Goal: Task Accomplishment & Management: Complete application form

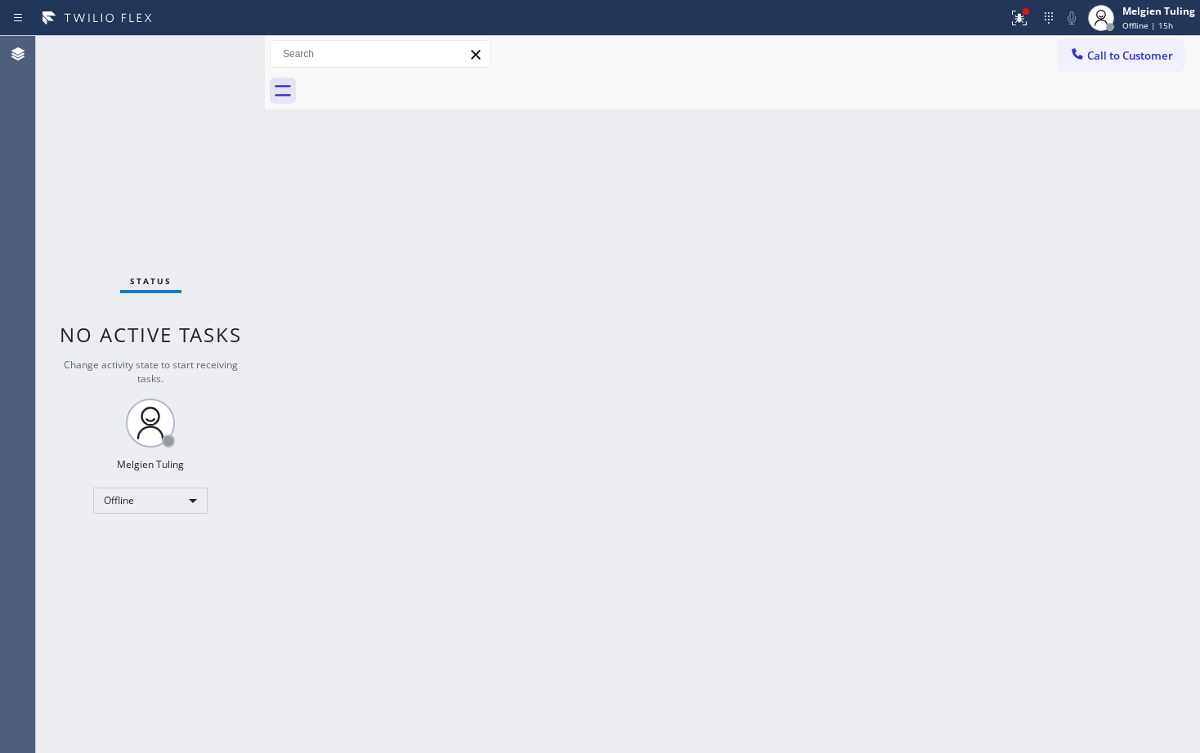
click at [448, 283] on div "Back to Dashboard Change Sender ID Customers Technicians Select a contact Outbo…" at bounding box center [732, 394] width 935 height 717
click at [166, 497] on div "Offline" at bounding box center [150, 501] width 114 height 26
click at [172, 501] on div "Offline" at bounding box center [150, 501] width 114 height 26
click at [147, 538] on li "Available" at bounding box center [149, 544] width 111 height 20
click at [776, 358] on div "Back to Dashboard Change Sender ID Customers Technicians Select a contact Outbo…" at bounding box center [732, 394] width 935 height 717
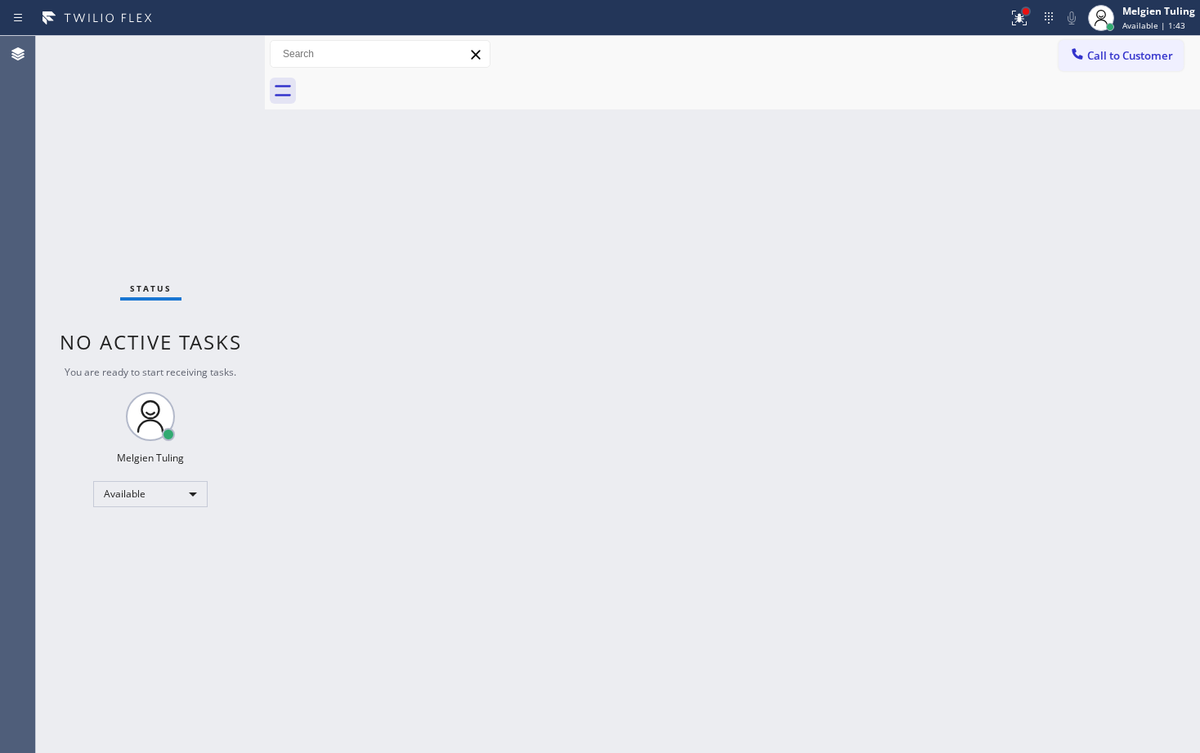
click at [1022, 12] on div at bounding box center [1026, 12] width 10 height 10
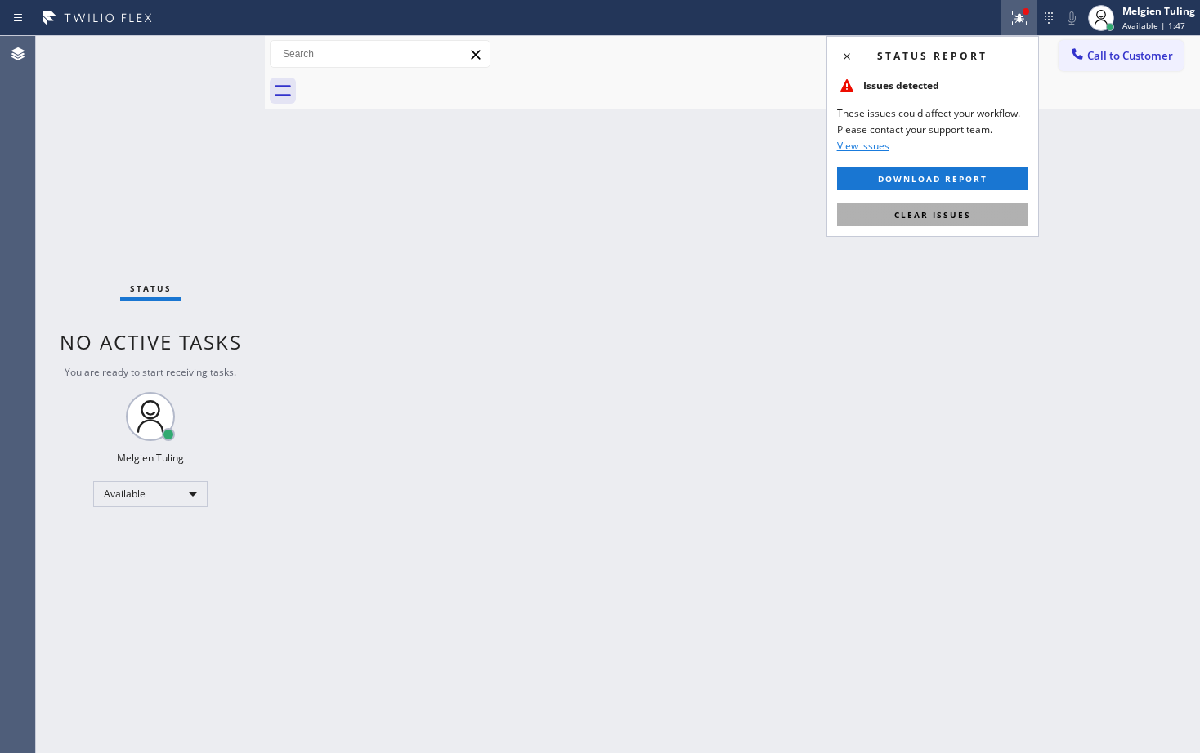
click at [925, 217] on span "Clear issues" at bounding box center [932, 214] width 77 height 11
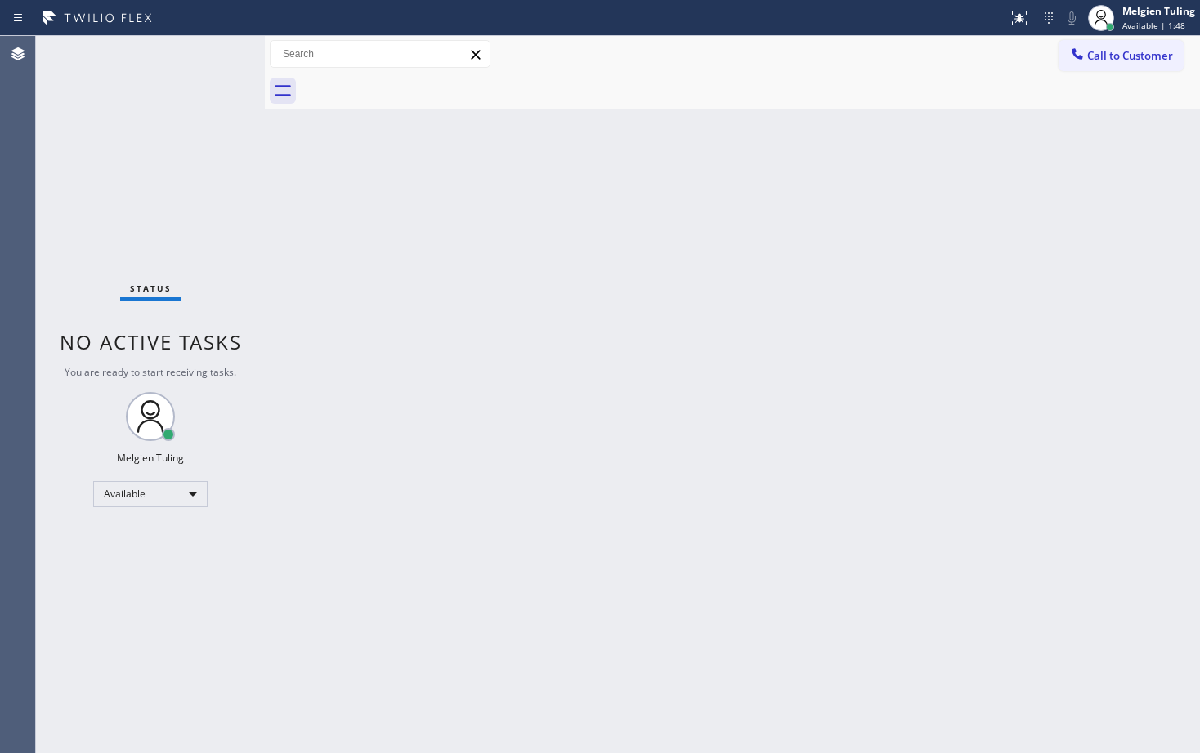
click at [915, 235] on div "Back to Dashboard Change Sender ID Customers Technicians Select a contact Outbo…" at bounding box center [732, 394] width 935 height 717
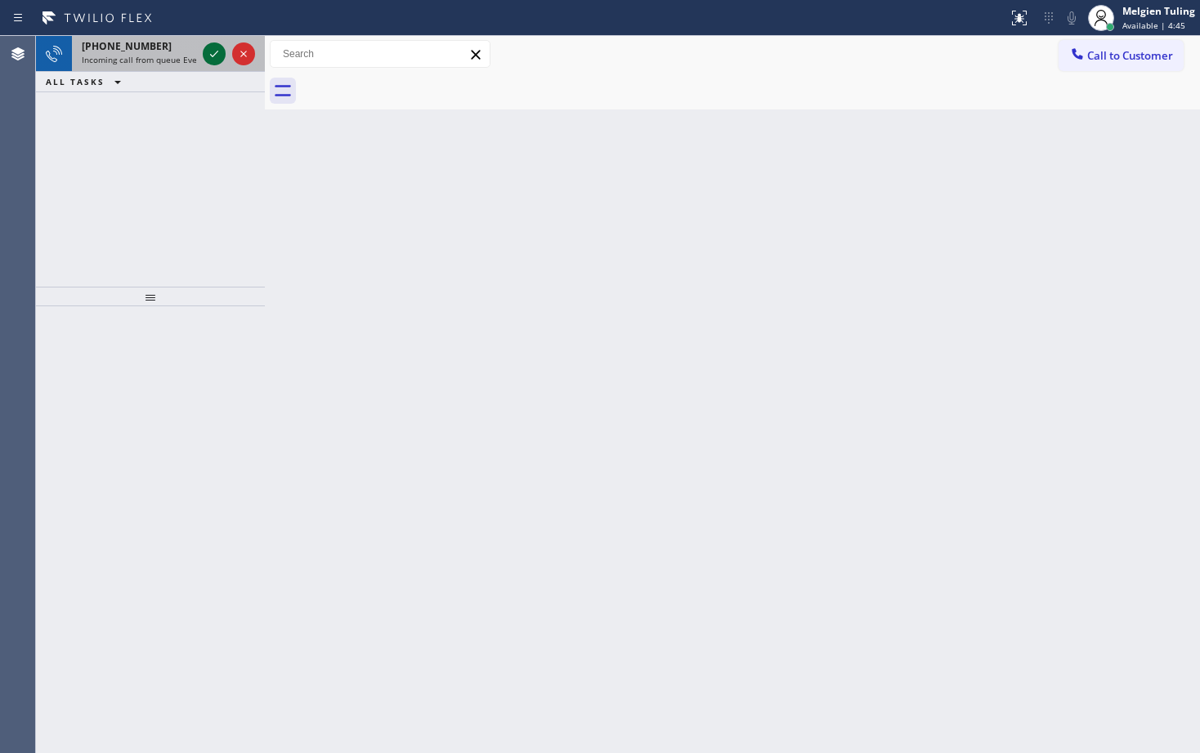
click at [218, 56] on icon at bounding box center [214, 54] width 20 height 20
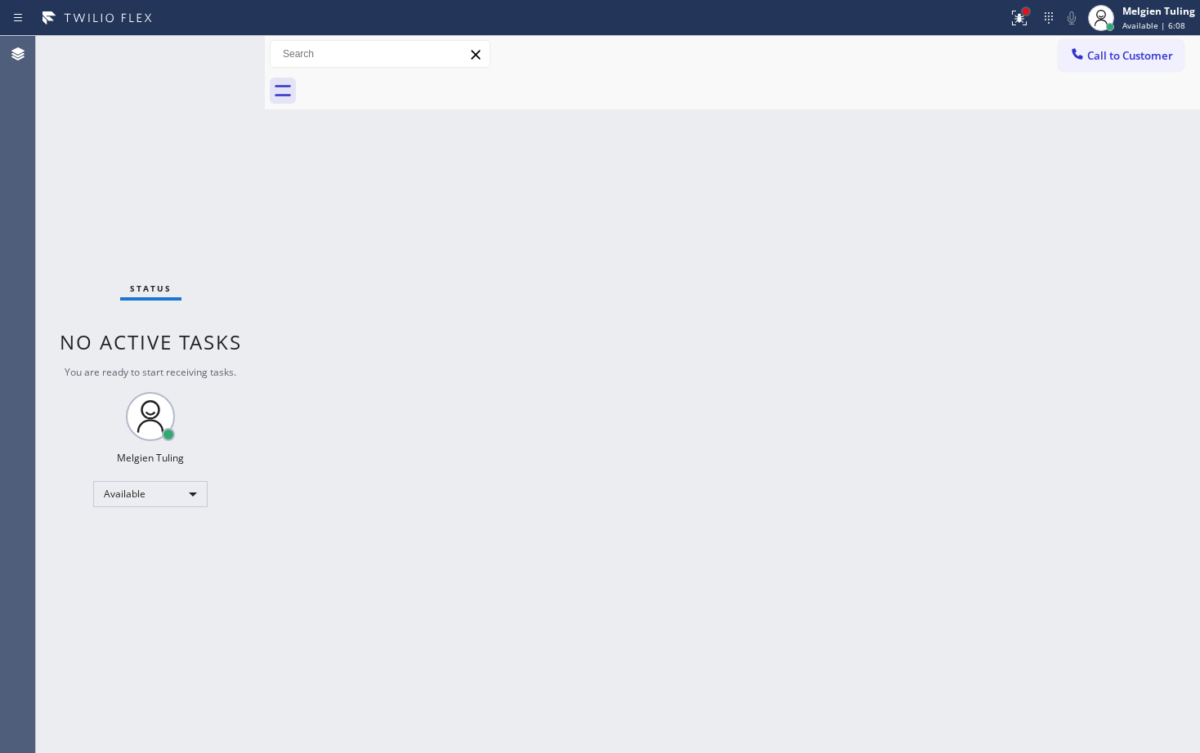
click at [1023, 11] on div at bounding box center [1026, 12] width 10 height 10
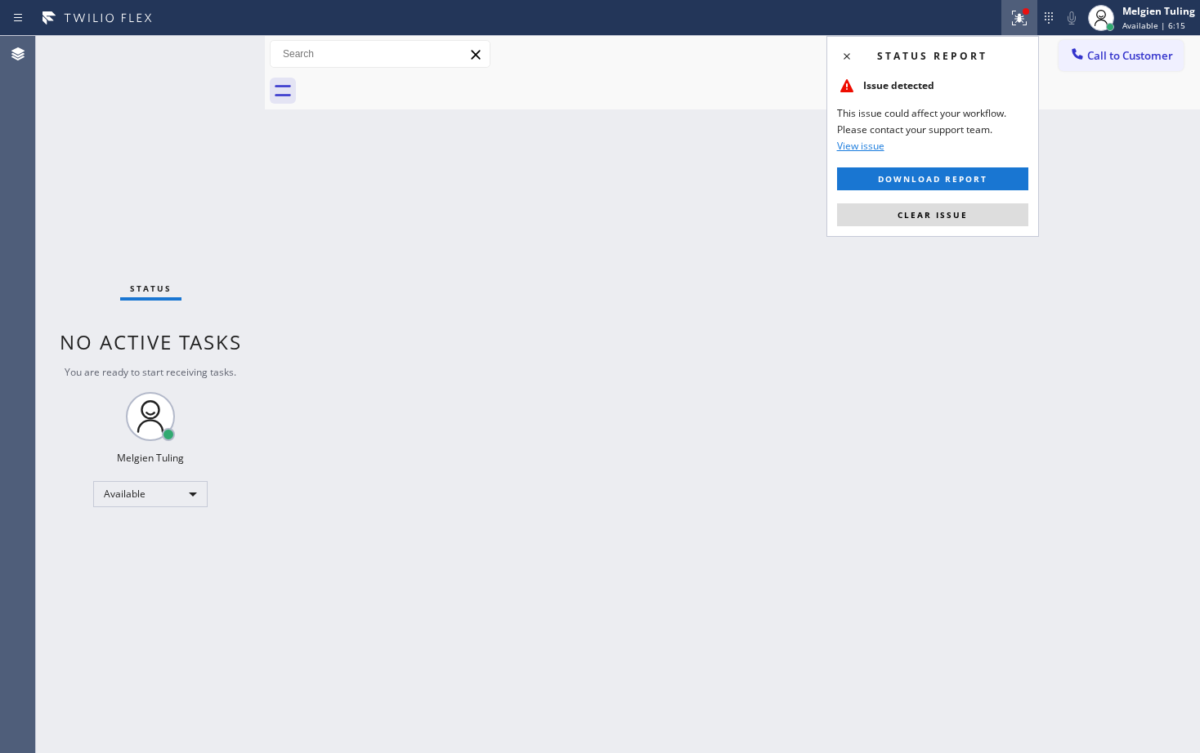
drag, startPoint x: 932, startPoint y: 212, endPoint x: 931, endPoint y: 197, distance: 14.8
click at [931, 212] on span "Clear issue" at bounding box center [932, 214] width 70 height 11
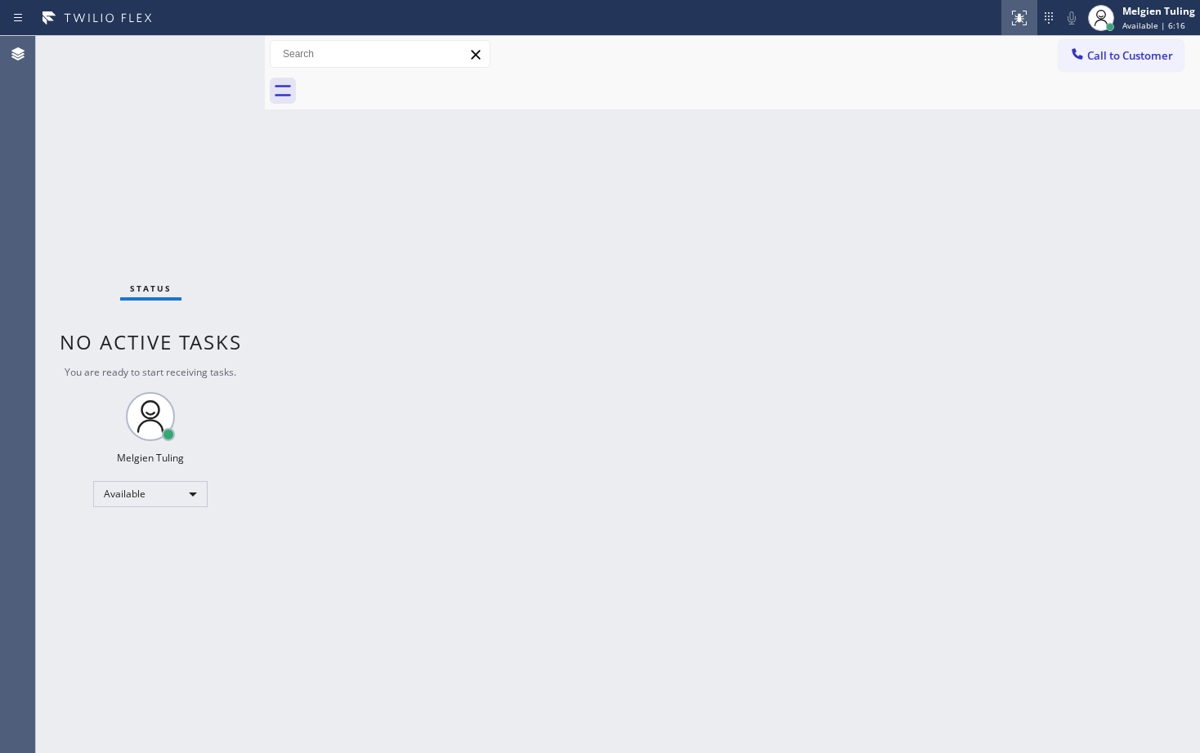
click at [1022, 22] on icon at bounding box center [1019, 18] width 20 height 20
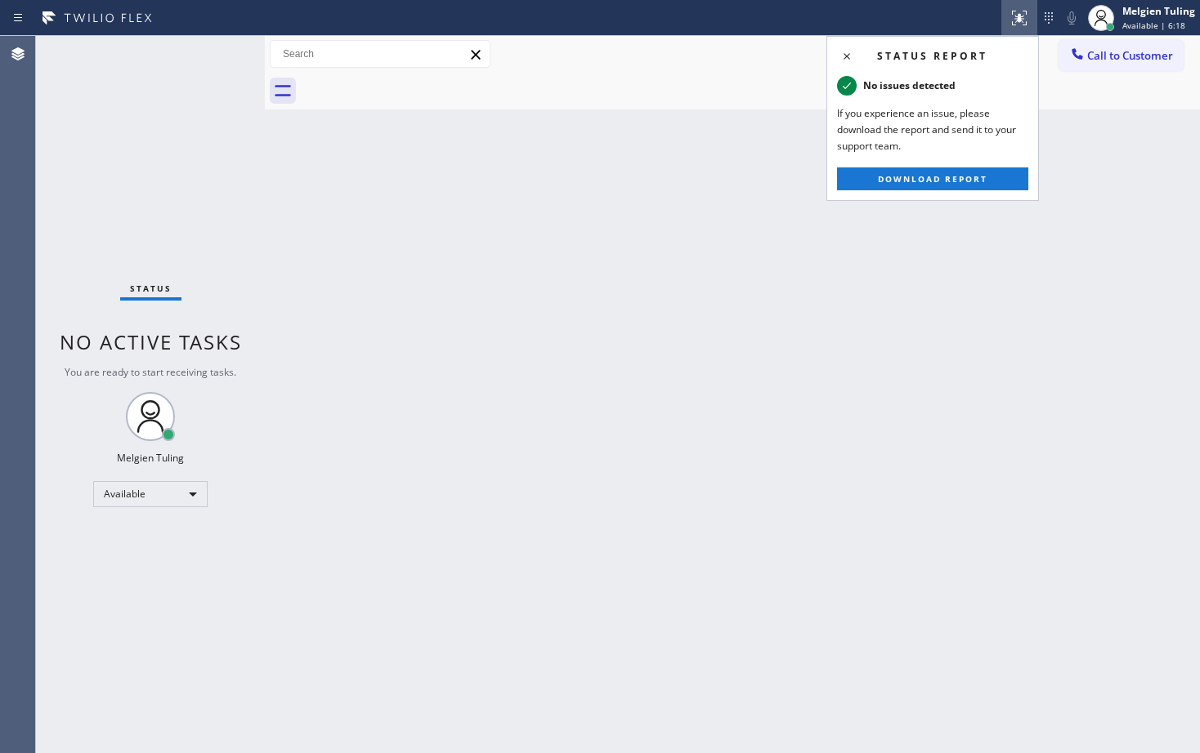
drag, startPoint x: 702, startPoint y: 203, endPoint x: 484, endPoint y: 460, distance: 336.8
click at [701, 206] on div "Back to Dashboard Change Sender ID Customers Technicians Select a contact Outbo…" at bounding box center [732, 394] width 935 height 717
click at [367, 409] on div "Back to Dashboard Change Sender ID Customers Technicians Select a contact Outbo…" at bounding box center [732, 394] width 935 height 717
click at [1011, 345] on div "Back to Dashboard Change Sender ID Customers Technicians Select a contact Outbo…" at bounding box center [732, 394] width 935 height 717
click at [842, 56] on icon at bounding box center [847, 57] width 20 height 20
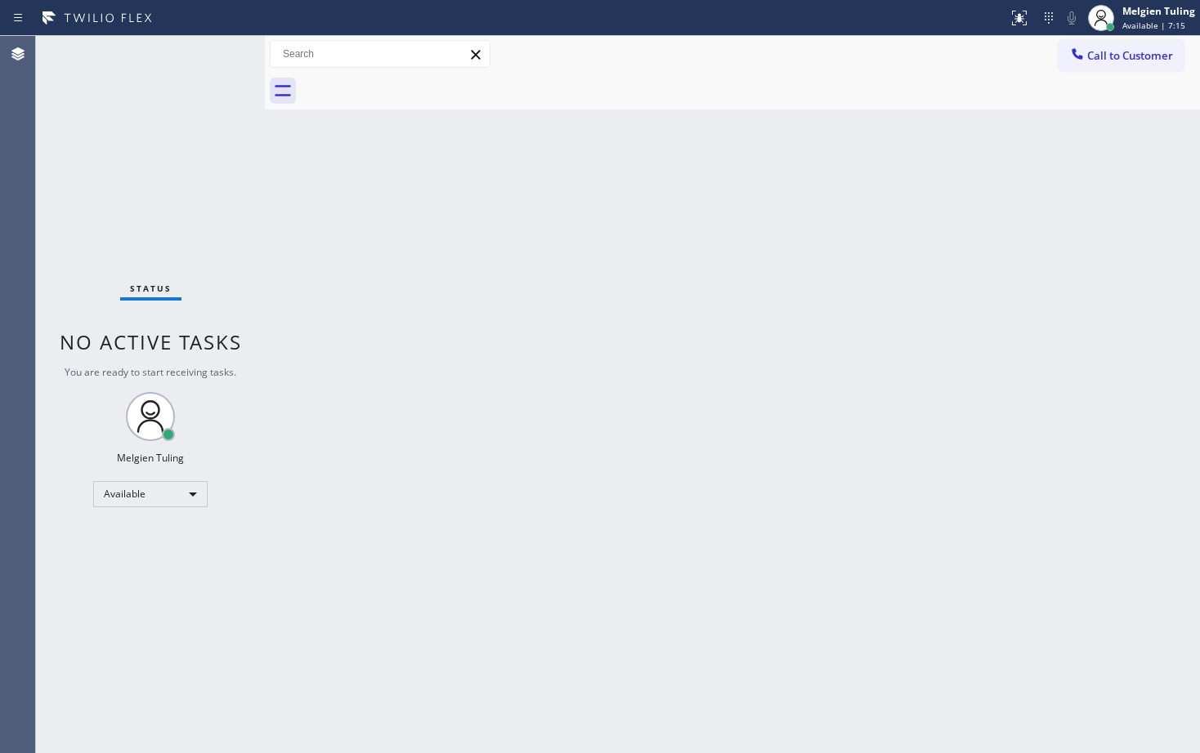
click at [717, 399] on div "Back to Dashboard Change Sender ID Customers Technicians Select a contact Outbo…" at bounding box center [732, 394] width 935 height 717
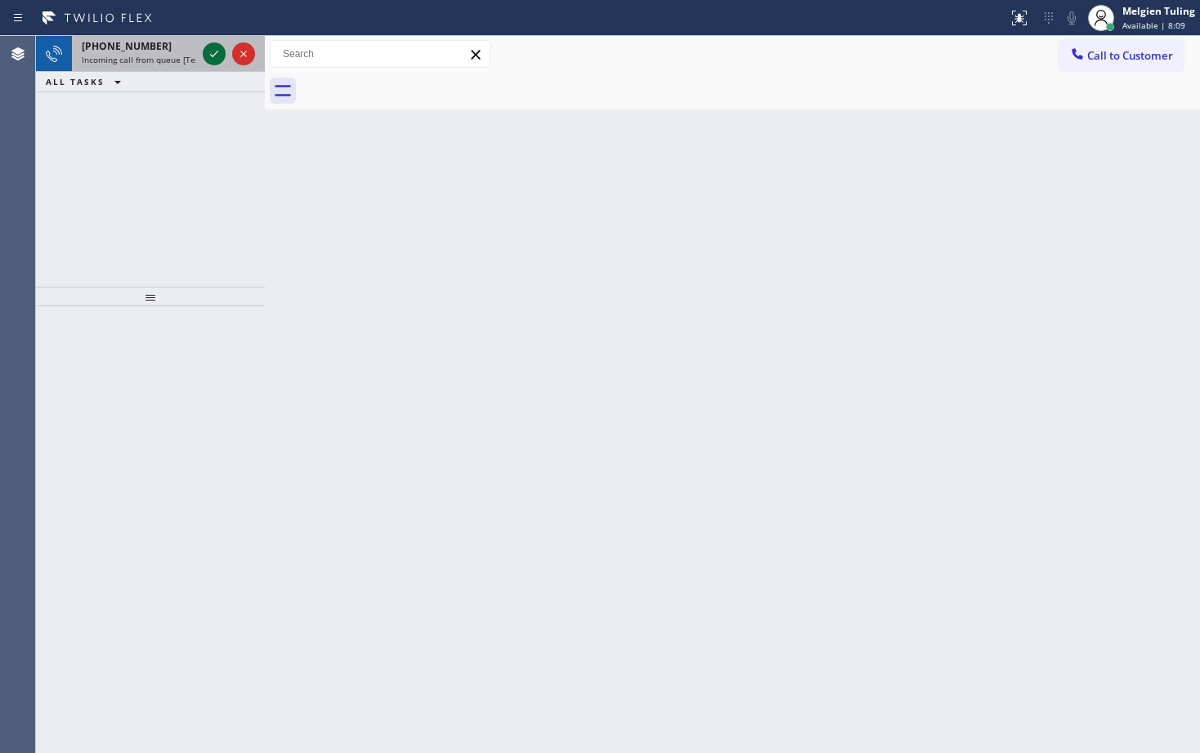
click at [214, 61] on icon at bounding box center [214, 54] width 20 height 20
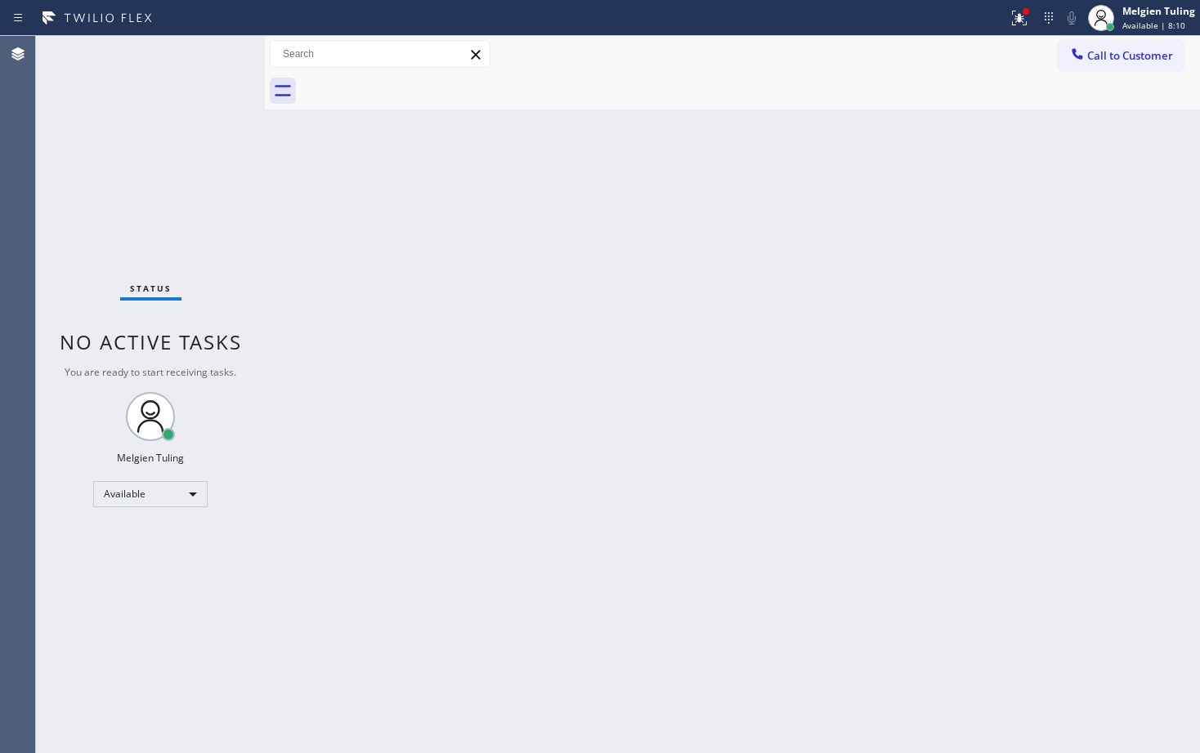
click at [828, 333] on div "Back to Dashboard Change Sender ID Customers Technicians Select a contact Outbo…" at bounding box center [732, 394] width 935 height 717
click at [1021, 11] on icon at bounding box center [1019, 18] width 20 height 20
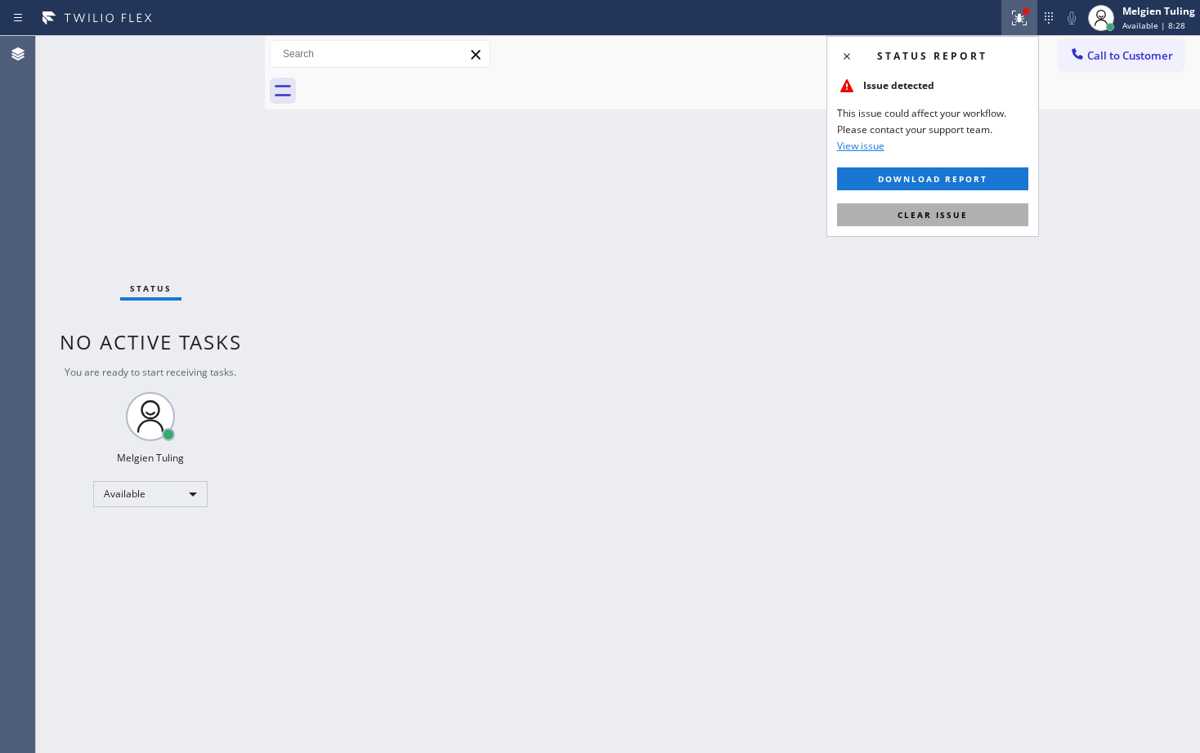
click at [921, 215] on span "Clear issue" at bounding box center [932, 214] width 70 height 11
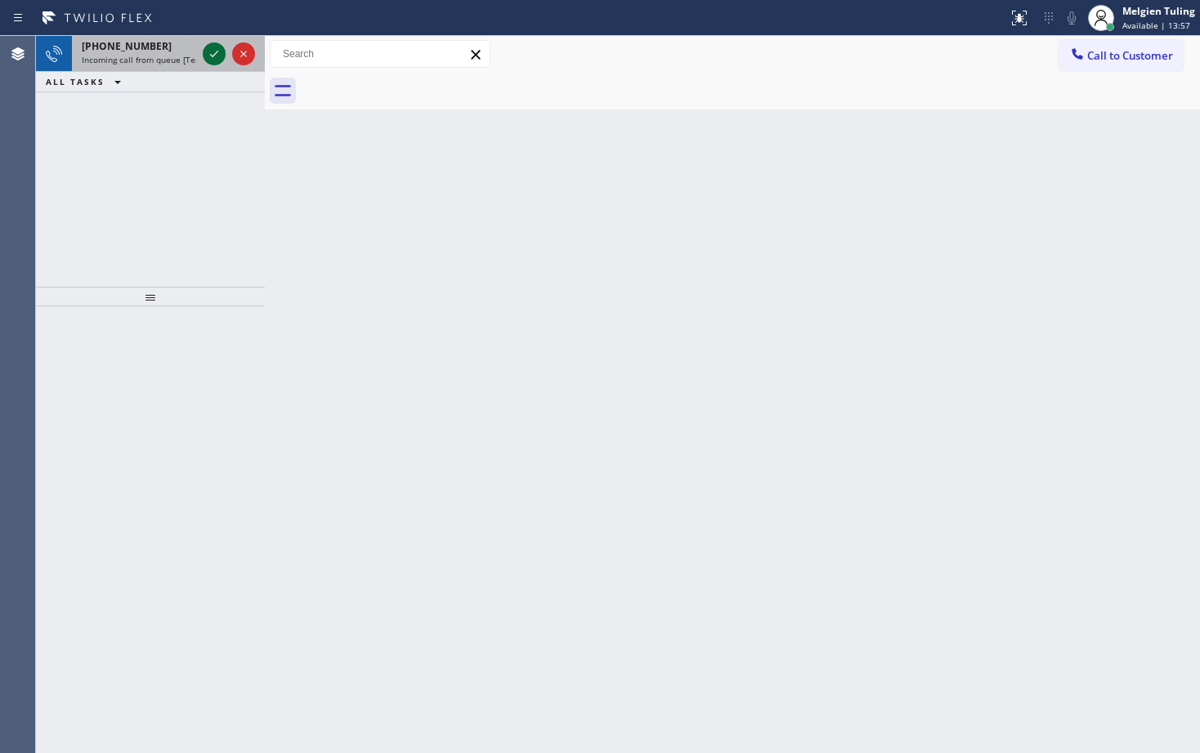
click at [208, 55] on icon at bounding box center [214, 54] width 20 height 20
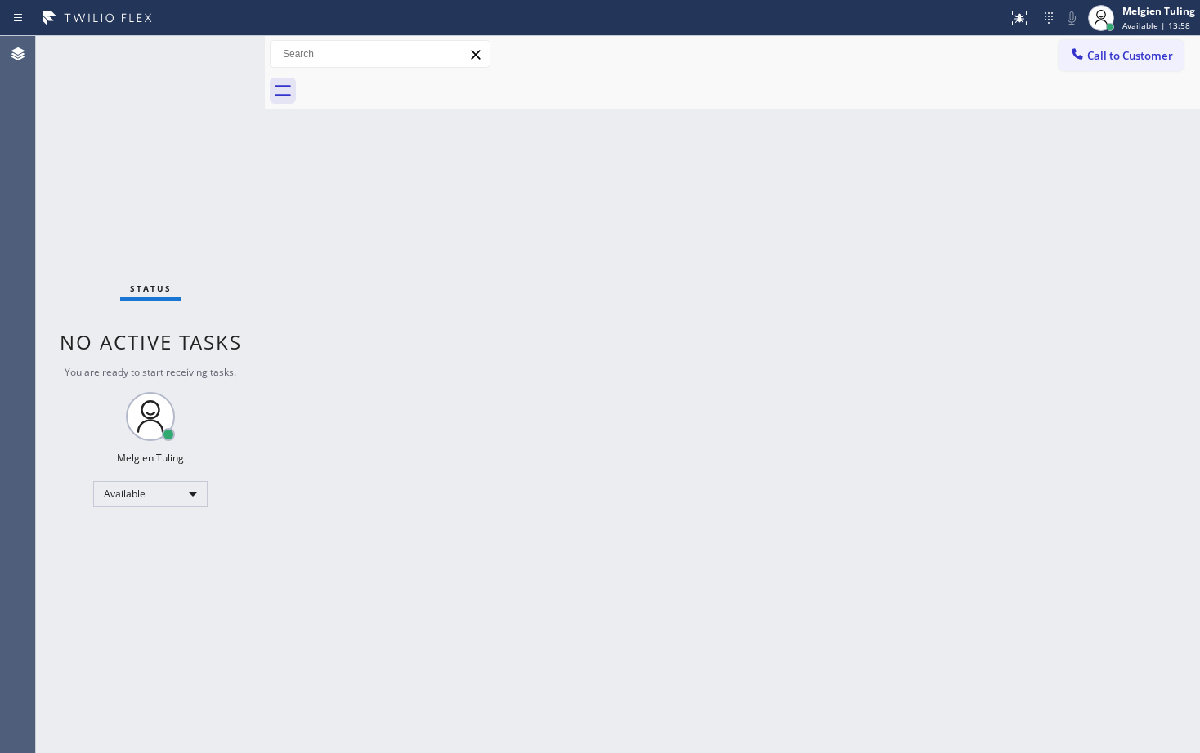
click at [213, 55] on div "Status No active tasks You are ready to start receiving tasks. Melgien Tuling A…" at bounding box center [150, 394] width 229 height 717
click at [299, 447] on div "Back to Dashboard Change Sender ID Customers Technicians Select a contact Outbo…" at bounding box center [732, 394] width 935 height 717
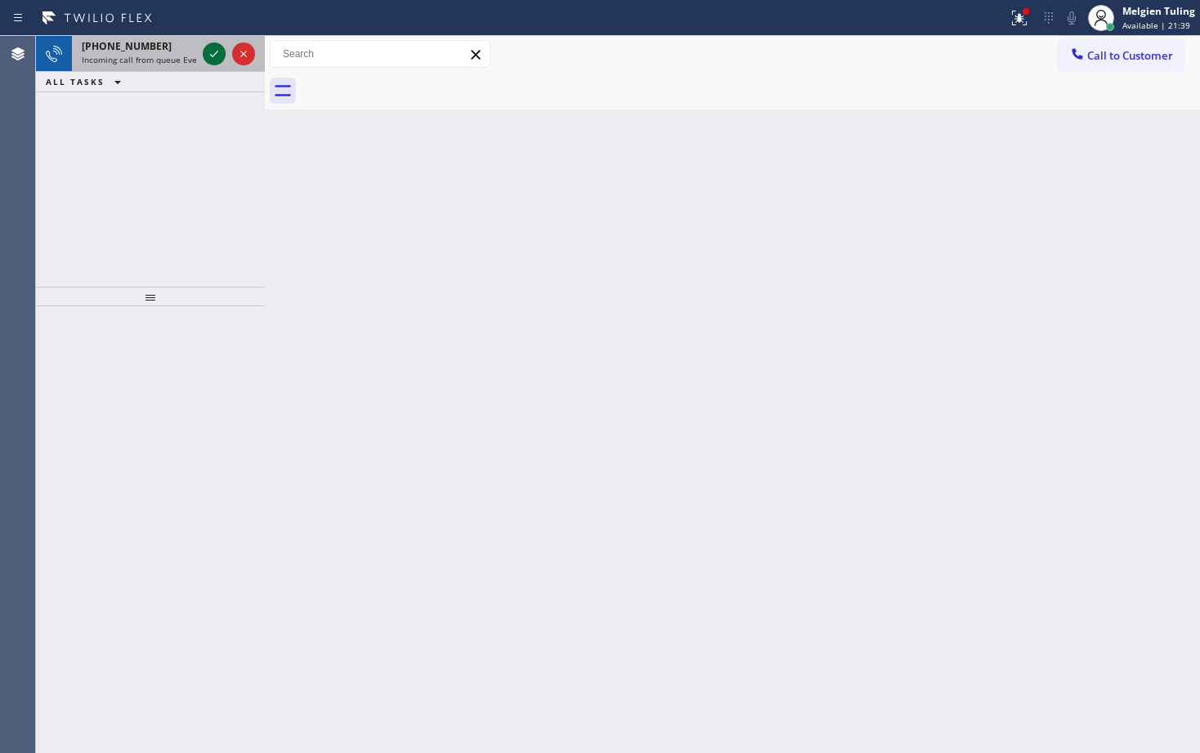
click at [212, 61] on icon at bounding box center [214, 54] width 20 height 20
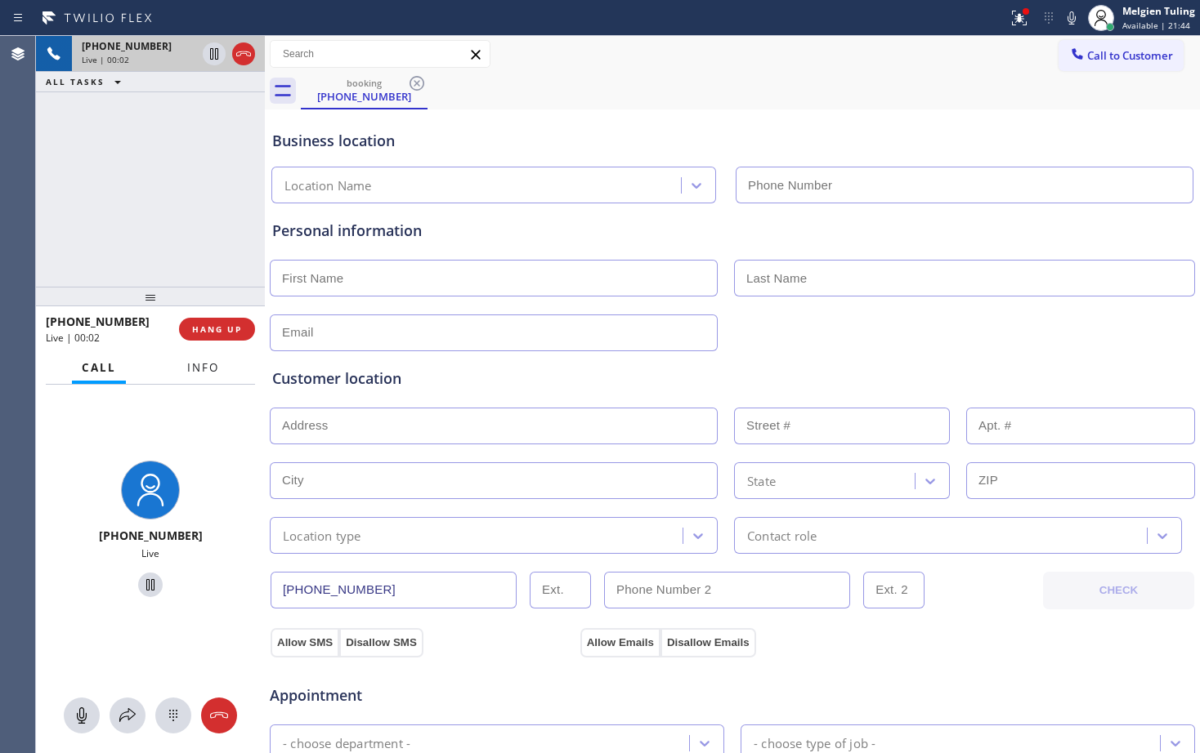
click at [194, 369] on span "Info" at bounding box center [203, 367] width 32 height 15
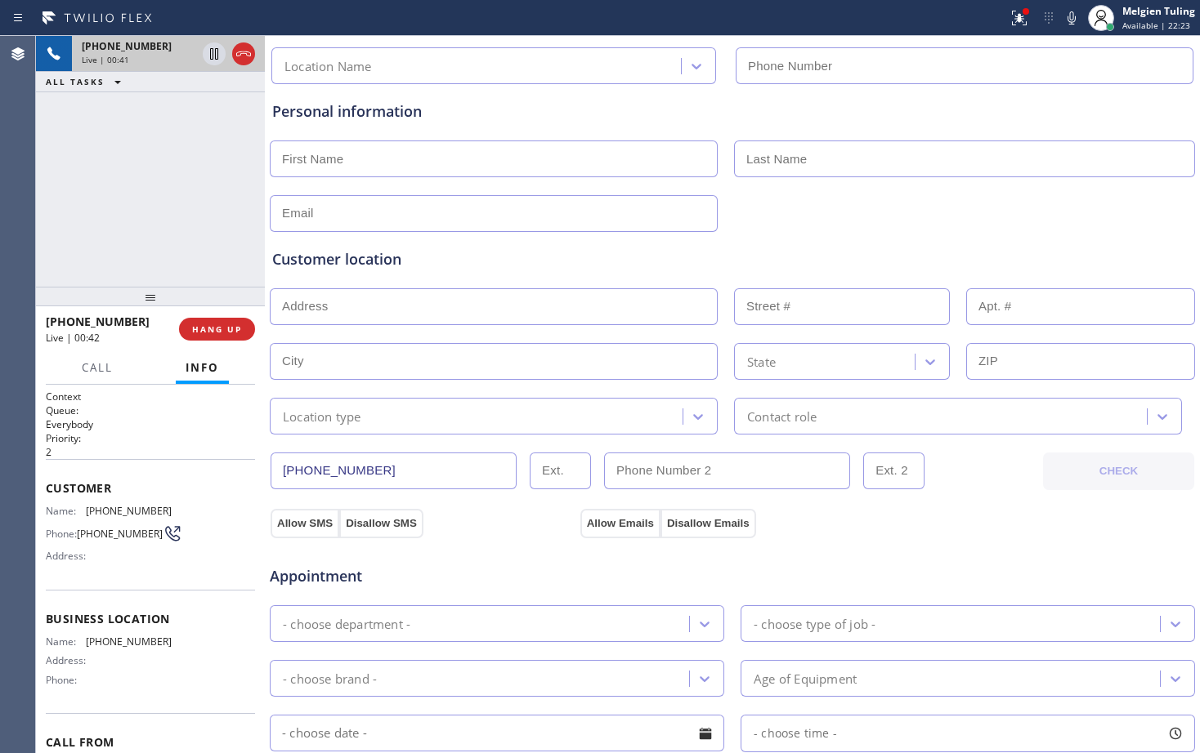
scroll to position [82, 0]
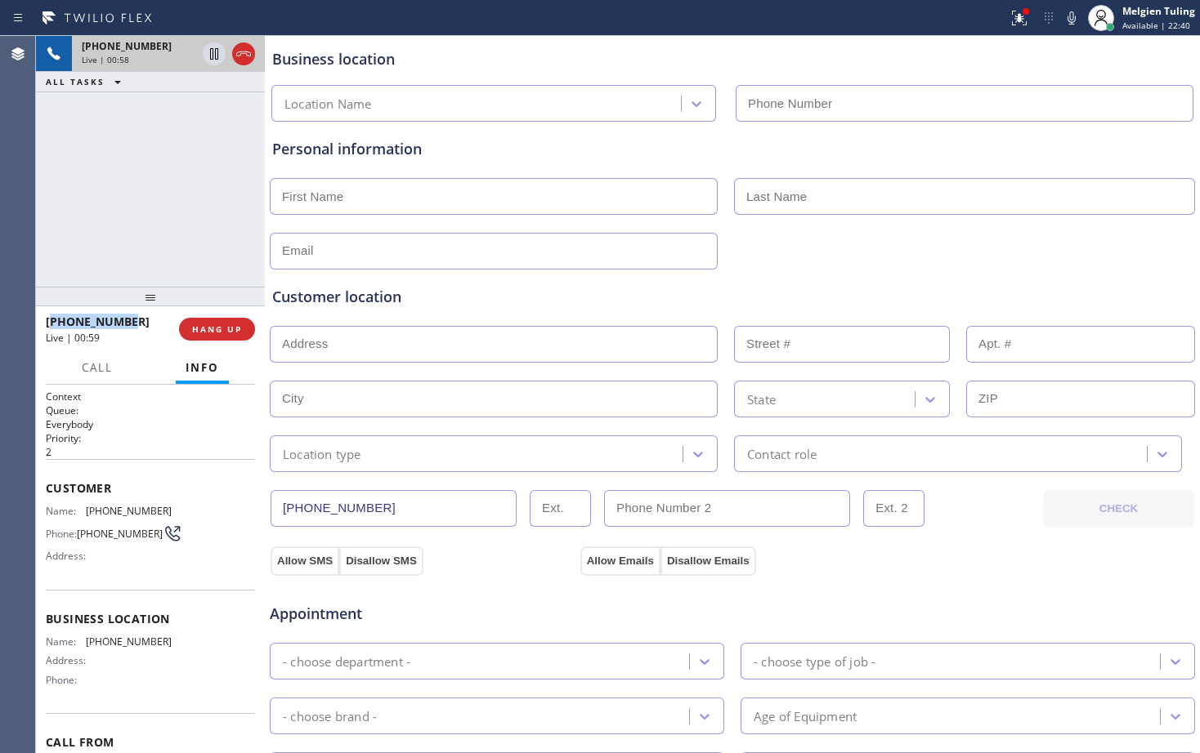
drag, startPoint x: 132, startPoint y: 318, endPoint x: 53, endPoint y: 316, distance: 78.5
click at [53, 316] on div "[PHONE_NUMBER]" at bounding box center [107, 322] width 122 height 16
click at [396, 348] on input "text" at bounding box center [494, 344] width 448 height 37
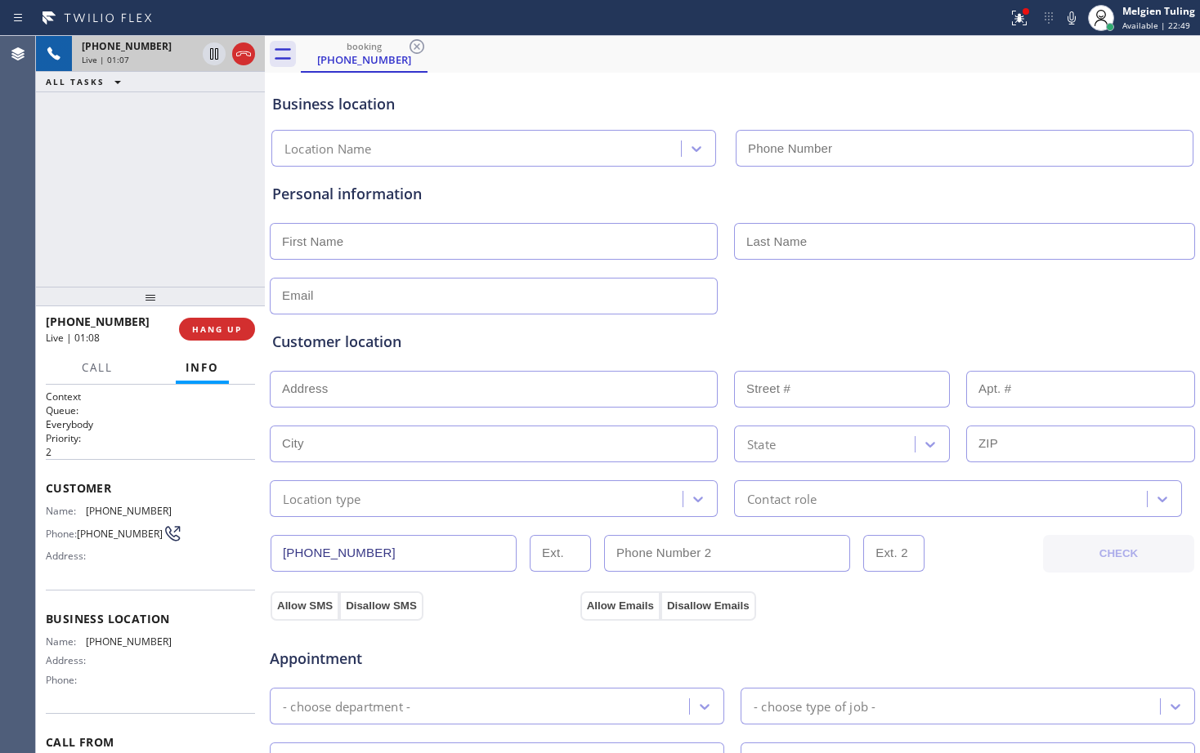
scroll to position [0, 0]
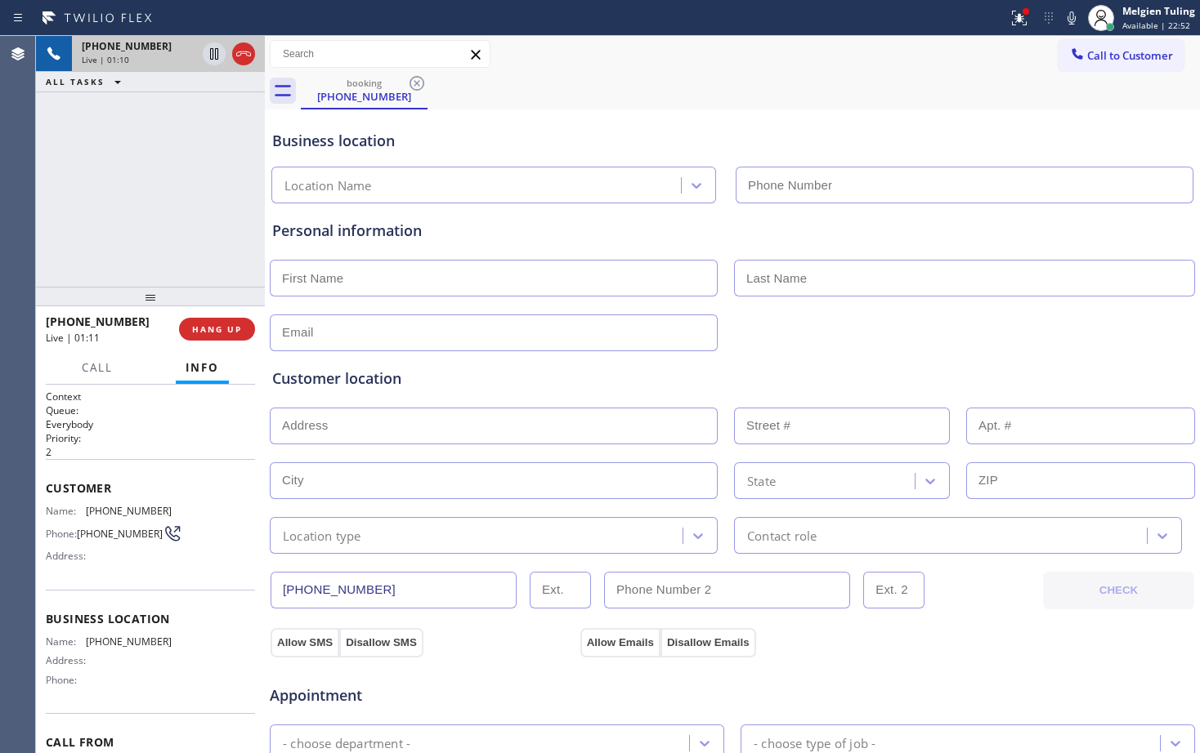
click at [415, 328] on input "text" at bounding box center [494, 333] width 448 height 37
click at [212, 324] on span "HANG UP" at bounding box center [217, 329] width 50 height 11
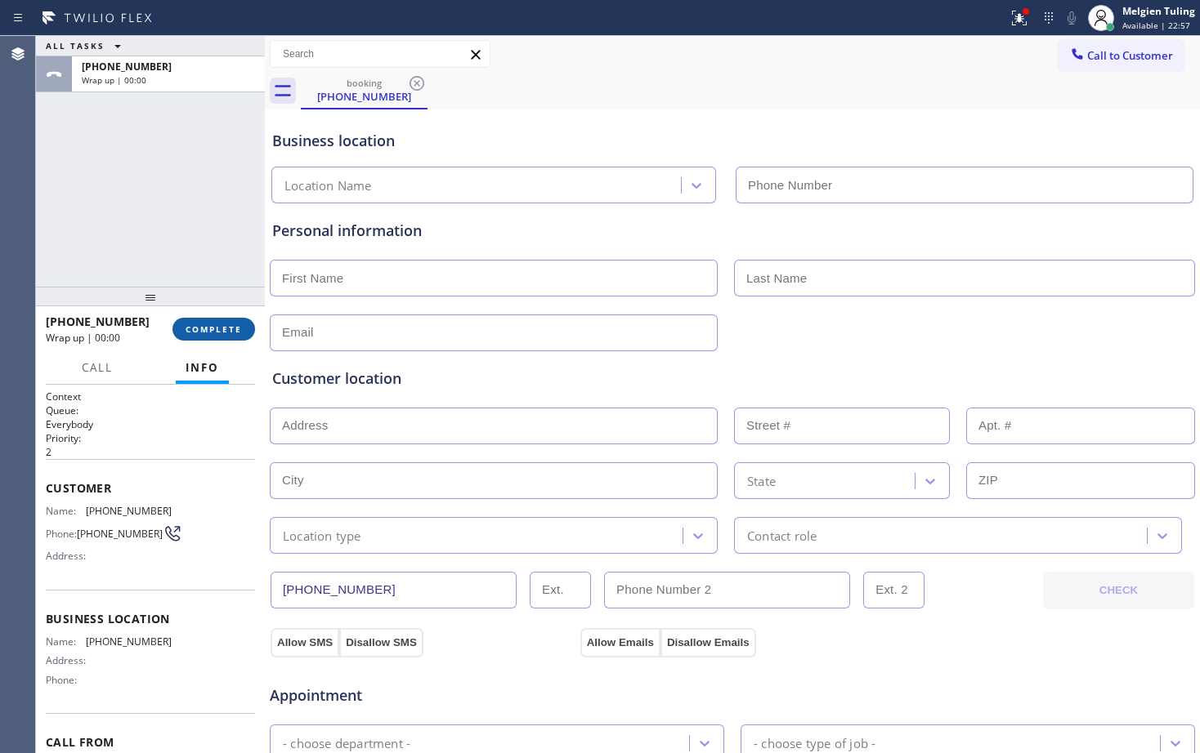
click at [212, 331] on span "COMPLETE" at bounding box center [213, 329] width 56 height 11
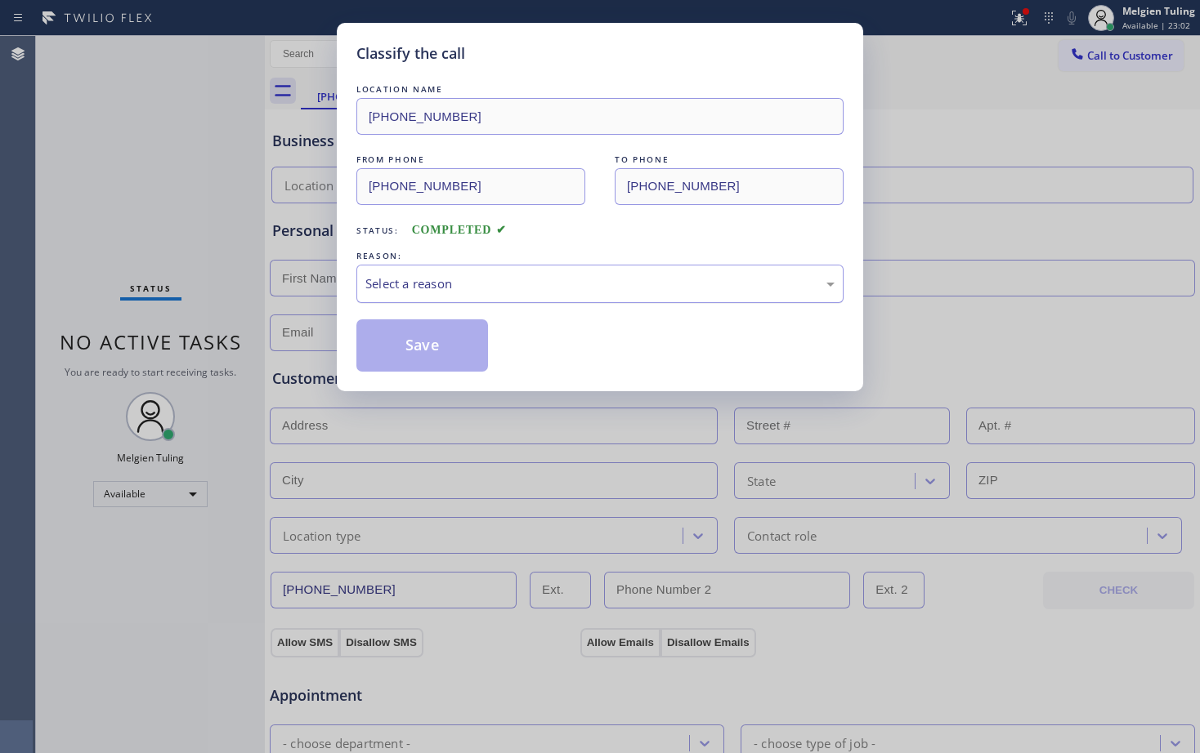
click at [424, 278] on div "Select a reason" at bounding box center [599, 284] width 469 height 19
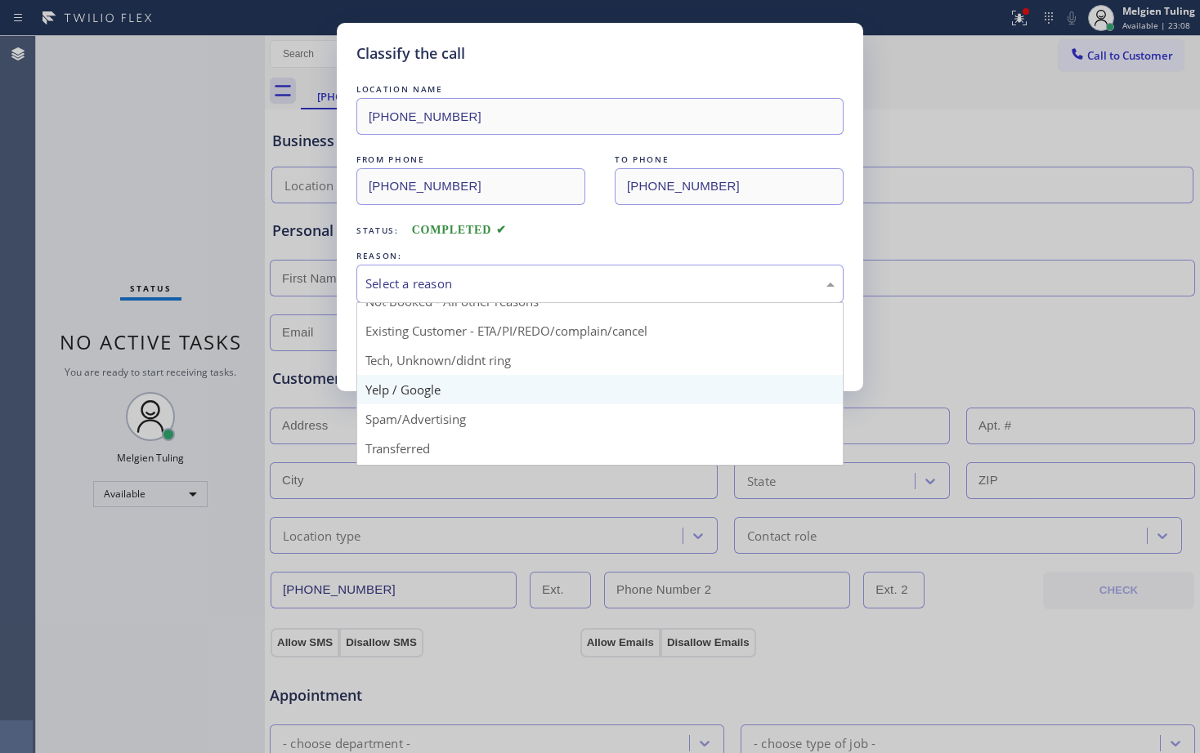
scroll to position [82, 0]
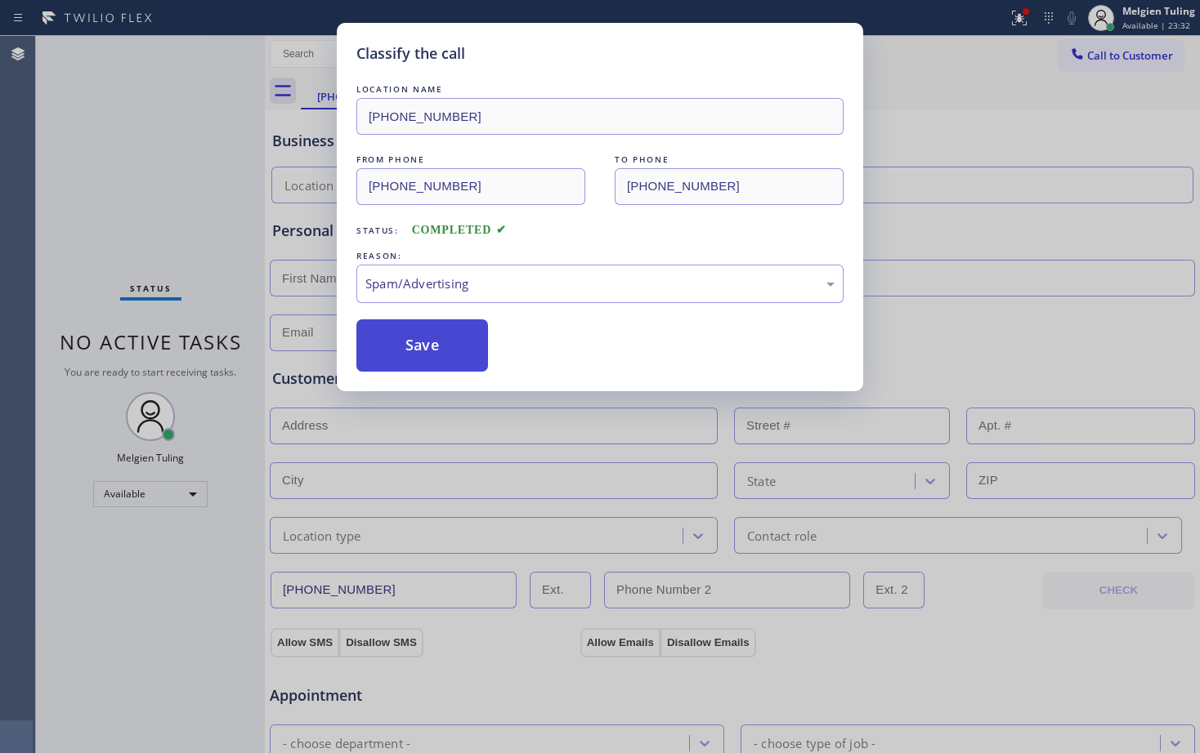
click at [400, 342] on button "Save" at bounding box center [422, 346] width 132 height 52
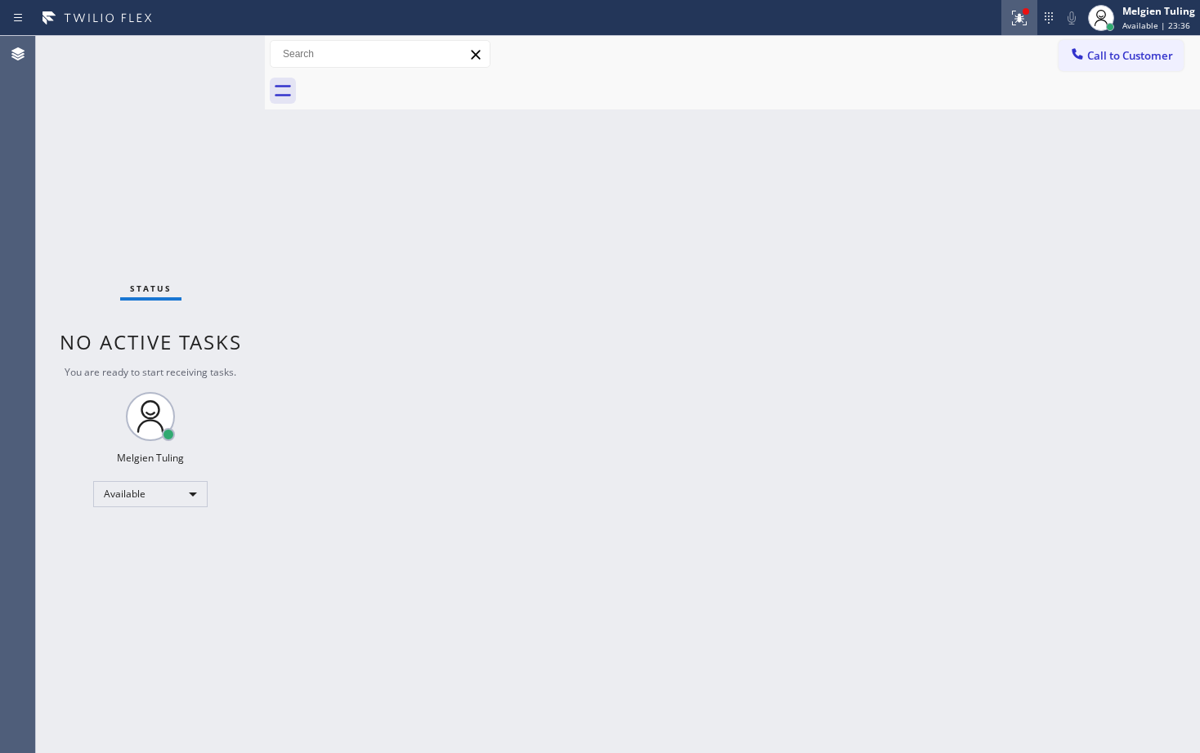
click at [1021, 18] on icon at bounding box center [1017, 16] width 10 height 11
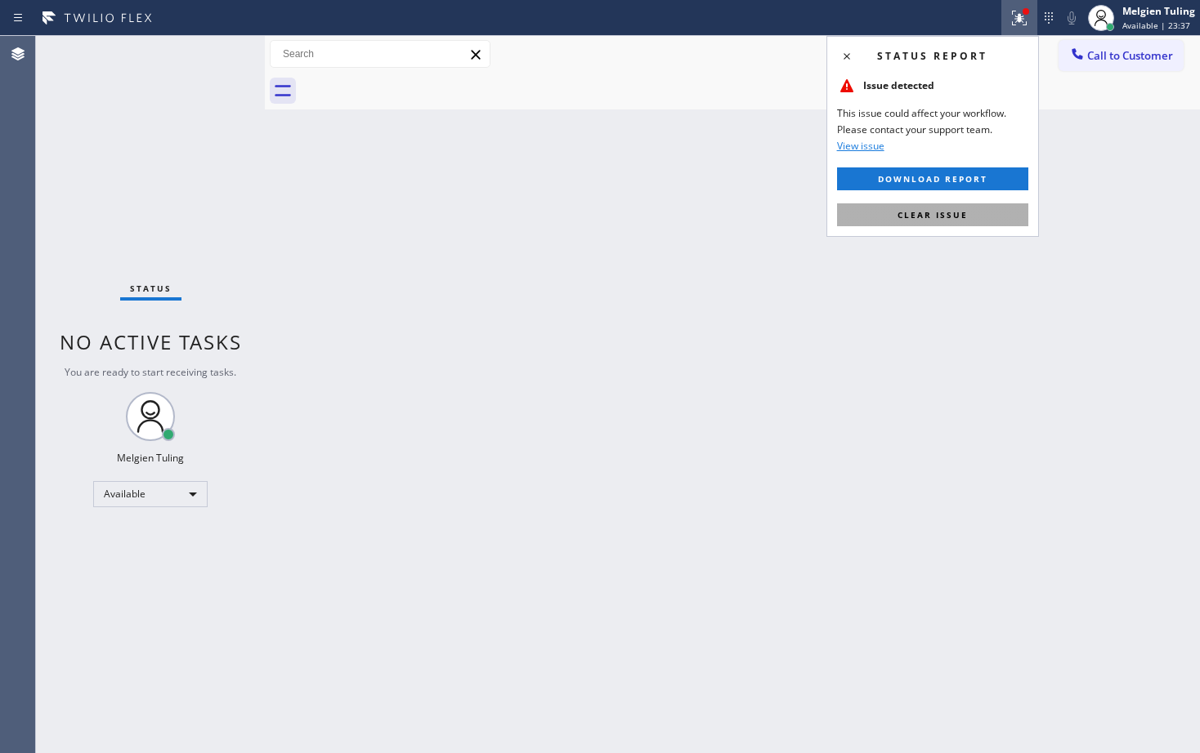
click at [923, 220] on span "Clear issue" at bounding box center [932, 214] width 70 height 11
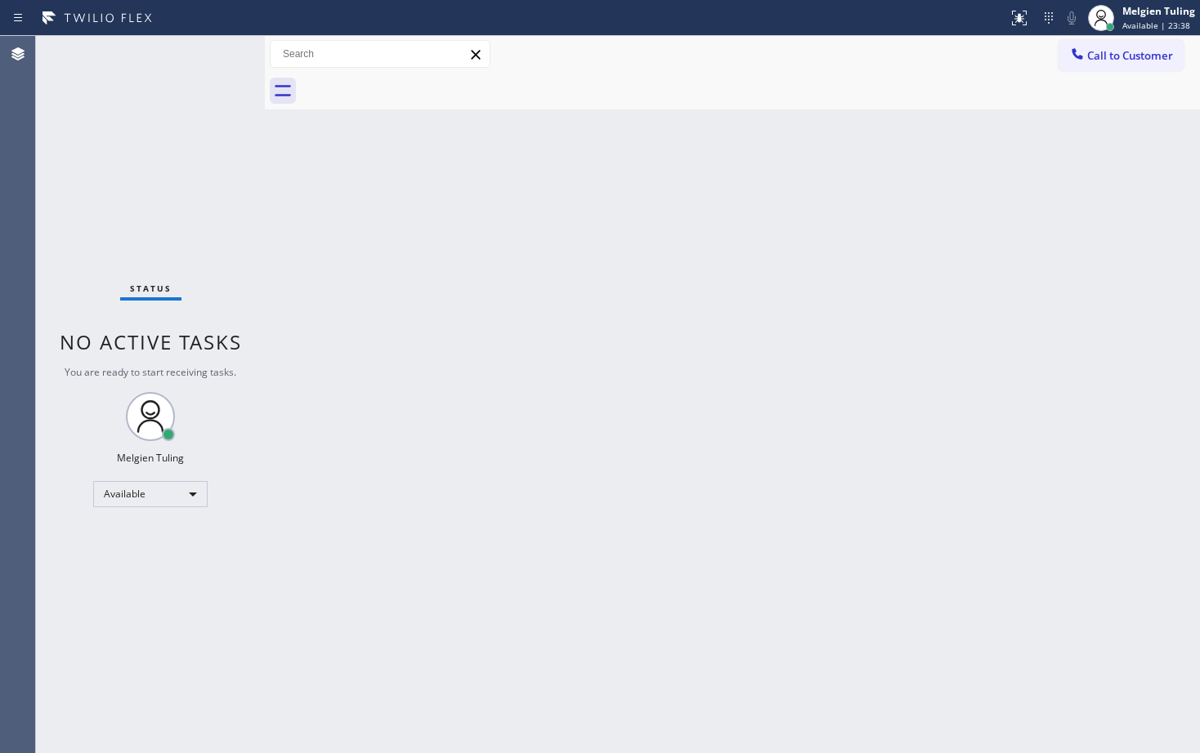
click at [895, 248] on div "Back to Dashboard Change Sender ID Customers Technicians Select a contact Outbo…" at bounding box center [732, 394] width 935 height 717
click at [1196, 350] on div "Back to Dashboard Change Sender ID Customers Technicians Select a contact Outbo…" at bounding box center [732, 394] width 935 height 717
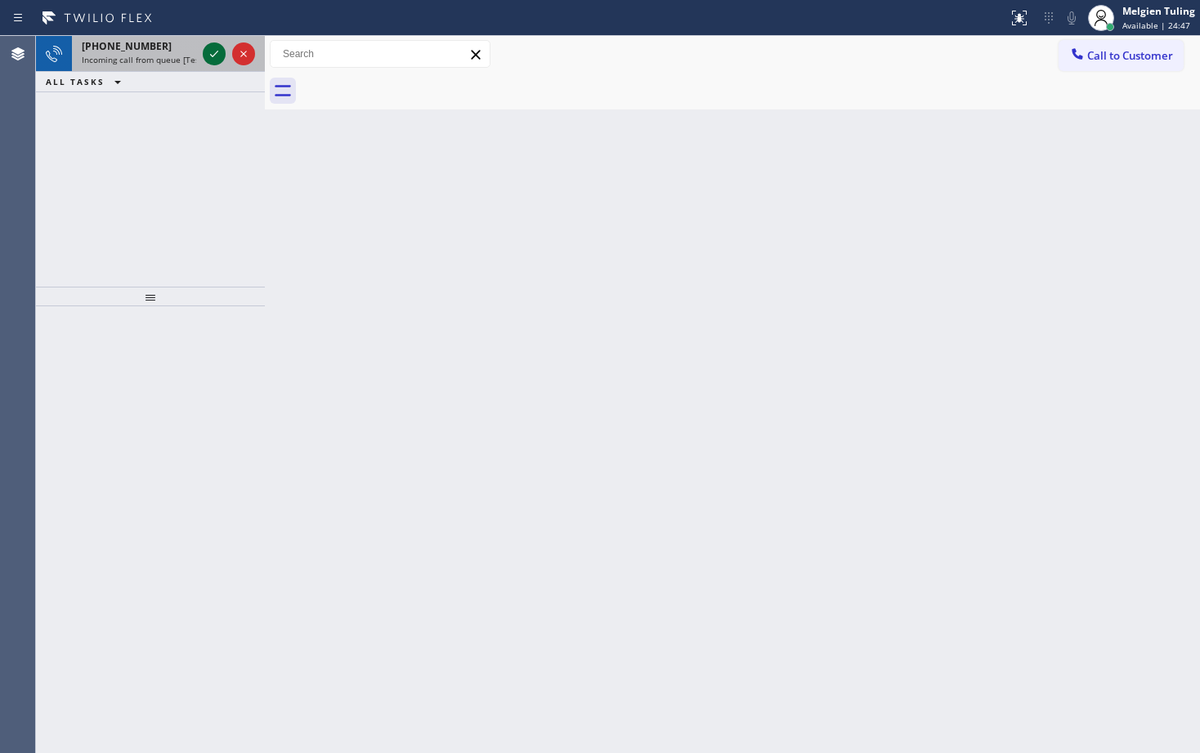
click at [206, 49] on icon at bounding box center [214, 54] width 20 height 20
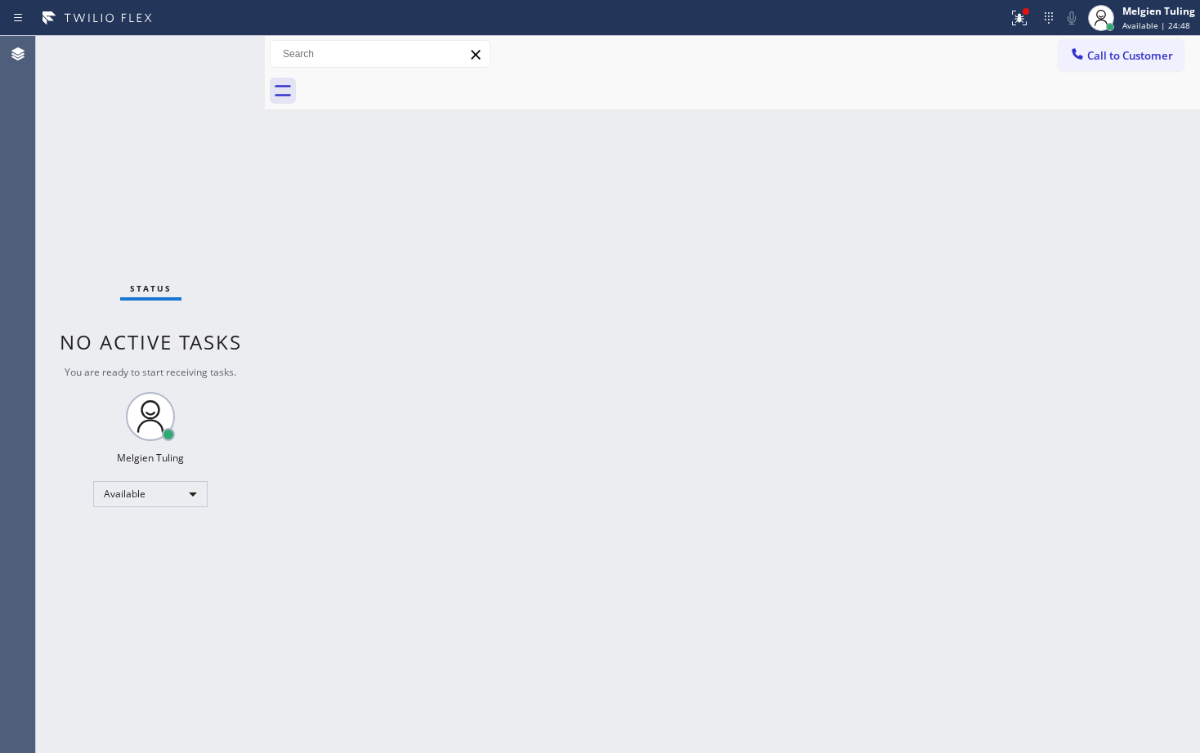
click at [485, 269] on div "Back to Dashboard Change Sender ID Customers Technicians Select a contact Outbo…" at bounding box center [732, 394] width 935 height 717
click at [590, 312] on div "Back to Dashboard Change Sender ID Customers Technicians Select a contact Outbo…" at bounding box center [732, 394] width 935 height 717
click at [217, 52] on div "Status No active tasks You are ready to start receiving tasks. Melgien Tuling A…" at bounding box center [150, 394] width 229 height 717
click at [1027, 18] on icon at bounding box center [1019, 18] width 20 height 20
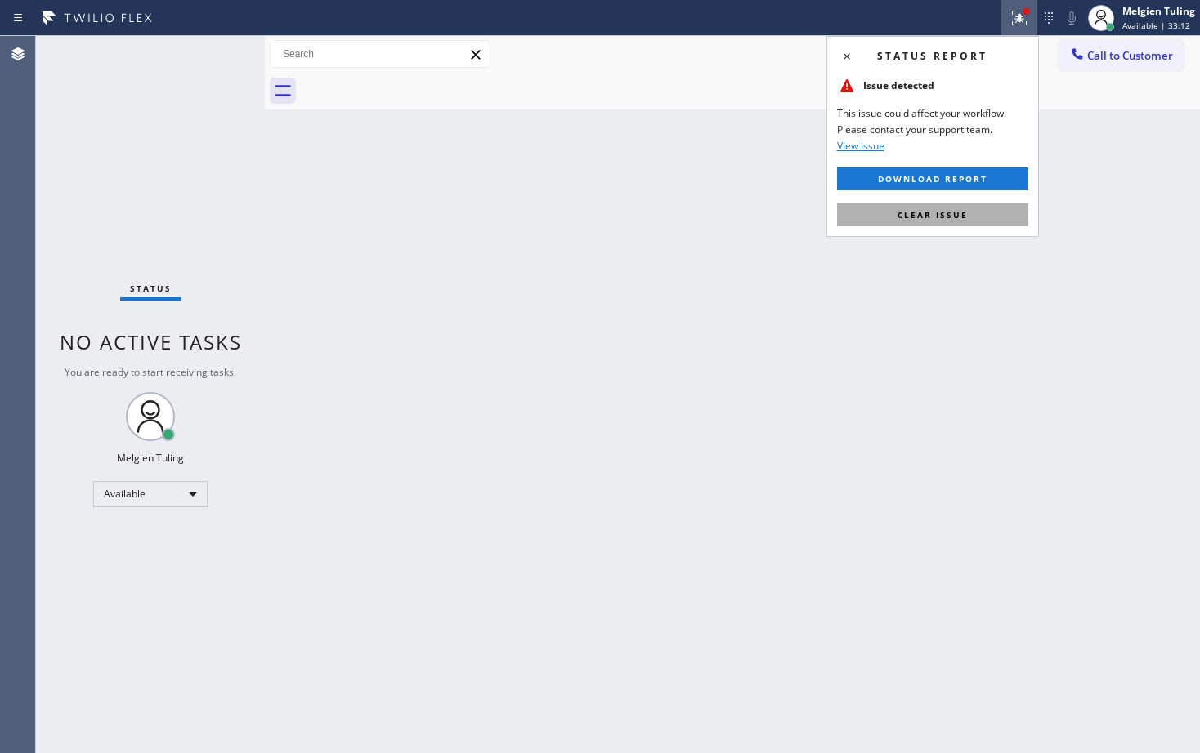
click at [915, 212] on span "Clear issue" at bounding box center [932, 214] width 70 height 11
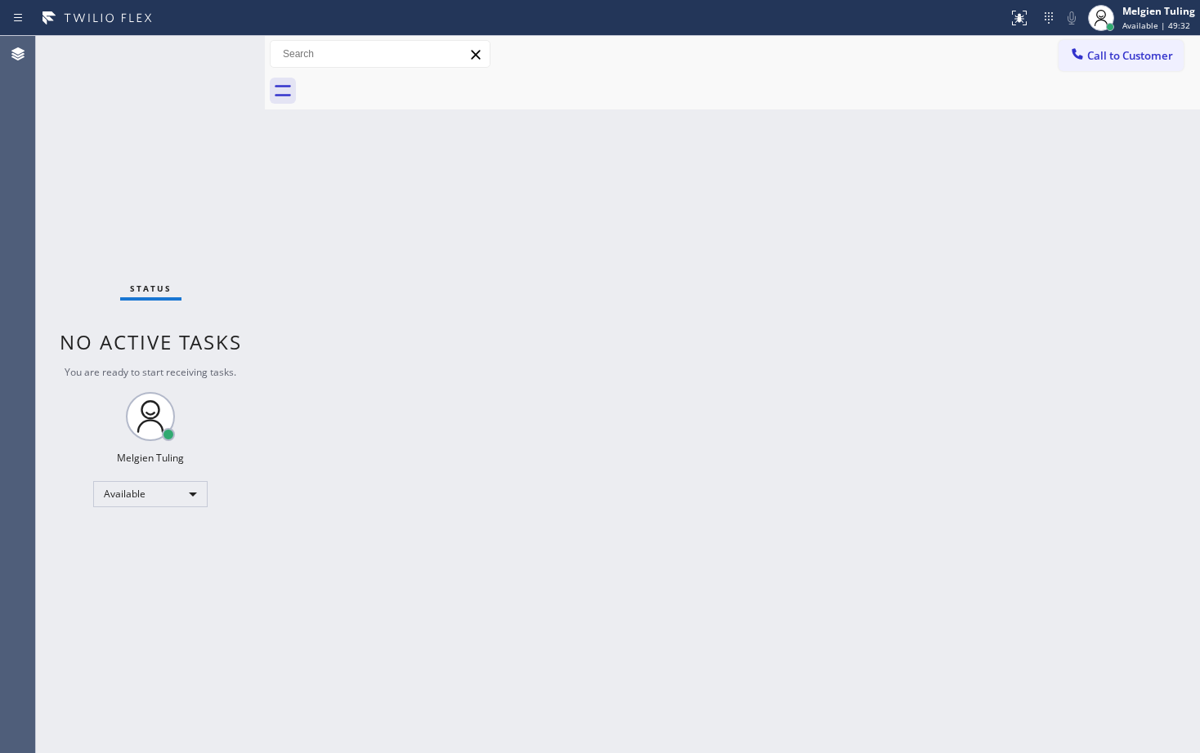
click at [590, 233] on div "Back to Dashboard Change Sender ID Customers Technicians Select a contact Outbo…" at bounding box center [732, 394] width 935 height 717
click at [217, 53] on div "Status No active tasks You are ready to start receiving tasks. Melgien Tuling A…" at bounding box center [150, 394] width 229 height 717
click at [166, 497] on div "Available" at bounding box center [150, 494] width 114 height 26
click at [169, 556] on li "Unavailable" at bounding box center [149, 558] width 111 height 20
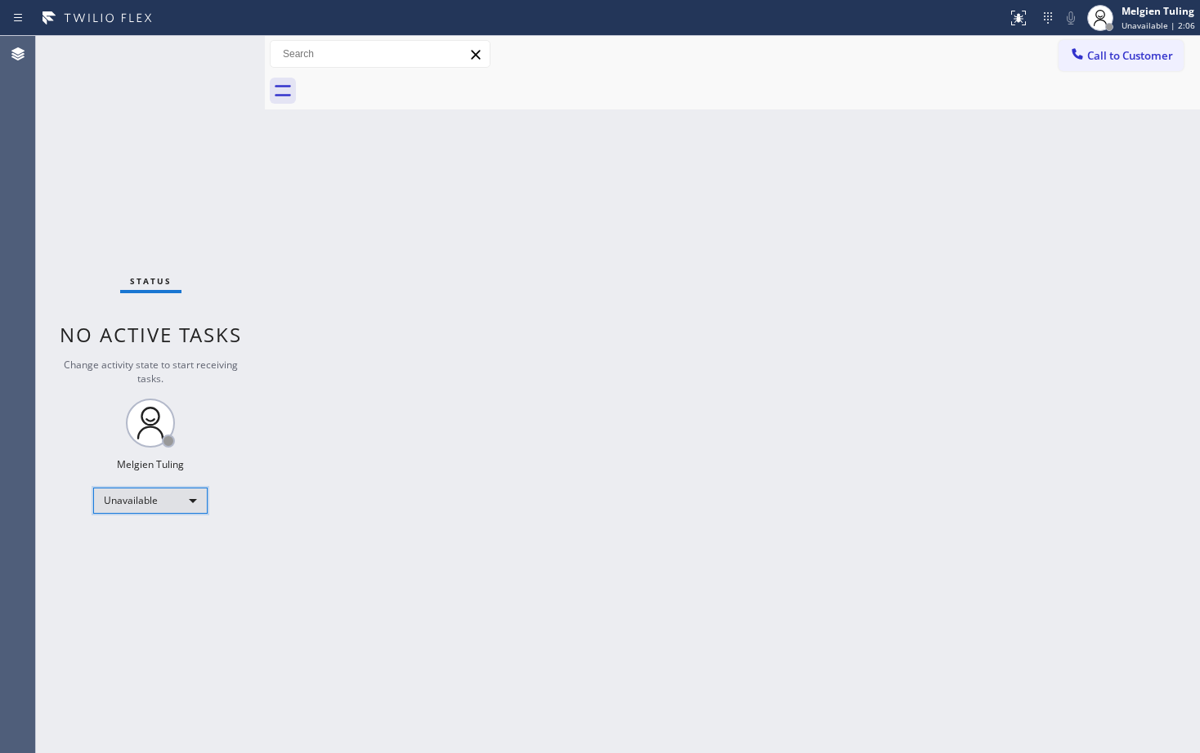
click at [189, 502] on div "Unavailable" at bounding box center [150, 501] width 114 height 26
click at [161, 541] on li "Available" at bounding box center [149, 544] width 111 height 20
click at [376, 530] on div "Back to Dashboard Change Sender ID Customers Technicians Select a contact Outbo…" at bounding box center [732, 394] width 935 height 717
click at [315, 382] on div "Back to Dashboard Change Sender ID Customers Technicians Select a contact Outbo…" at bounding box center [732, 394] width 935 height 717
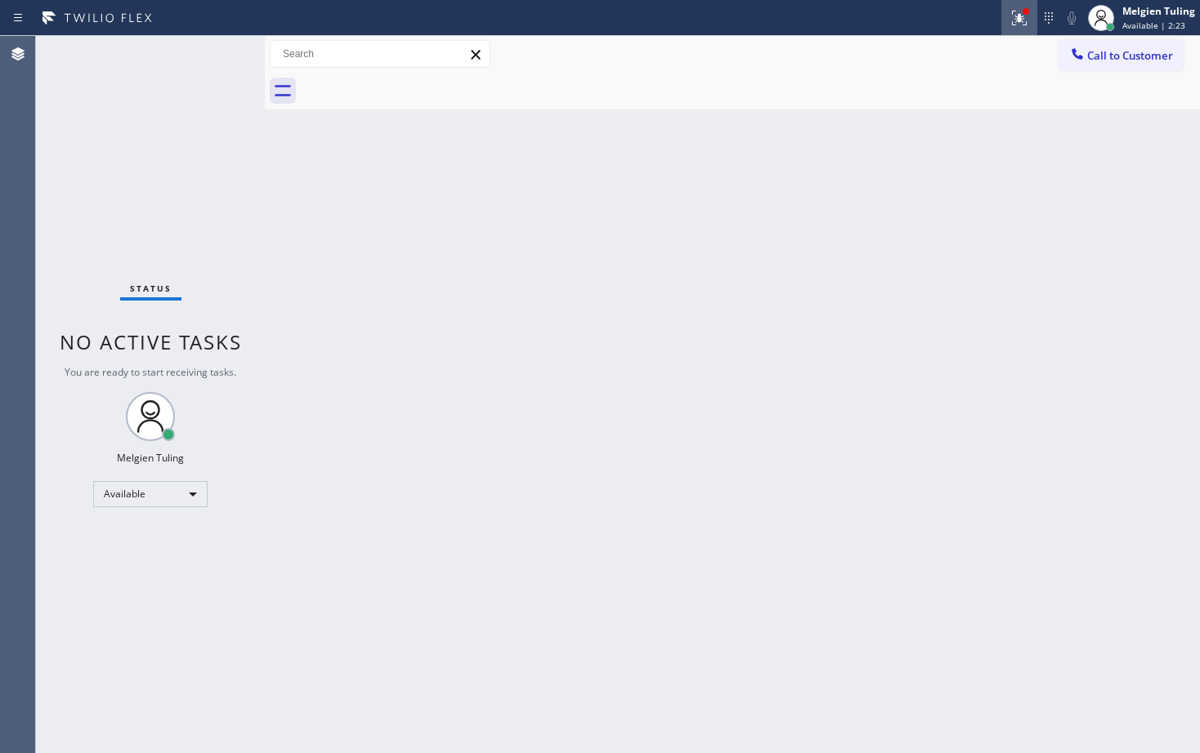
click at [1025, 21] on icon at bounding box center [1019, 18] width 20 height 20
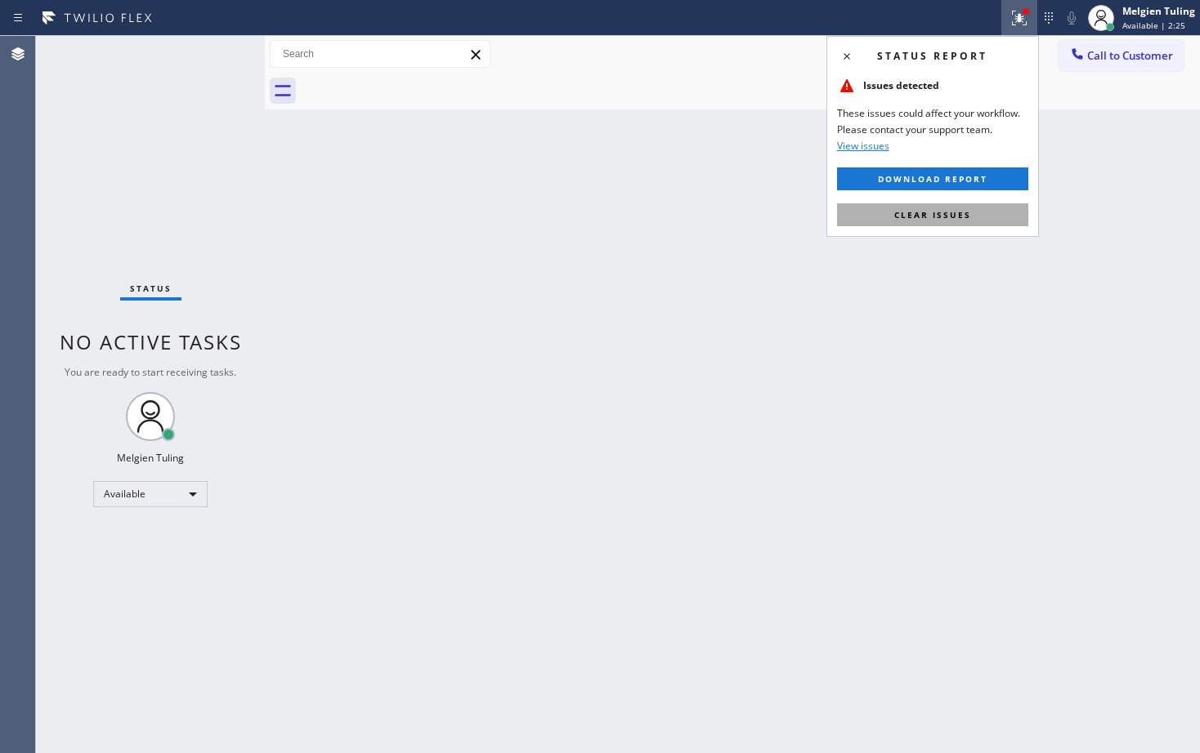
click at [932, 214] on span "Clear issues" at bounding box center [932, 214] width 77 height 11
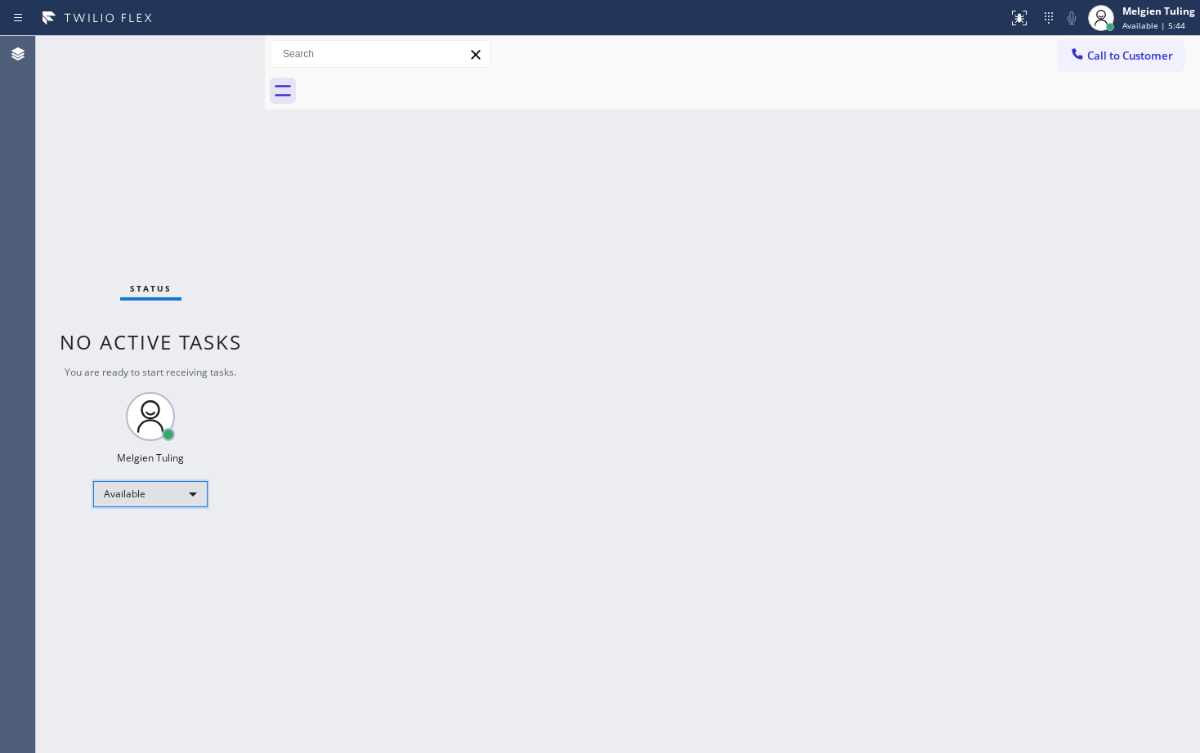
click at [145, 494] on div "Available" at bounding box center [150, 494] width 114 height 26
click at [128, 580] on li "Break" at bounding box center [149, 579] width 111 height 20
click at [159, 501] on div "Break" at bounding box center [150, 501] width 114 height 26
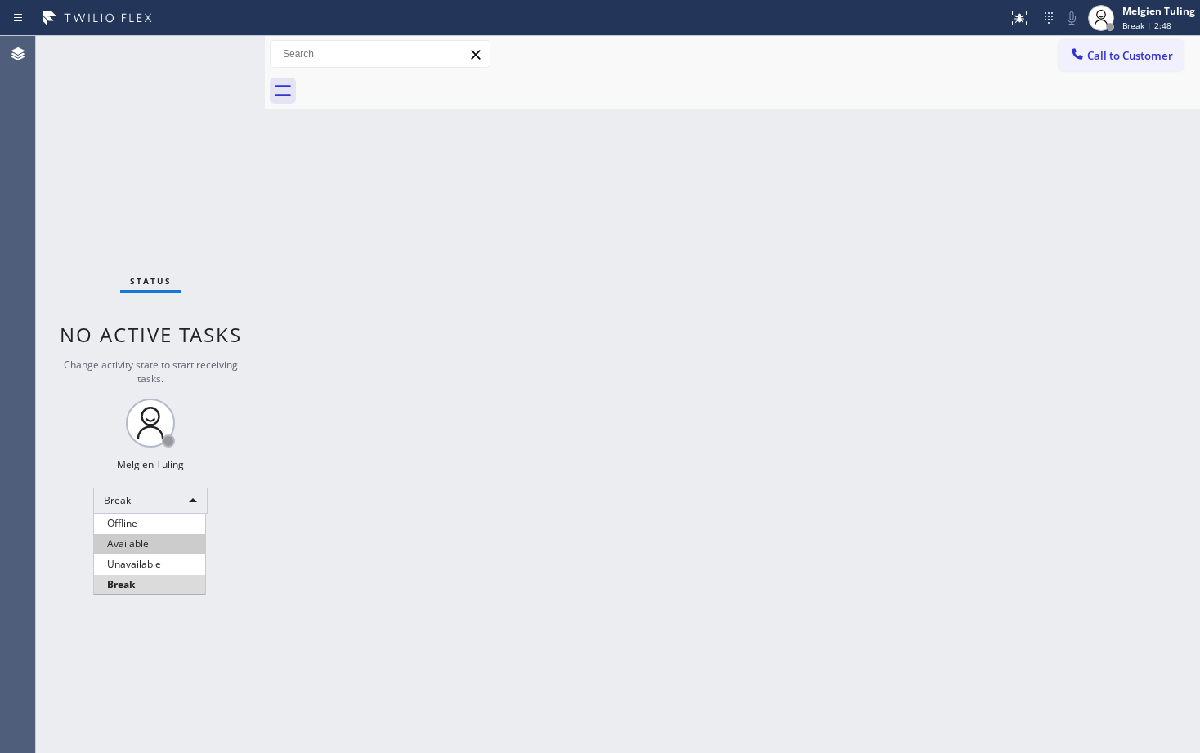
click at [135, 540] on li "Available" at bounding box center [149, 544] width 111 height 20
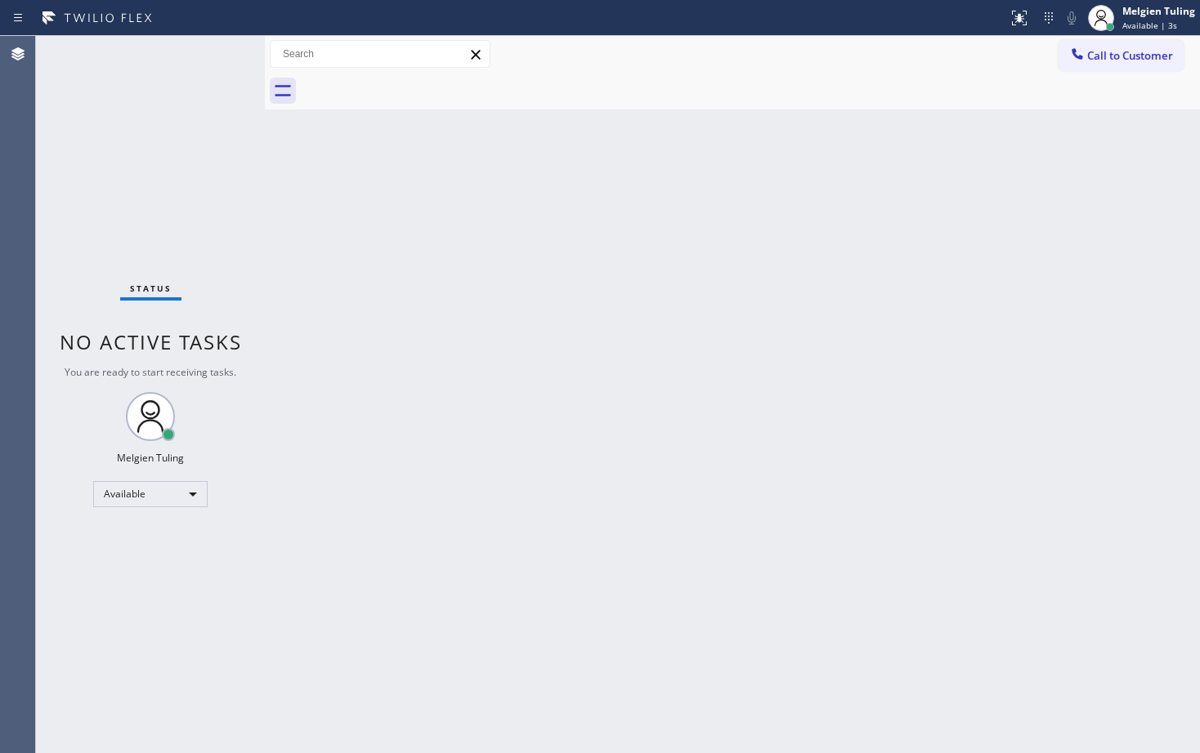
click at [282, 445] on div "Back to Dashboard Change Sender ID Customers Technicians Select a contact Outbo…" at bounding box center [732, 394] width 935 height 717
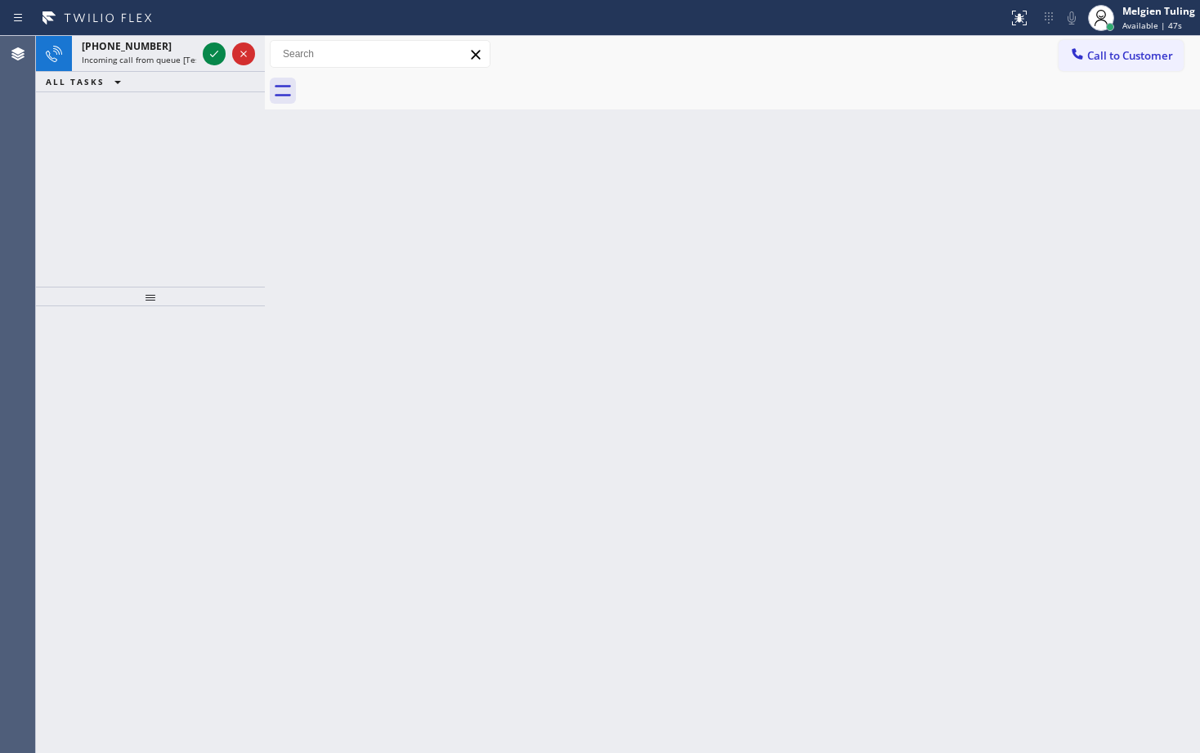
click at [197, 33] on div "Status report No issues detected If you experience an issue, please download th…" at bounding box center [600, 18] width 1200 height 36
click at [209, 52] on icon at bounding box center [214, 54] width 20 height 20
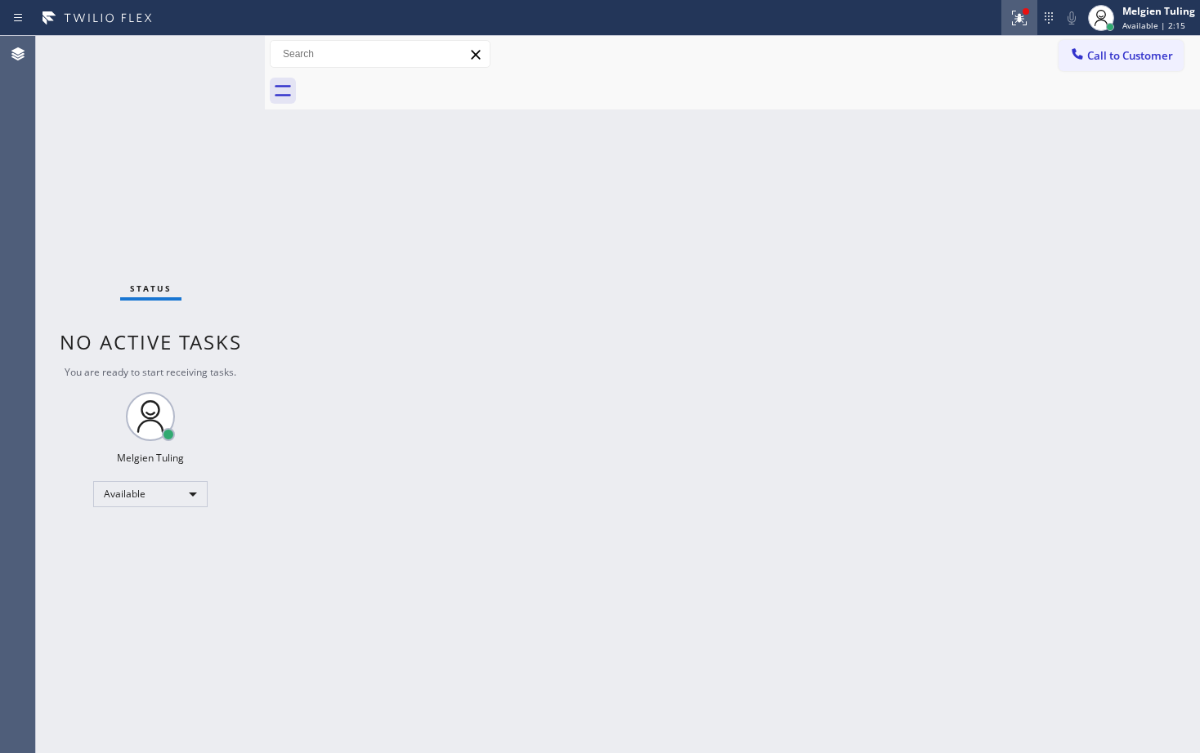
click at [1021, 21] on icon at bounding box center [1017, 16] width 10 height 11
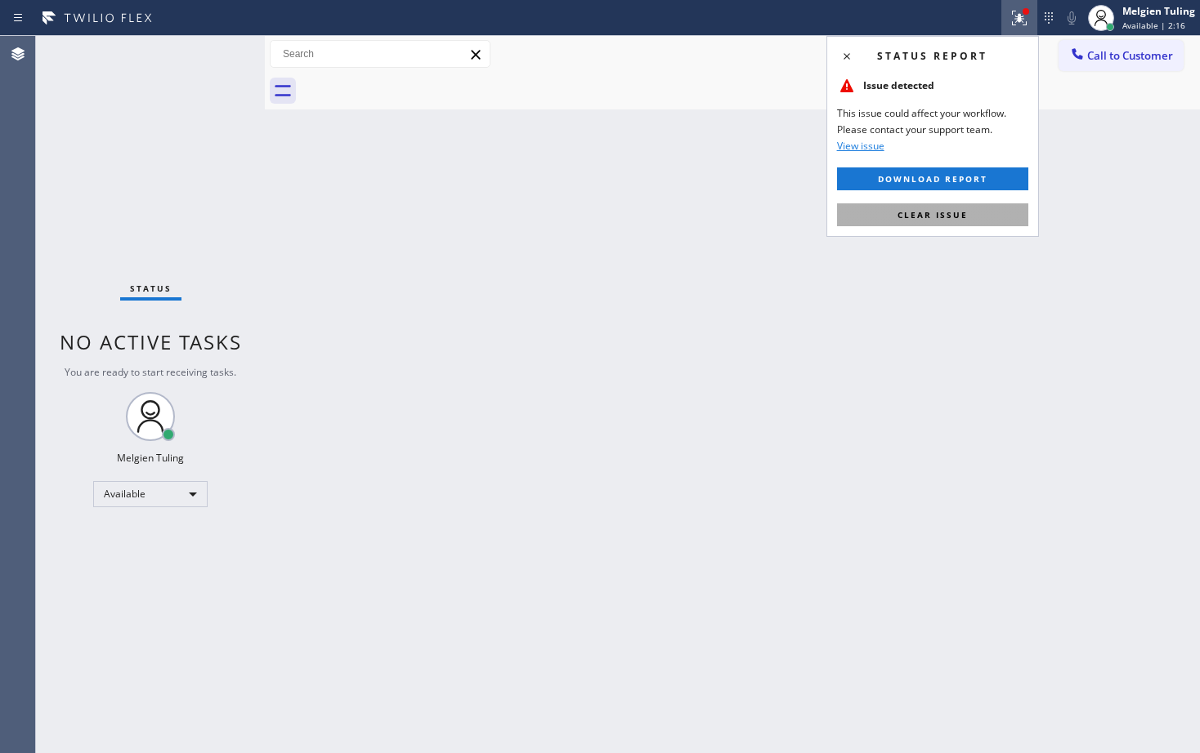
click at [939, 217] on span "Clear issue" at bounding box center [932, 214] width 70 height 11
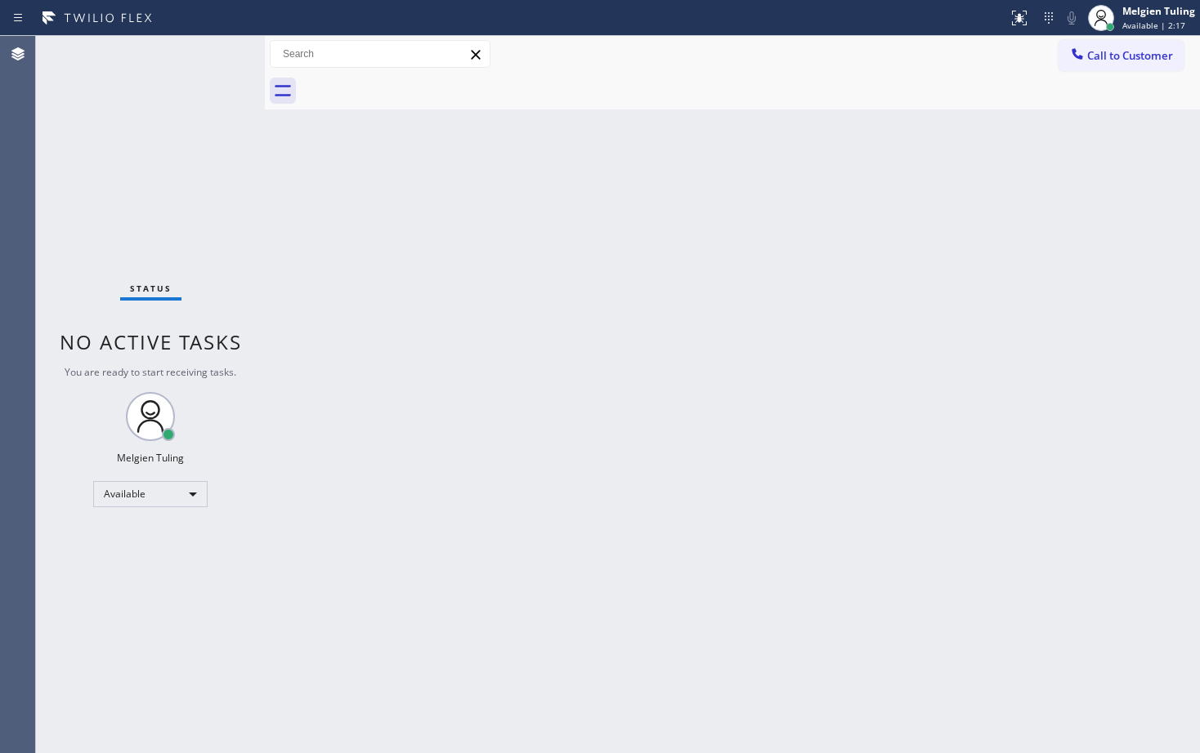
click at [940, 228] on div "Back to Dashboard Change Sender ID Customers Technicians Select a contact Outbo…" at bounding box center [732, 394] width 935 height 717
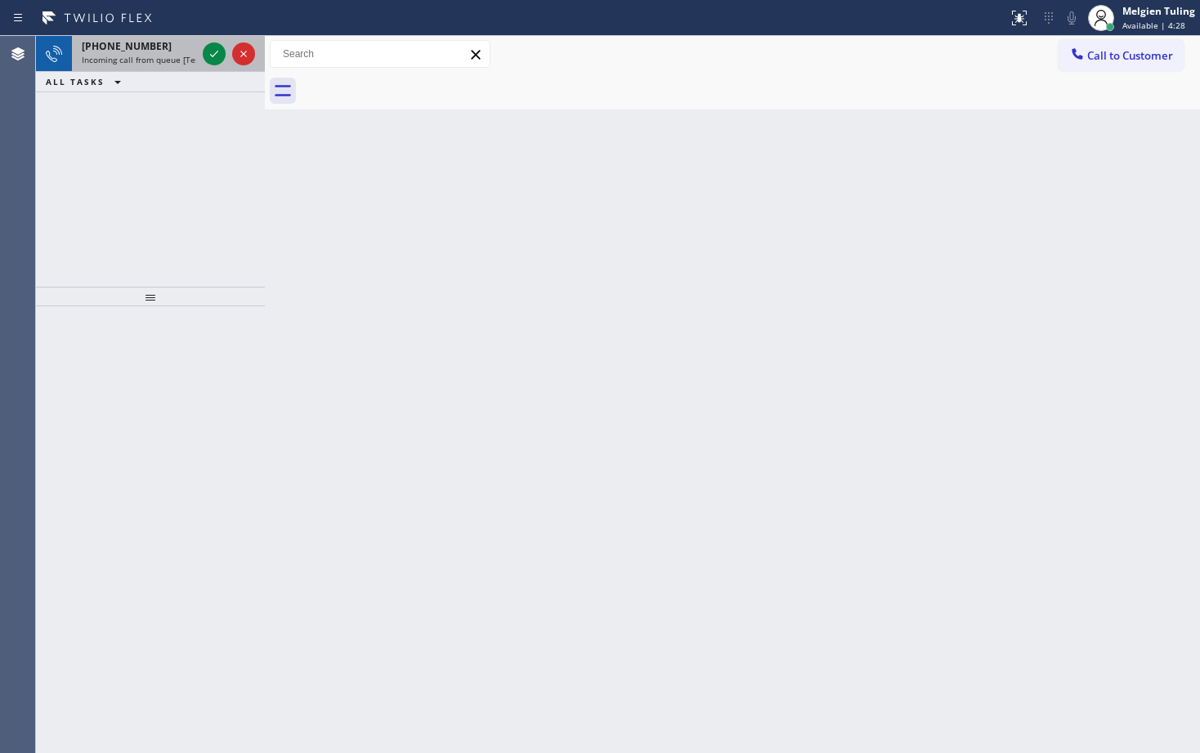
click at [190, 54] on span "Incoming call from queue [Test] All" at bounding box center [150, 59] width 136 height 11
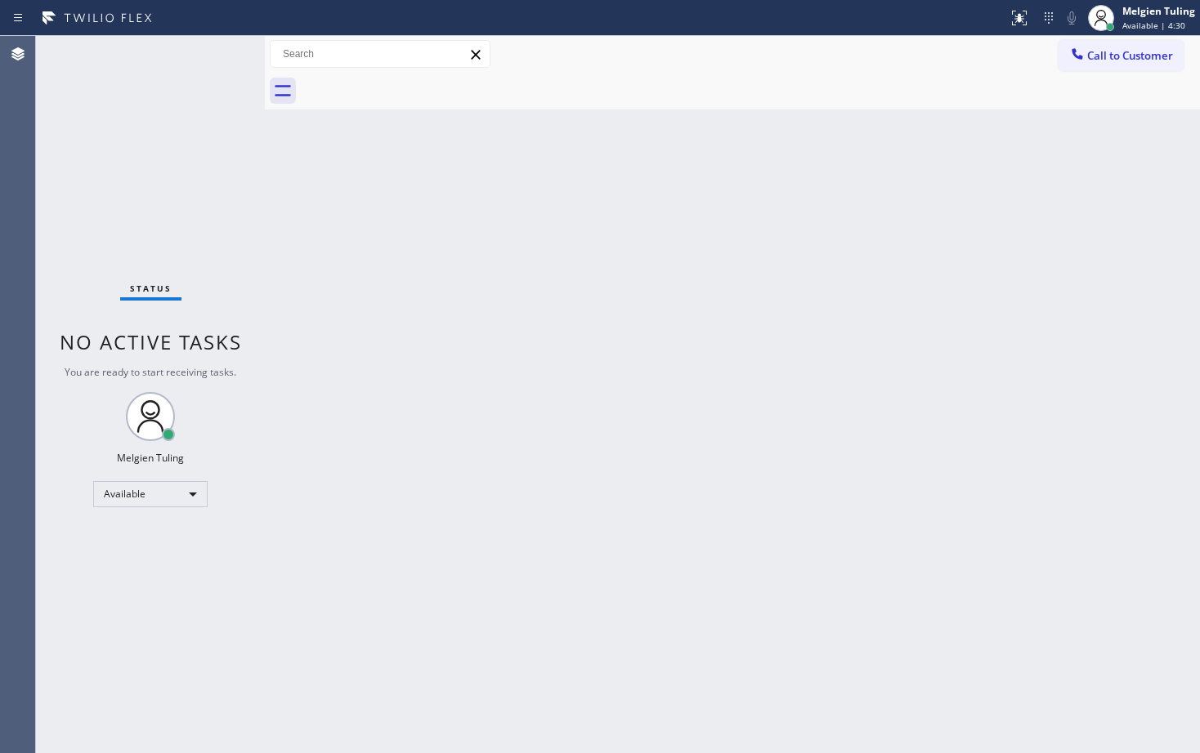
click at [204, 51] on div "Status No active tasks You are ready to start receiving tasks. Melgien Tuling A…" at bounding box center [150, 394] width 229 height 717
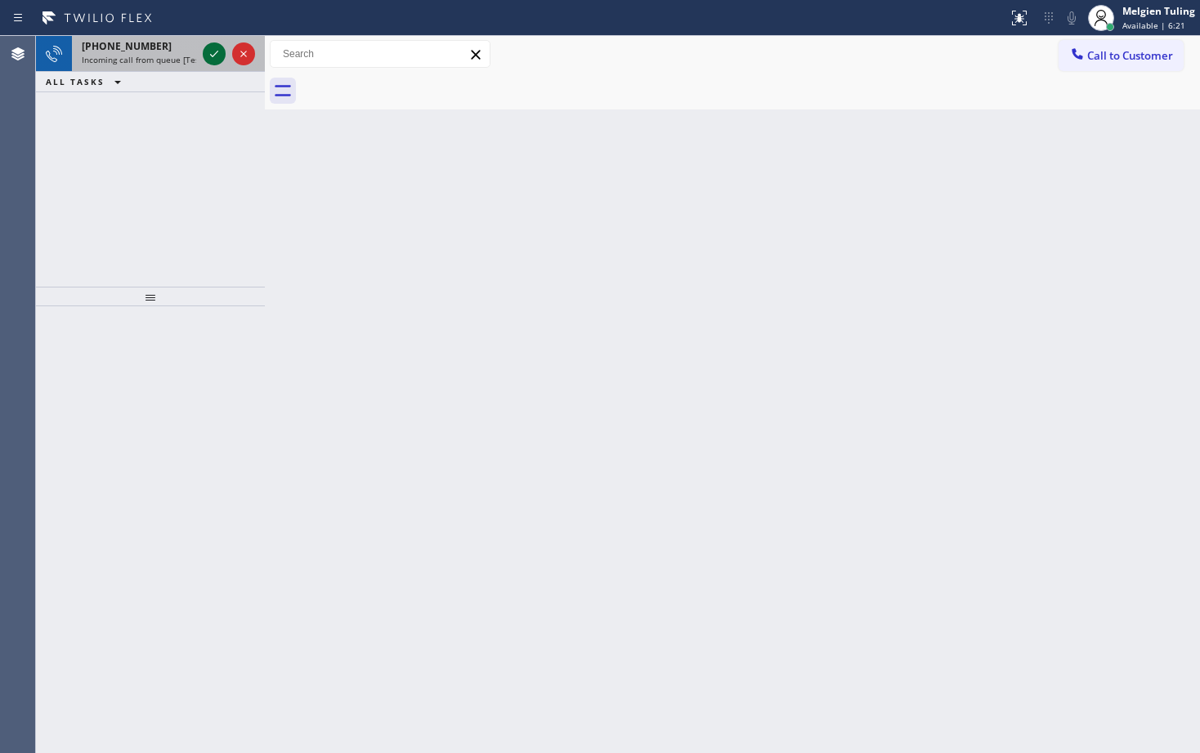
click at [216, 56] on icon at bounding box center [214, 54] width 20 height 20
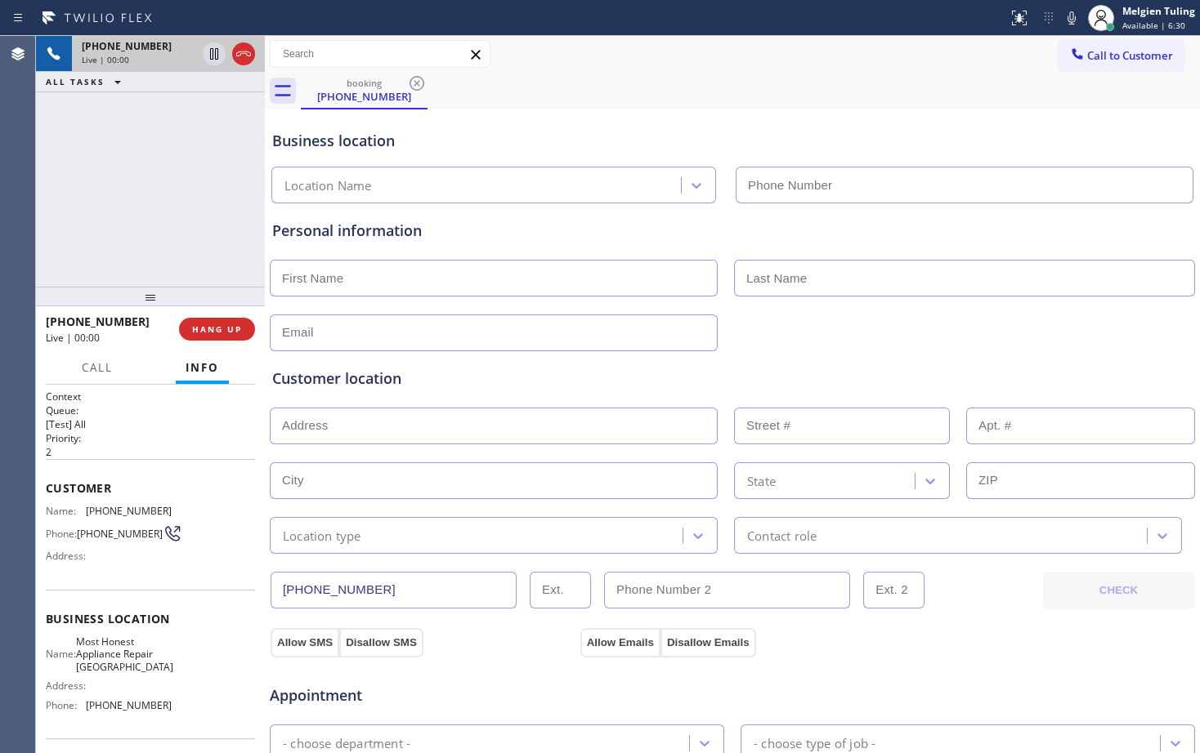
type input "[PHONE_NUMBER]"
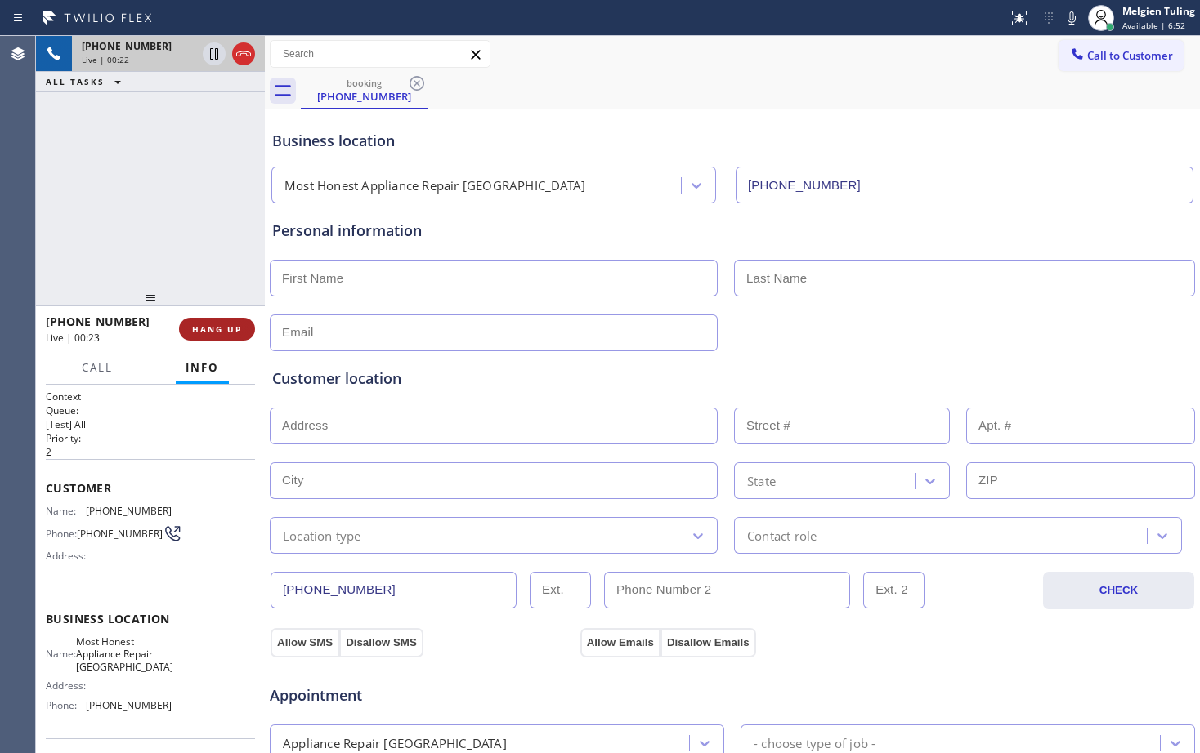
click at [217, 333] on span "HANG UP" at bounding box center [217, 329] width 50 height 11
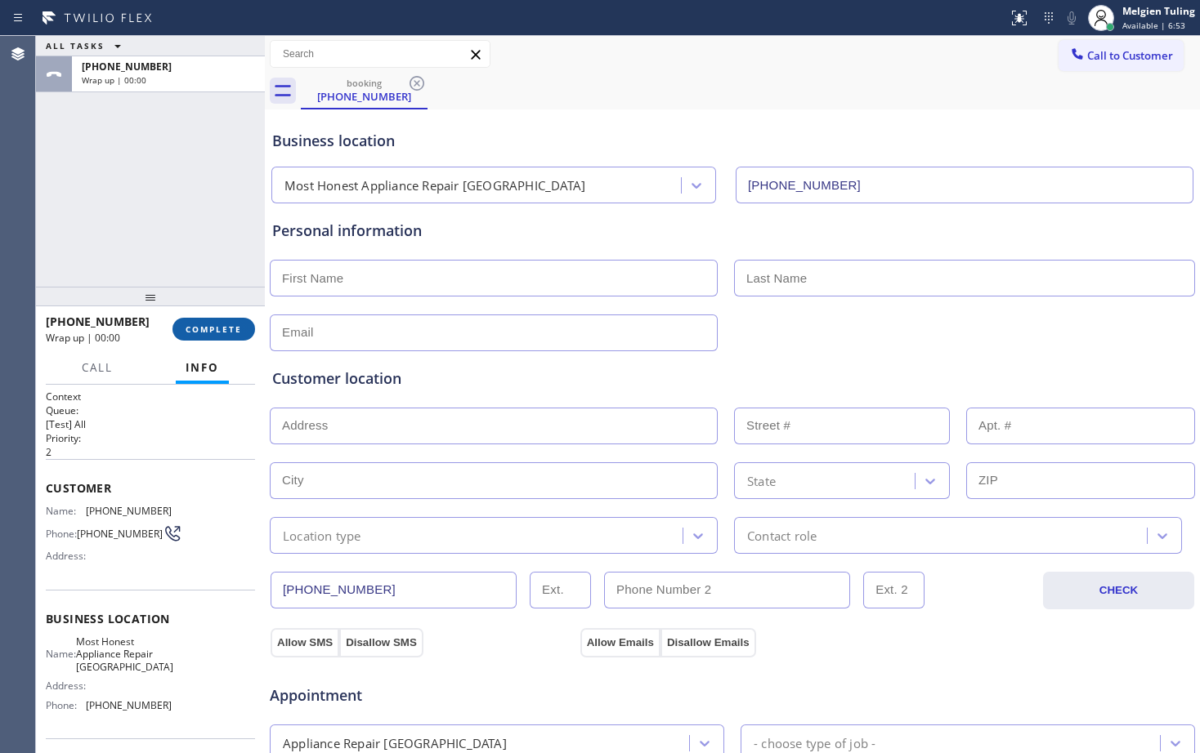
click at [221, 328] on span "COMPLETE" at bounding box center [213, 329] width 56 height 11
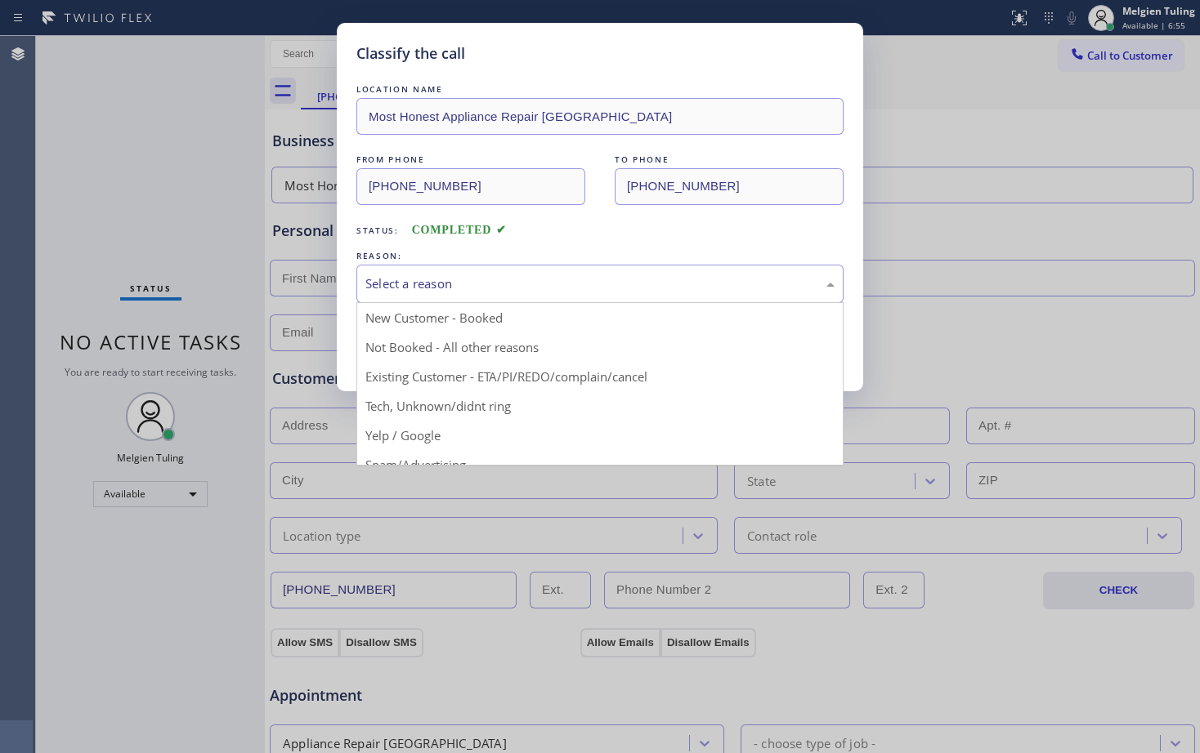
click at [465, 266] on div "Select a reason" at bounding box center [599, 284] width 487 height 38
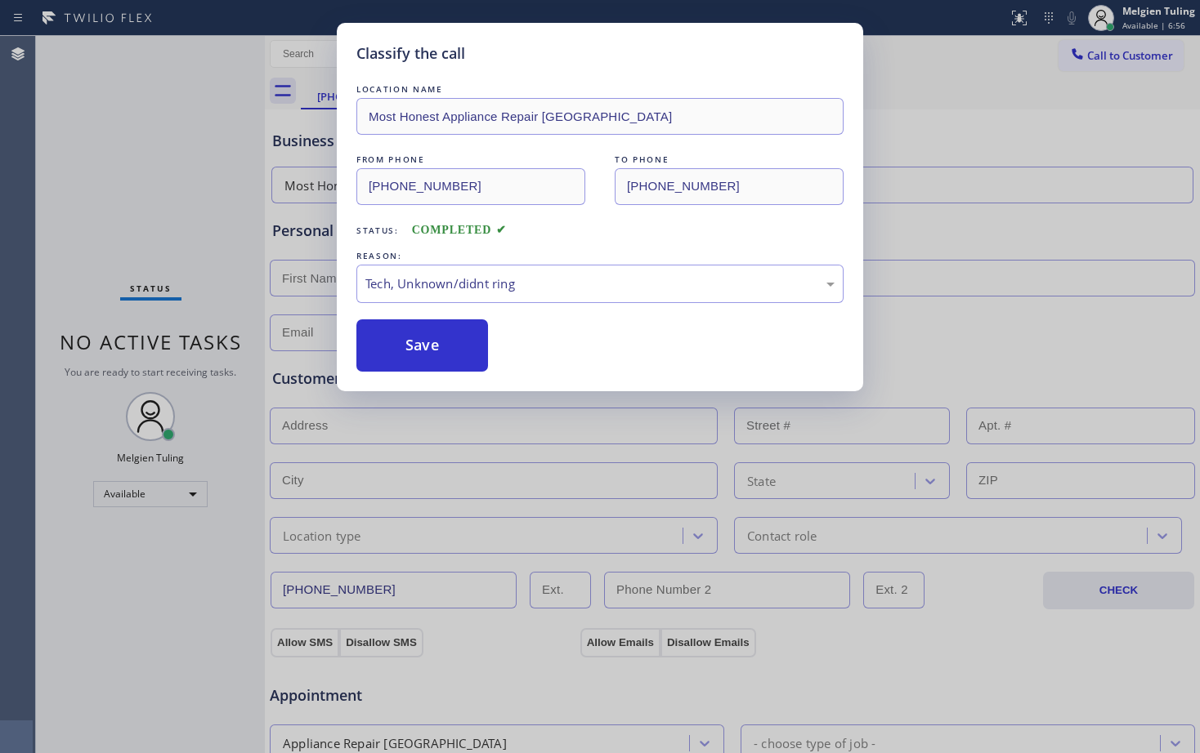
drag, startPoint x: 418, startPoint y: 399, endPoint x: 414, endPoint y: 389, distance: 10.6
click at [418, 399] on div "Classify the call LOCATION NAME Most Honest Appliance Repair [GEOGRAPHIC_DATA] …" at bounding box center [600, 376] width 1200 height 753
click at [417, 349] on button "Save" at bounding box center [422, 346] width 132 height 52
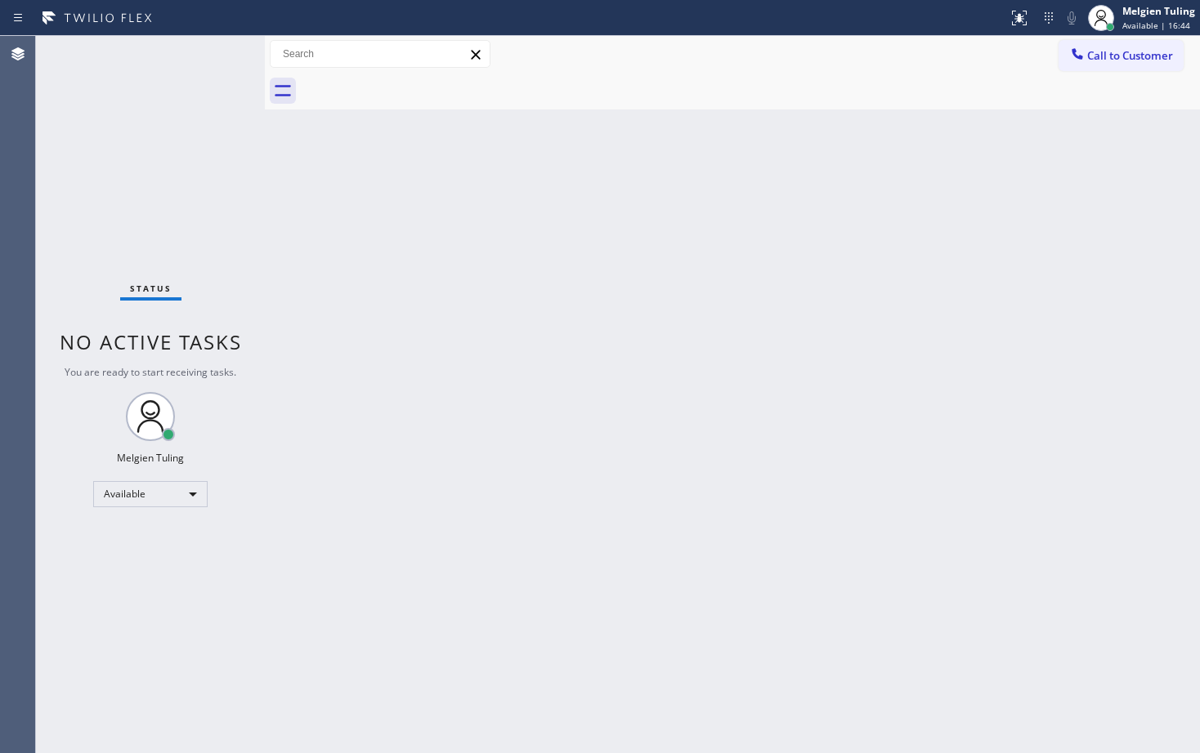
click at [422, 389] on div "Back to Dashboard Change Sender ID Customers Technicians Select a contact Outbo…" at bounding box center [732, 394] width 935 height 717
click at [527, 515] on div "Back to Dashboard Change Sender ID Customers Technicians Select a contact Outbo…" at bounding box center [732, 394] width 935 height 717
click at [650, 476] on div "Back to Dashboard Change Sender ID Customers Technicians Select a contact Outbo…" at bounding box center [732, 394] width 935 height 717
click at [462, 328] on div "Back to Dashboard Change Sender ID Customers Technicians Select a contact Outbo…" at bounding box center [732, 394] width 935 height 717
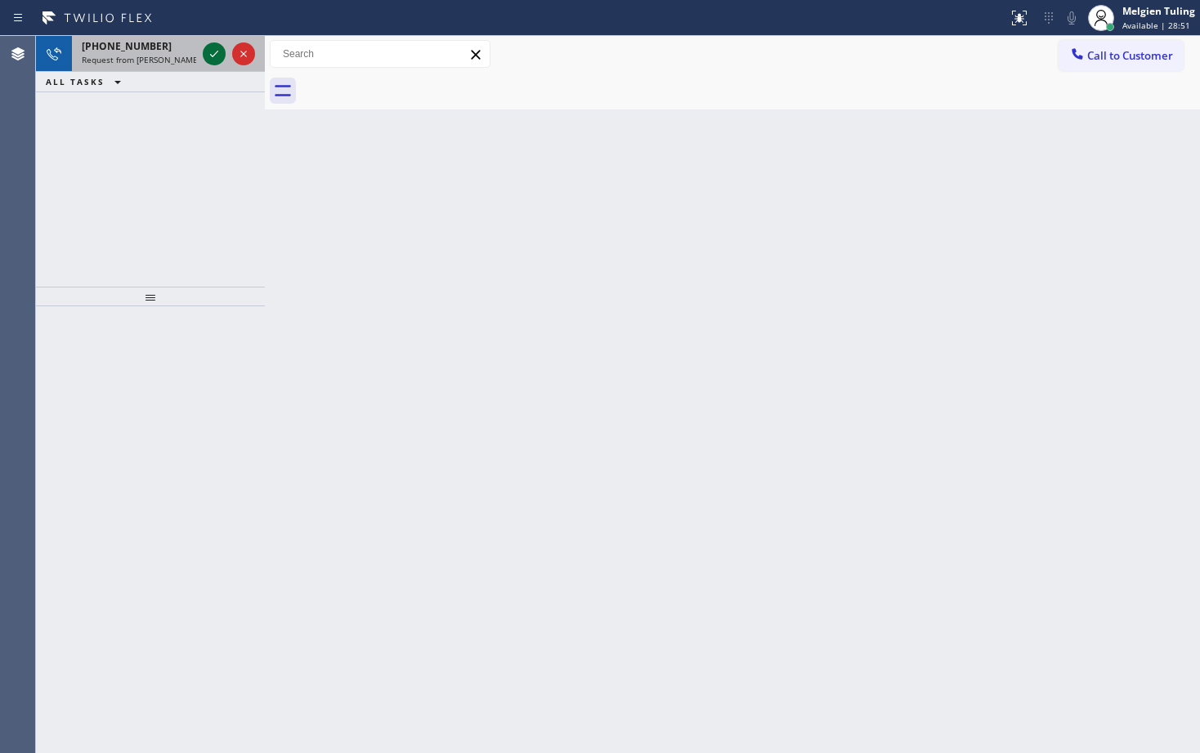
click at [217, 53] on icon at bounding box center [214, 54] width 8 height 7
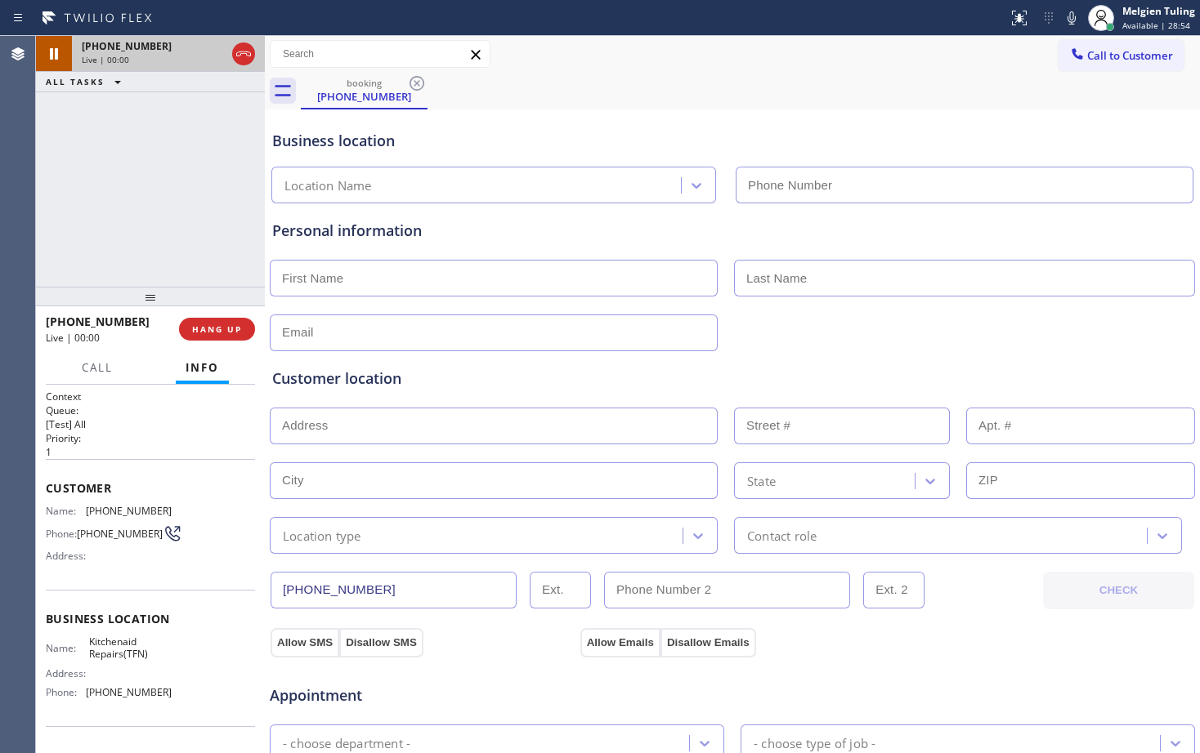
type input "[PHONE_NUMBER]"
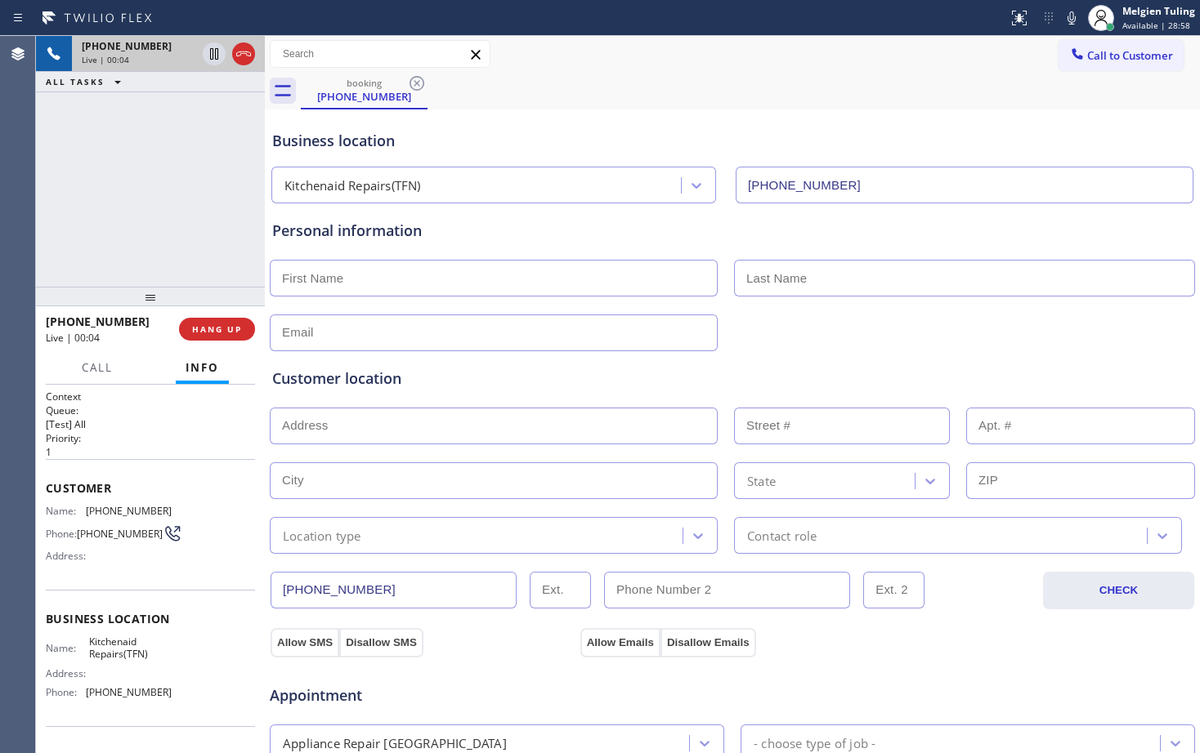
click at [516, 251] on div "Personal information" at bounding box center [732, 286] width 920 height 132
click at [681, 354] on div "Customer location >> ADD NEW ADDRESS << + NEW ADDRESS State Location type Conta…" at bounding box center [732, 452] width 927 height 203
click at [603, 120] on div "Business location Kitchenaid Repairs(TFN) [PHONE_NUMBER]" at bounding box center [732, 159] width 927 height 90
click at [1070, 17] on icon at bounding box center [1071, 18] width 20 height 20
click at [218, 49] on icon at bounding box center [214, 53] width 8 height 11
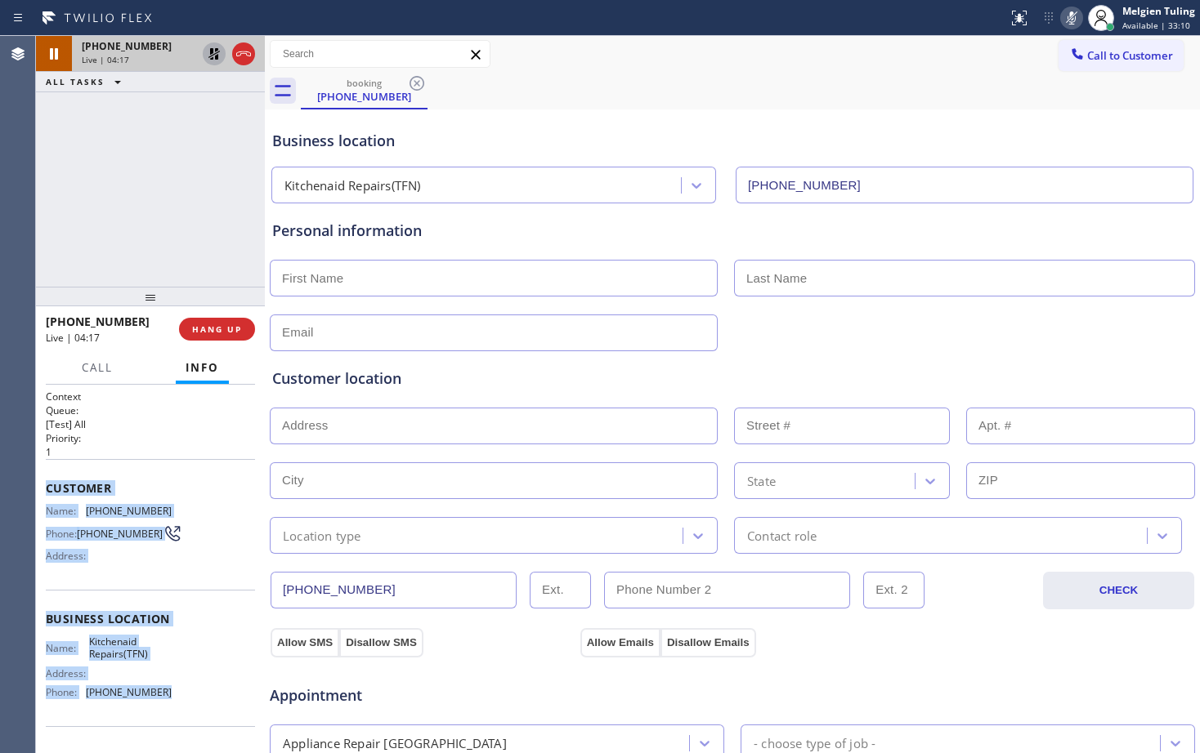
drag, startPoint x: 39, startPoint y: 487, endPoint x: 166, endPoint y: 700, distance: 248.0
click at [166, 700] on div "Context Queue: [Test] All Priority: 1 Customer Name: [PHONE_NUMBER] Phone: [PHO…" at bounding box center [150, 569] width 229 height 369
copy div "Customer Name: [PHONE_NUMBER] Phone: [PHONE_NUMBER] Address: Business location …"
click at [217, 54] on icon at bounding box center [214, 54] width 20 height 20
click at [1075, 13] on icon at bounding box center [1071, 17] width 8 height 13
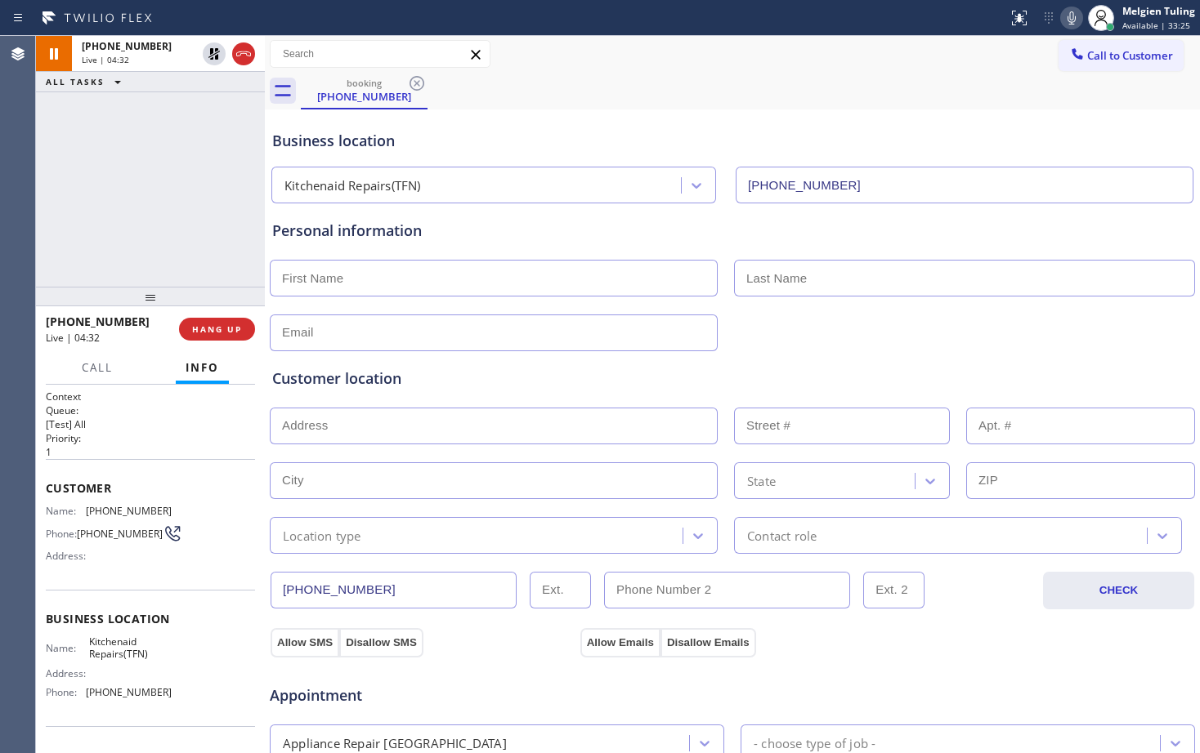
click at [821, 82] on div "booking [PHONE_NUMBER]" at bounding box center [750, 91] width 899 height 37
click at [681, 107] on div "Business location Kitchenaid Repairs(TFN) [PHONE_NUMBER]" at bounding box center [732, 155] width 927 height 96
click at [784, 360] on div "Customer location >> ADD NEW ADDRESS << + NEW ADDRESS State Location type Conta…" at bounding box center [732, 452] width 927 height 203
click at [579, 134] on div "Business location" at bounding box center [732, 141] width 920 height 22
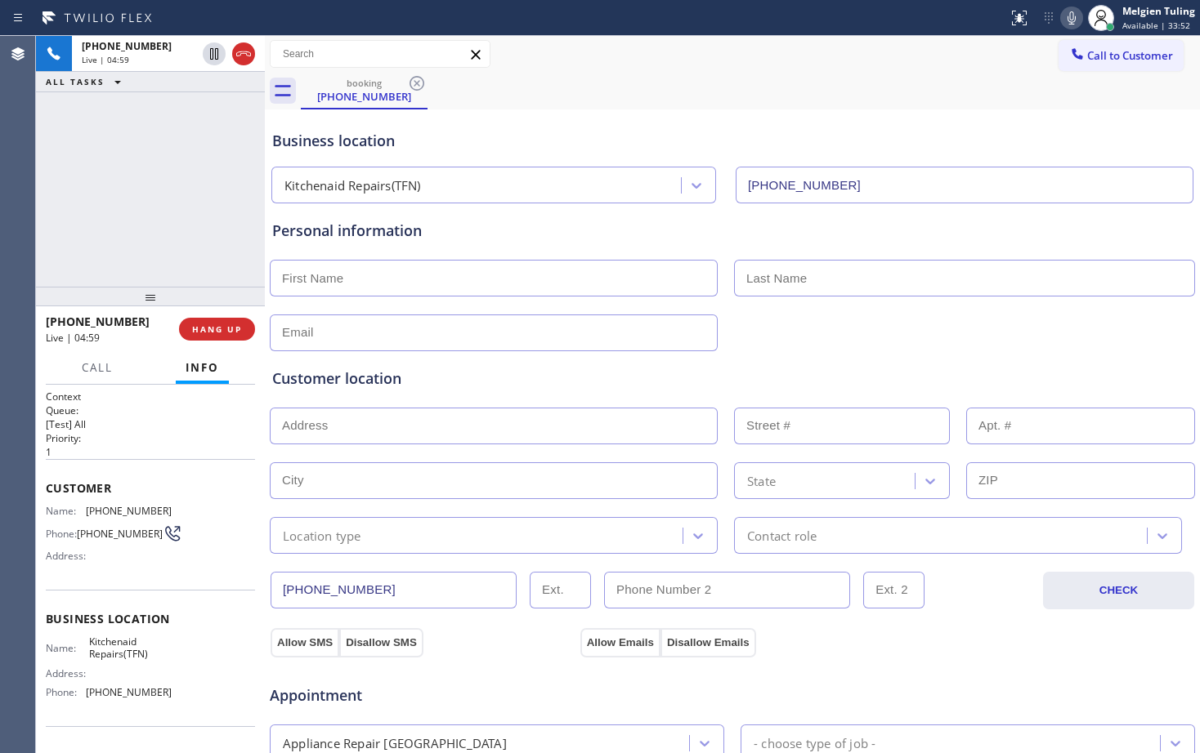
click at [1075, 18] on icon at bounding box center [1071, 17] width 8 height 13
click at [210, 45] on icon at bounding box center [214, 54] width 20 height 20
click at [800, 83] on div "booking [PHONE_NUMBER]" at bounding box center [750, 91] width 899 height 37
click at [1075, 22] on icon at bounding box center [1071, 18] width 20 height 20
click at [208, 53] on icon at bounding box center [214, 54] width 20 height 20
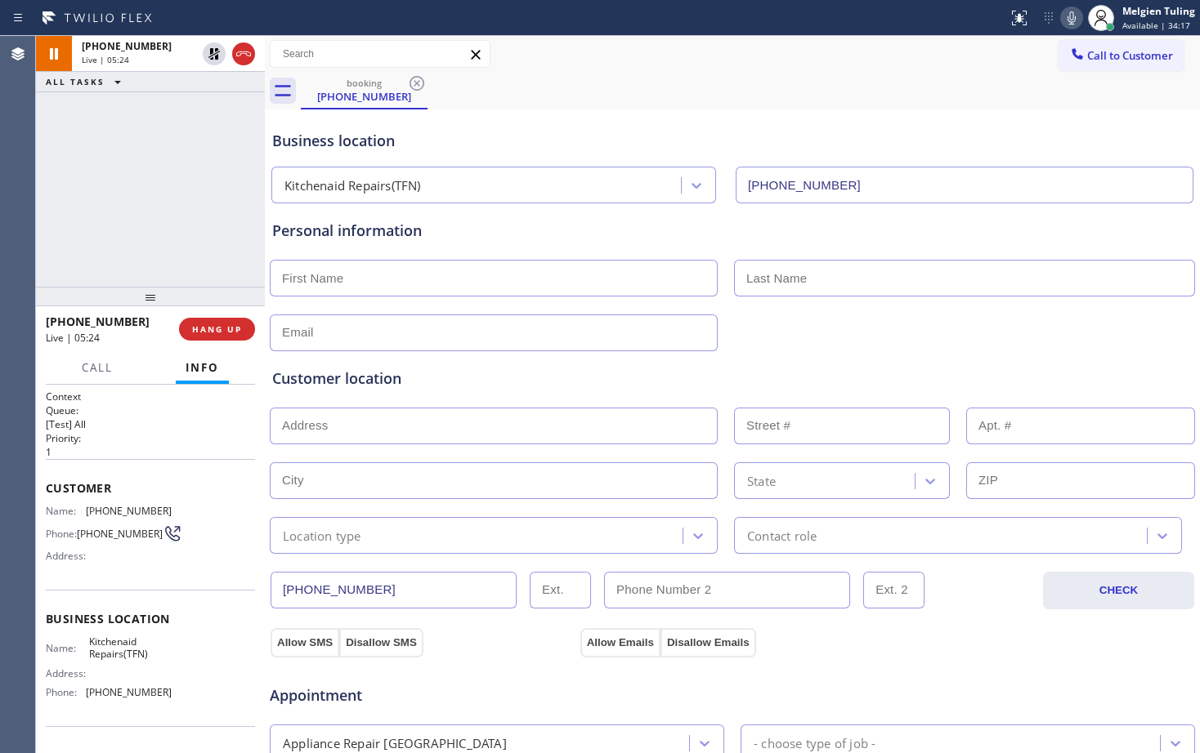
click at [679, 67] on div "Call to Customer Outbound call Location Search location Your caller id phone nu…" at bounding box center [732, 54] width 935 height 29
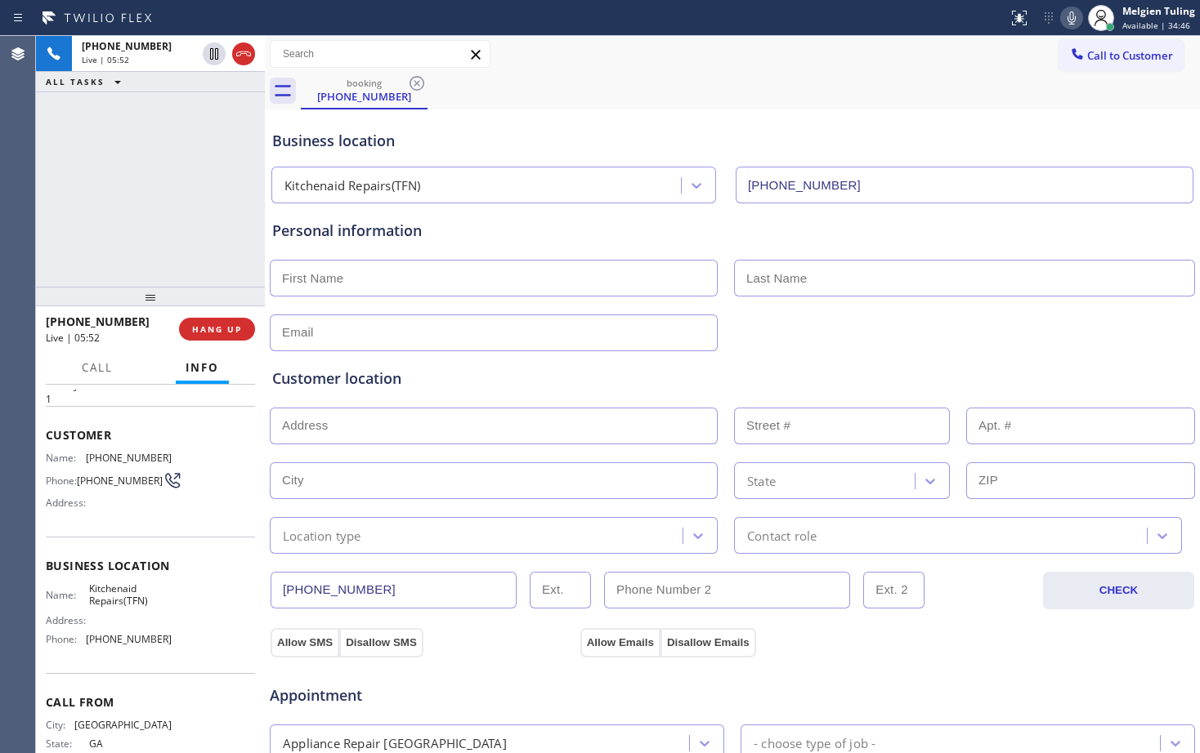
scroll to position [82, 0]
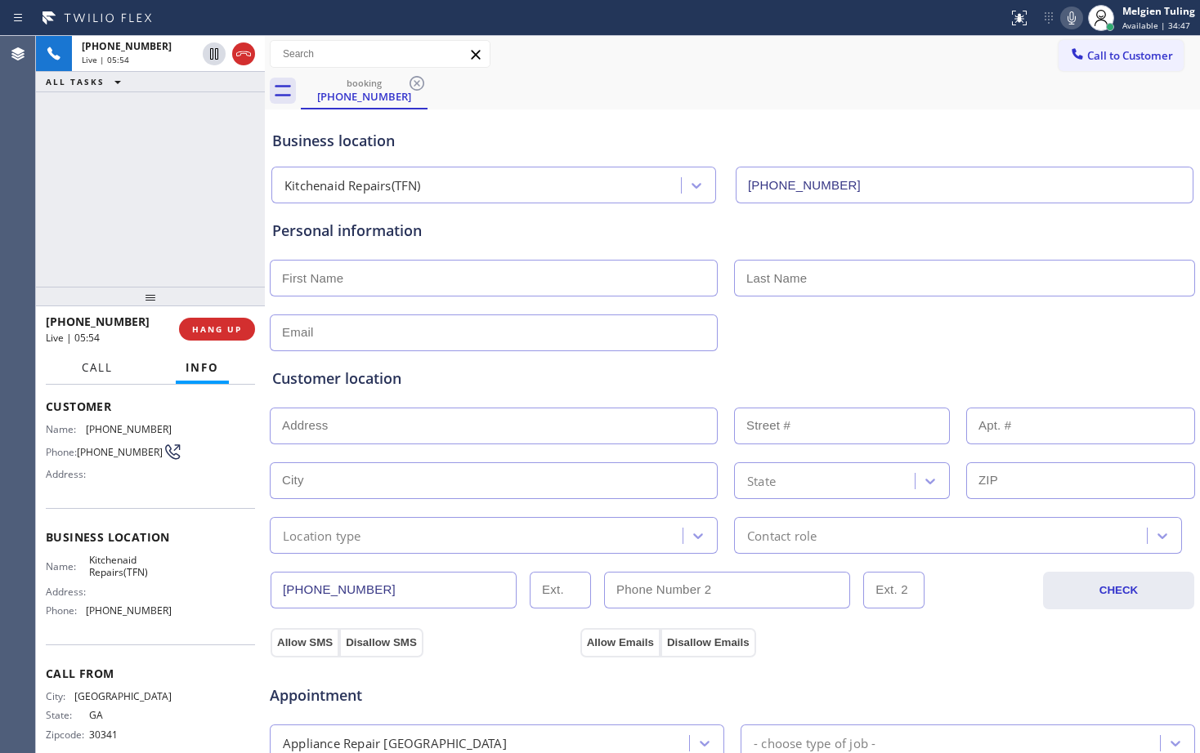
click at [99, 372] on span "Call" at bounding box center [97, 367] width 31 height 15
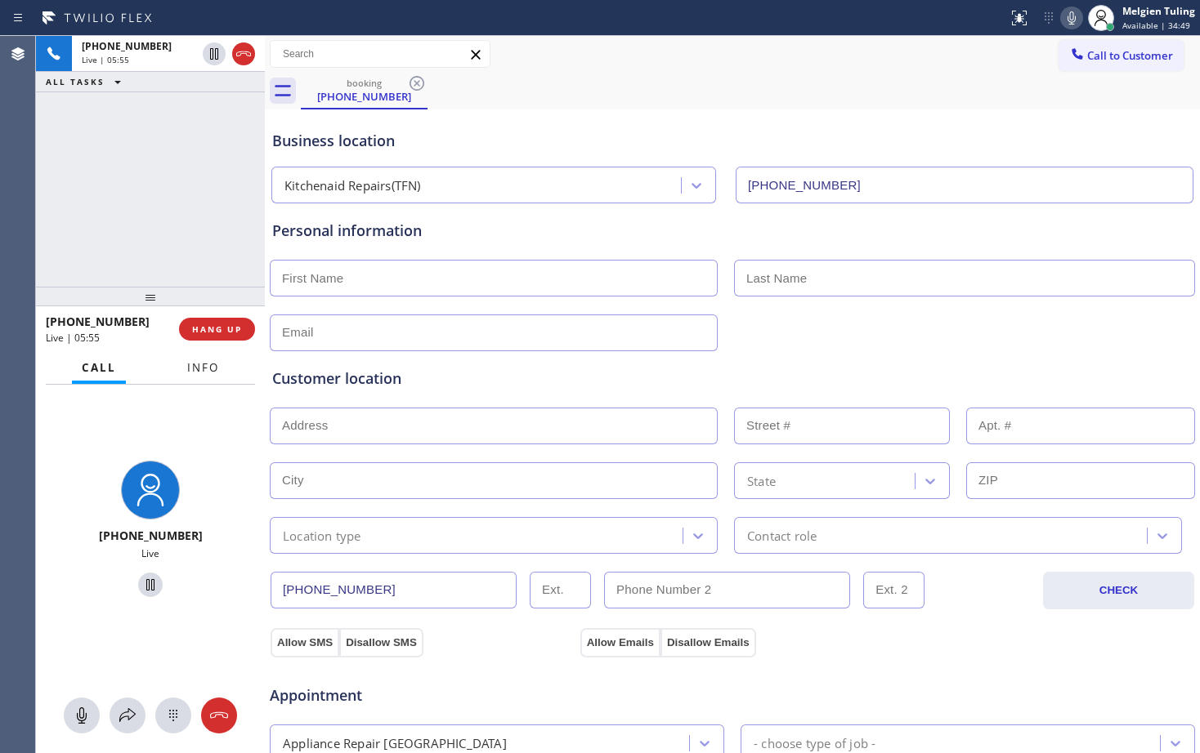
click at [195, 360] on span "Info" at bounding box center [203, 367] width 32 height 15
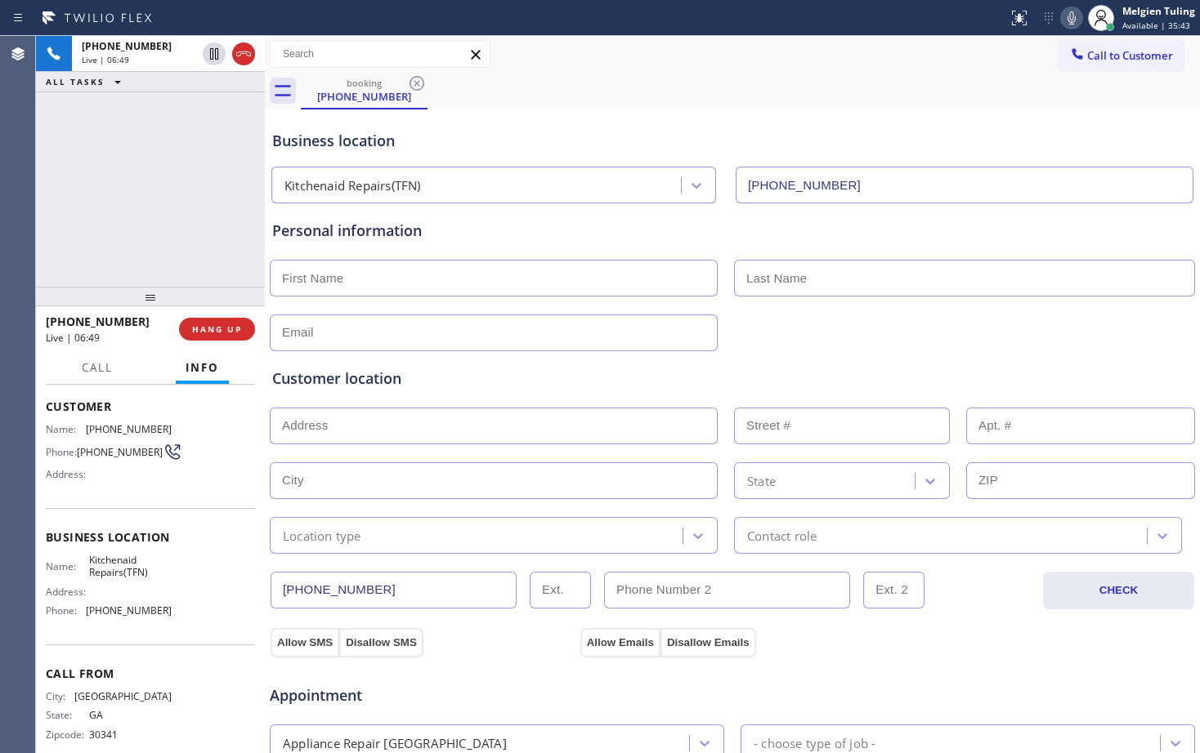
click at [437, 279] on input "text" at bounding box center [494, 278] width 448 height 37
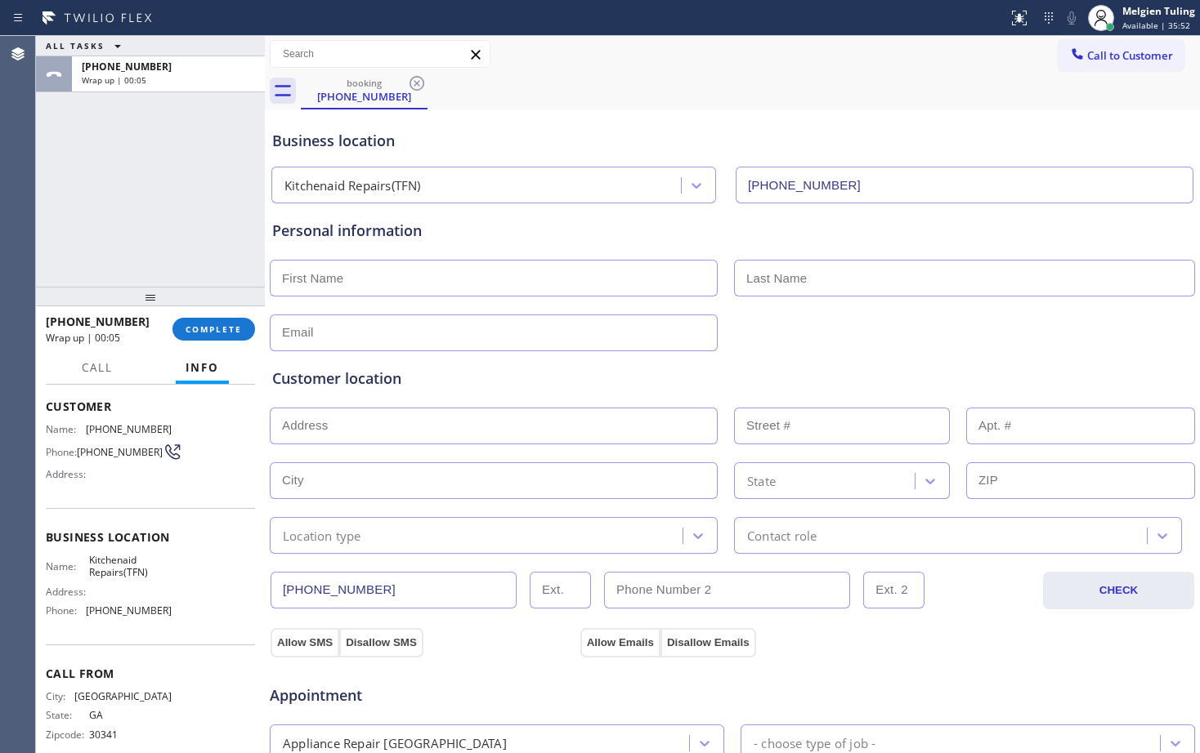
click at [372, 281] on input "text" at bounding box center [494, 278] width 448 height 37
type input "[PERSON_NAME]"
click at [869, 283] on input "text" at bounding box center [964, 278] width 461 height 37
type input "[PERSON_NAME]"
click at [507, 320] on input "text" at bounding box center [494, 333] width 448 height 37
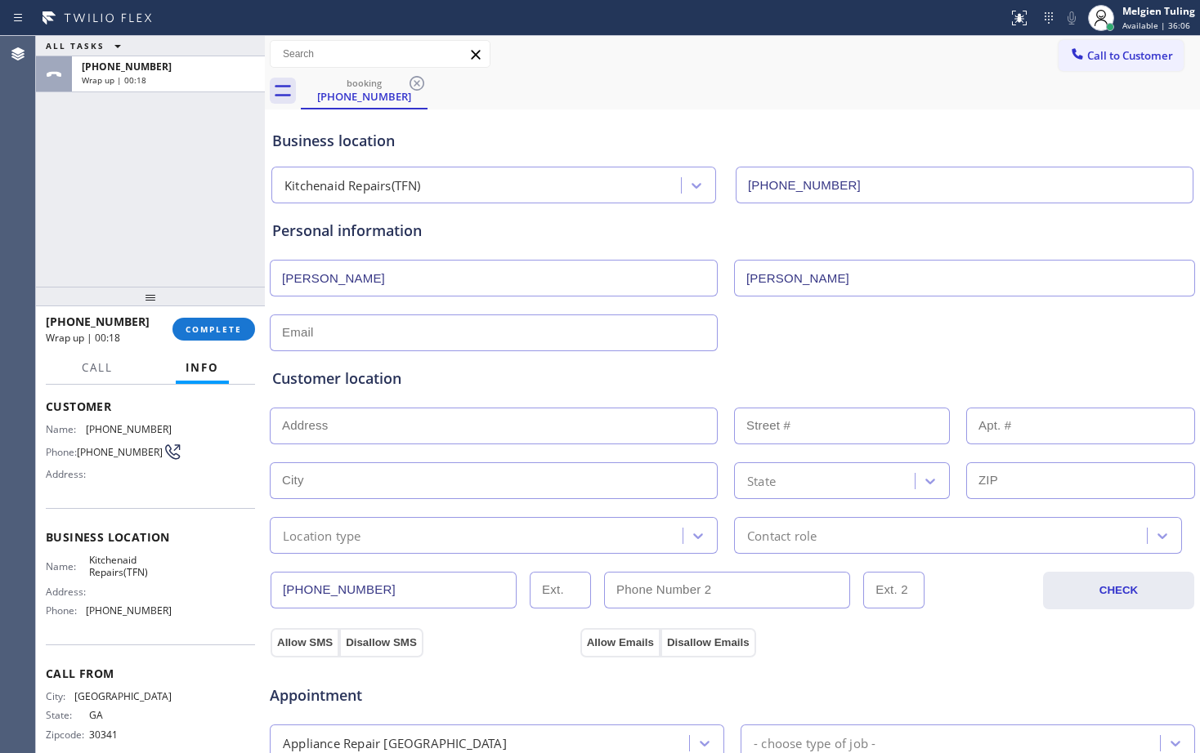
click at [507, 320] on input "text" at bounding box center [494, 333] width 448 height 37
type input "[EMAIL_ADDRESS][DOMAIN_NAME]"
click at [415, 440] on input "text" at bounding box center [494, 426] width 448 height 37
click at [318, 426] on input "text" at bounding box center [494, 426] width 448 height 37
paste input "[GEOGRAPHIC_DATA]"
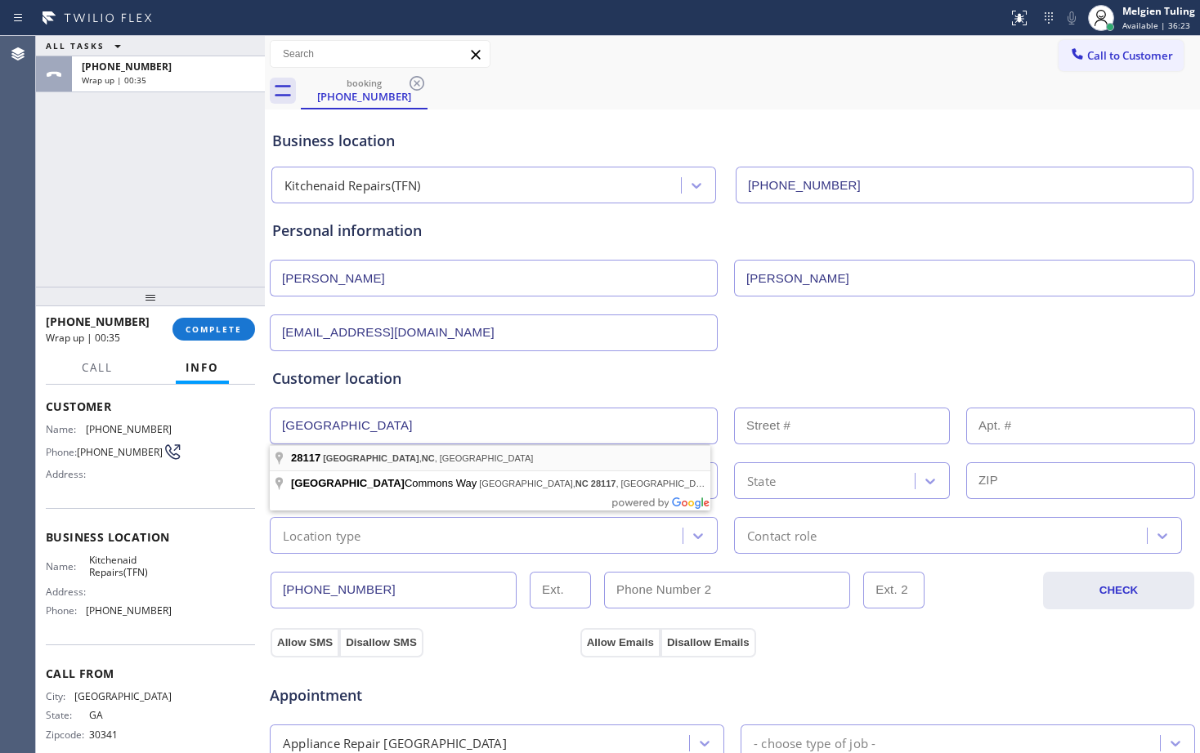
type input "[GEOGRAPHIC_DATA], [GEOGRAPHIC_DATA]"
type input "[GEOGRAPHIC_DATA]"
type input "28117"
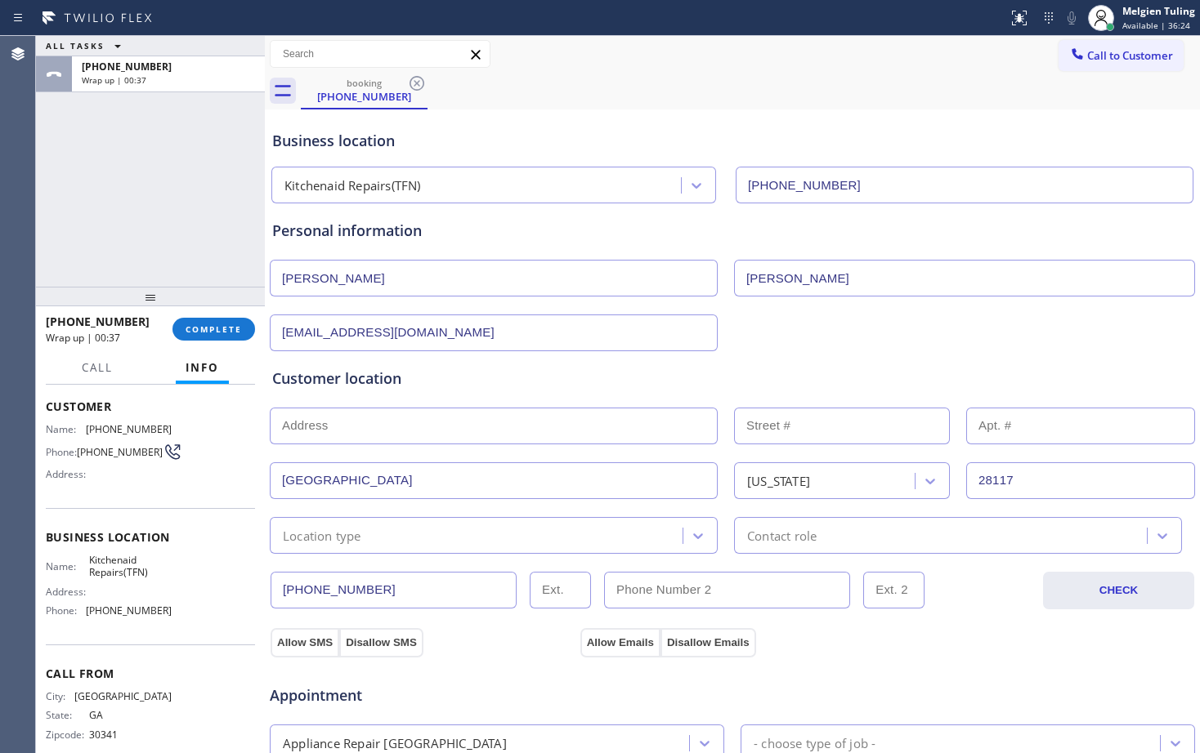
click at [361, 421] on input "text" at bounding box center [494, 426] width 448 height 37
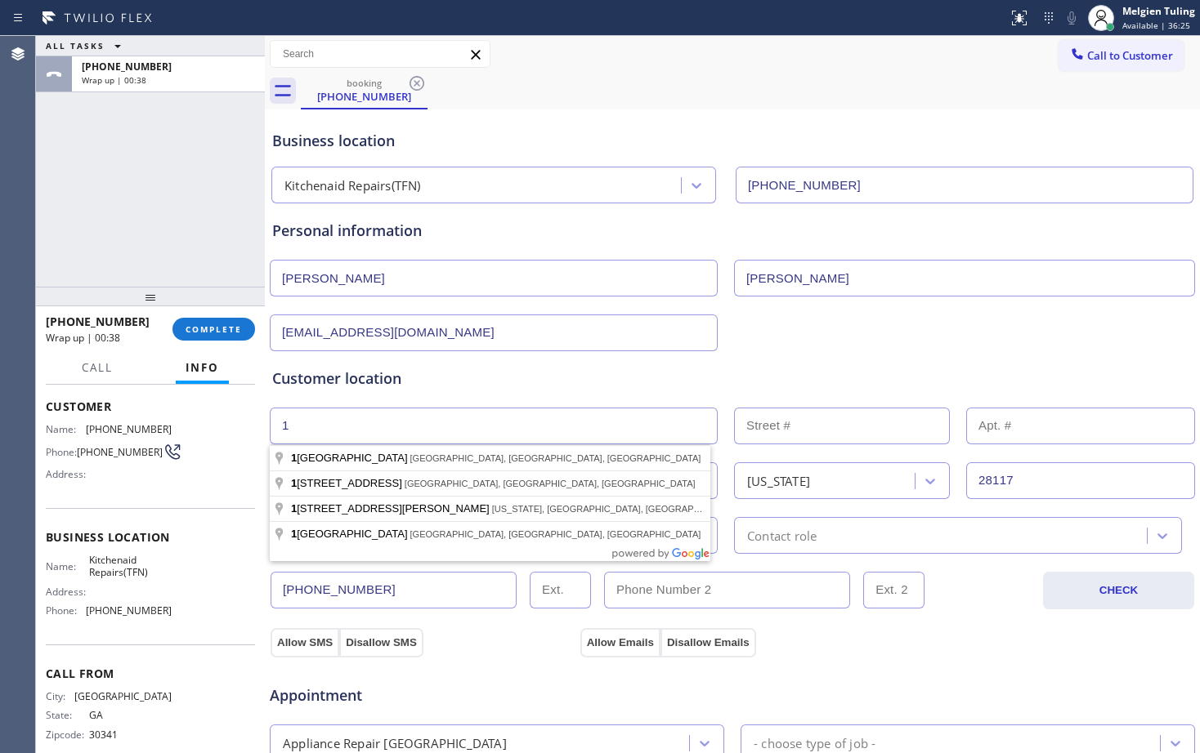
type input "1"
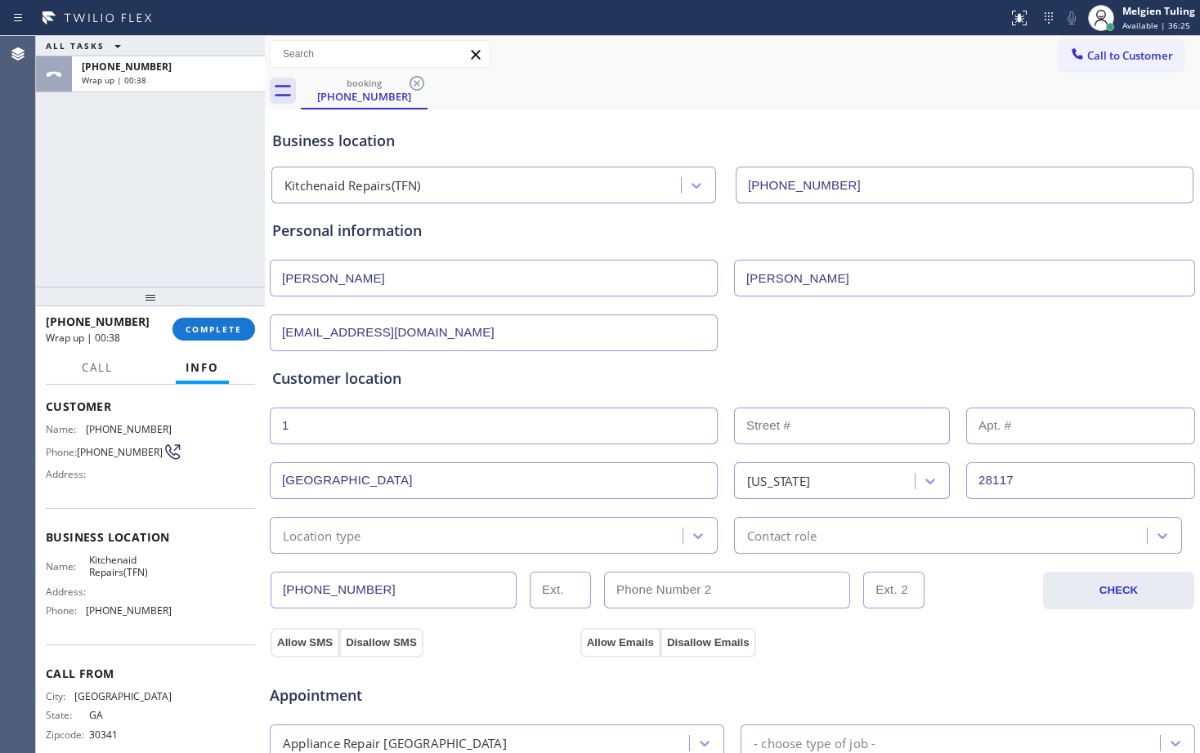
click at [758, 428] on input "text" at bounding box center [842, 426] width 216 height 37
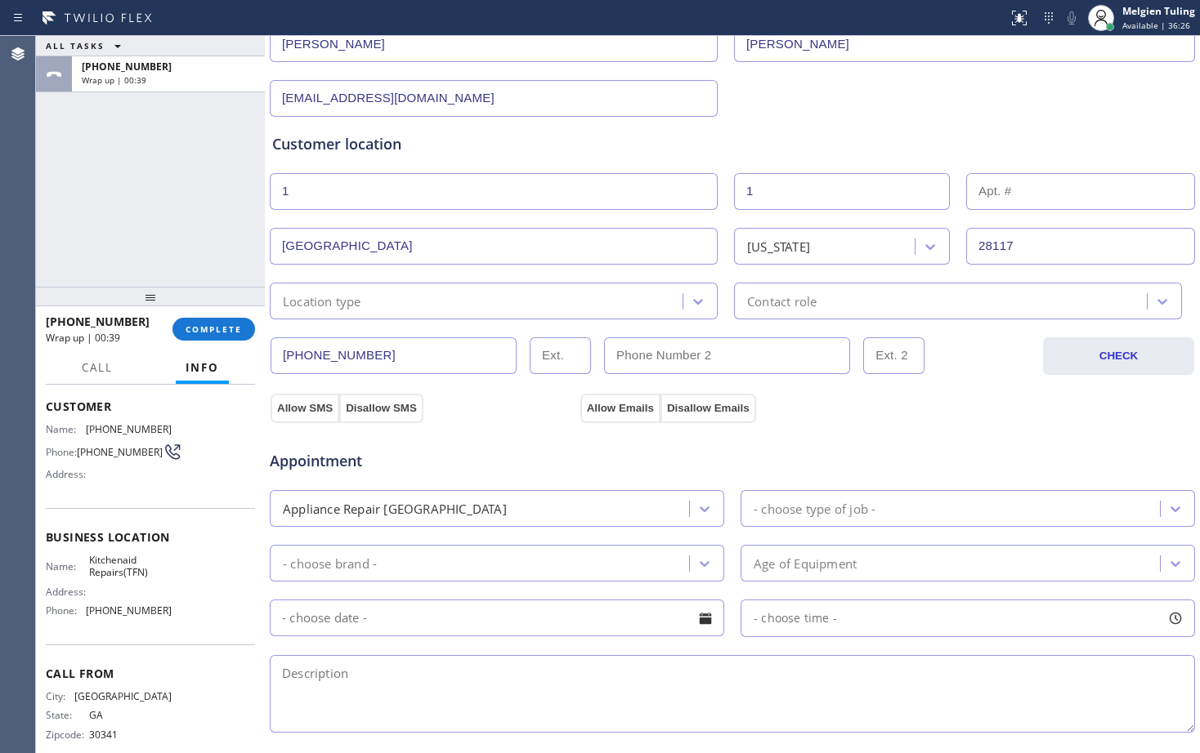
scroll to position [245, 0]
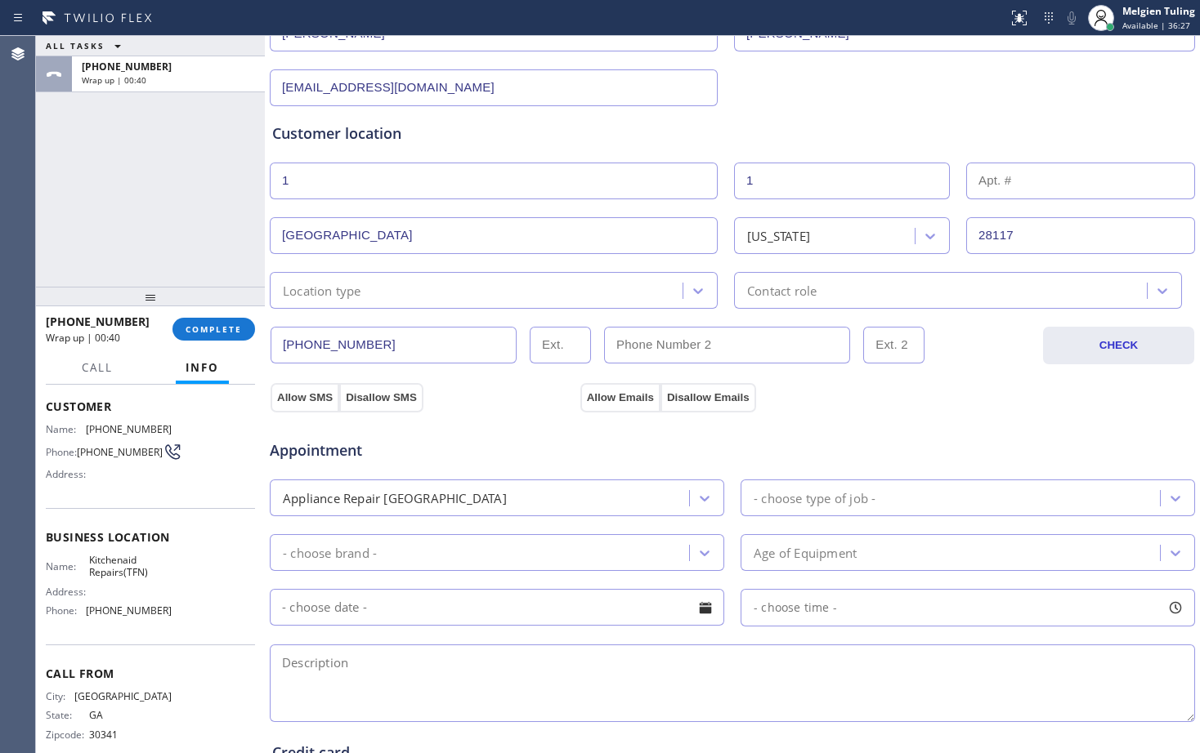
type input "1"
click at [433, 281] on div "Location type" at bounding box center [479, 290] width 408 height 29
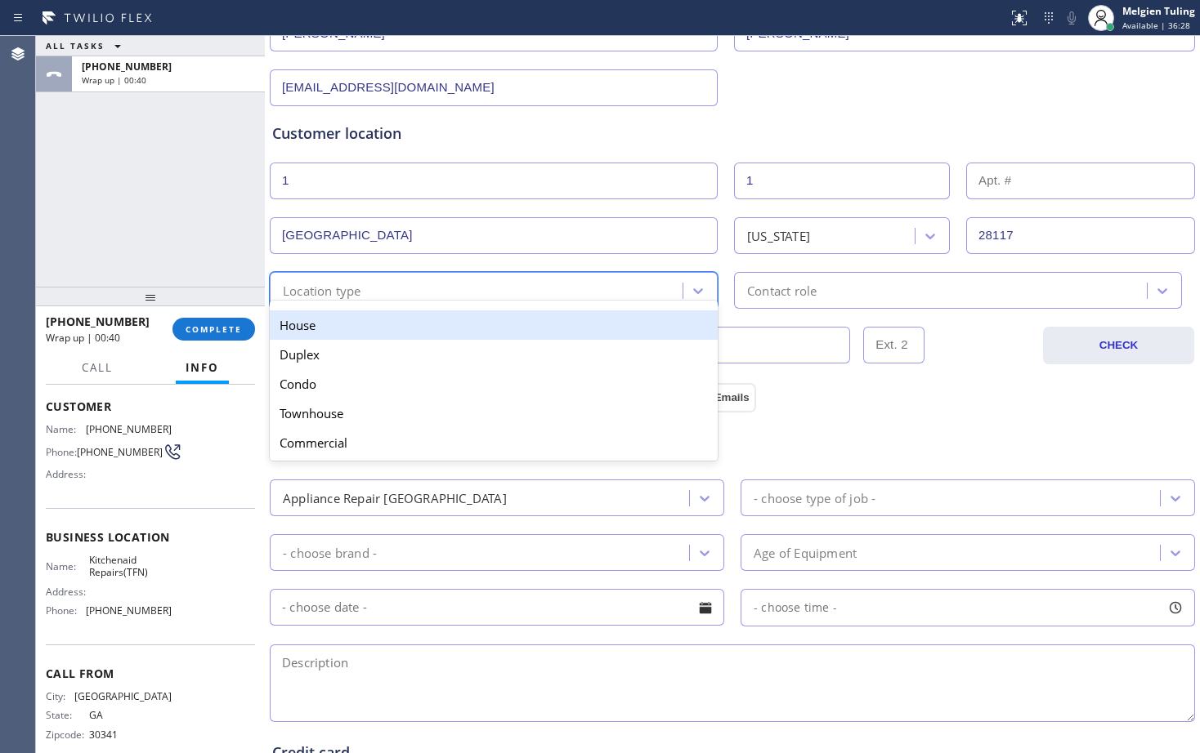
click at [394, 334] on div "House" at bounding box center [494, 325] width 448 height 29
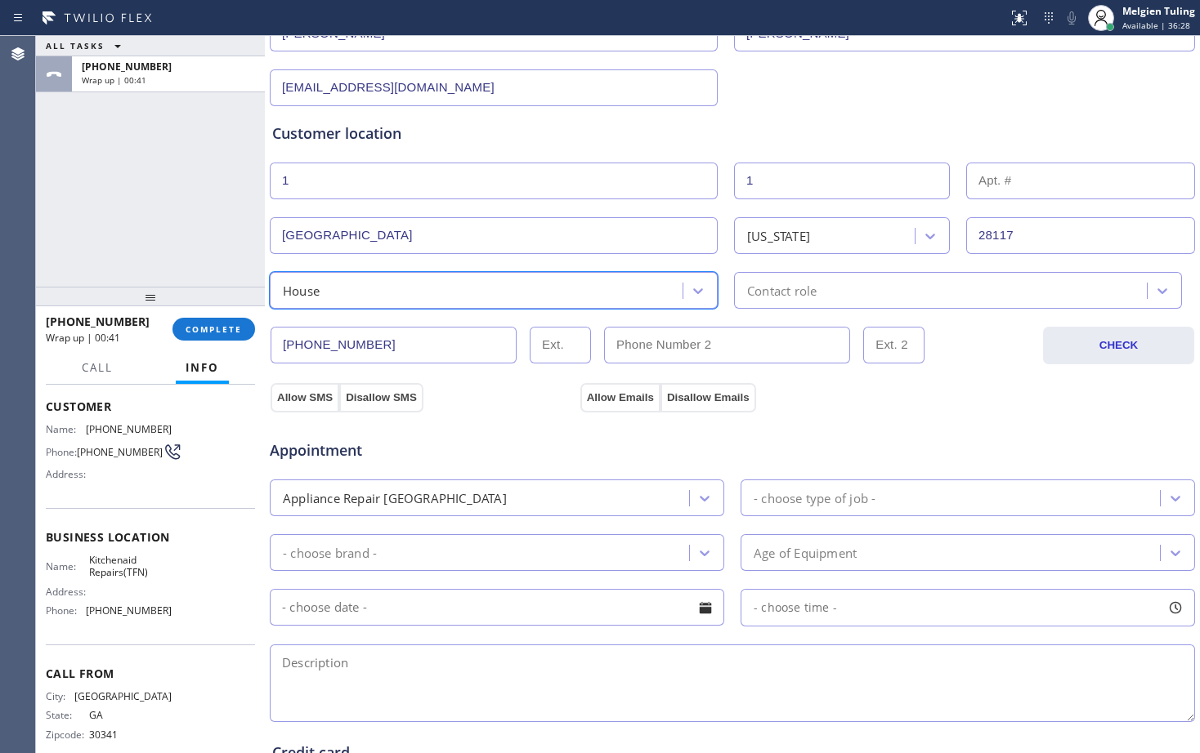
click at [820, 279] on div "Contact role" at bounding box center [943, 290] width 408 height 29
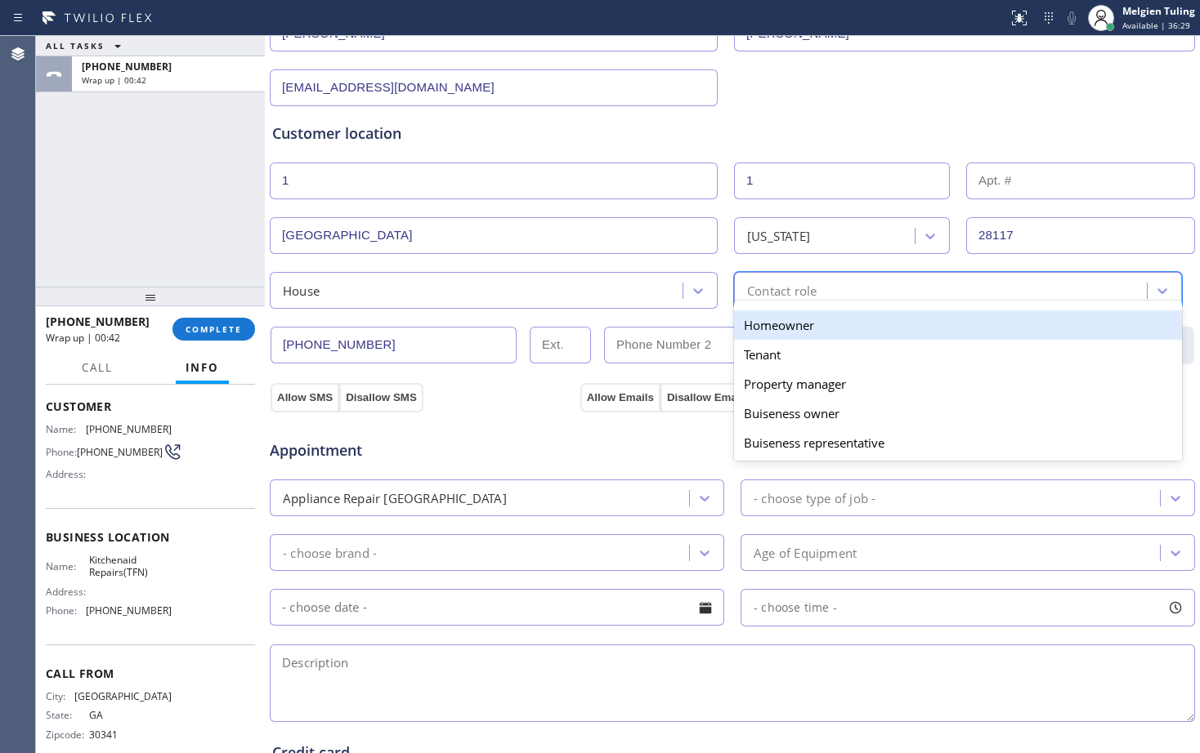
click at [778, 328] on div "Homeowner" at bounding box center [958, 325] width 448 height 29
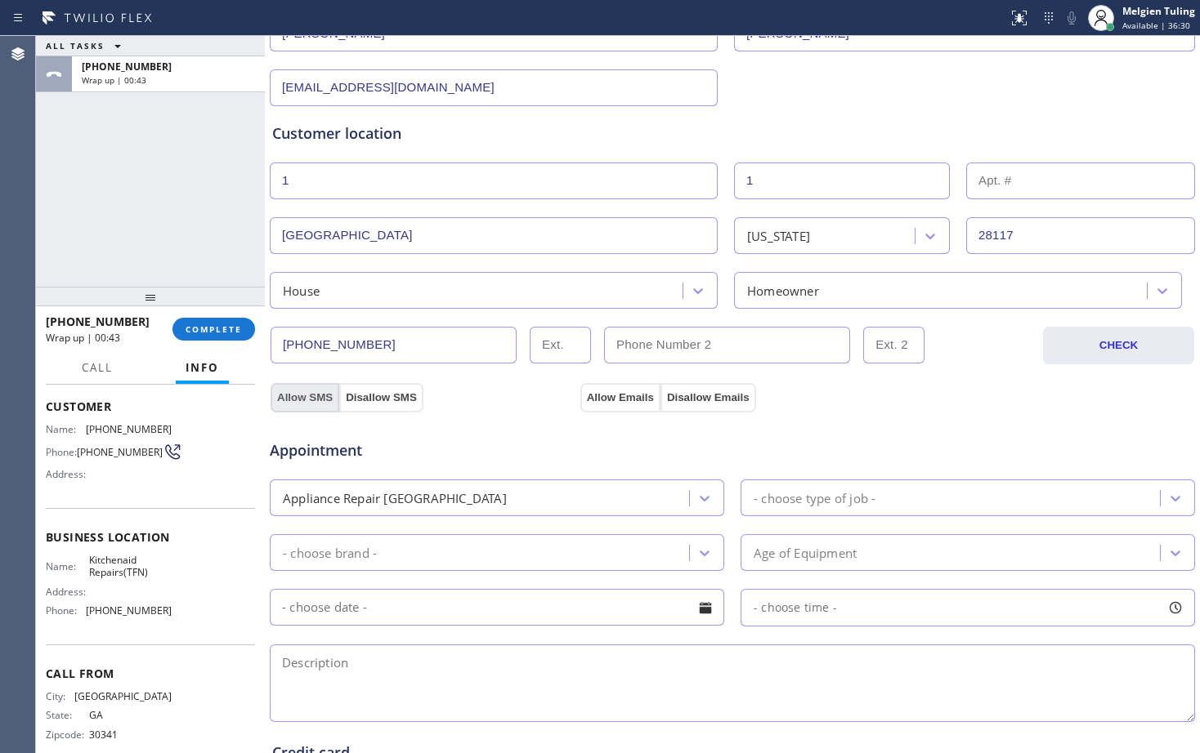
click at [318, 394] on button "Allow SMS" at bounding box center [304, 397] width 69 height 29
click at [610, 394] on button "Allow Emails" at bounding box center [620, 397] width 80 height 29
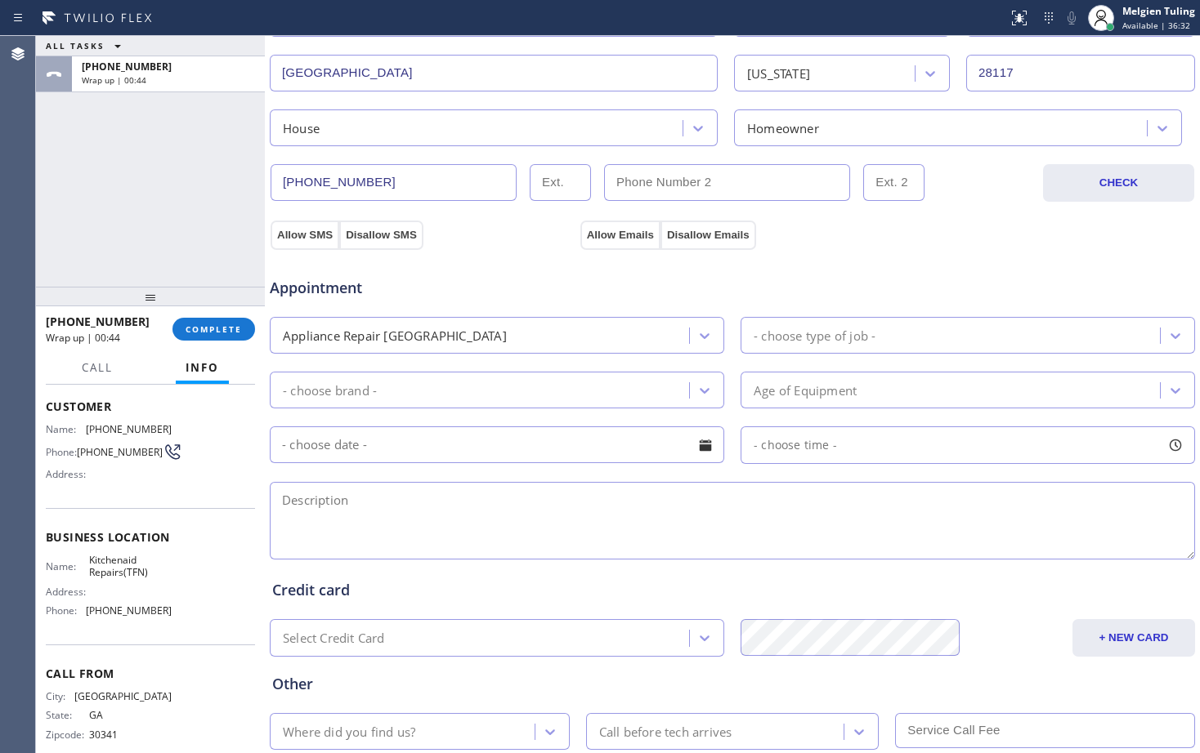
scroll to position [409, 0]
click at [475, 340] on div "Appliance Repair [GEOGRAPHIC_DATA]" at bounding box center [482, 334] width 414 height 29
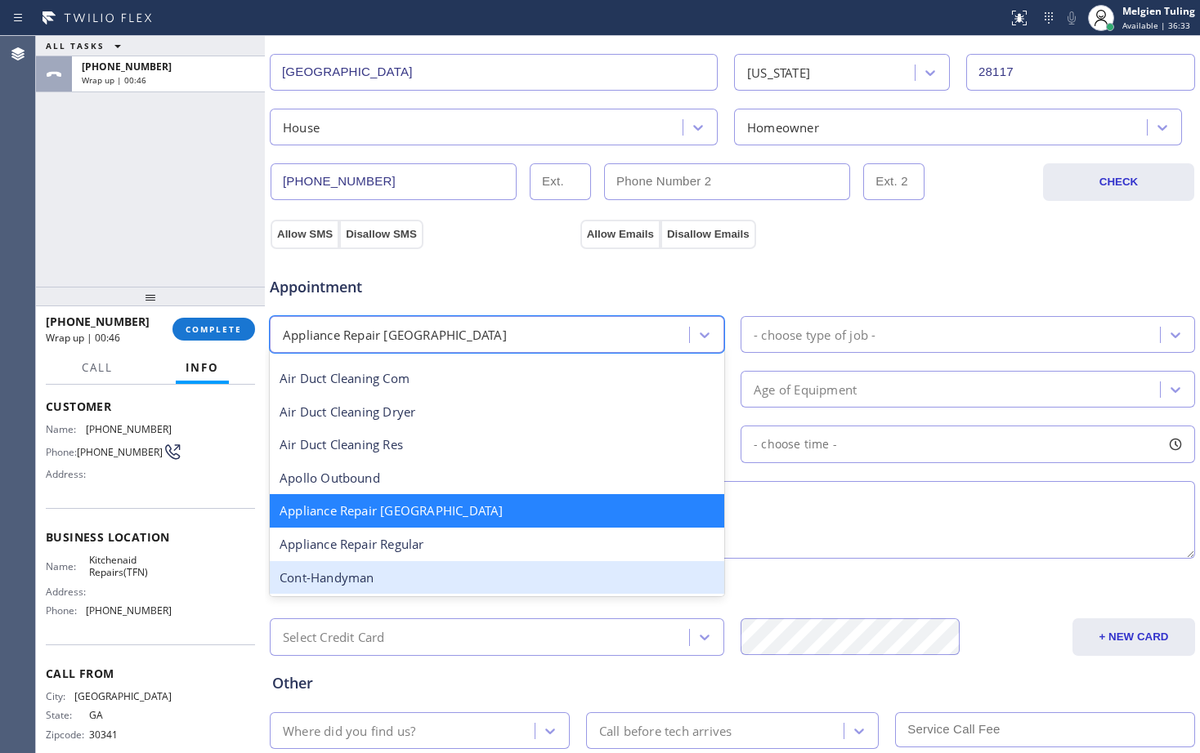
scroll to position [84, 0]
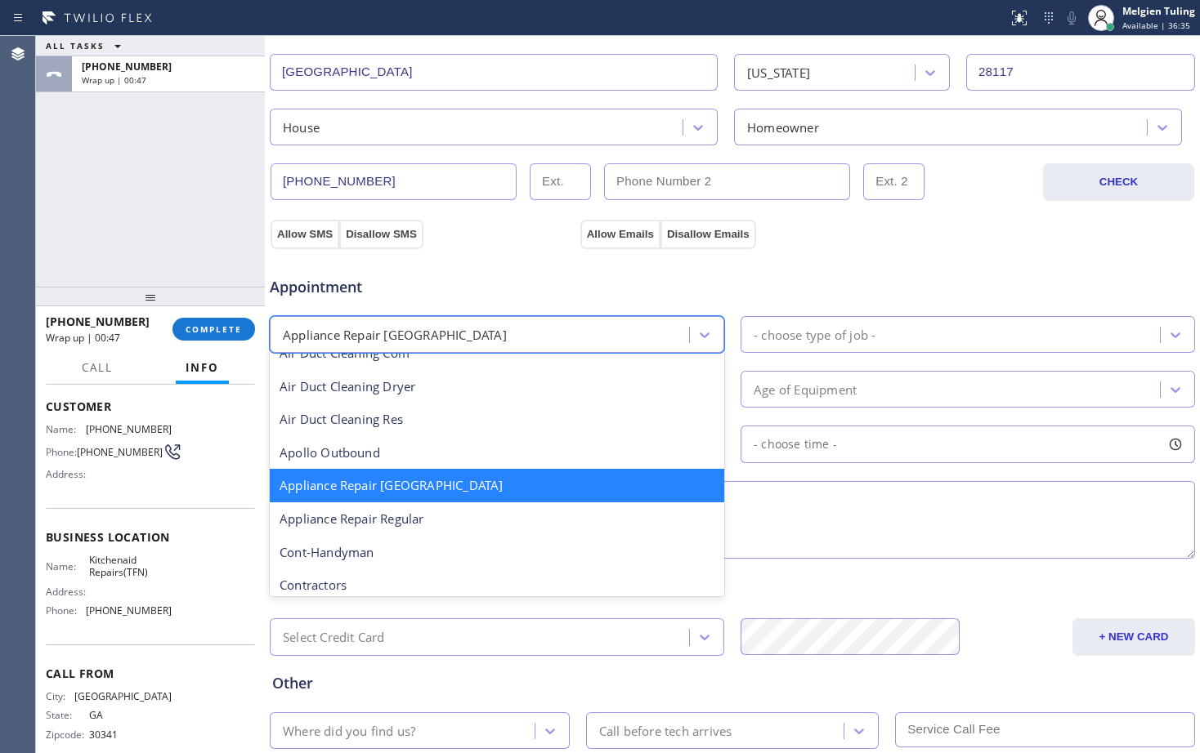
click at [431, 481] on div "Appliance Repair [GEOGRAPHIC_DATA]" at bounding box center [497, 486] width 454 height 34
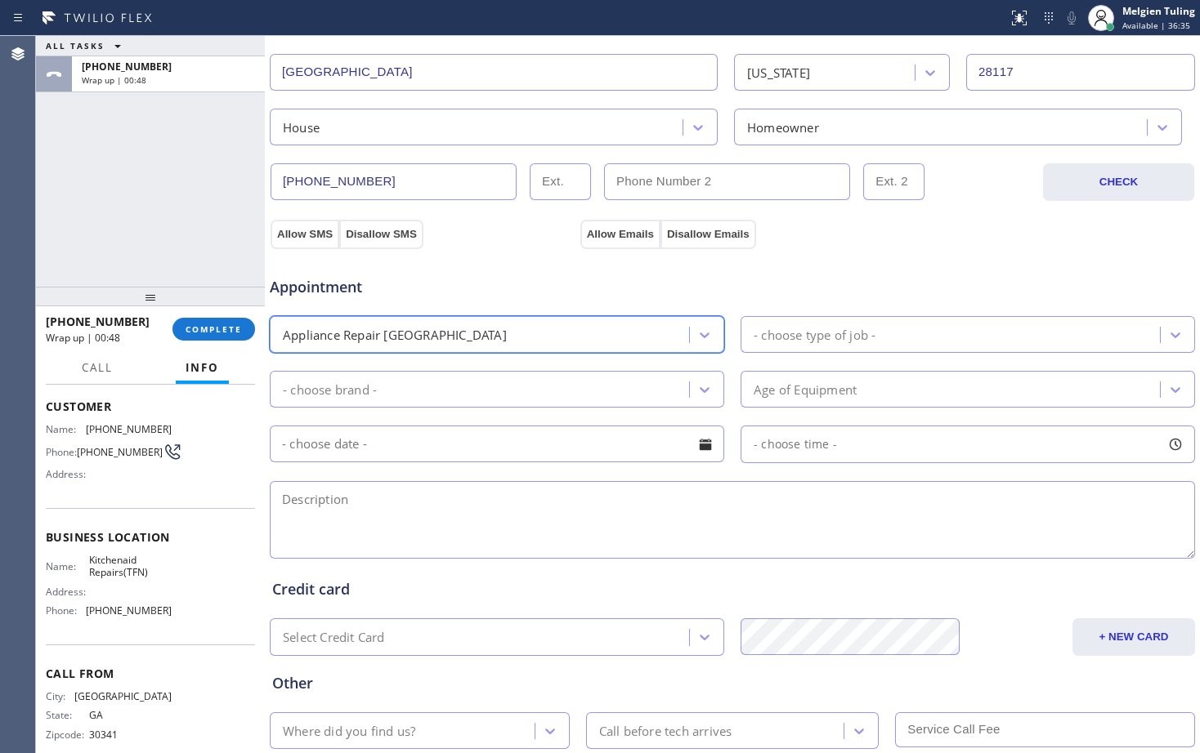
click at [419, 393] on div "- choose brand -" at bounding box center [482, 389] width 414 height 29
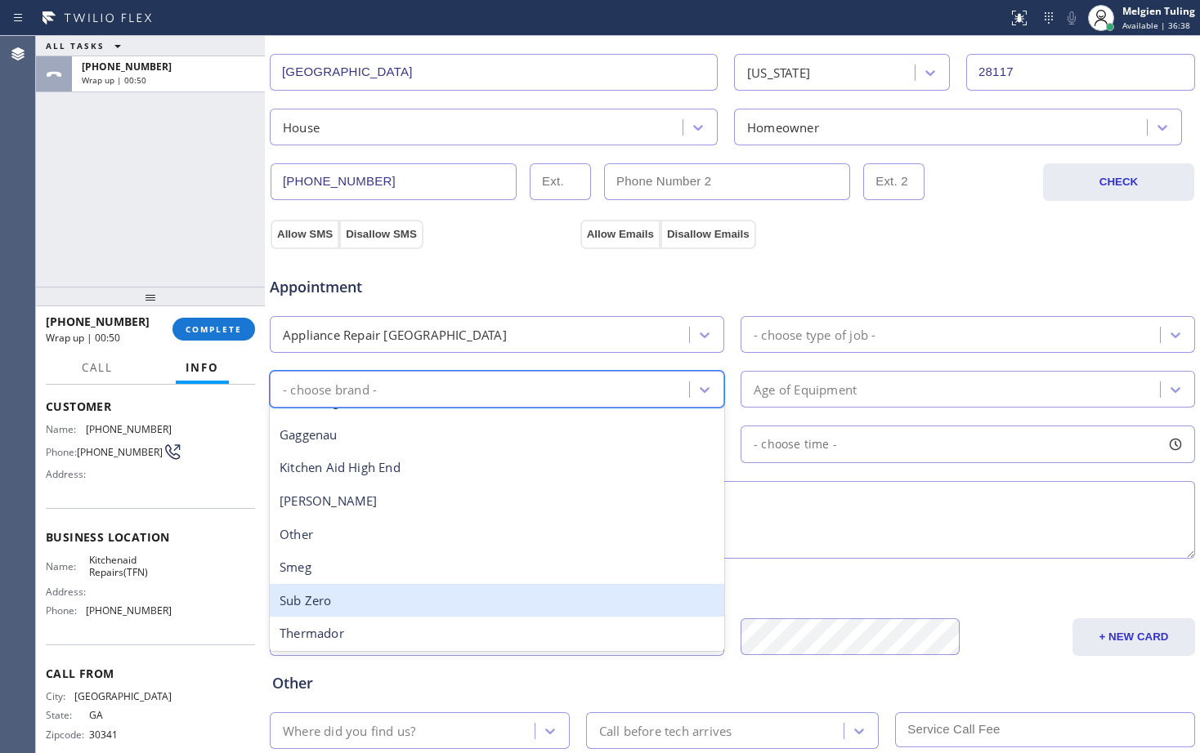
scroll to position [62, 0]
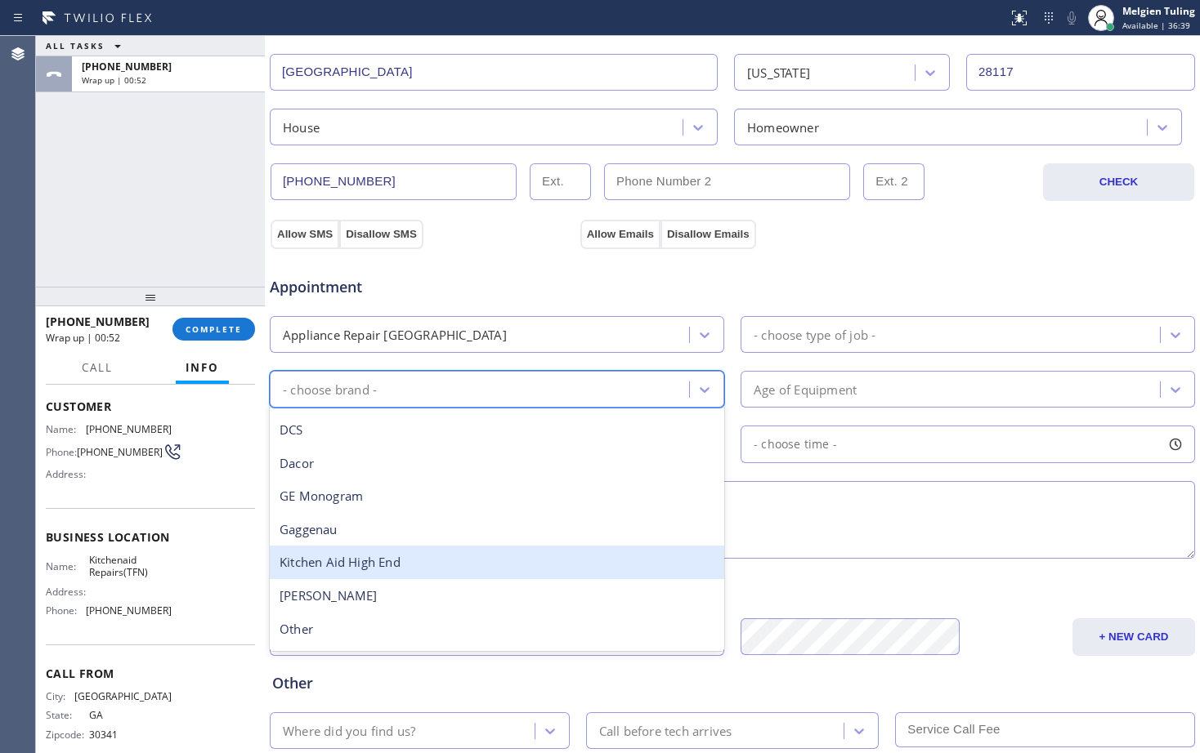
click at [336, 566] on div "Kitchen Aid High End" at bounding box center [497, 563] width 454 height 34
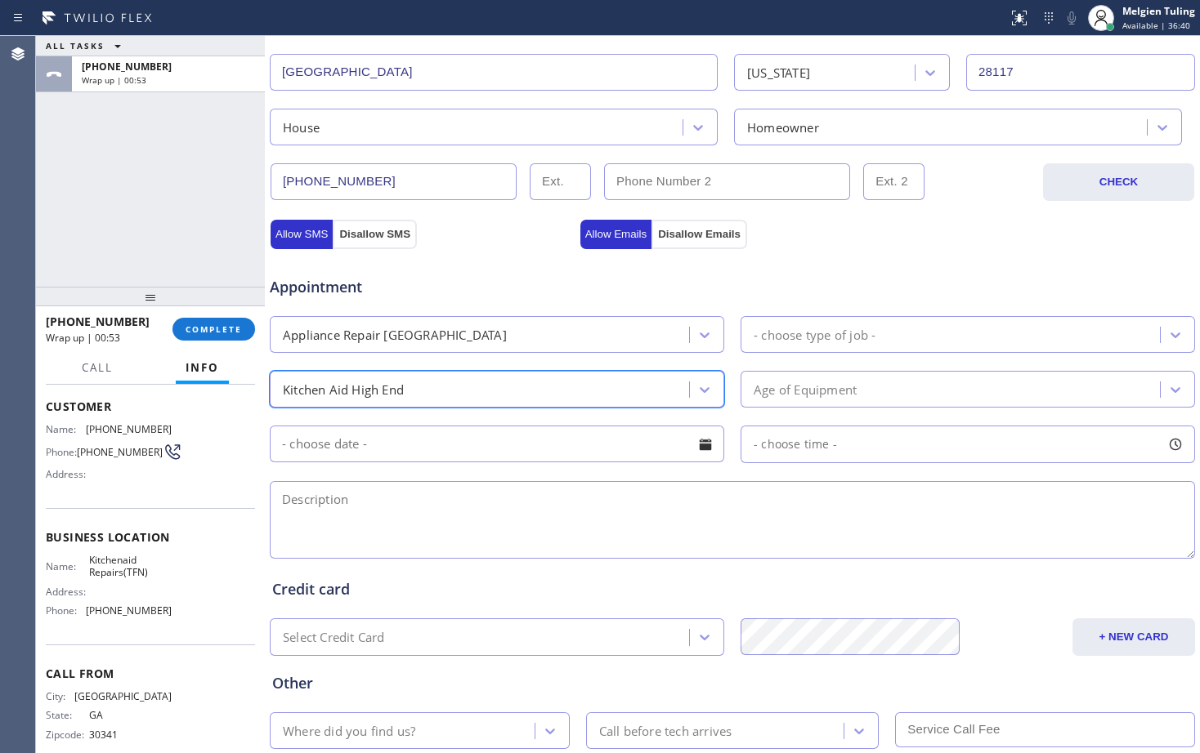
click at [813, 328] on div "- choose type of job -" at bounding box center [814, 334] width 122 height 19
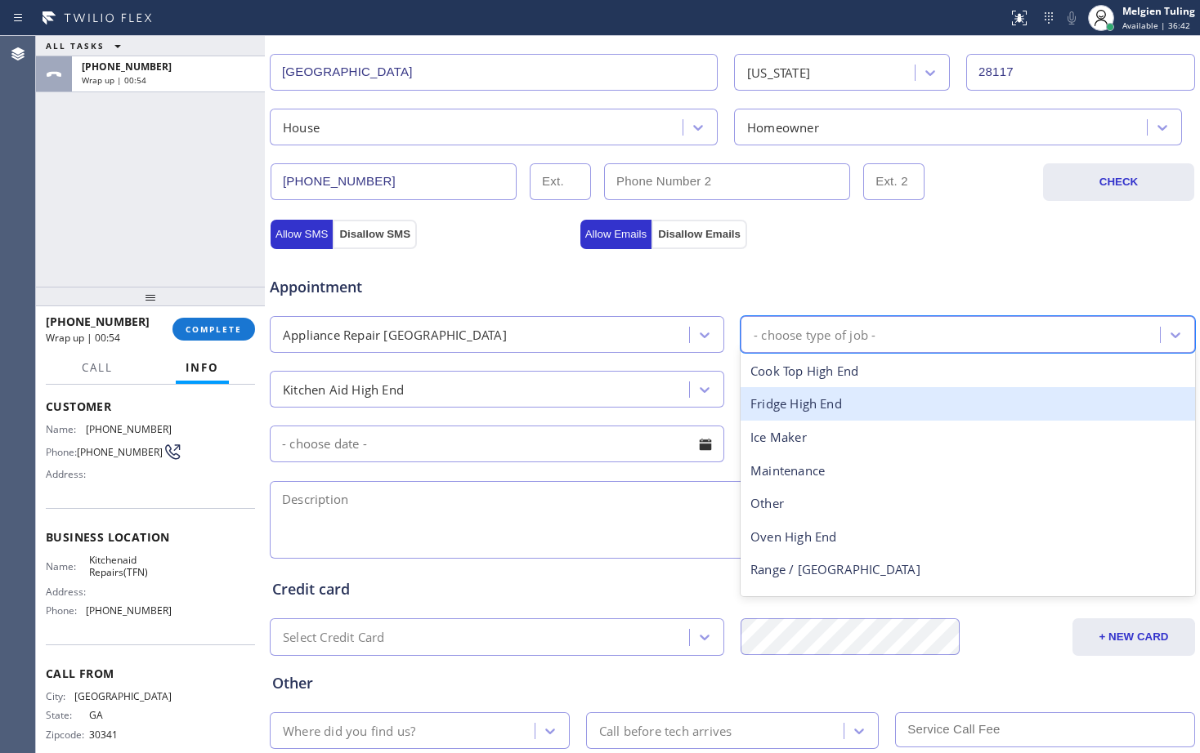
click at [798, 408] on div "Fridge High End" at bounding box center [967, 404] width 454 height 34
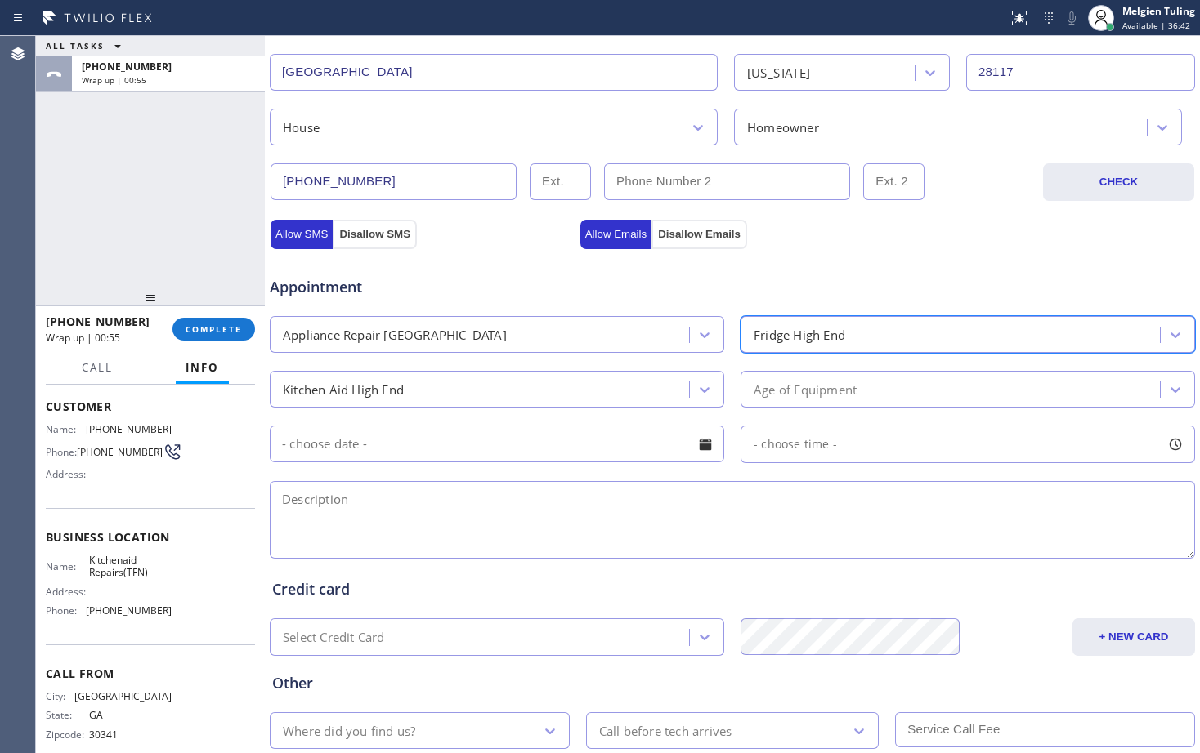
click at [775, 386] on div "Age of Equipment" at bounding box center [804, 389] width 103 height 19
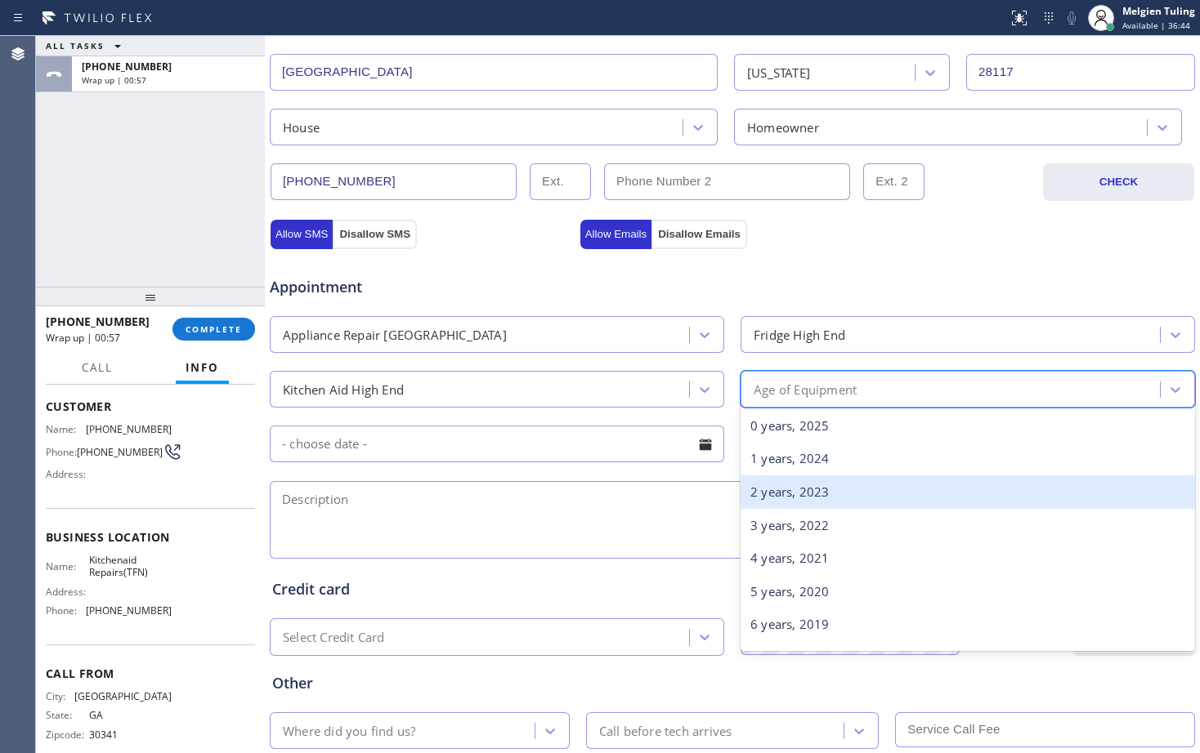
click at [764, 490] on div "2 years, 2023" at bounding box center [967, 493] width 454 height 34
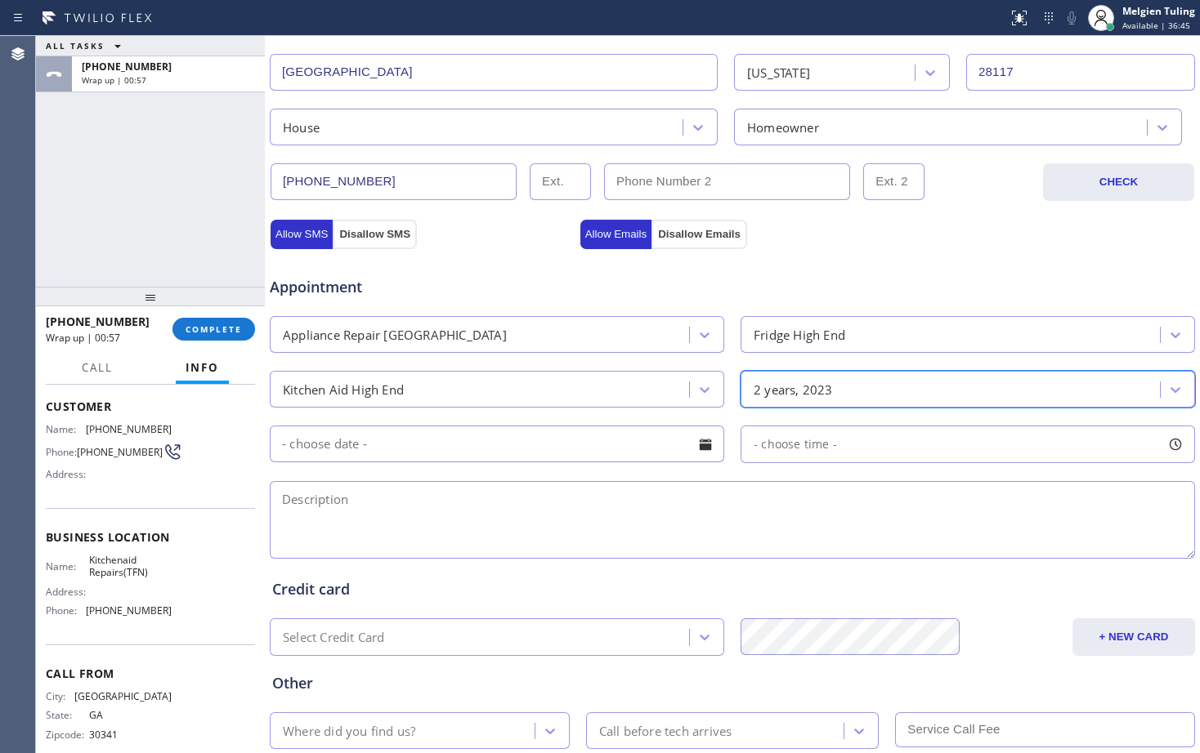
click at [484, 446] on input "text" at bounding box center [497, 444] width 454 height 37
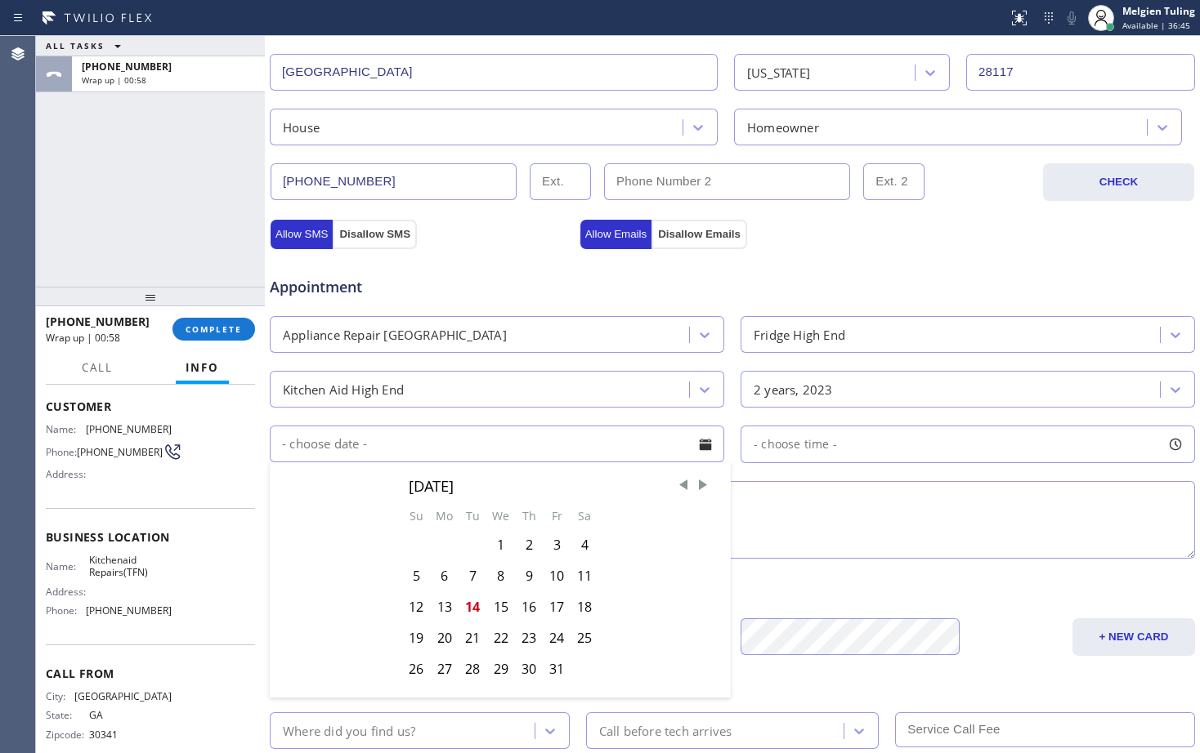
click at [824, 532] on textarea at bounding box center [732, 520] width 925 height 78
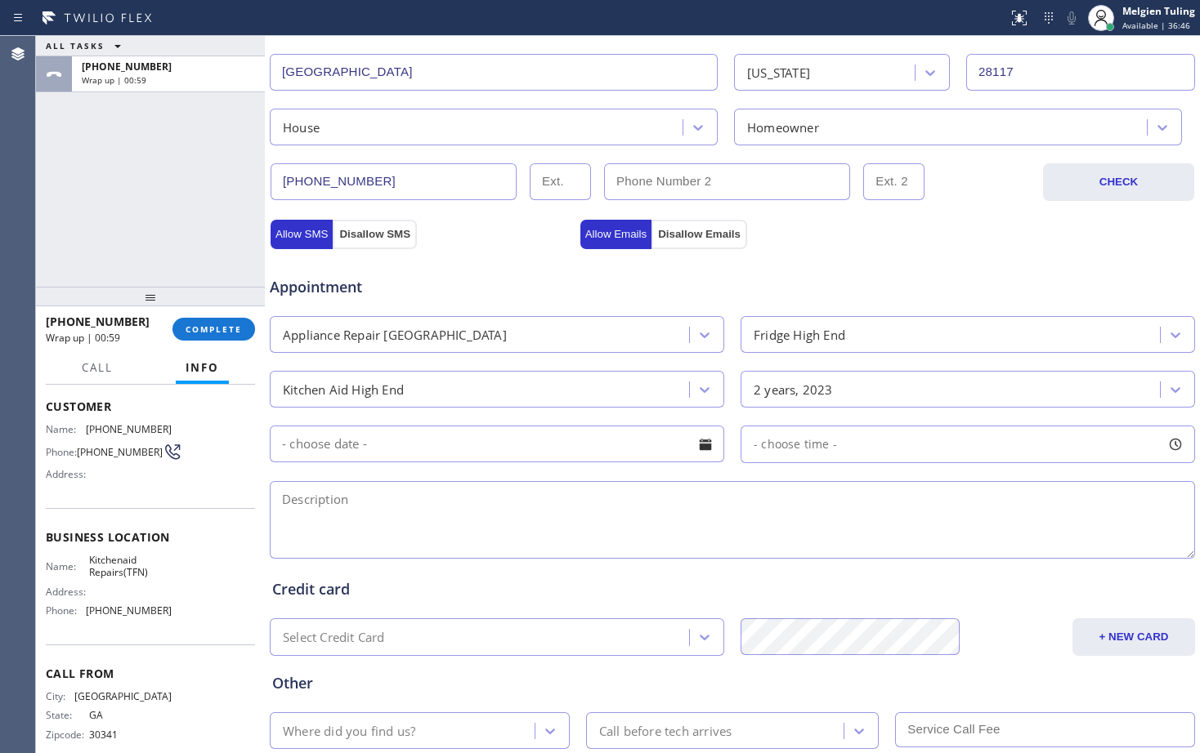
click at [565, 522] on textarea at bounding box center [732, 520] width 925 height 78
click at [385, 502] on textarea at bounding box center [732, 520] width 925 height 78
paste textarea "kitchen aid / refrigerator/FS// its leaking water/[DEMOGRAPHIC_DATA] dont know …"
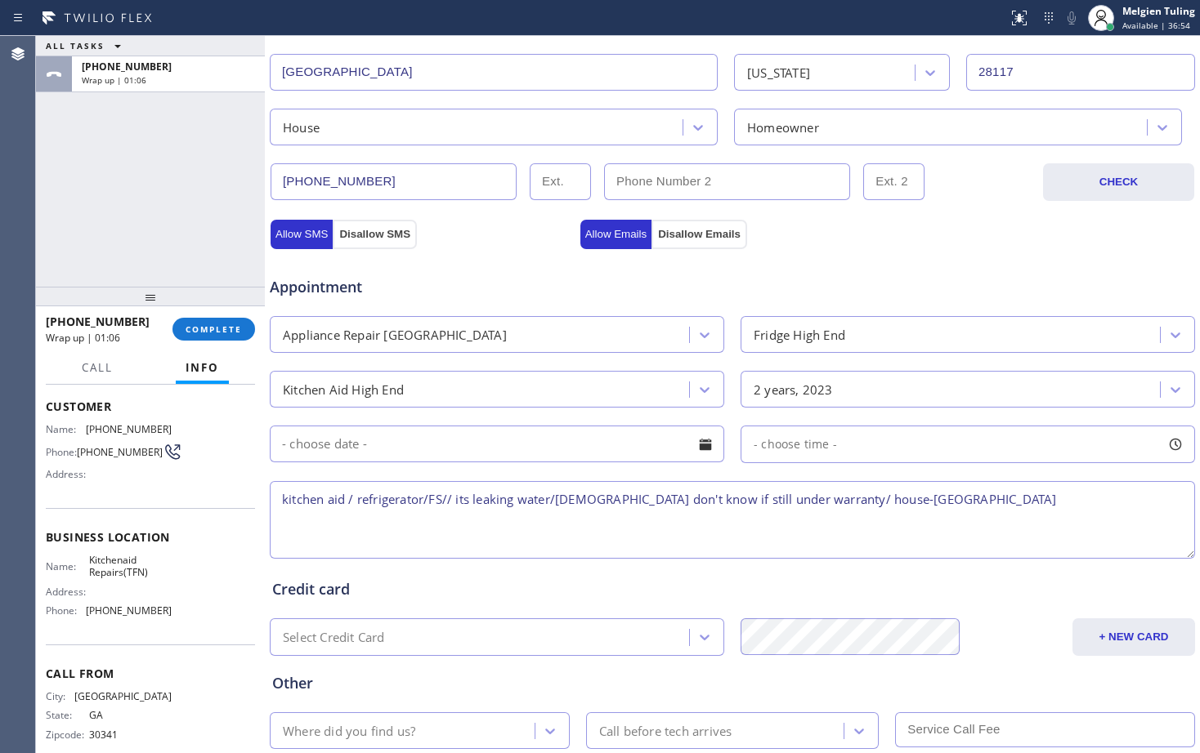
click at [1034, 504] on textarea "kitchen aid / refrigerator/FS// its leaking water/[DEMOGRAPHIC_DATA] don't know…" at bounding box center [732, 520] width 925 height 78
click at [121, 577] on span "Kitchenaid Repairs(TFN)" at bounding box center [130, 566] width 82 height 25
copy span "Kitchenaid Repairs(TFN)"
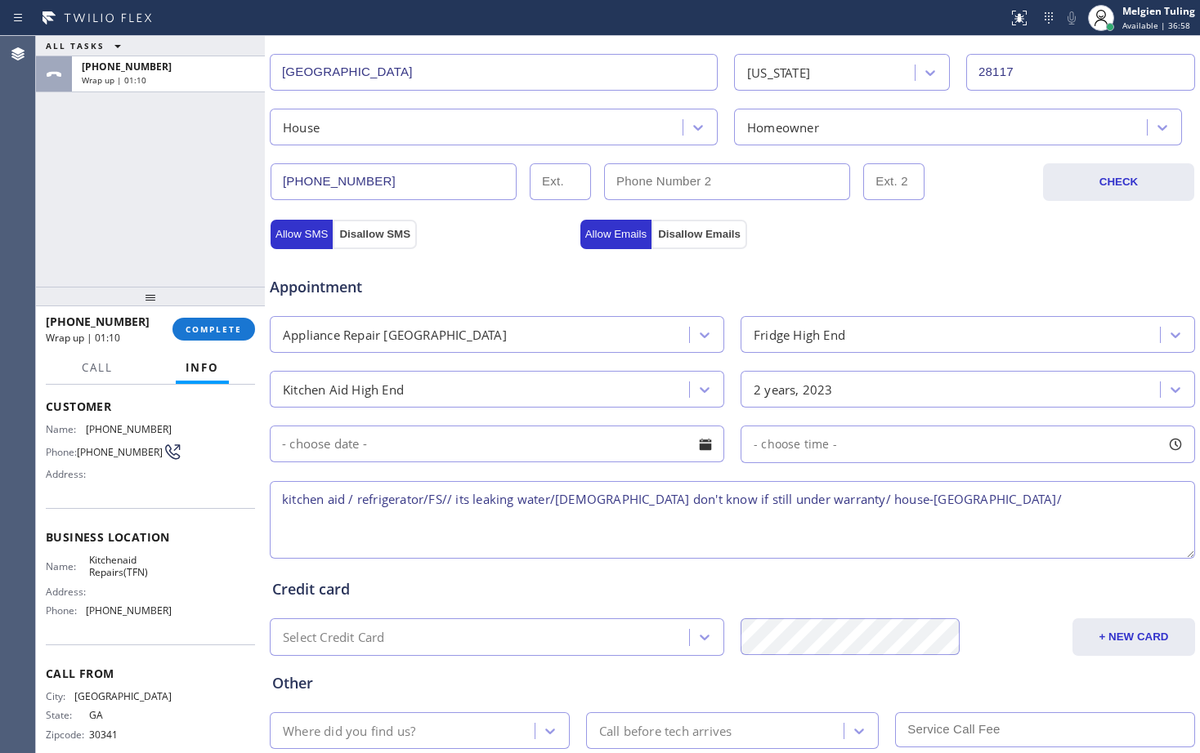
click at [1020, 499] on textarea "kitchen aid / refrigerator/FS// its leaking water/[DEMOGRAPHIC_DATA] don't know…" at bounding box center [732, 520] width 925 height 78
paste textarea "Kitchenaid Repairs(TFN)"
click at [1168, 500] on textarea "kitchen aid / refrigerator/FS// its leaking water/[DEMOGRAPHIC_DATA] don't know…" at bounding box center [732, 520] width 925 height 78
click at [1156, 495] on textarea "kitchen aid / refrigerator/FS// its leaking water/[DEMOGRAPHIC_DATA] don't know…" at bounding box center [732, 520] width 925 height 78
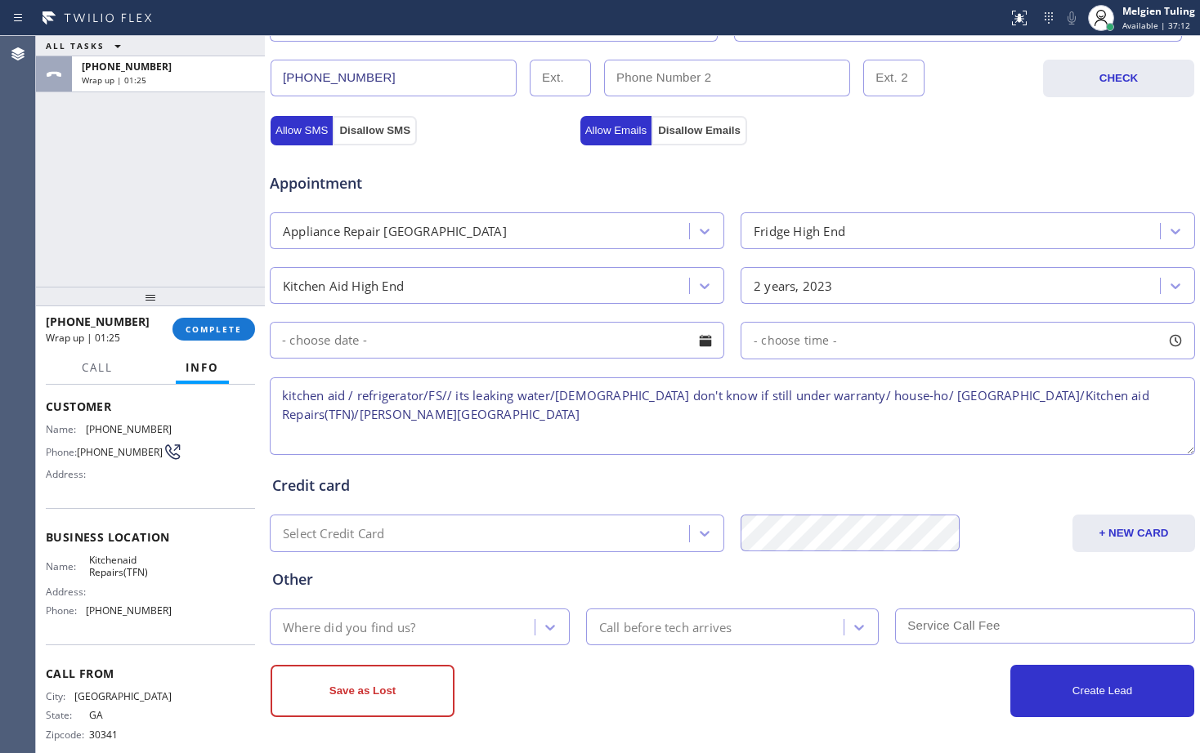
scroll to position [513, 0]
type textarea "kitchen aid / refrigerator/FS// its leaking water/[DEMOGRAPHIC_DATA] don't know…"
click at [485, 623] on div "Where did you find us?" at bounding box center [405, 626] width 260 height 29
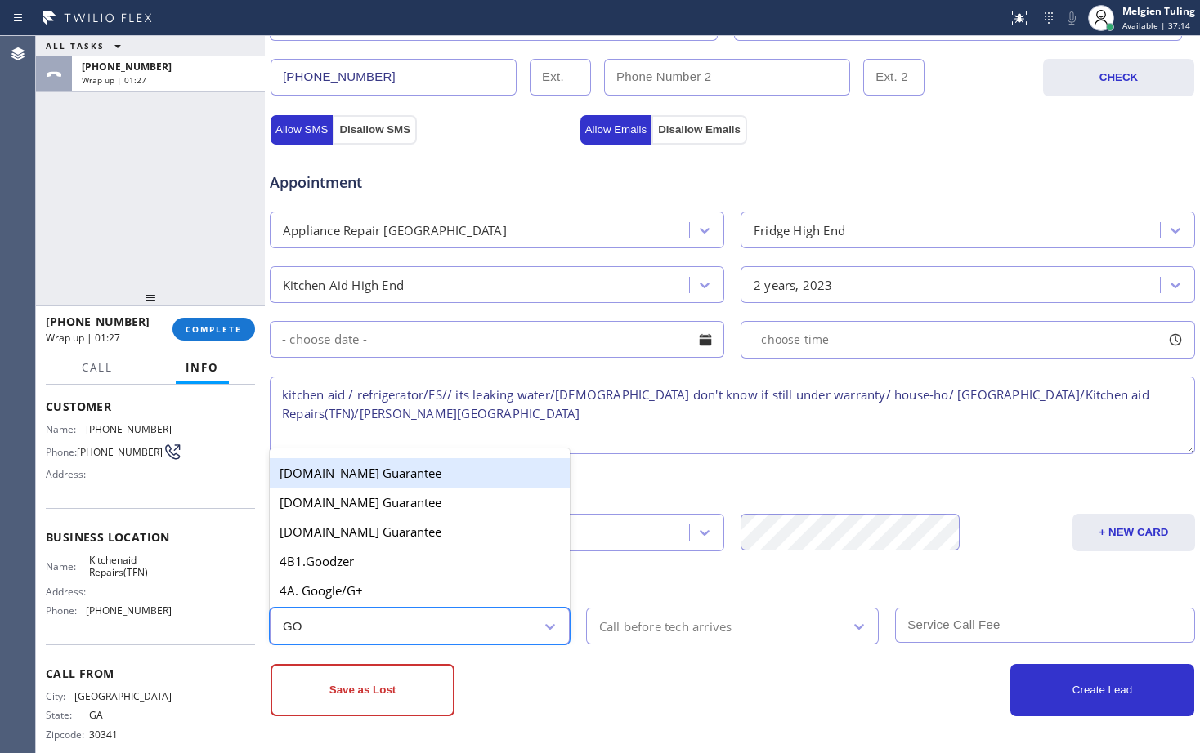
type input "GOO"
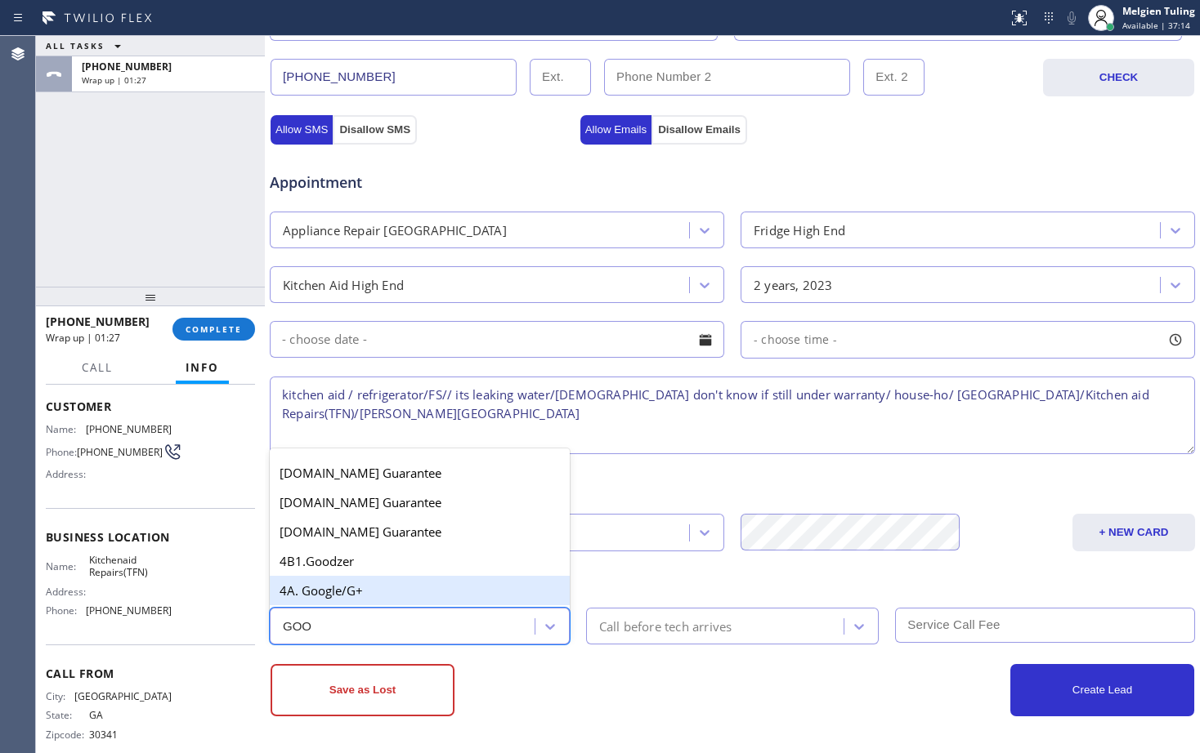
click at [382, 587] on div "4A. Google/G+" at bounding box center [420, 590] width 300 height 29
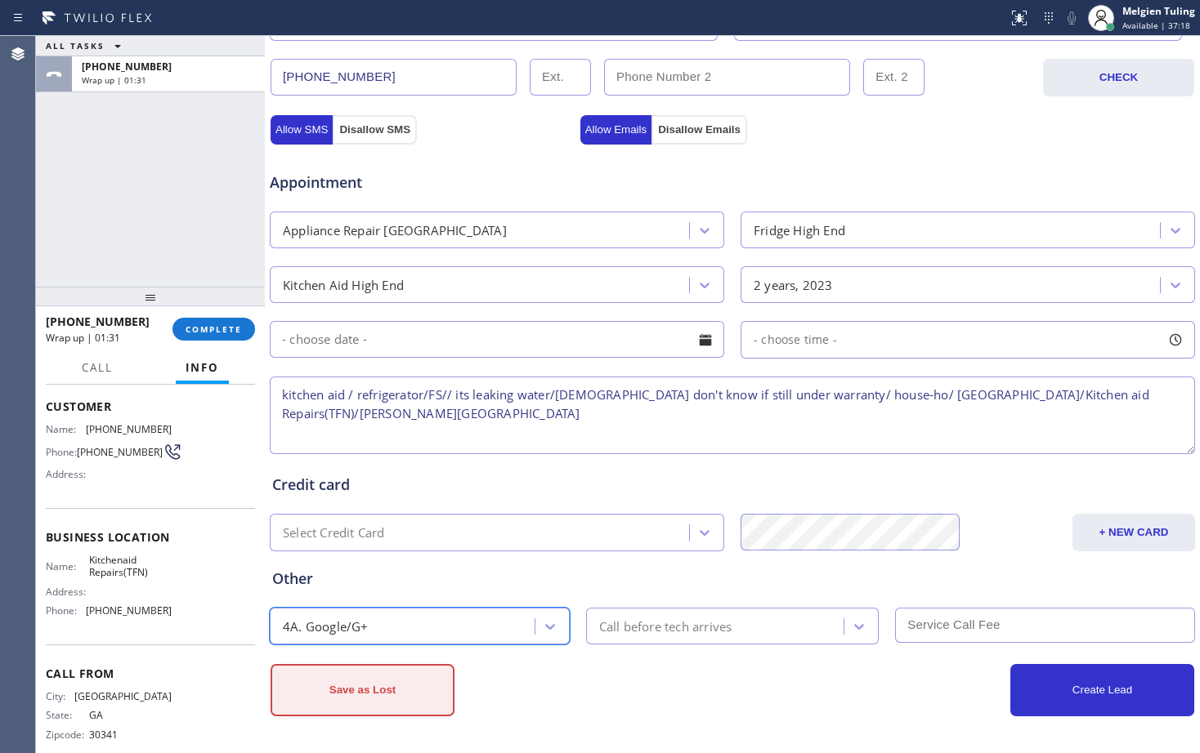
click at [364, 690] on button "Save as Lost" at bounding box center [362, 690] width 184 height 52
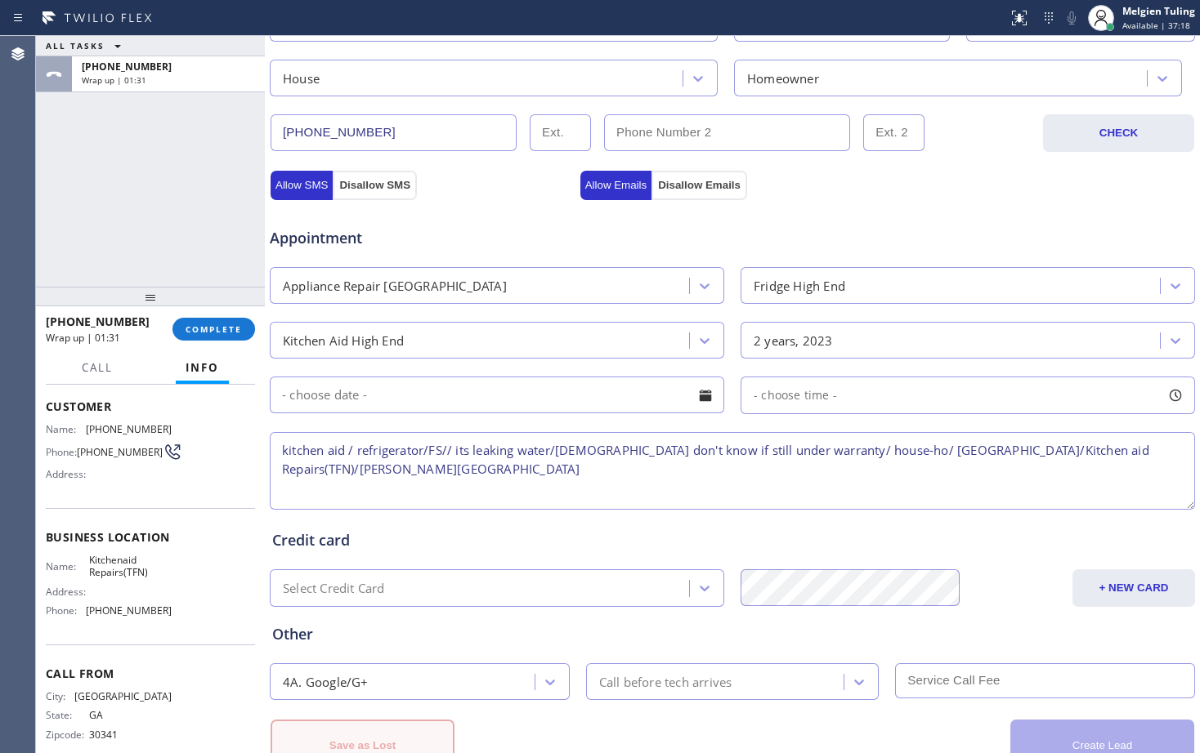
scroll to position [569, 0]
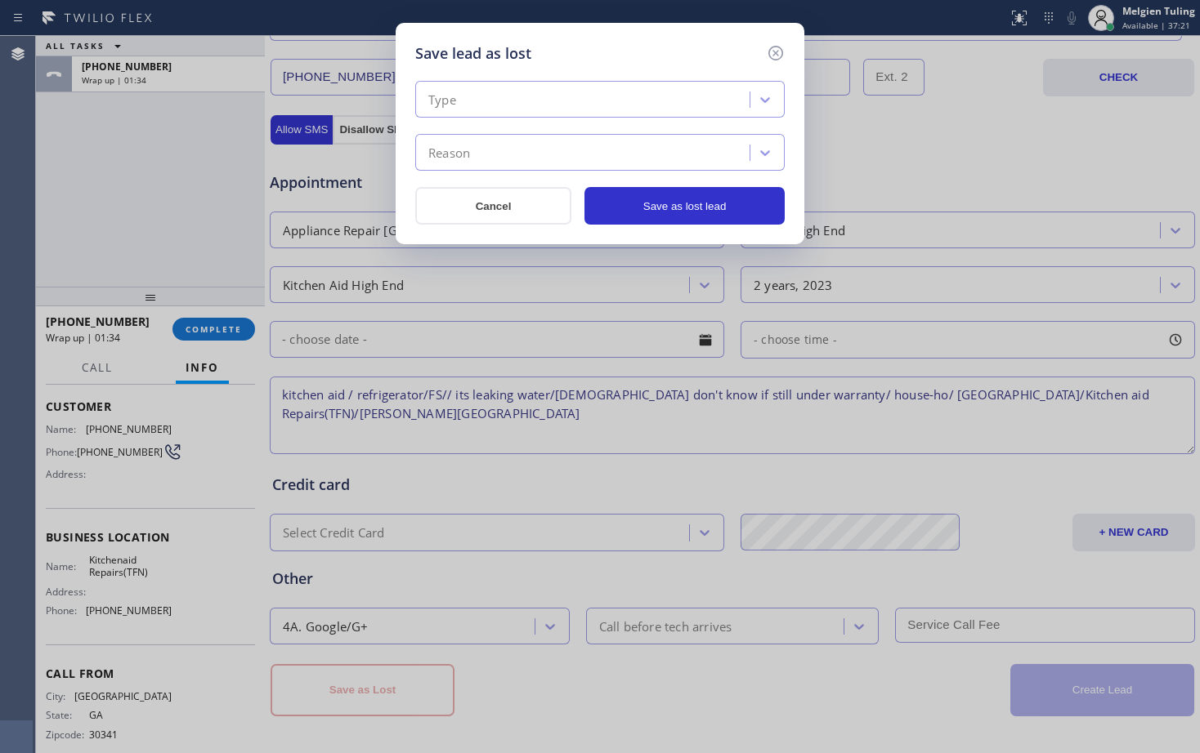
click at [505, 100] on div "Type" at bounding box center [584, 100] width 329 height 29
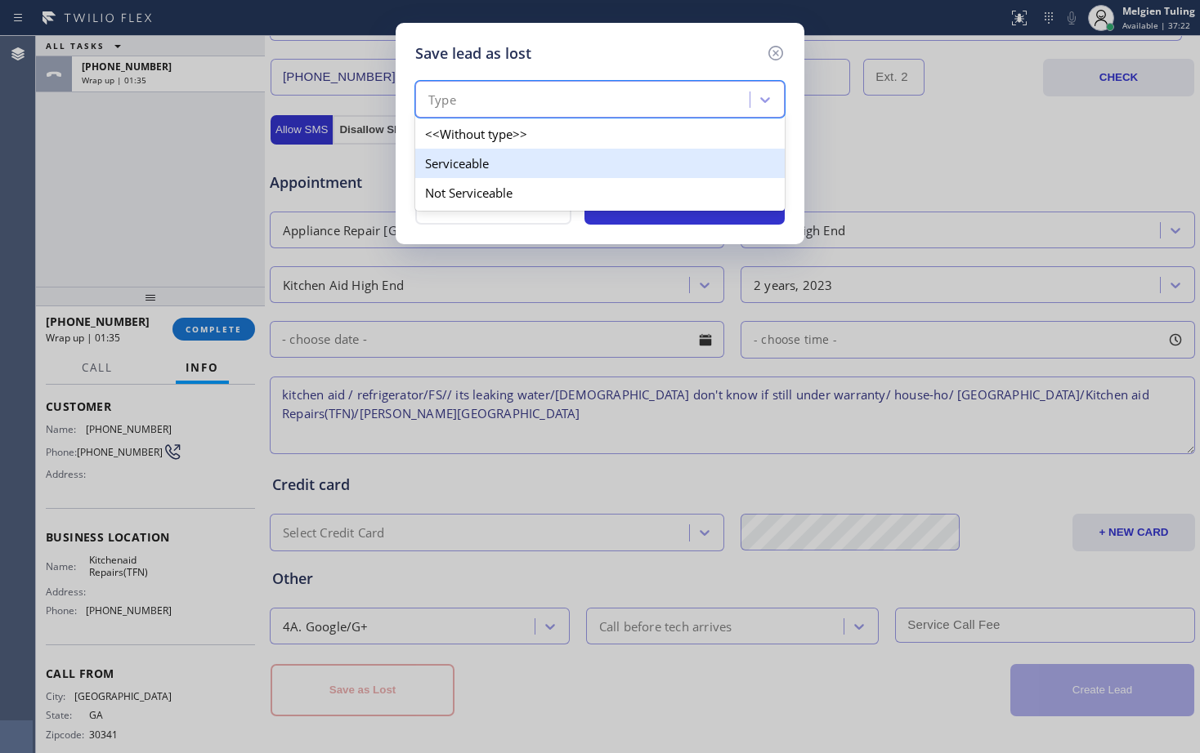
click at [465, 161] on div "Serviceable" at bounding box center [599, 163] width 369 height 29
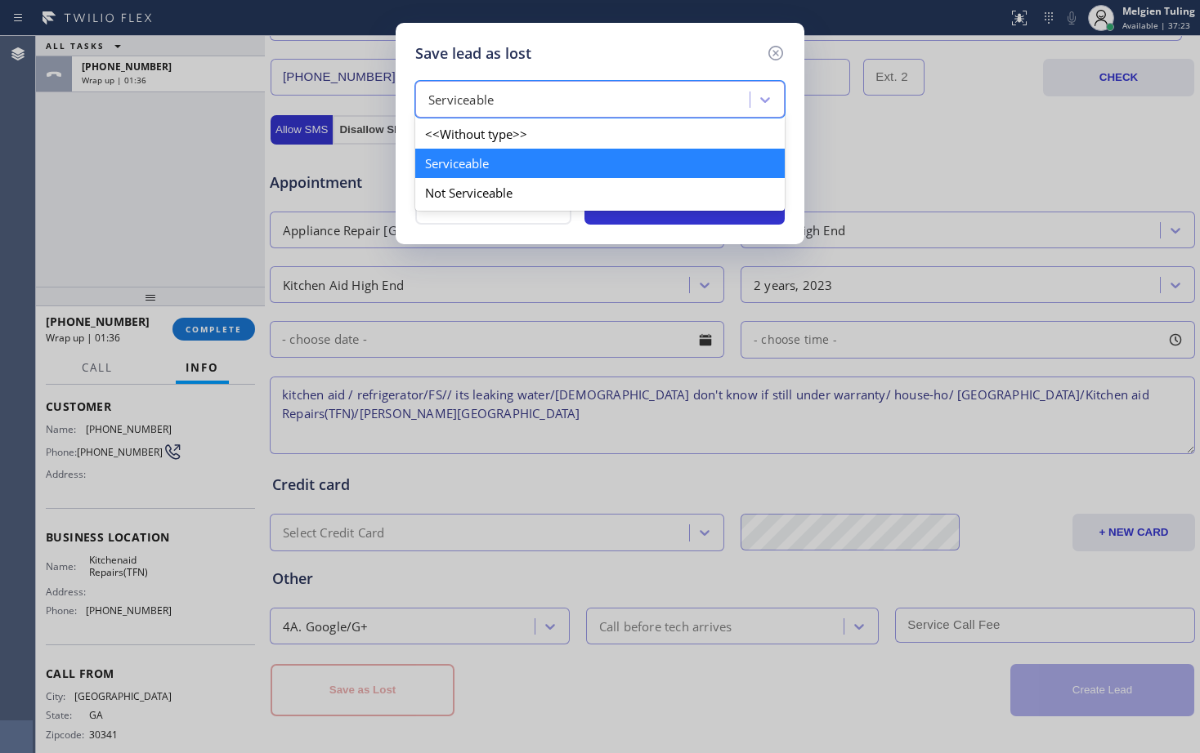
click at [479, 92] on div "Serviceable" at bounding box center [460, 100] width 65 height 19
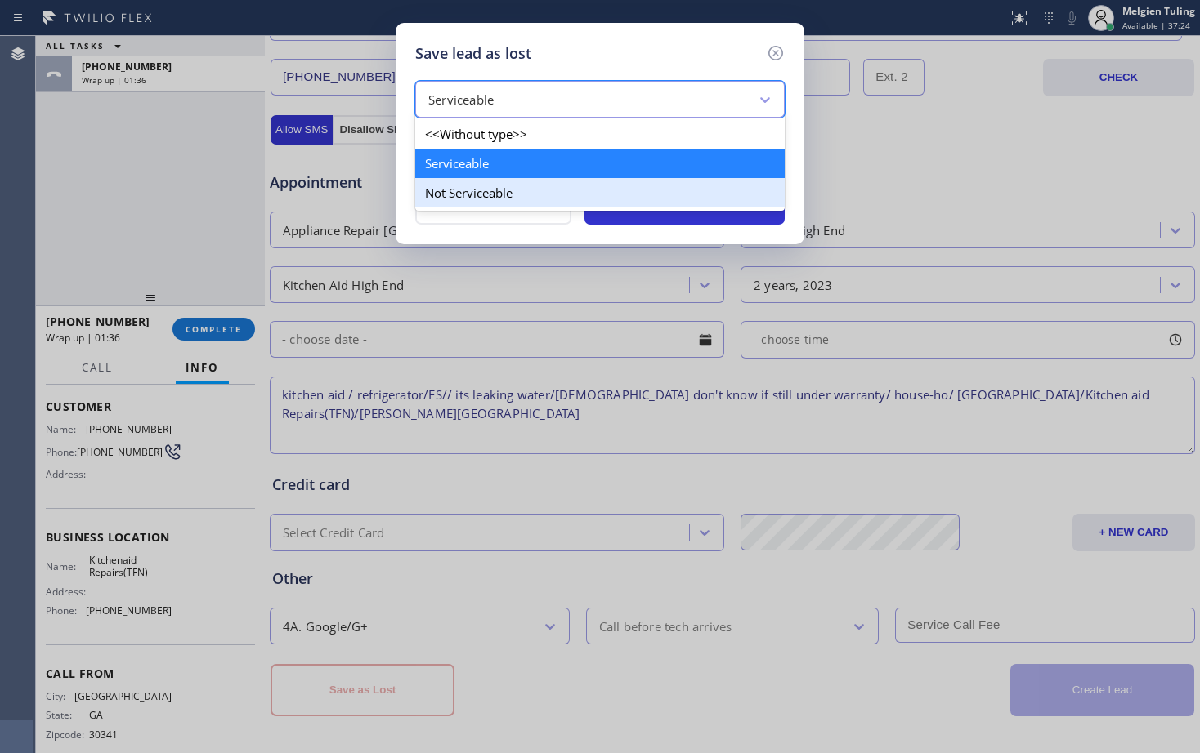
click at [462, 194] on div "Not Serviceable" at bounding box center [599, 192] width 369 height 29
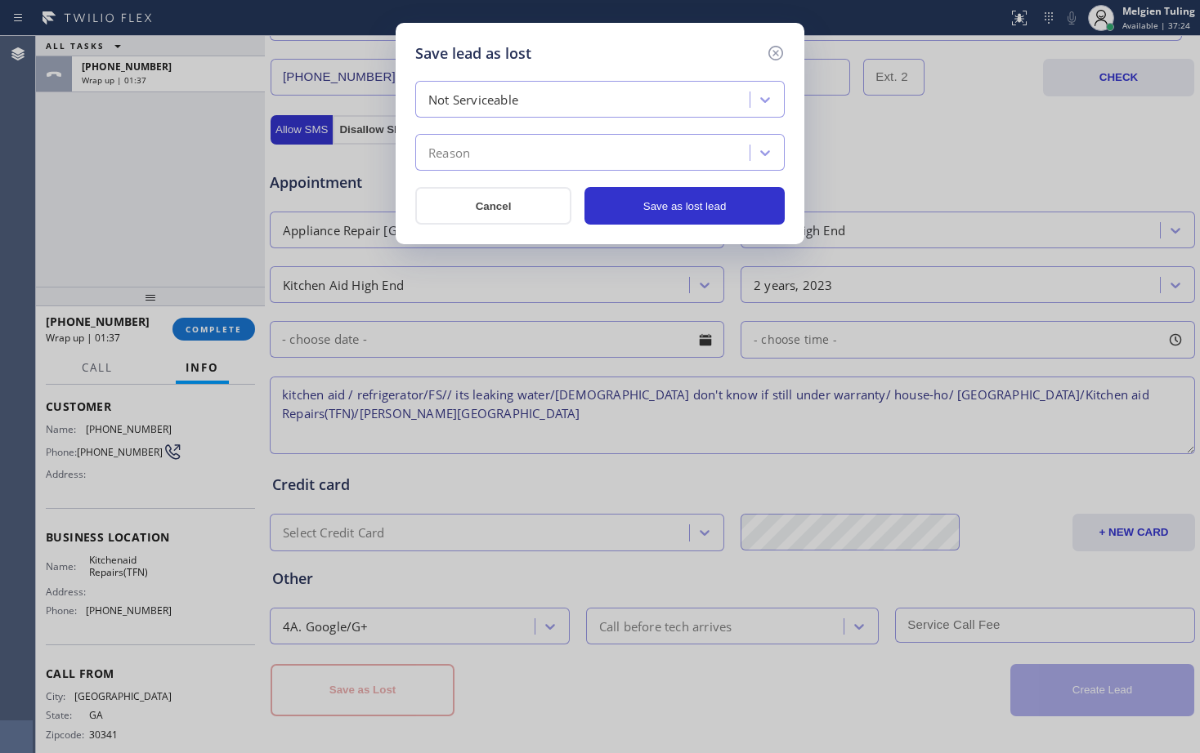
click at [485, 150] on div "Reason" at bounding box center [584, 153] width 329 height 29
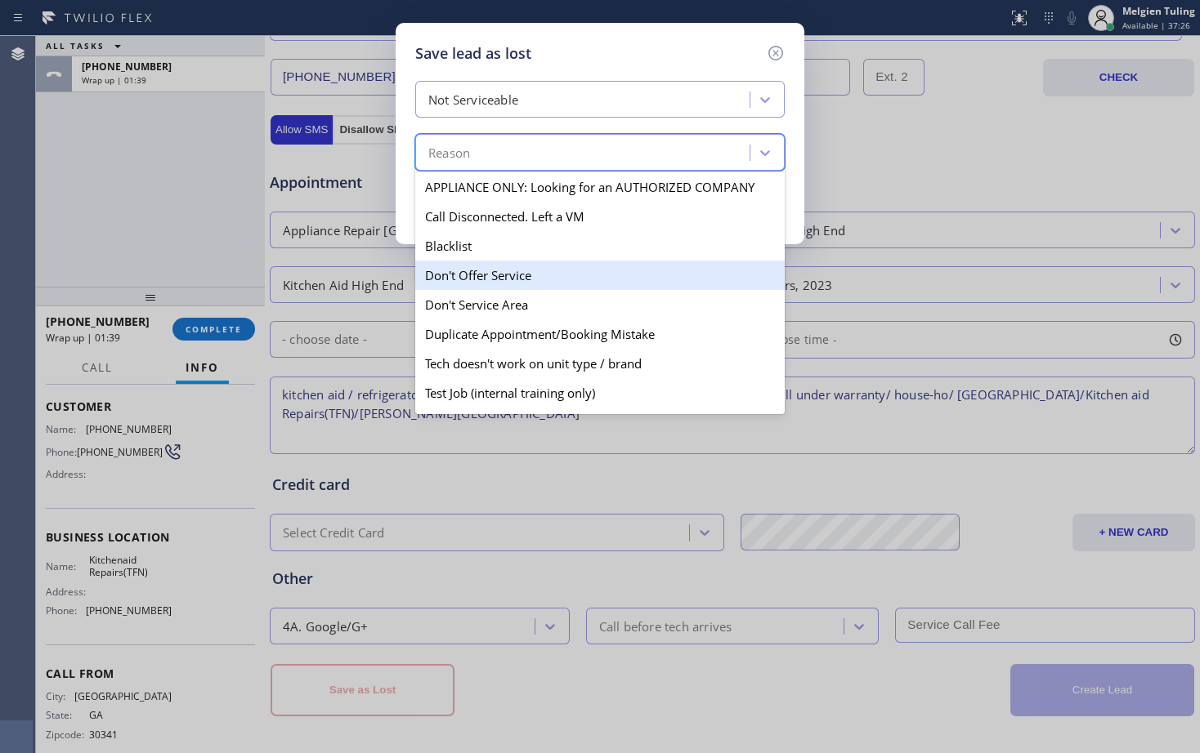
click at [477, 274] on div "Don't Offer Service" at bounding box center [599, 275] width 369 height 29
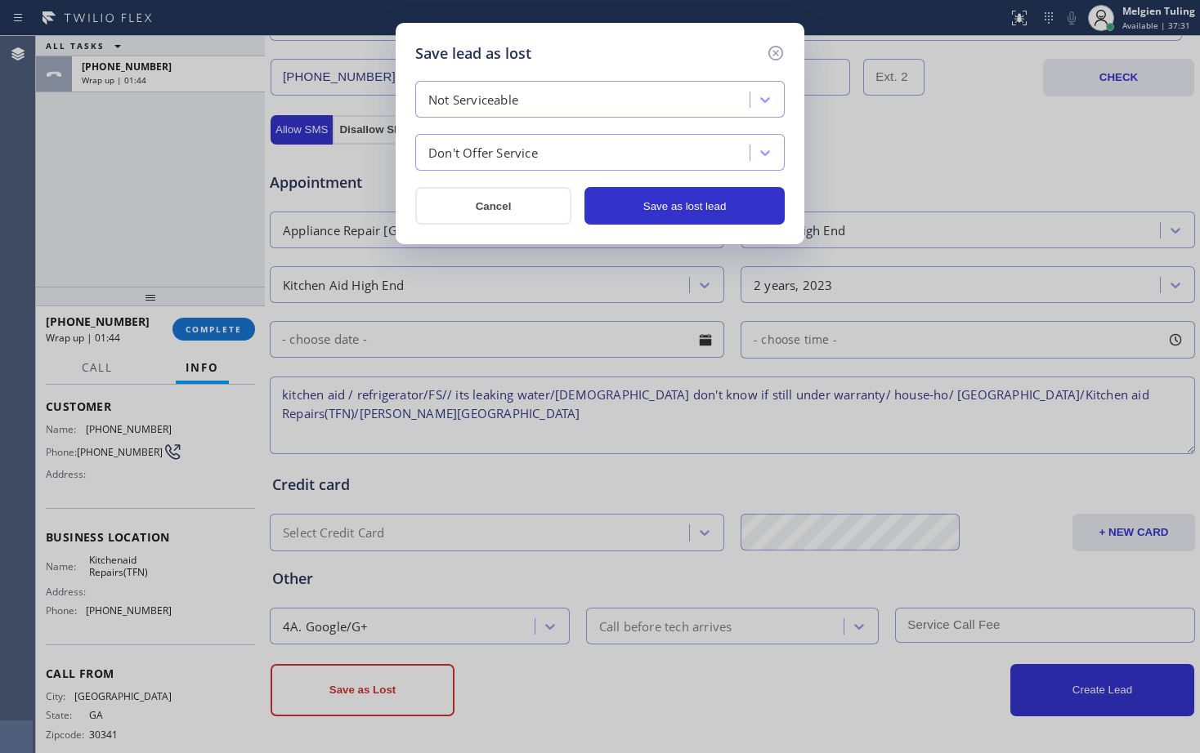
click at [517, 149] on div "Don't Offer Service" at bounding box center [482, 153] width 109 height 19
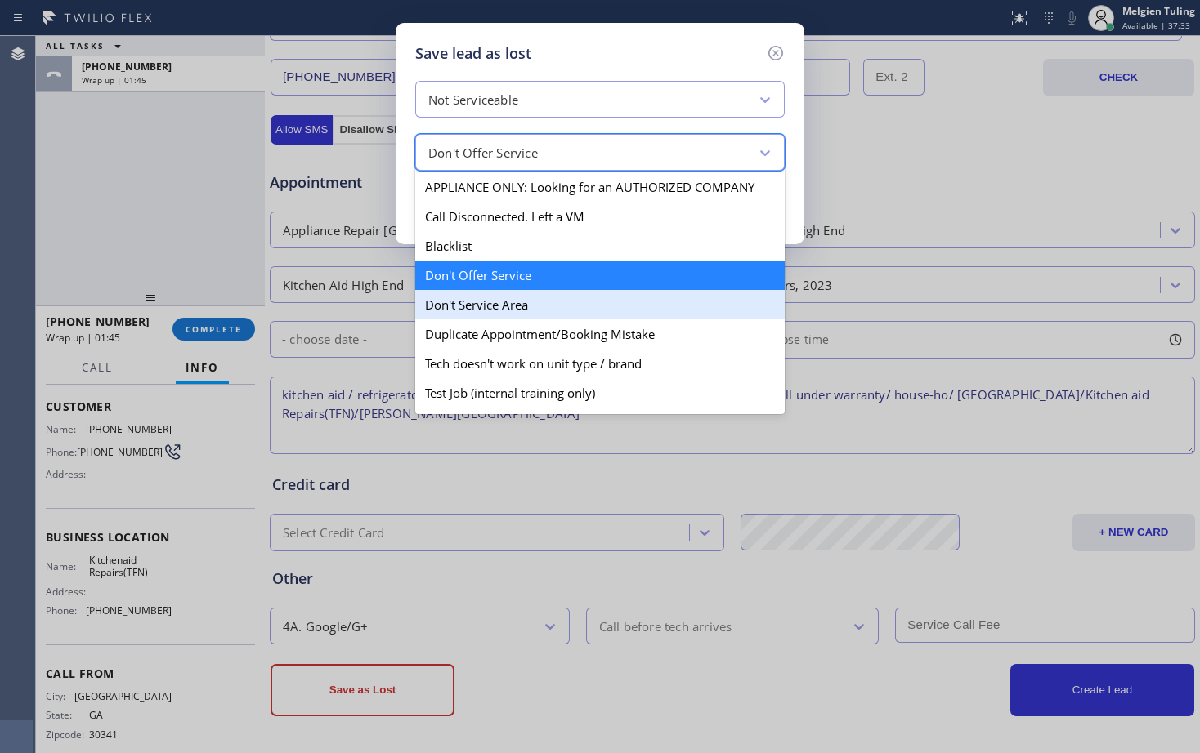
click at [494, 312] on div "Don't Service Area" at bounding box center [599, 304] width 369 height 29
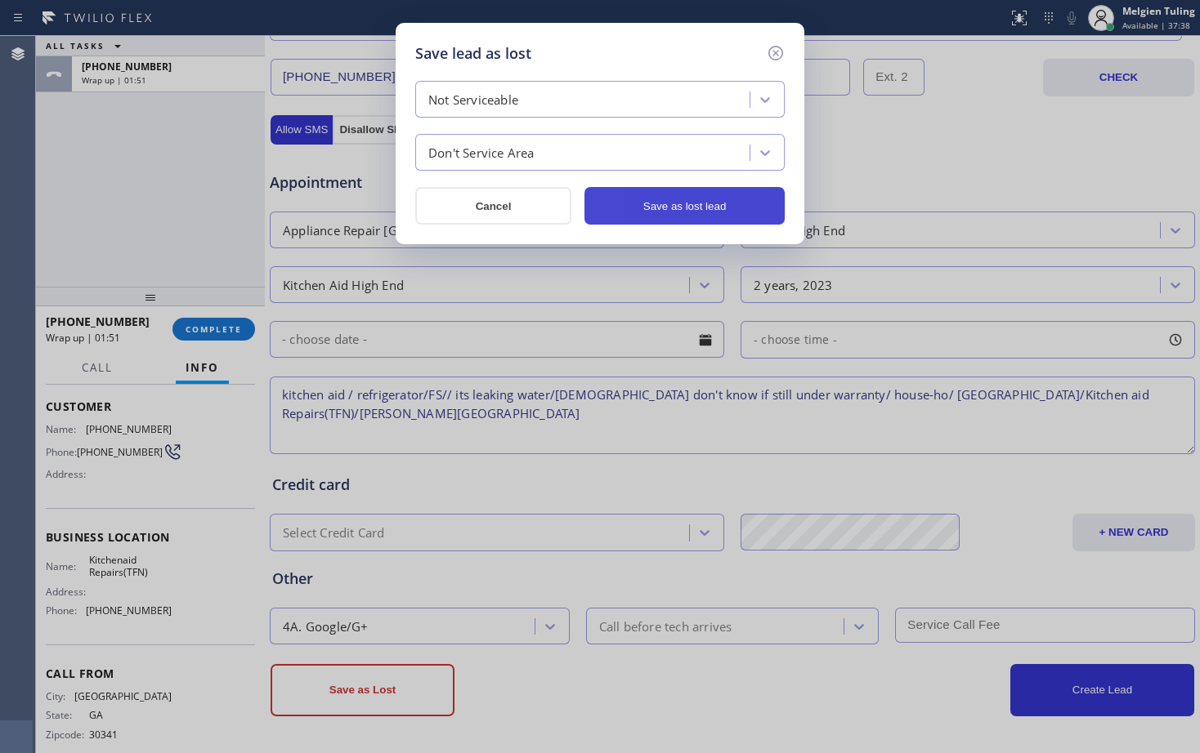
click at [646, 206] on button "Save as lost lead" at bounding box center [684, 206] width 200 height 38
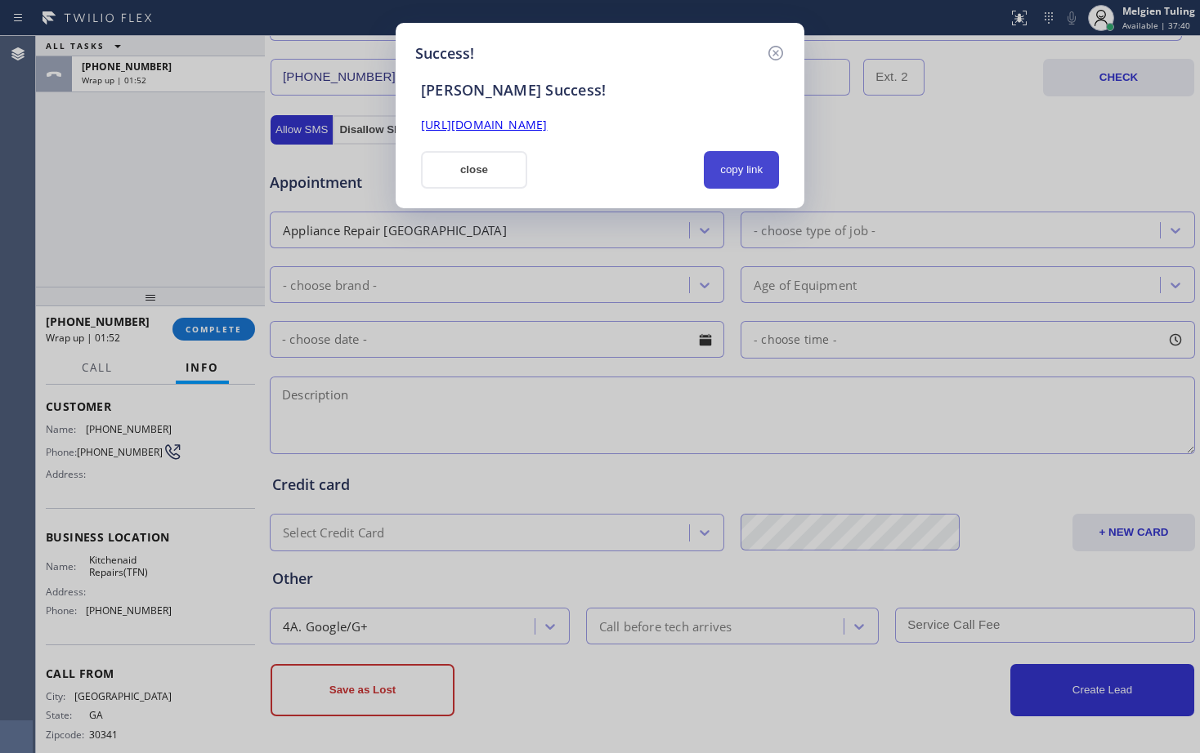
click at [751, 168] on button "copy link" at bounding box center [741, 170] width 75 height 38
click at [547, 124] on link "[URL][DOMAIN_NAME]" at bounding box center [484, 125] width 126 height 16
click at [458, 162] on button "close" at bounding box center [474, 170] width 106 height 38
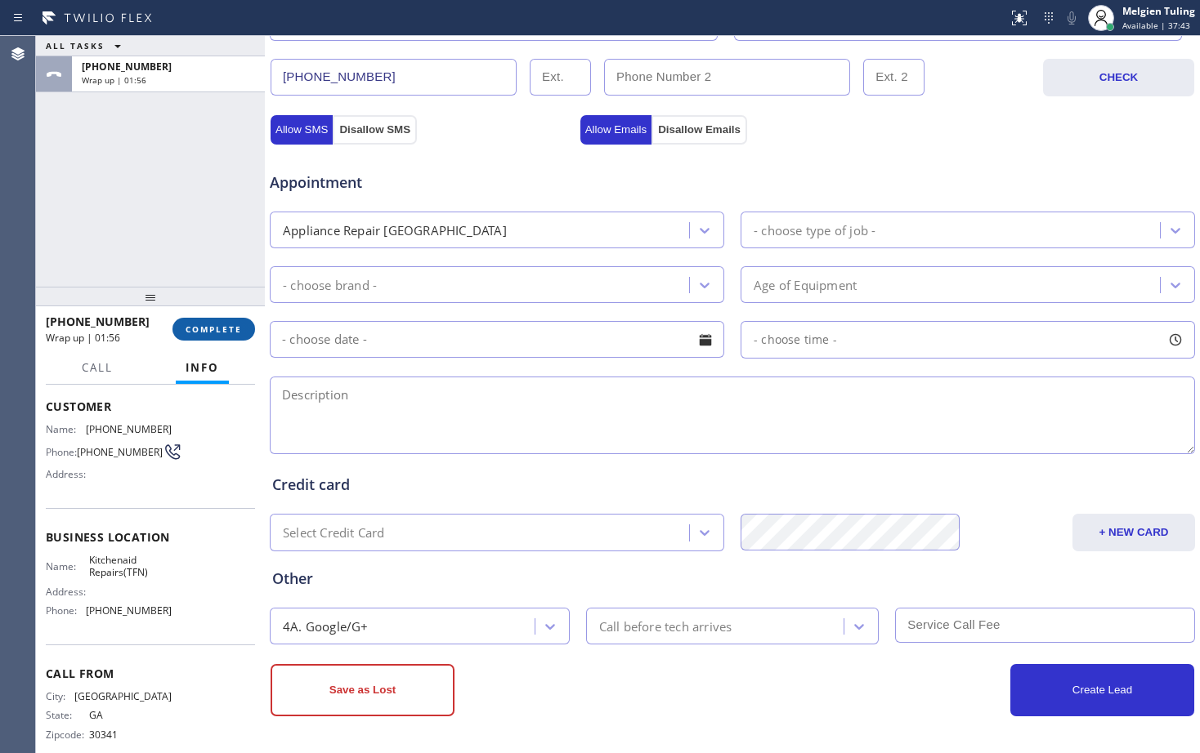
click at [218, 324] on span "COMPLETE" at bounding box center [213, 329] width 56 height 11
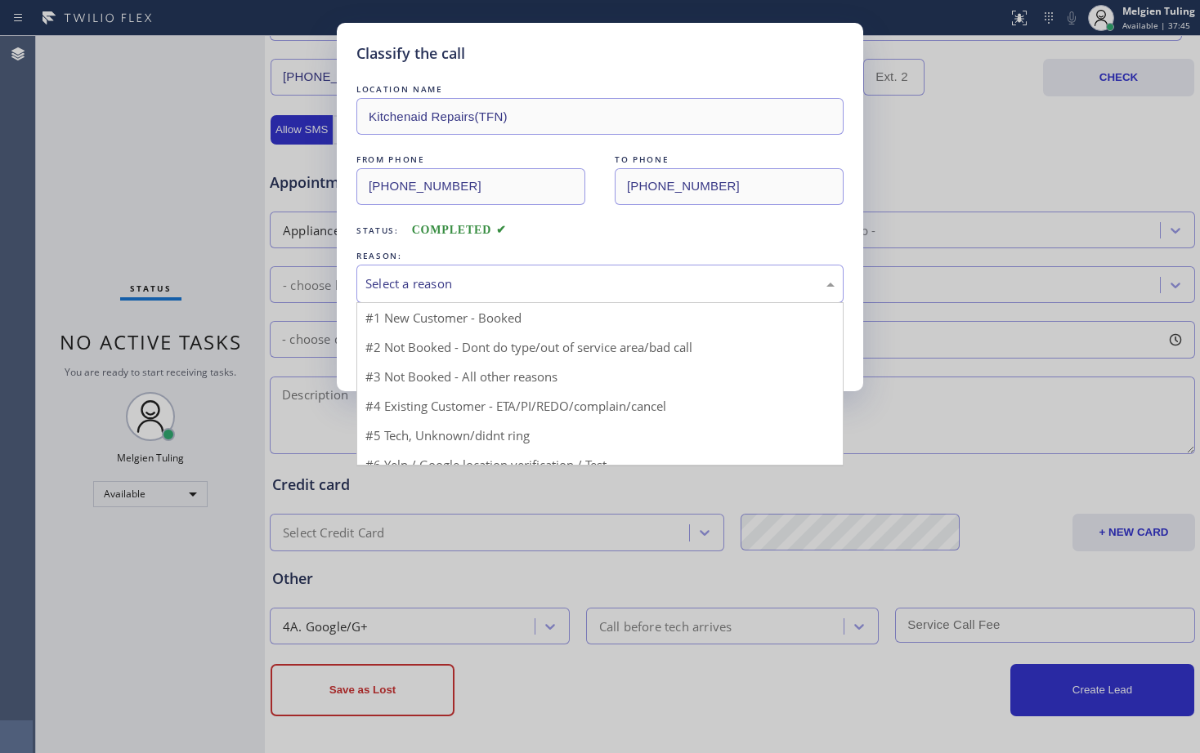
click at [388, 272] on div "Select a reason" at bounding box center [599, 284] width 487 height 38
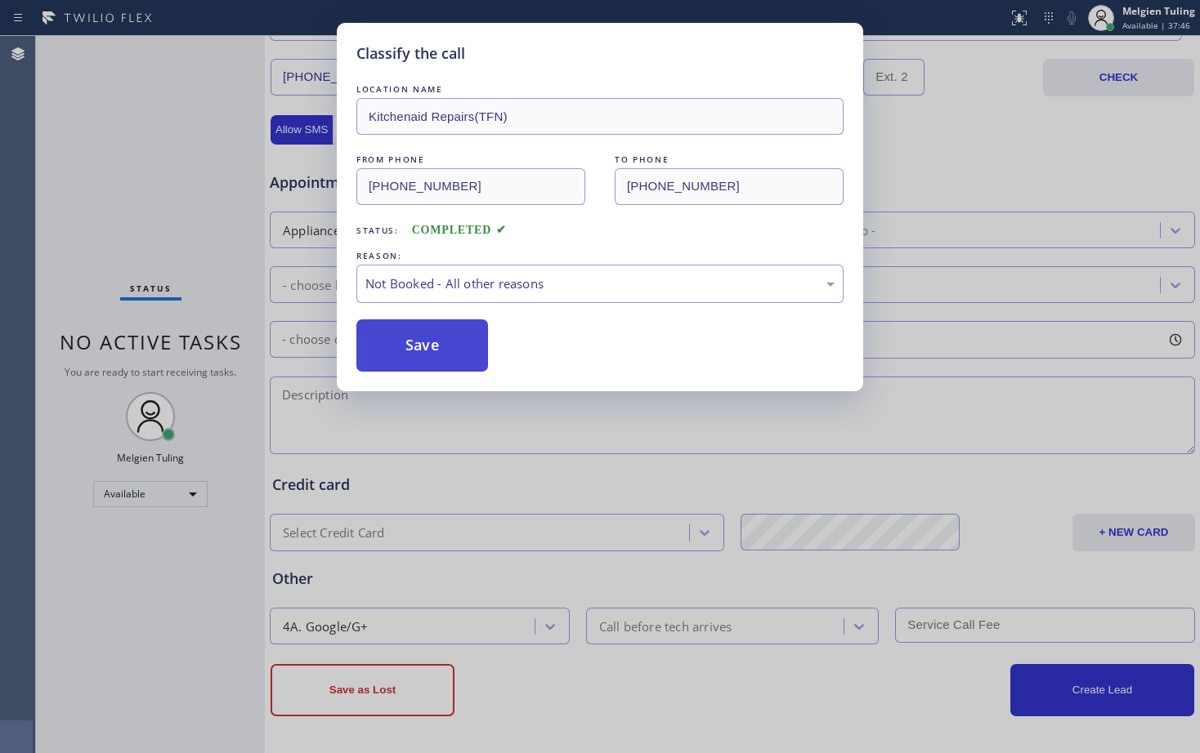
click at [400, 337] on button "Save" at bounding box center [422, 346] width 132 height 52
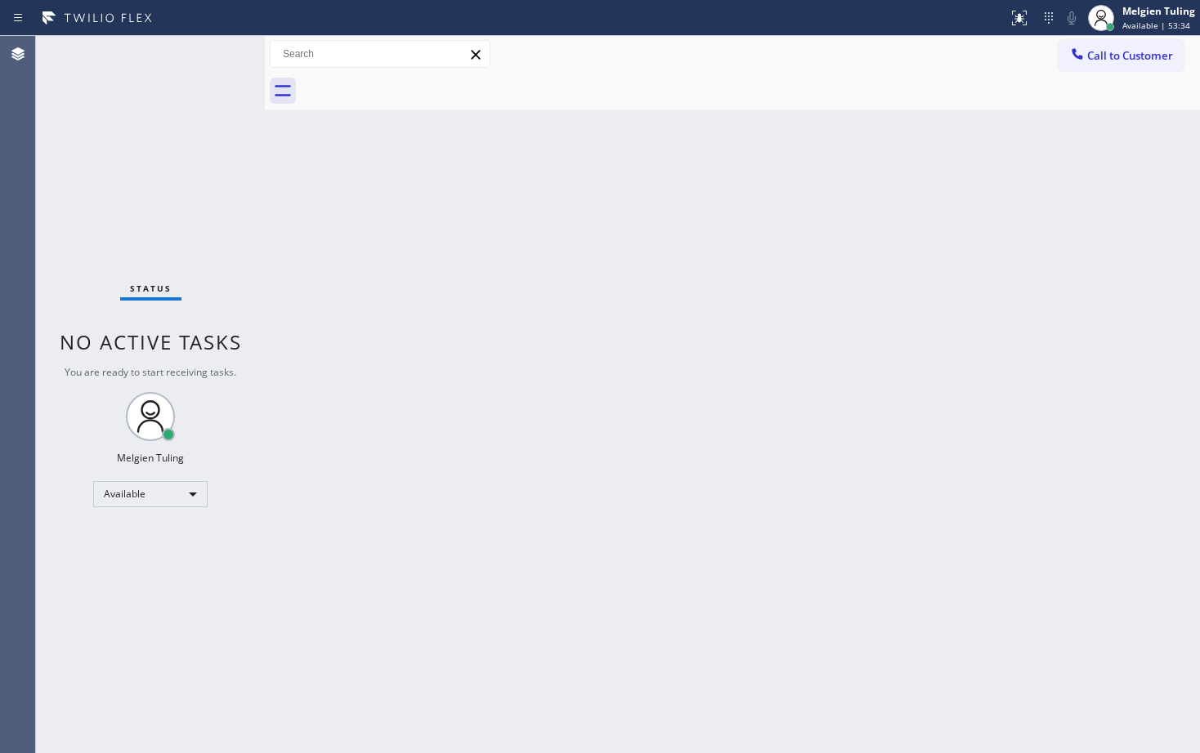
click at [555, 233] on div "Back to Dashboard Change Sender ID Customers Technicians Select a contact Outbo…" at bounding box center [732, 394] width 935 height 717
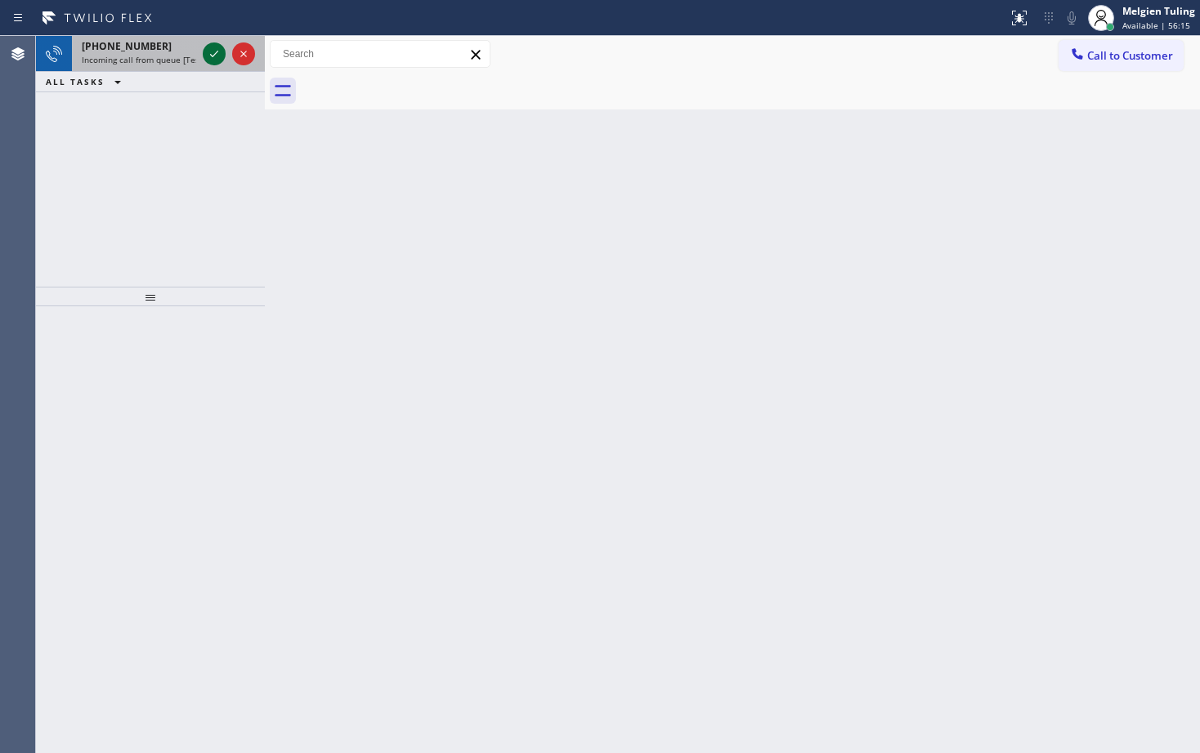
click at [205, 65] on div at bounding box center [228, 54] width 59 height 36
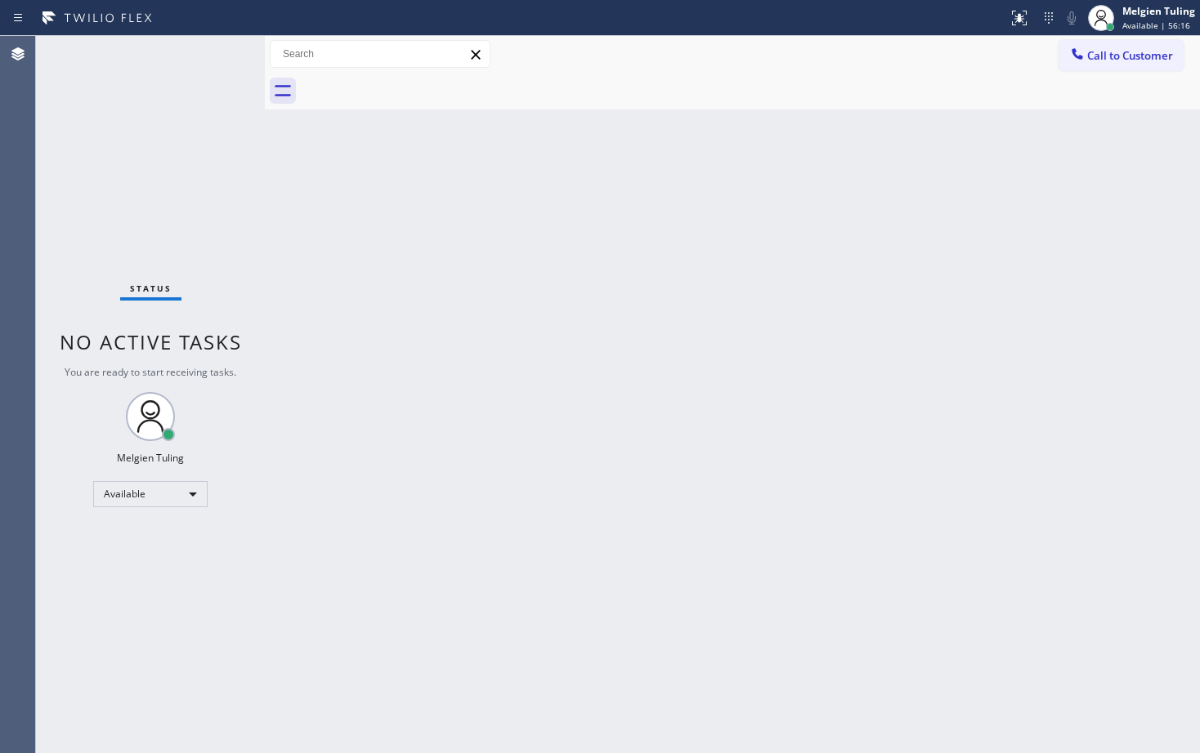
click at [207, 58] on div "Status No active tasks You are ready to start receiving tasks. Melgien Tuling A…" at bounding box center [150, 394] width 229 height 717
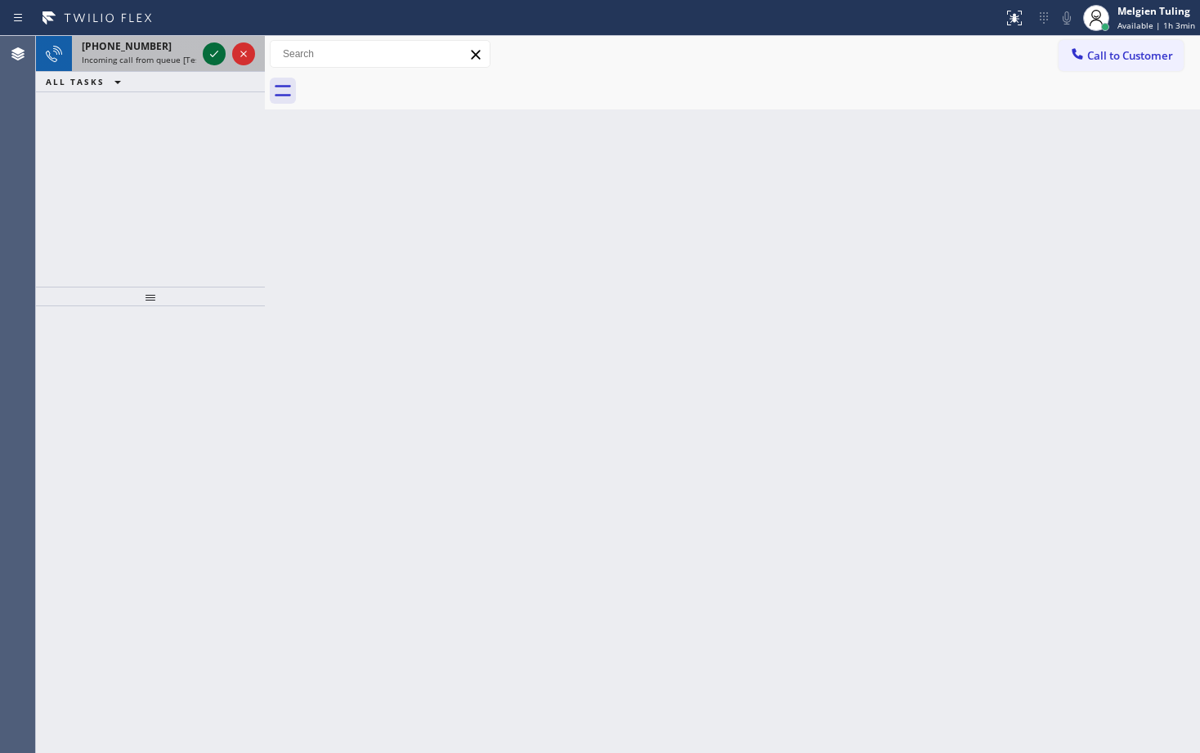
click at [203, 52] on div at bounding box center [214, 54] width 23 height 20
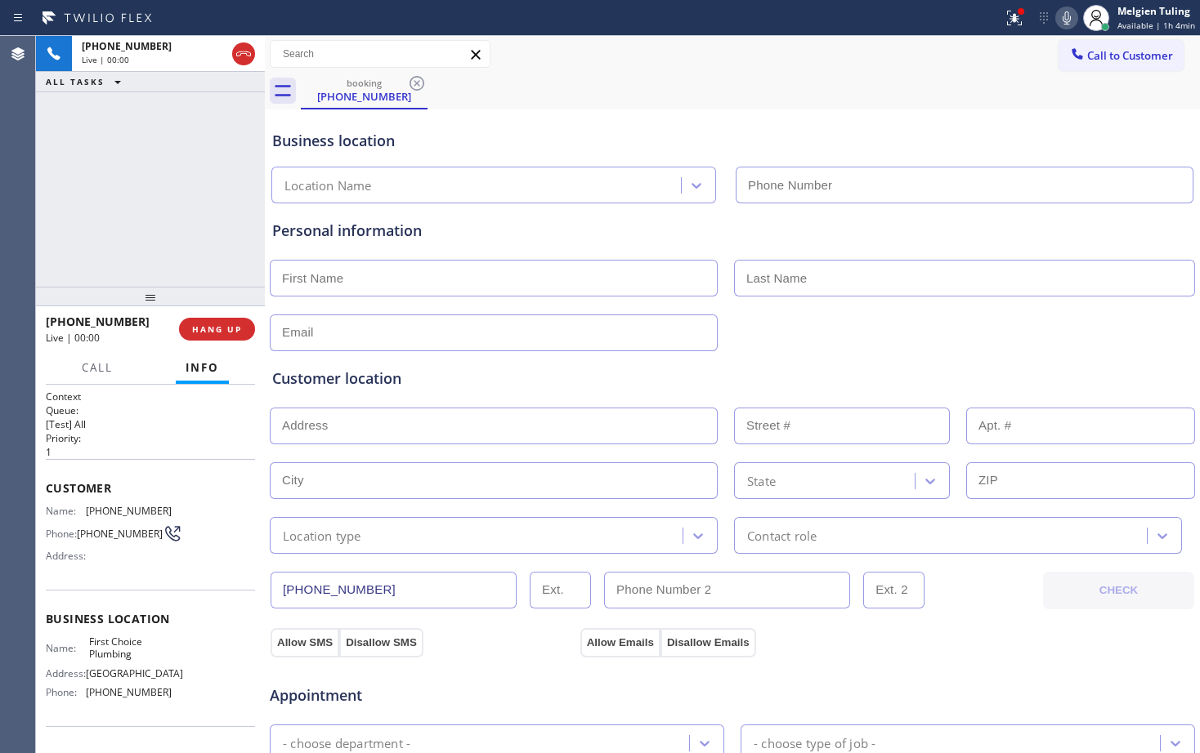
type input "[PHONE_NUMBER]"
click at [212, 328] on span "HANG UP" at bounding box center [217, 329] width 50 height 11
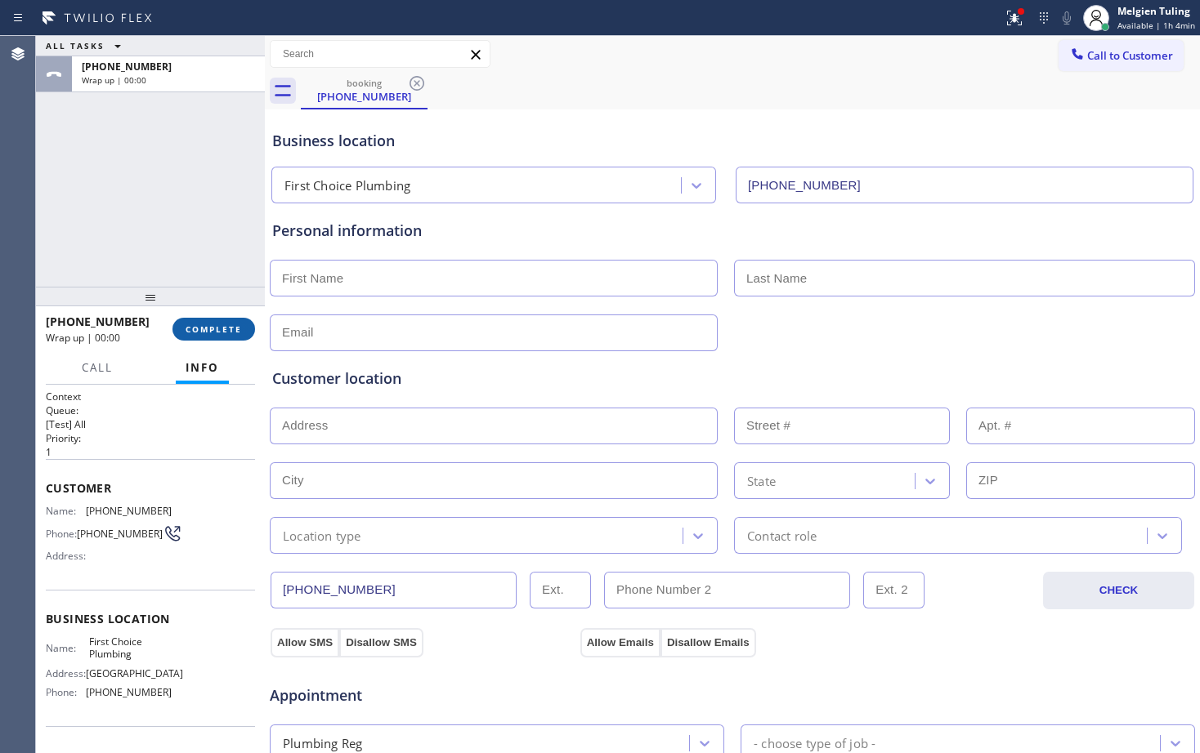
click at [215, 328] on span "COMPLETE" at bounding box center [213, 329] width 56 height 11
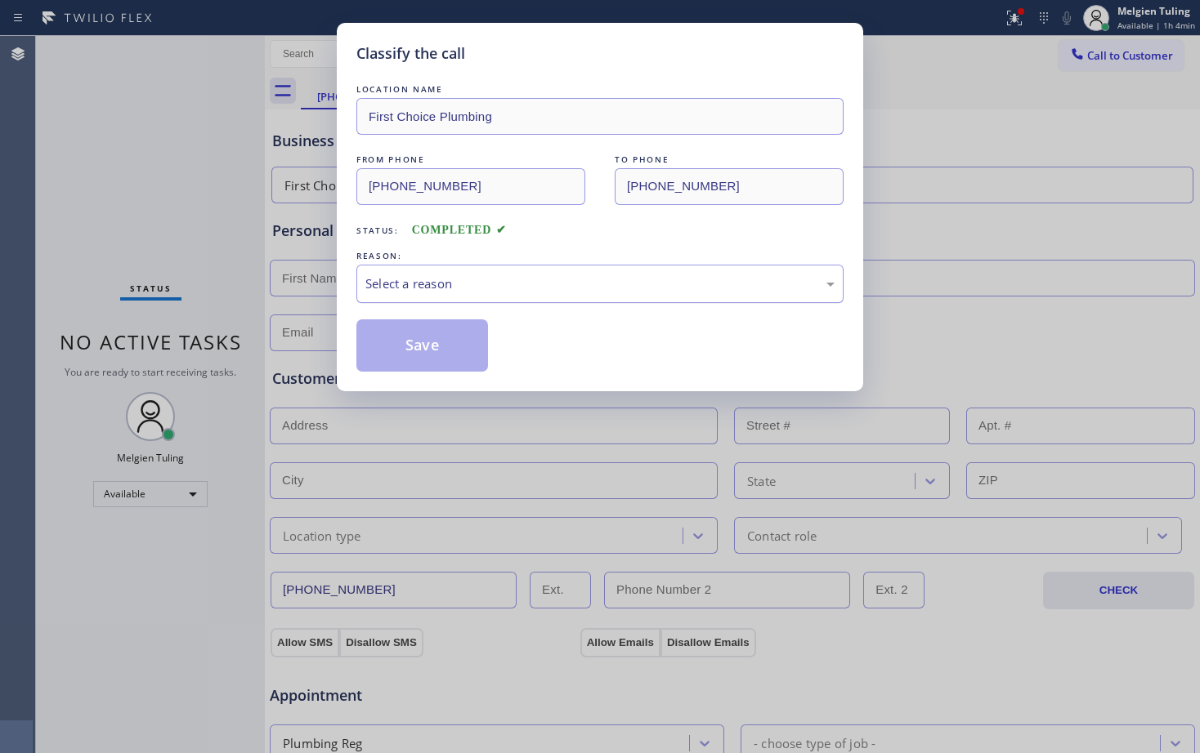
click at [465, 280] on div "Select a reason" at bounding box center [599, 284] width 469 height 19
click at [395, 324] on button "Save" at bounding box center [422, 346] width 132 height 52
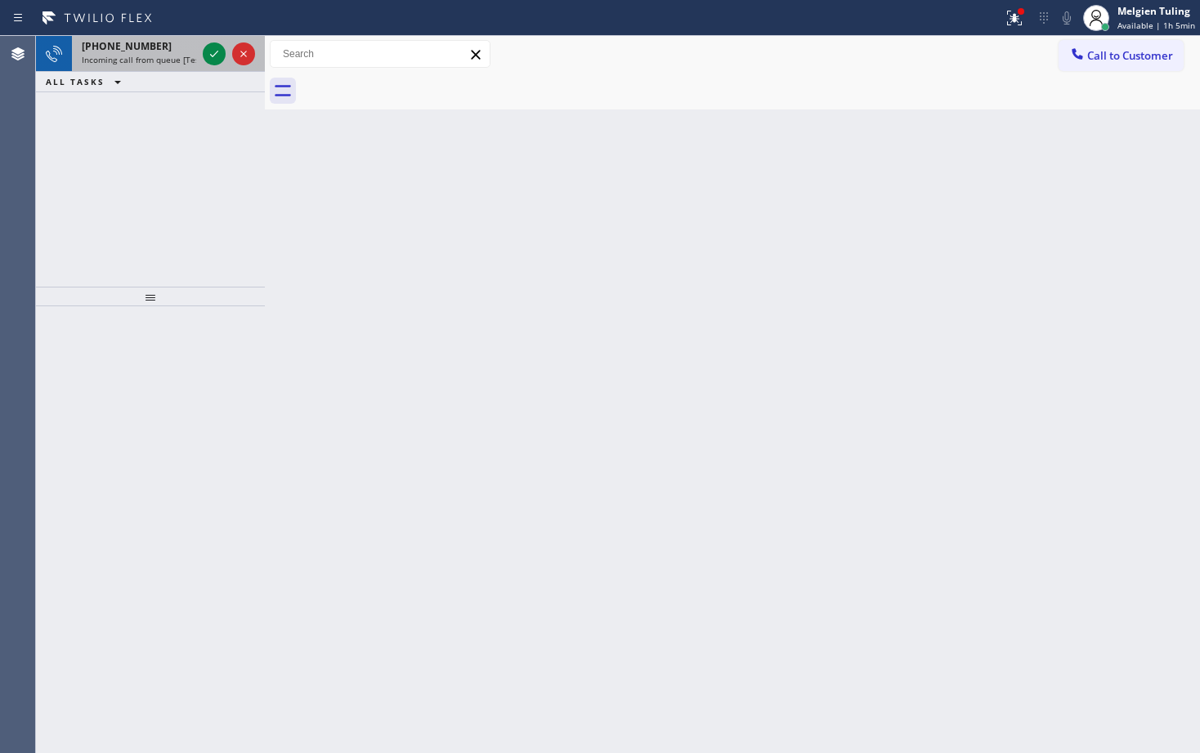
click at [226, 43] on div at bounding box center [228, 54] width 59 height 36
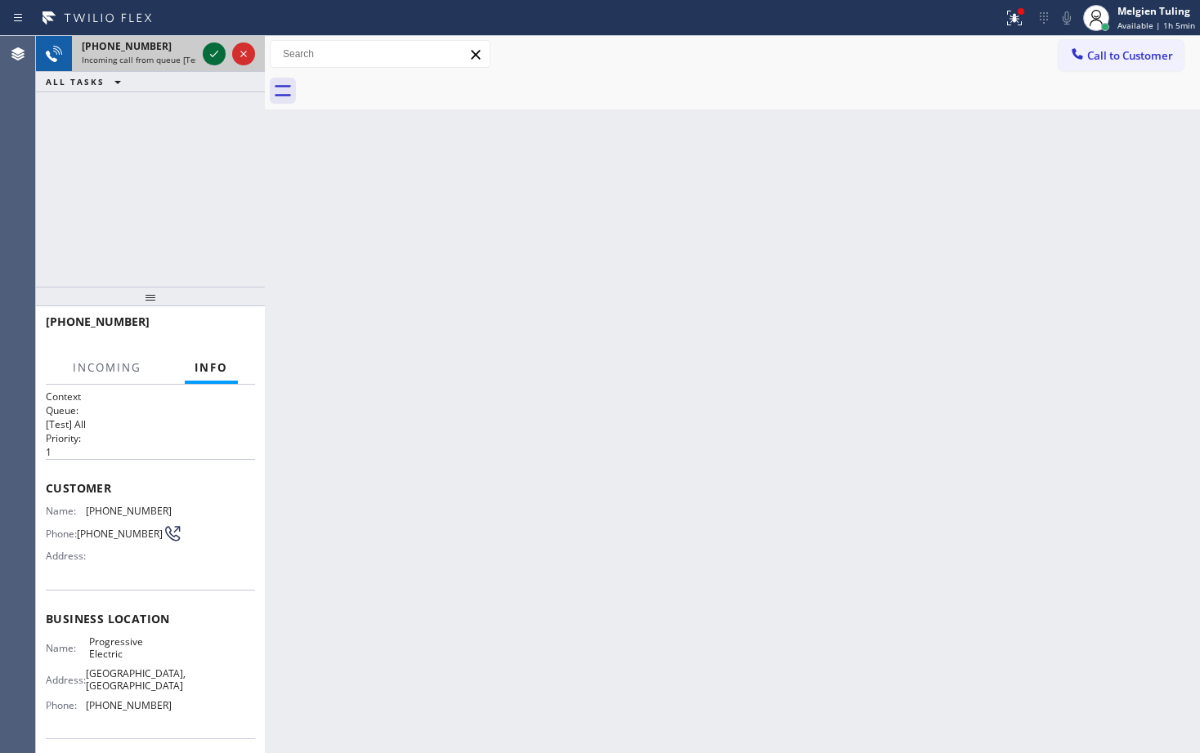
click at [217, 51] on icon at bounding box center [214, 54] width 20 height 20
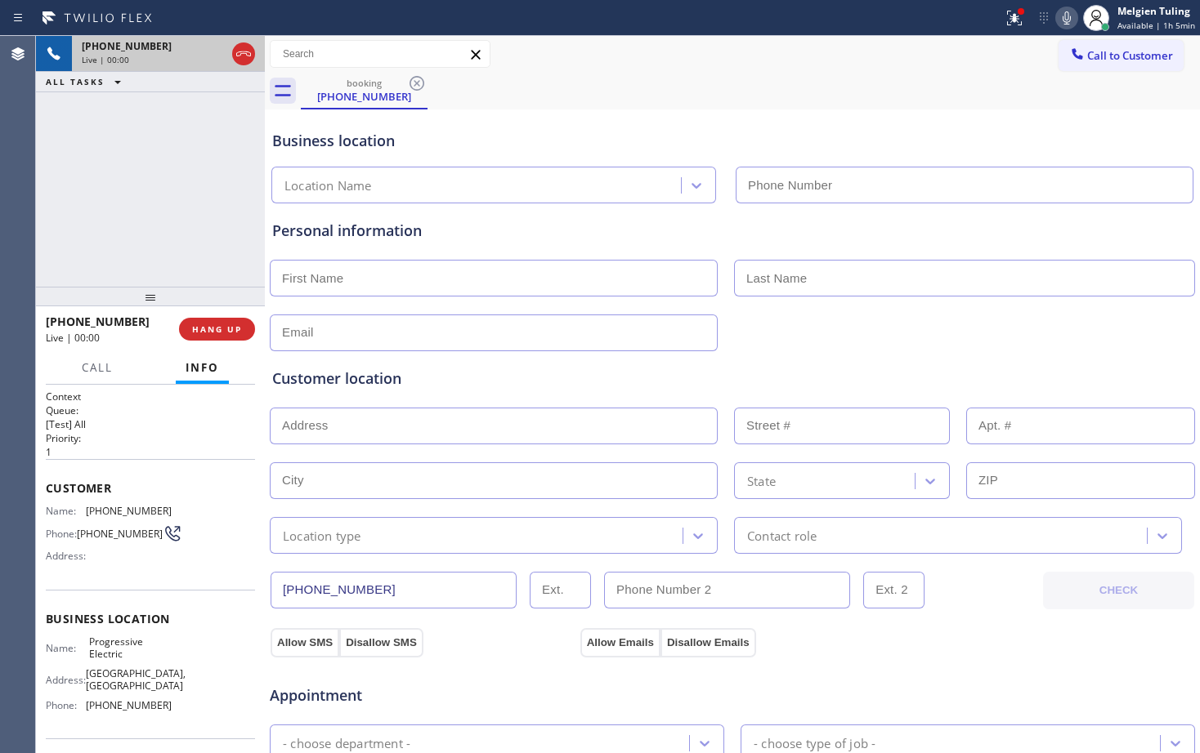
type input "[PHONE_NUMBER]"
click at [213, 329] on span "HANG UP" at bounding box center [217, 329] width 50 height 11
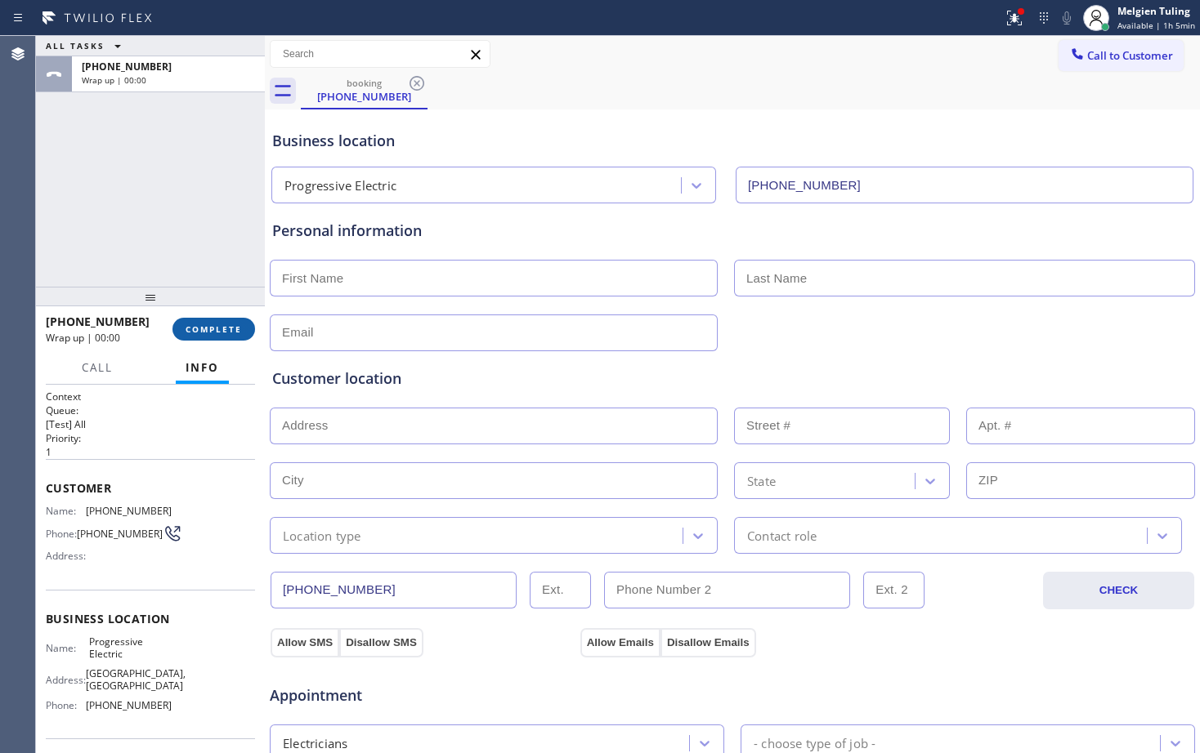
click at [225, 326] on span "COMPLETE" at bounding box center [213, 329] width 56 height 11
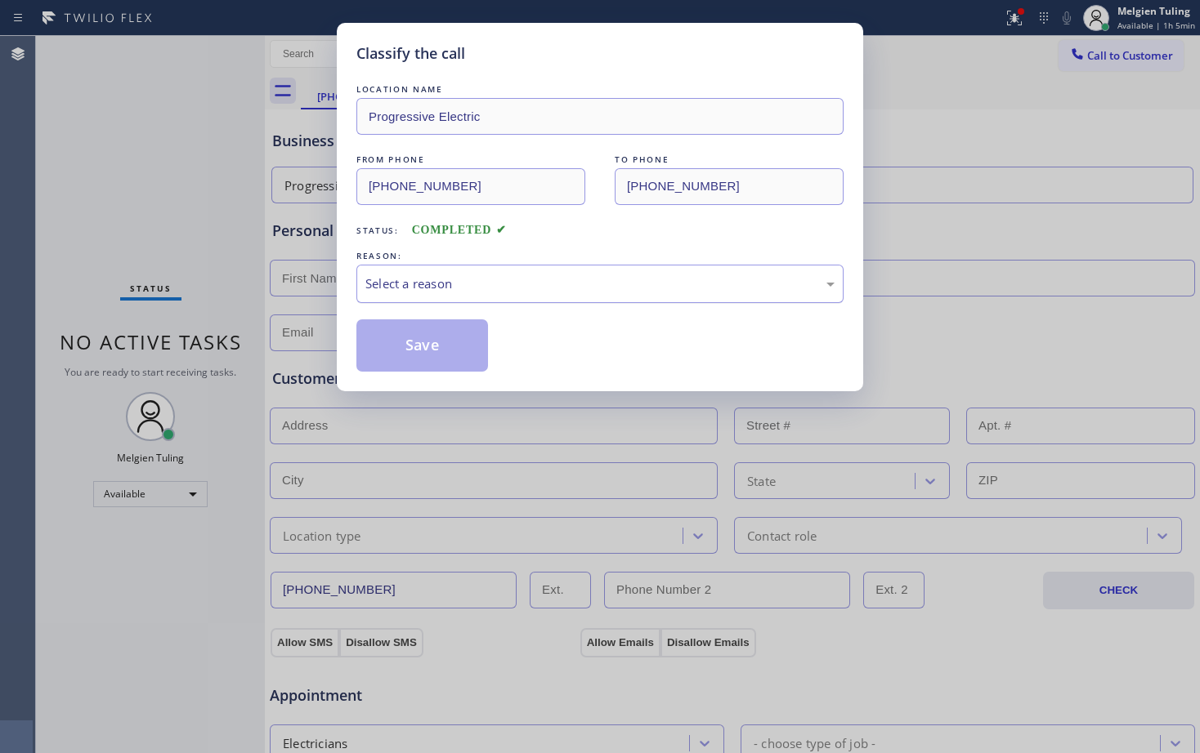
click at [417, 266] on div "Select a reason" at bounding box center [599, 284] width 487 height 38
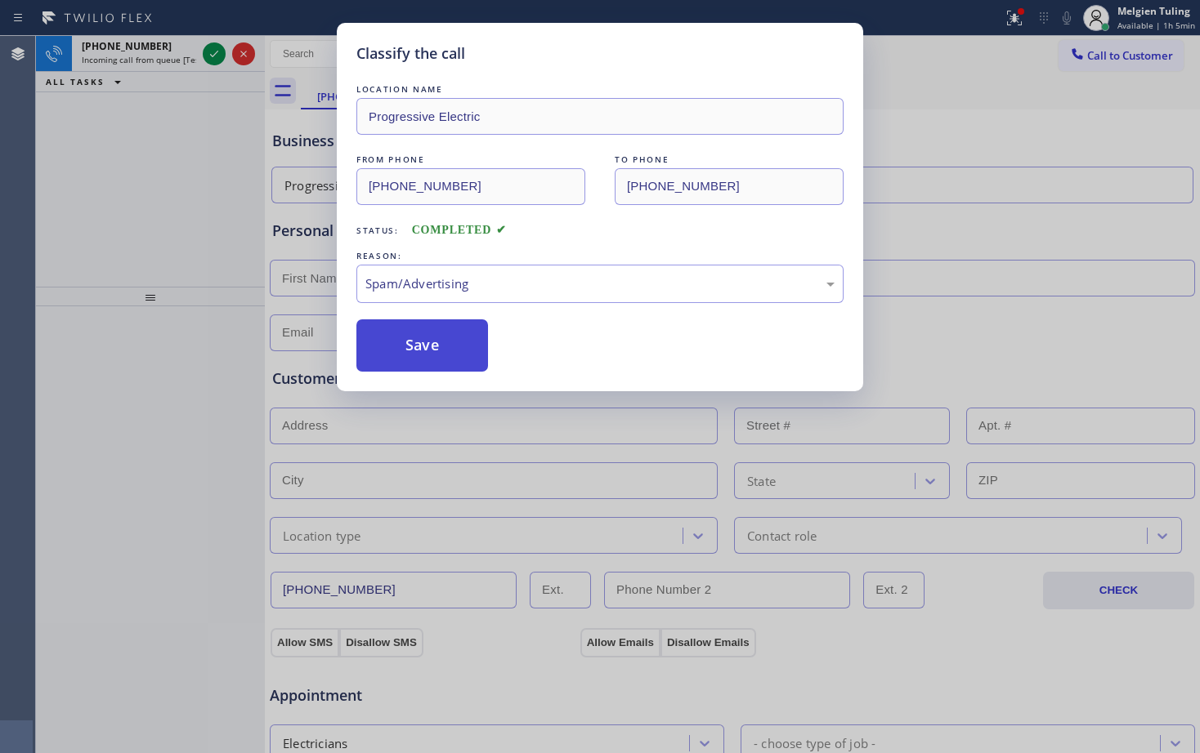
click at [444, 344] on button "Save" at bounding box center [422, 346] width 132 height 52
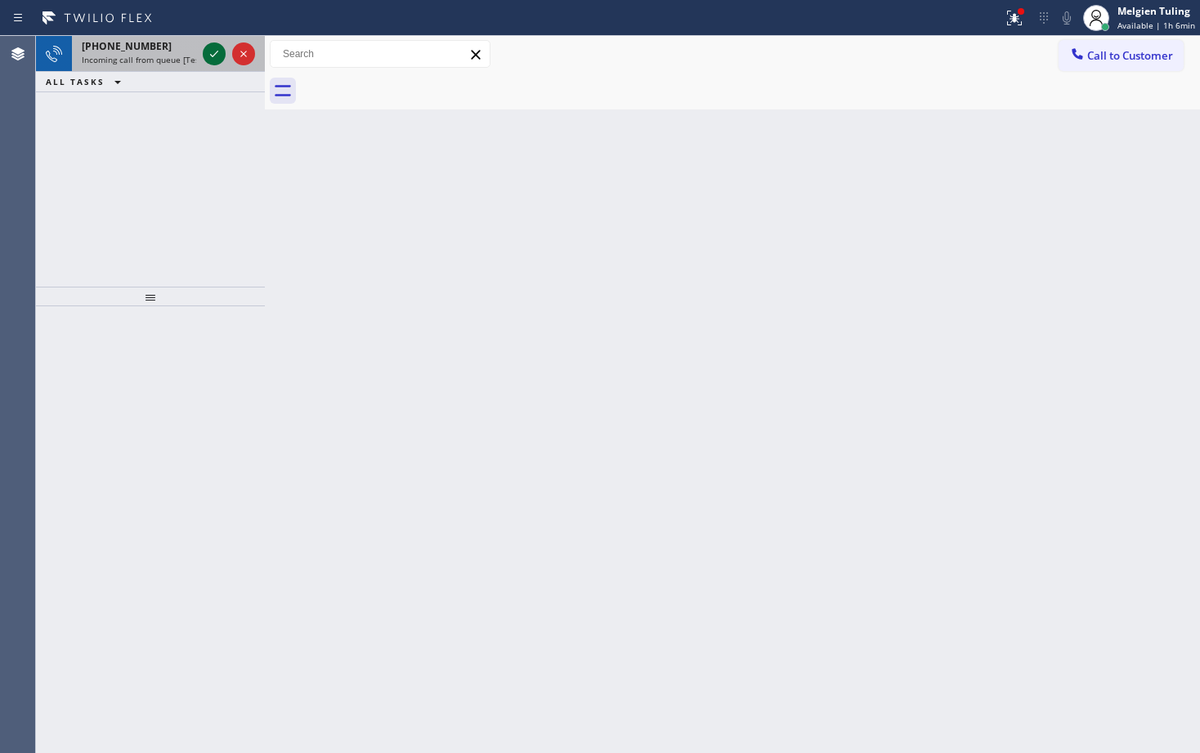
click at [219, 50] on icon at bounding box center [214, 54] width 20 height 20
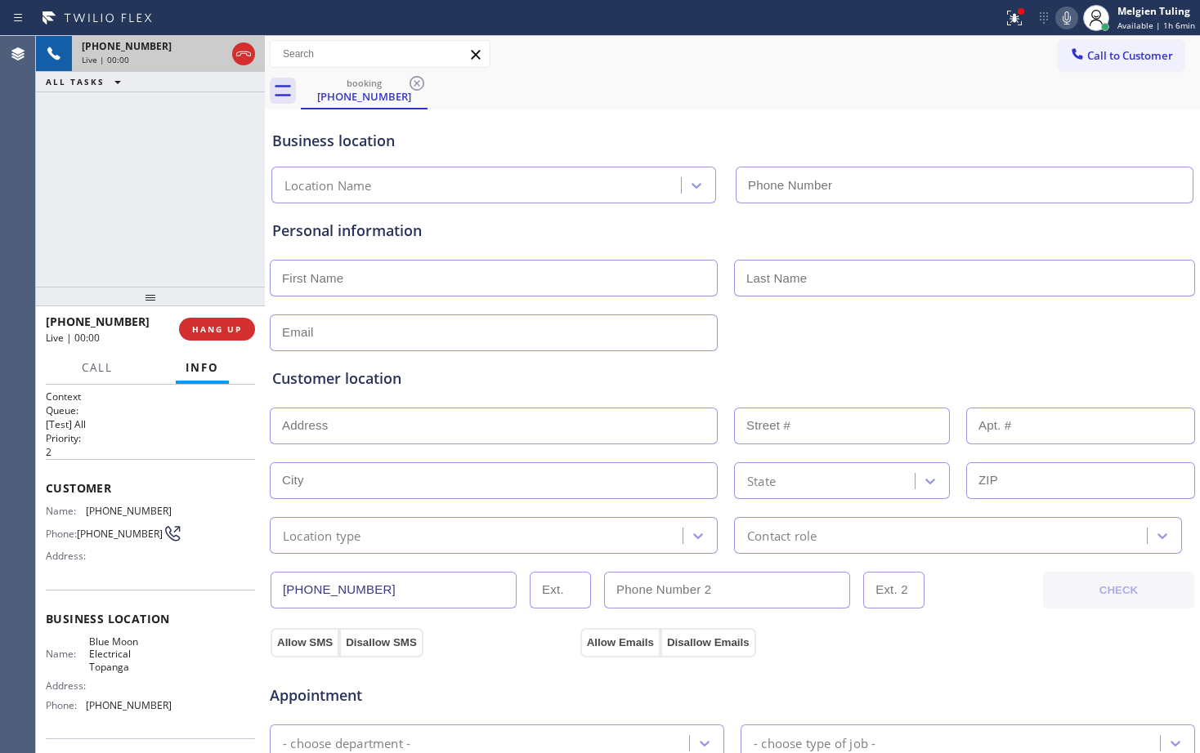
type input "[PHONE_NUMBER]"
click at [1011, 19] on icon at bounding box center [1014, 18] width 20 height 20
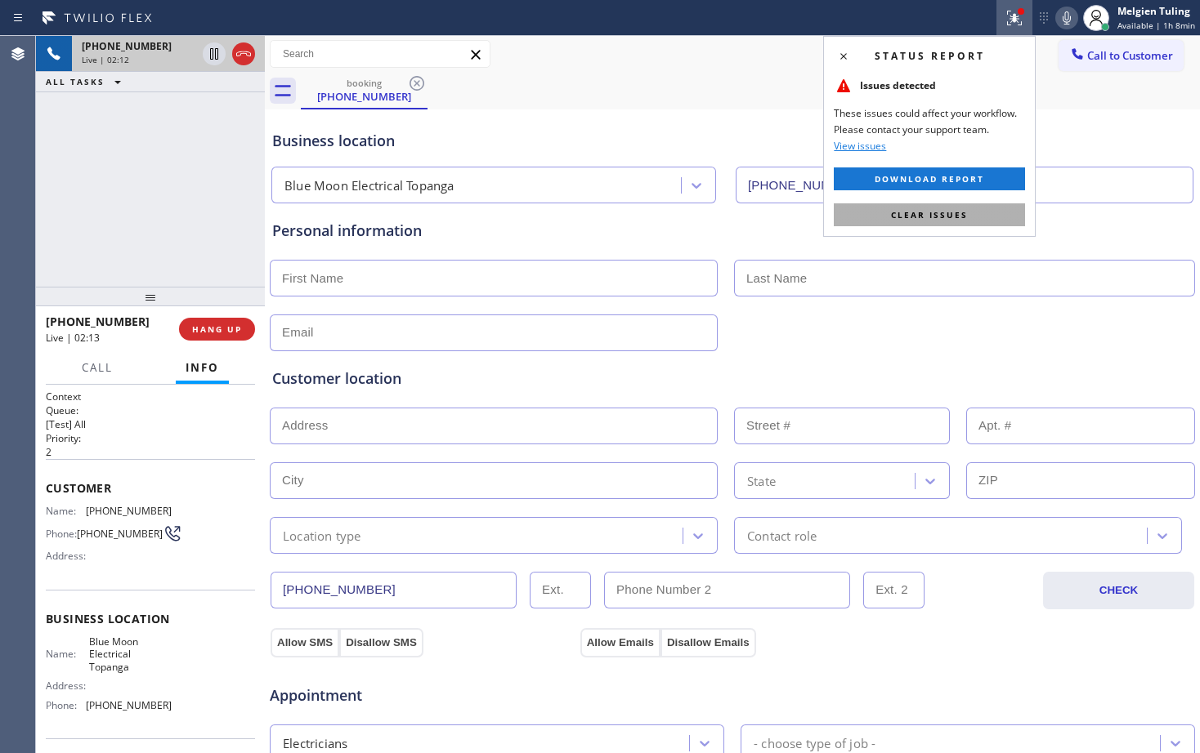
click at [938, 209] on span "Clear issues" at bounding box center [929, 214] width 77 height 11
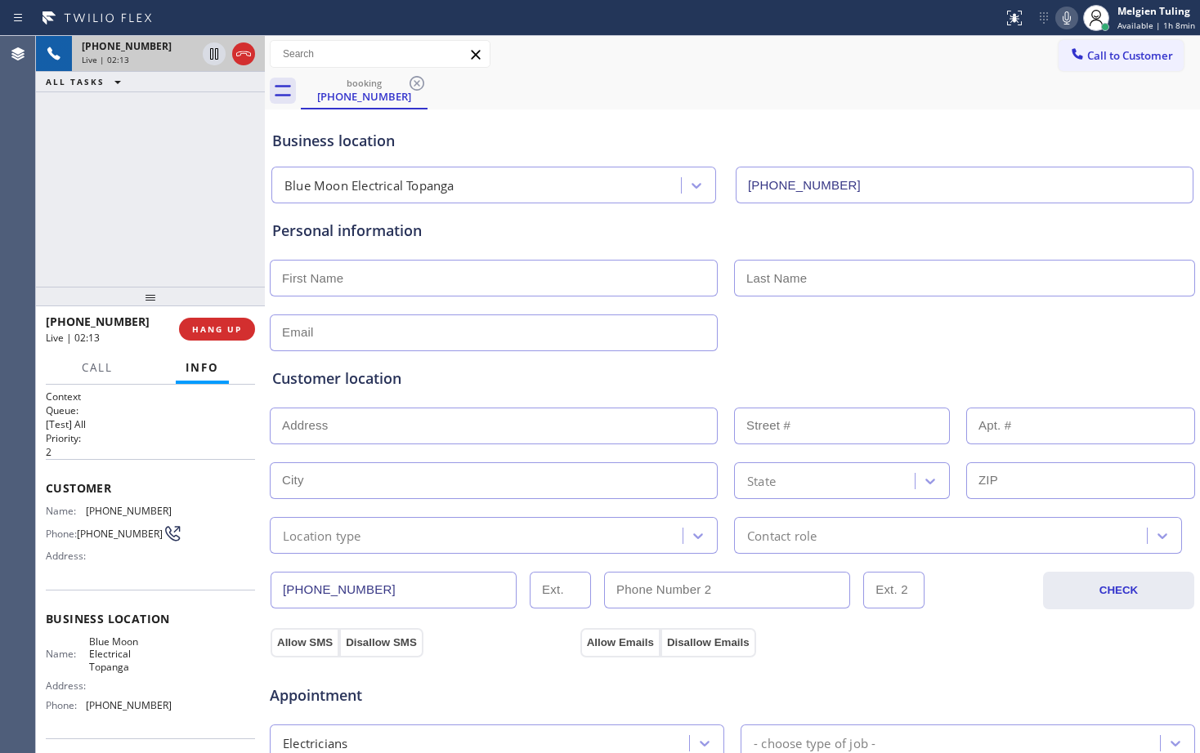
click at [909, 102] on div "booking [PHONE_NUMBER]" at bounding box center [750, 91] width 899 height 37
click at [1061, 16] on icon at bounding box center [1067, 18] width 20 height 20
click at [216, 53] on icon at bounding box center [214, 53] width 8 height 11
click at [190, 192] on div "[PHONE_NUMBER] Live | 04:47 ALL TASKS ALL TASKS ACTIVE TASKS TASKS IN WRAP UP" at bounding box center [150, 161] width 229 height 251
click at [216, 55] on icon at bounding box center [214, 54] width 20 height 20
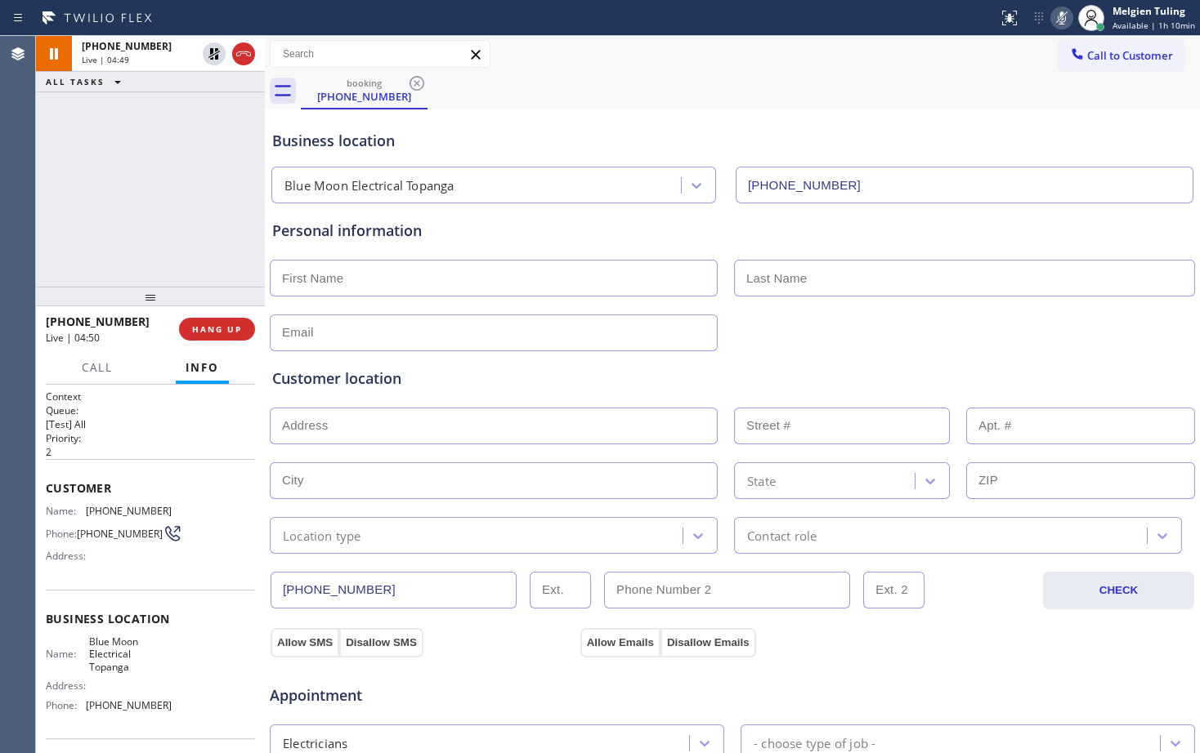
click at [1065, 15] on icon at bounding box center [1061, 17] width 8 height 13
click at [863, 114] on div "Business location Blue Moon Electrical Topanga [PHONE_NUMBER]" at bounding box center [732, 159] width 927 height 90
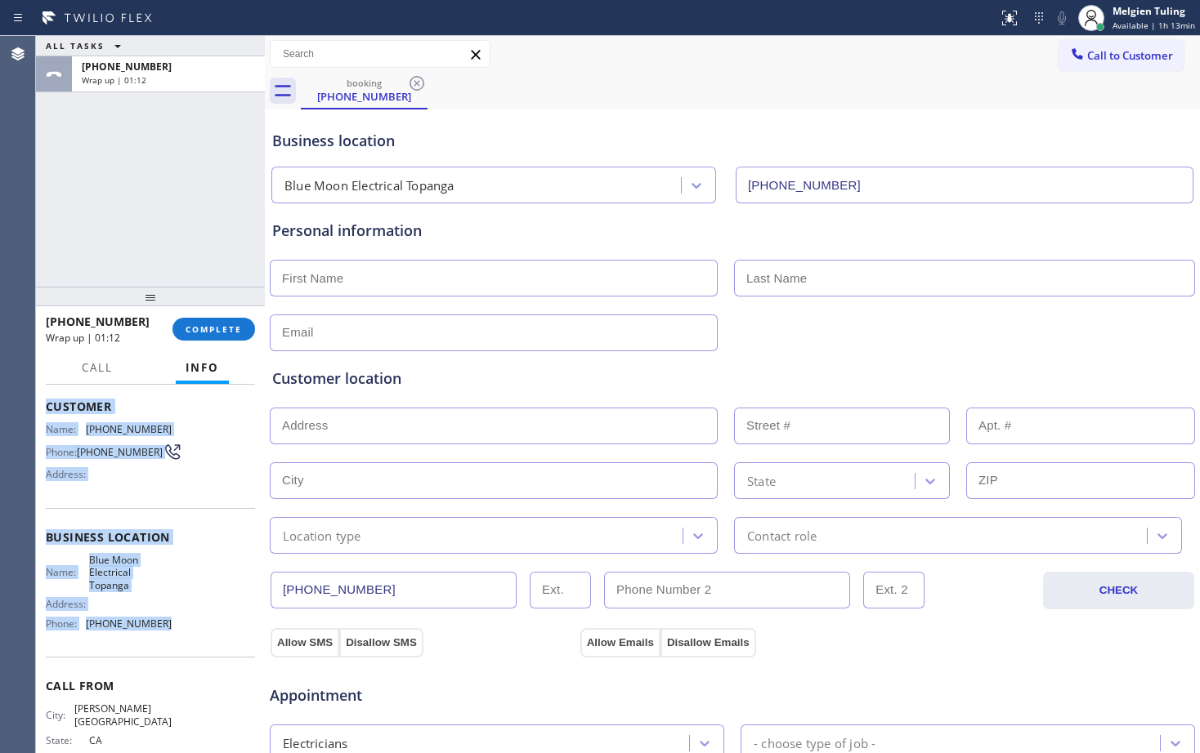
drag, startPoint x: 46, startPoint y: 406, endPoint x: 164, endPoint y: 628, distance: 251.2
click at [164, 628] on div "Context Queue: [Test] All Priority: 2 Customer Name: [PHONE_NUMBER] Phone: [PHO…" at bounding box center [150, 550] width 209 height 485
copy div "Customer Name: [PHONE_NUMBER] Phone: [PHONE_NUMBER] Address: Business location …"
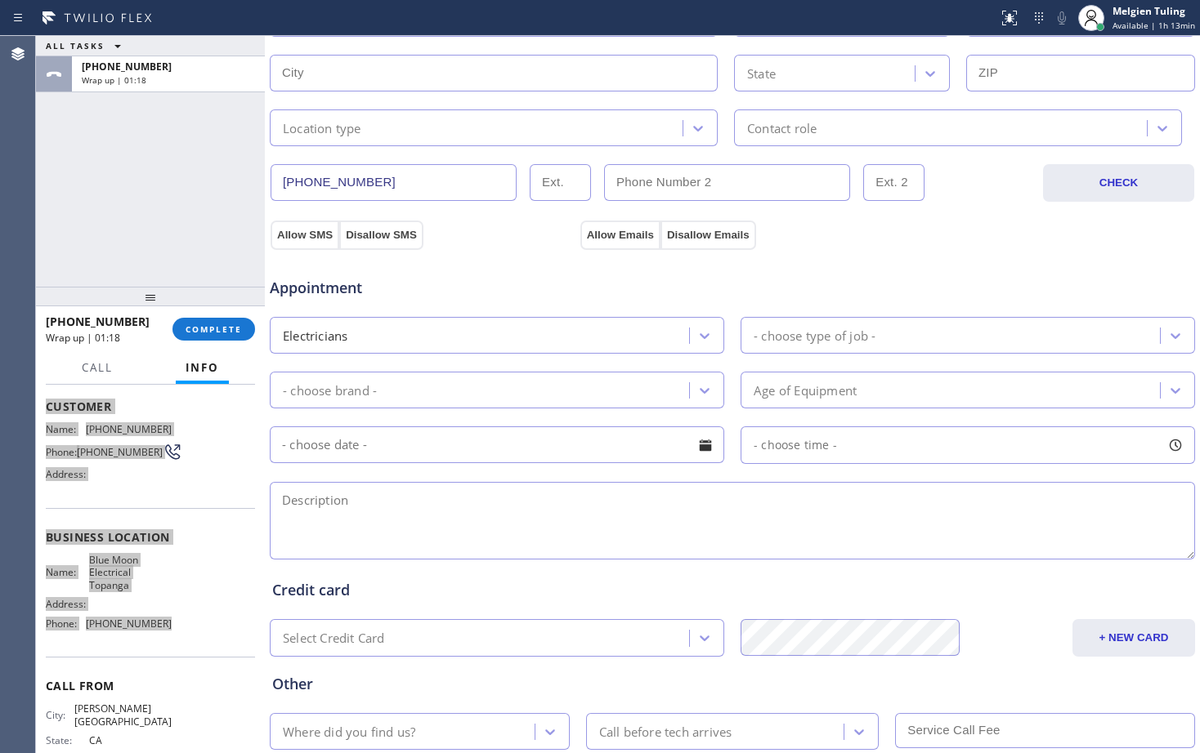
scroll to position [513, 0]
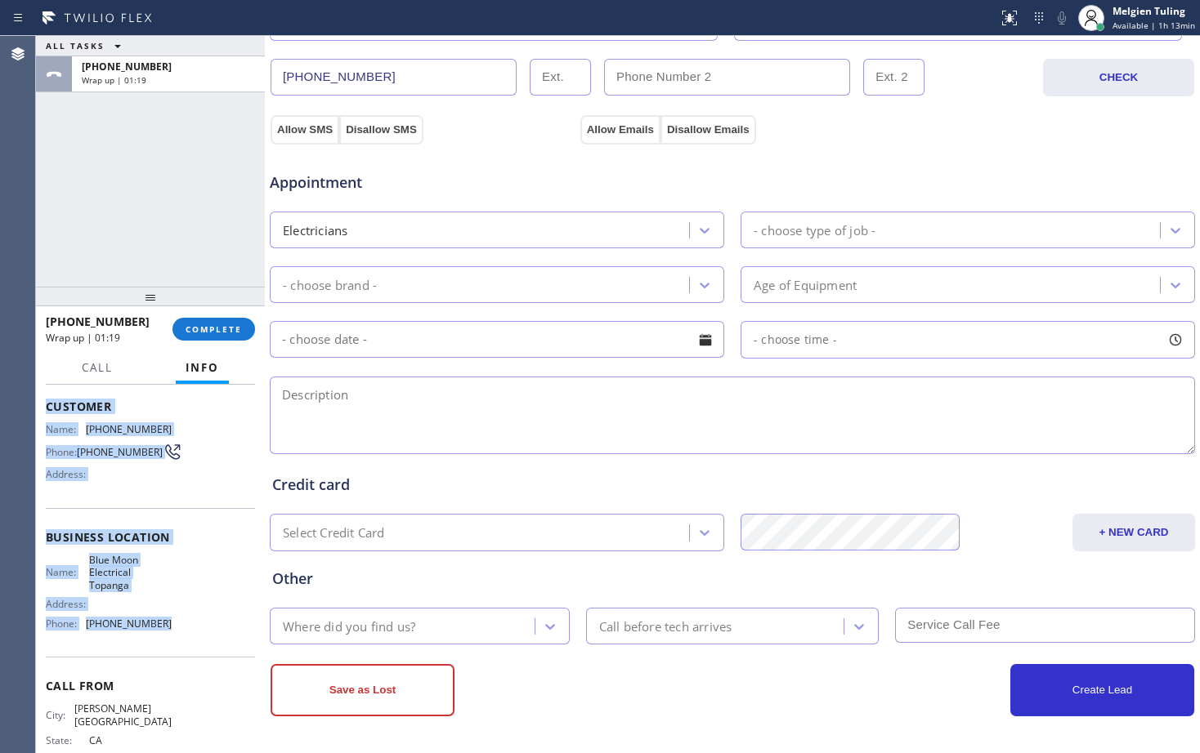
click at [196, 523] on div "Business location Name: Blue Moon Electrical Topanga Address: Phone: [PHONE_NUM…" at bounding box center [150, 582] width 209 height 149
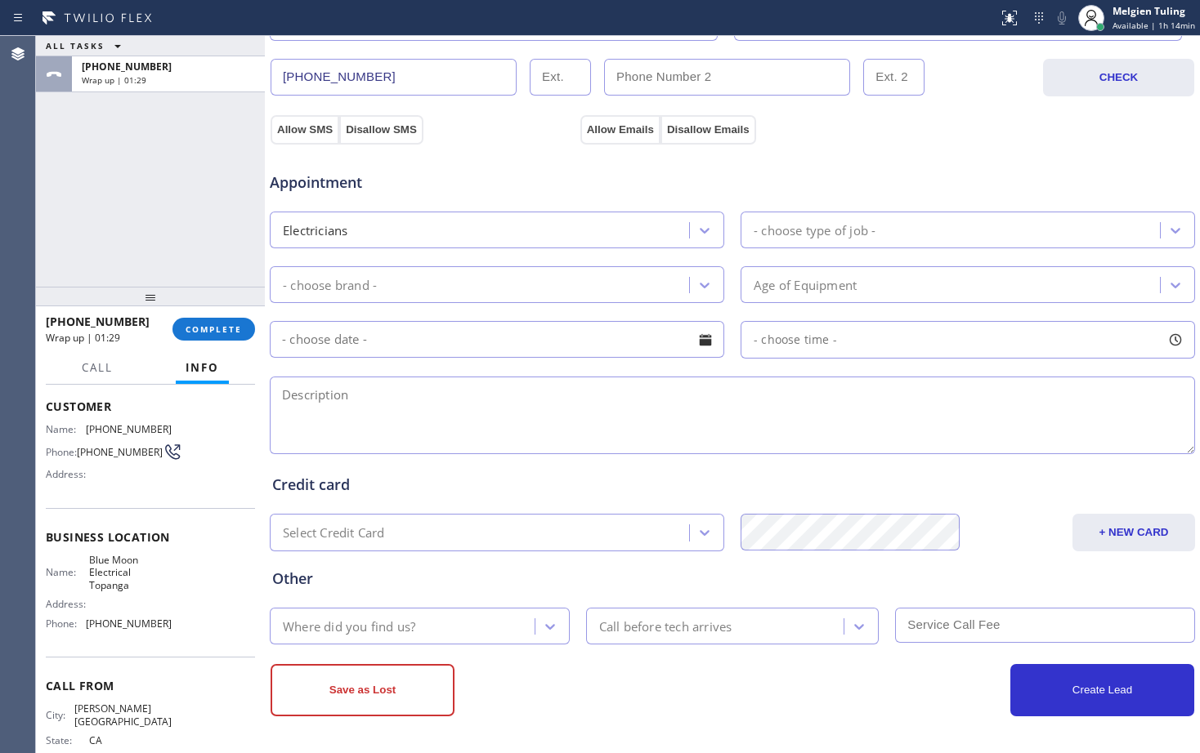
click at [365, 402] on textarea at bounding box center [732, 416] width 925 height 78
click at [505, 438] on textarea at bounding box center [732, 416] width 925 height 78
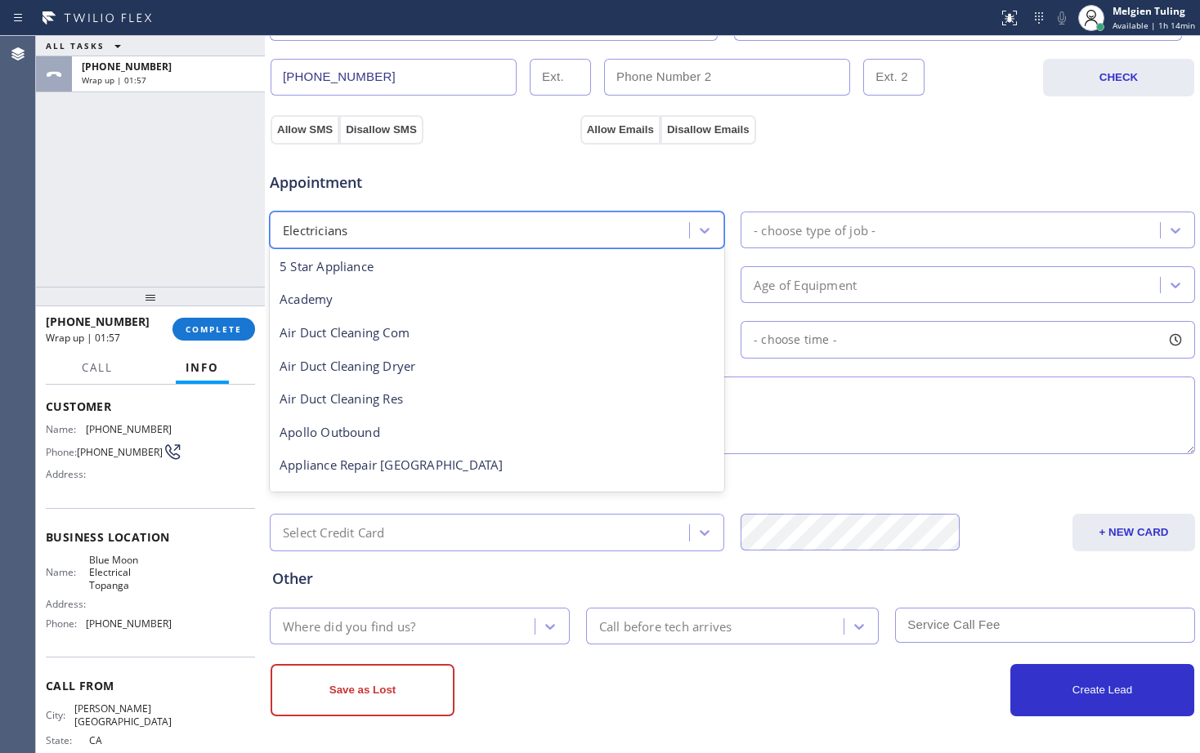
click at [358, 225] on div "Electricians" at bounding box center [482, 230] width 414 height 29
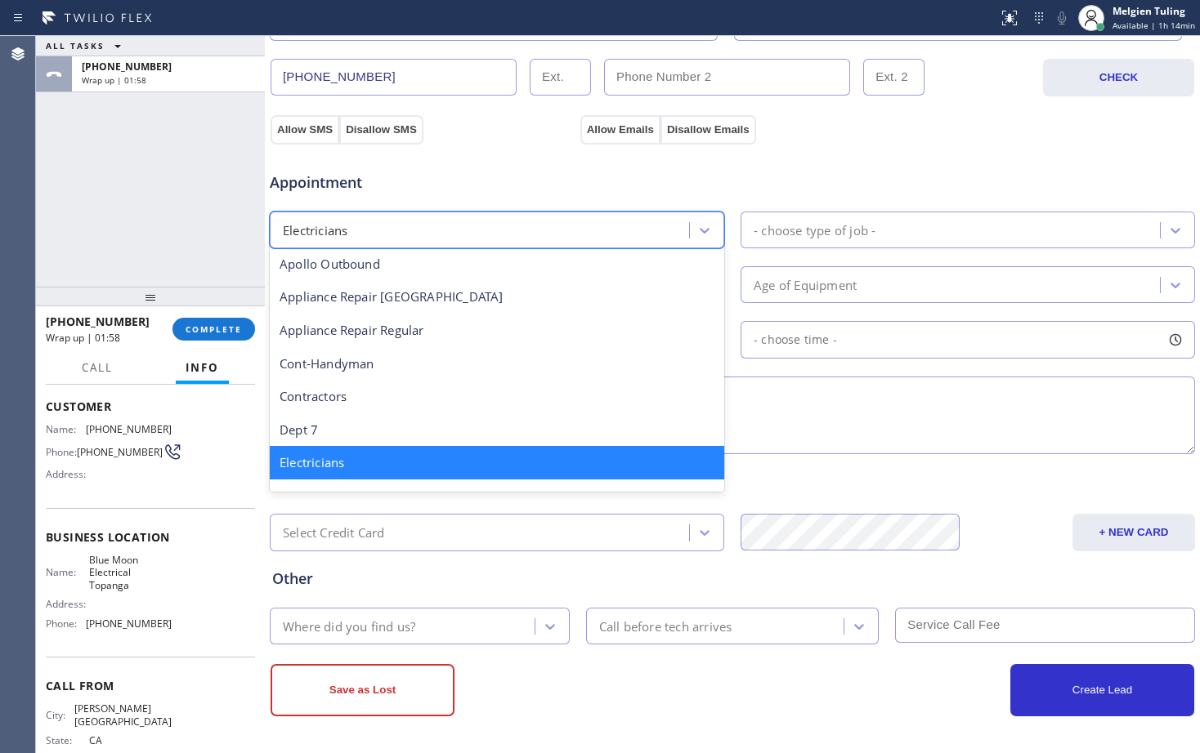
click at [464, 185] on span "Appointment" at bounding box center [423, 183] width 306 height 22
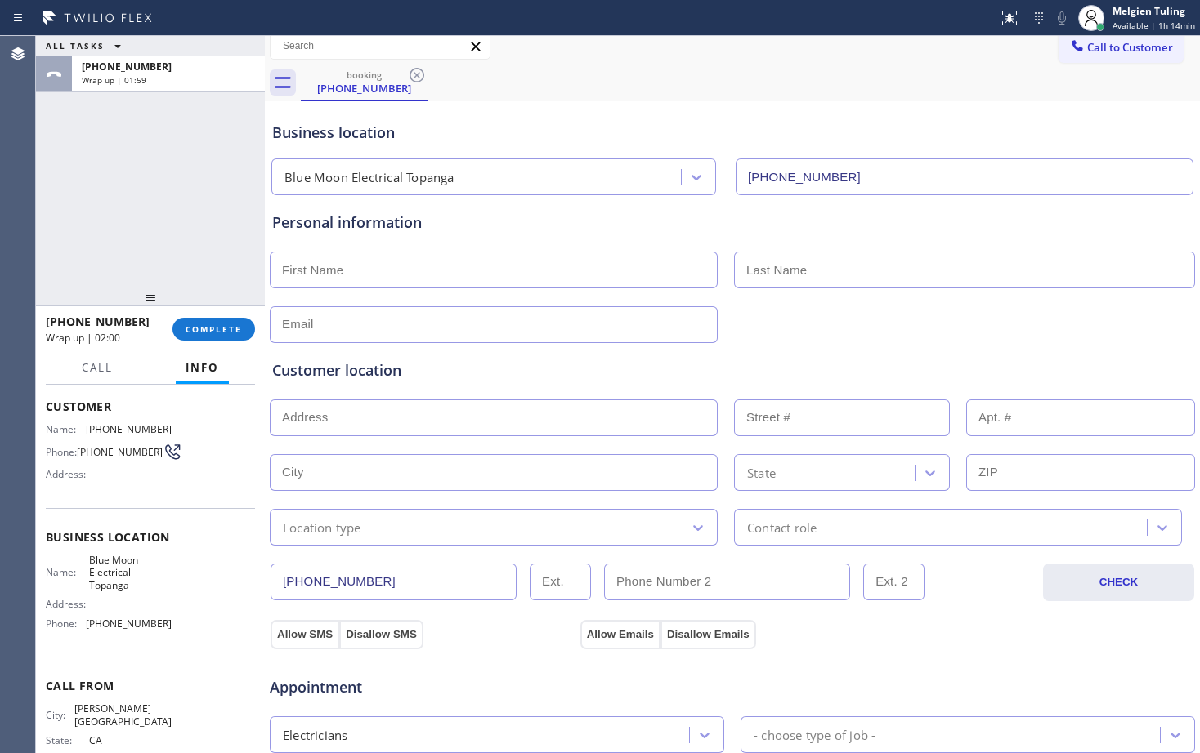
scroll to position [0, 0]
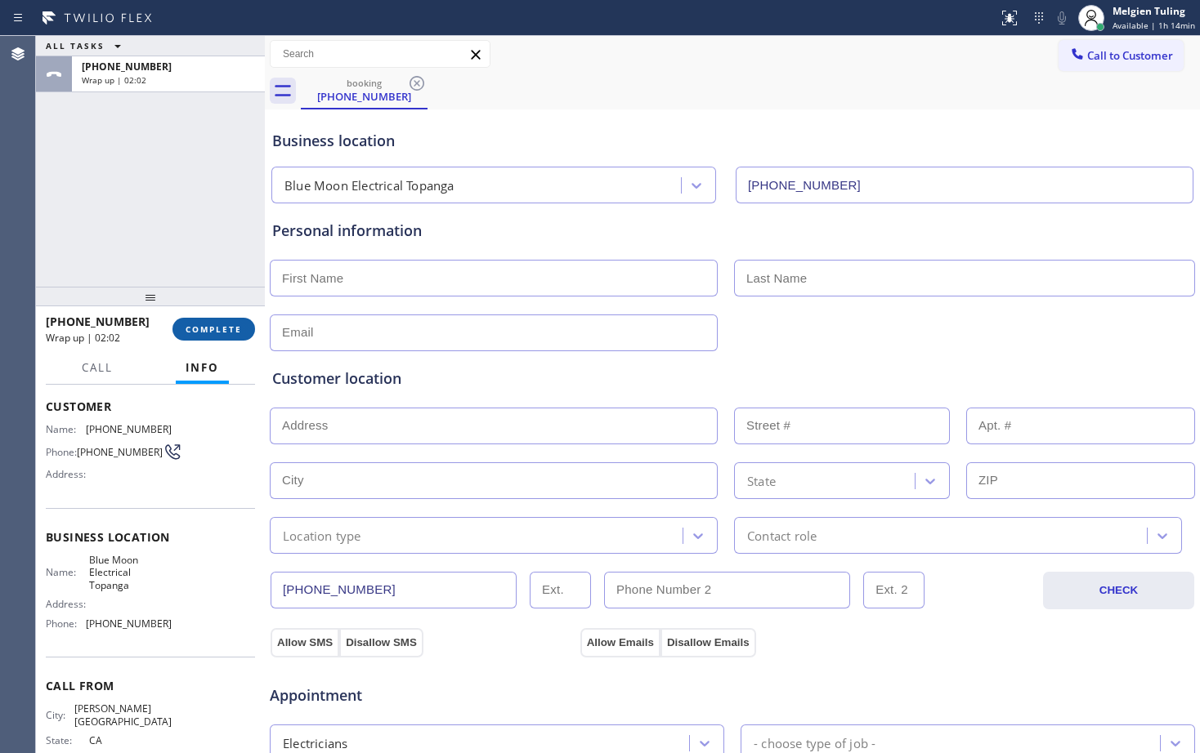
click at [215, 332] on span "COMPLETE" at bounding box center [213, 329] width 56 height 11
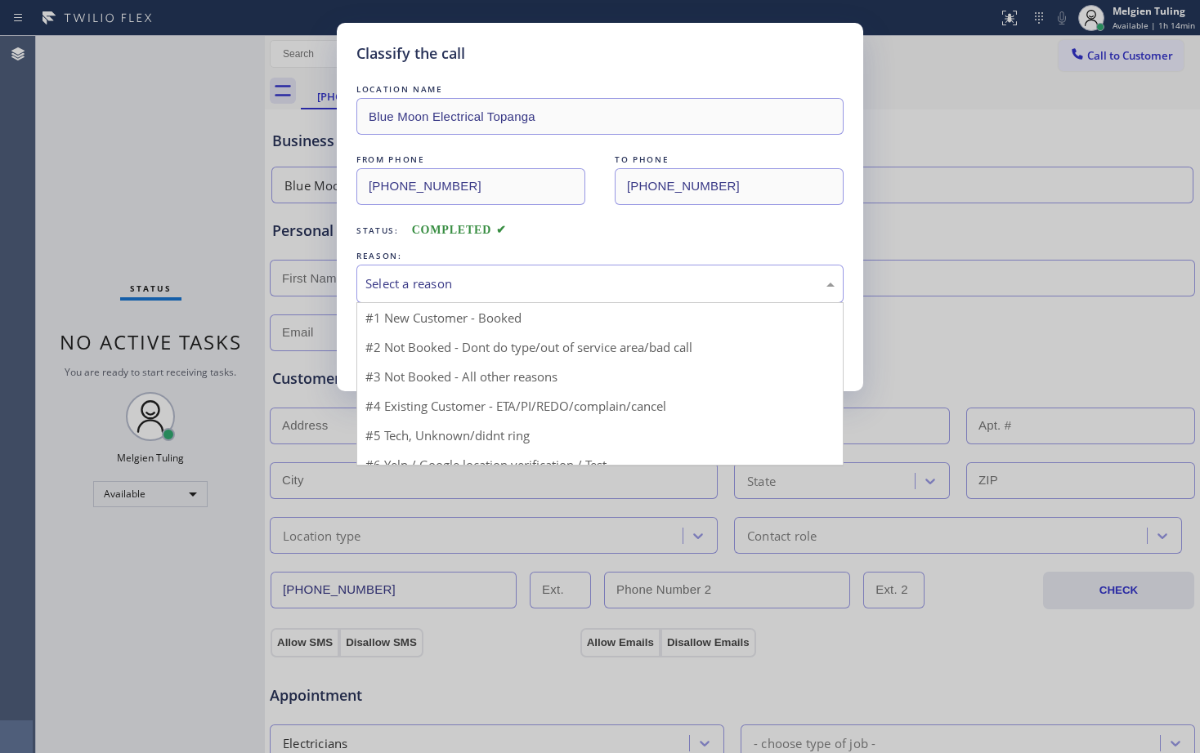
click at [432, 275] on div "Select a reason" at bounding box center [599, 284] width 469 height 19
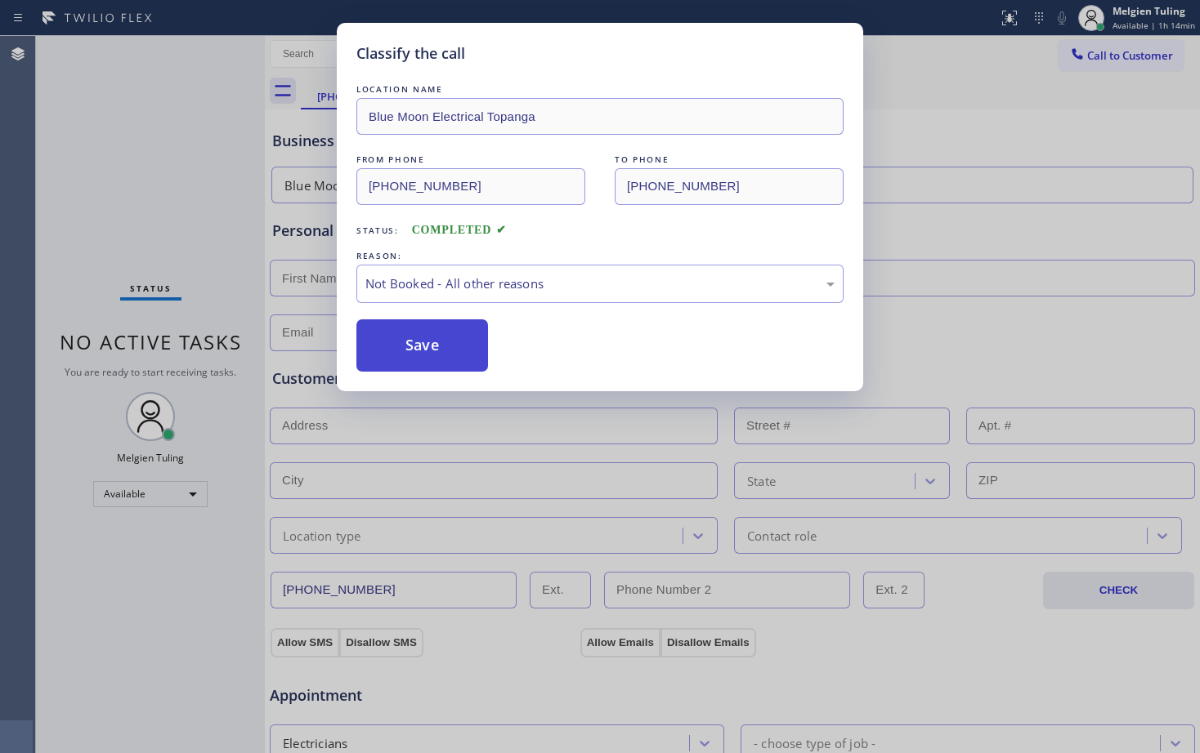
click at [427, 339] on button "Save" at bounding box center [422, 346] width 132 height 52
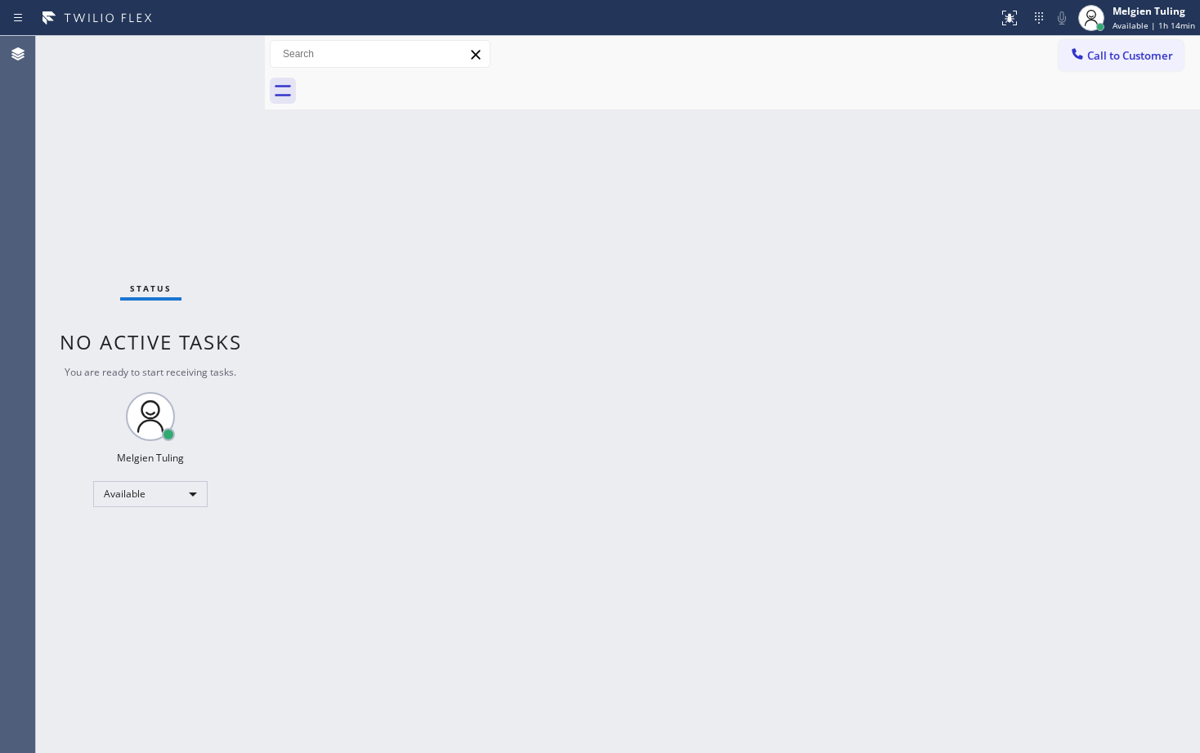
click at [295, 269] on div "Back to Dashboard Change Sender ID Customers Technicians Select a contact Outbo…" at bounding box center [732, 394] width 935 height 717
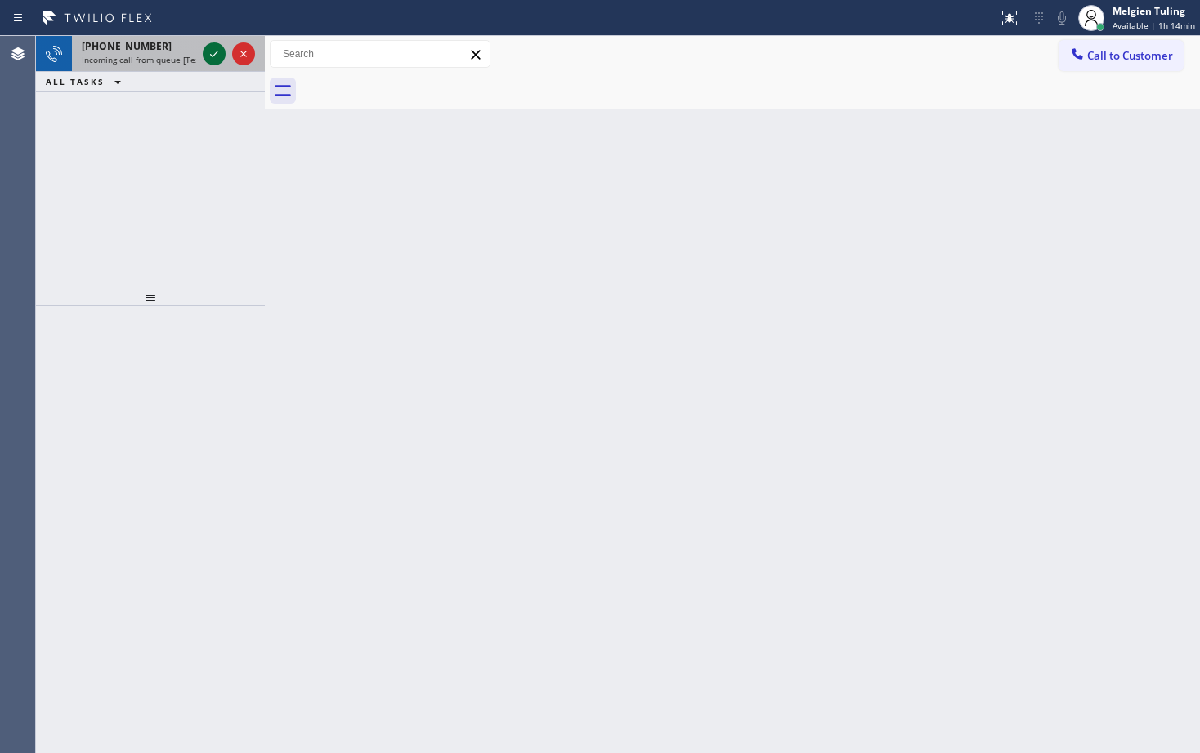
click at [217, 52] on icon at bounding box center [214, 54] width 8 height 7
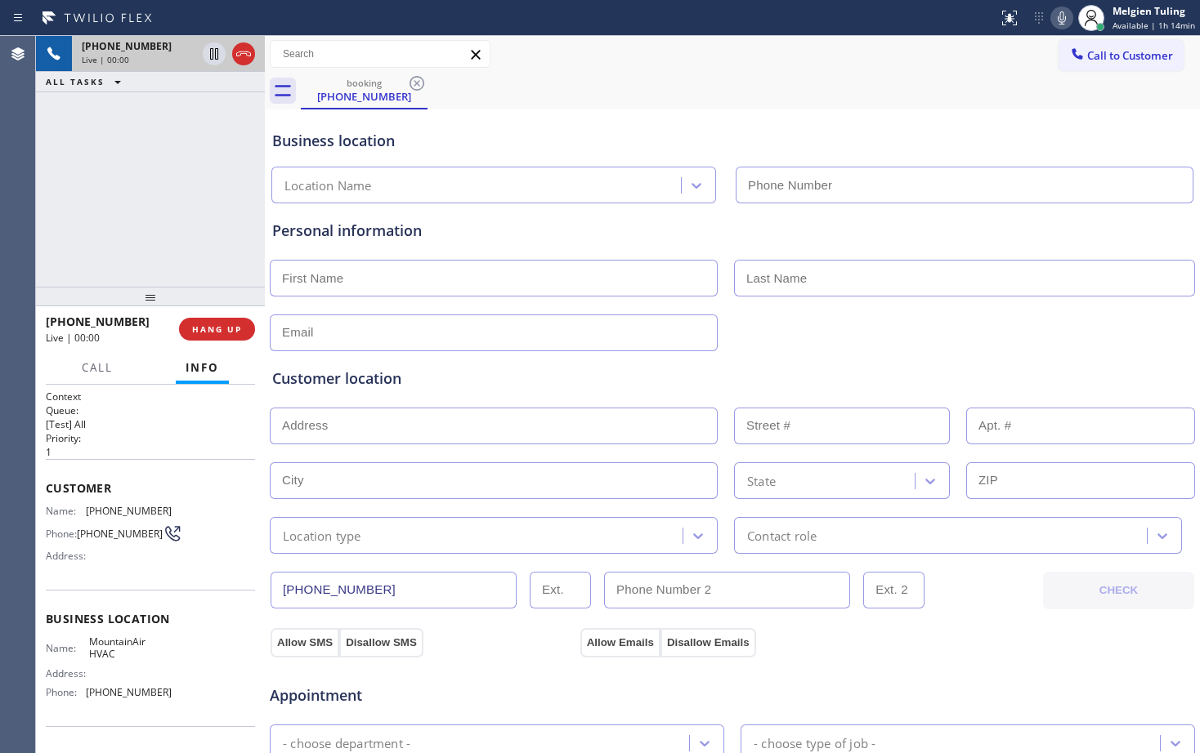
type input "[PHONE_NUMBER]"
click at [207, 327] on span "HANG UP" at bounding box center [217, 329] width 50 height 11
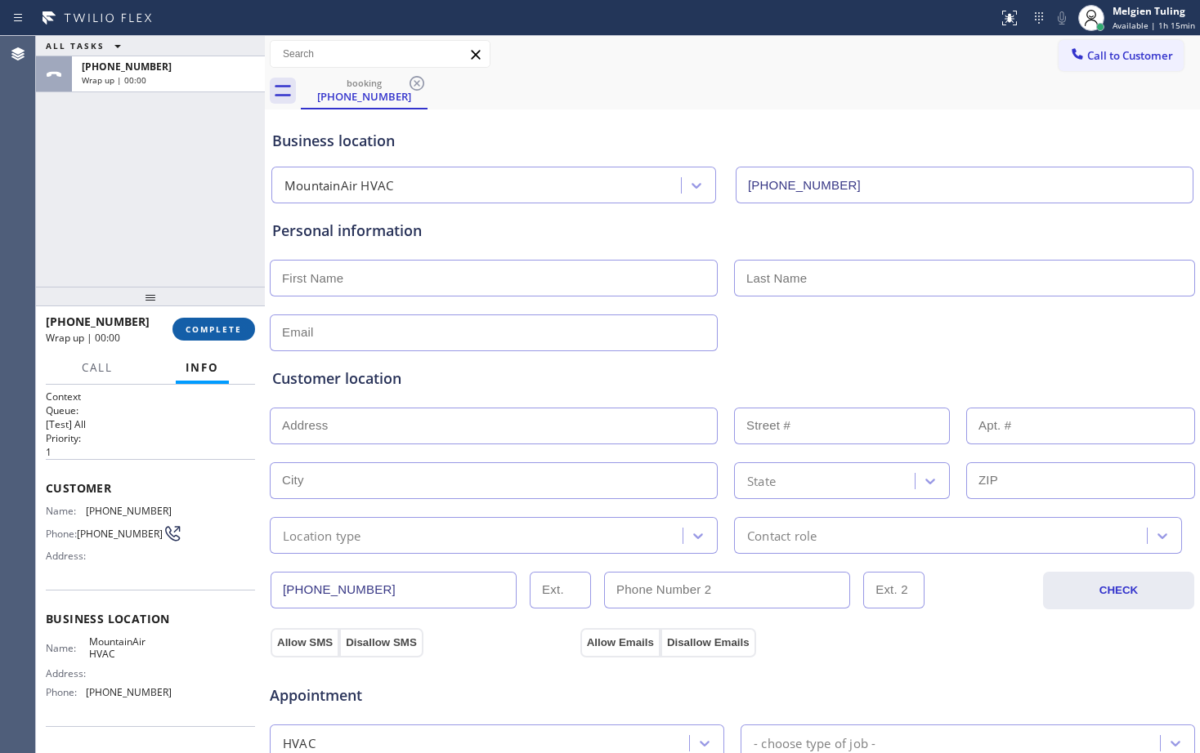
click at [207, 327] on span "COMPLETE" at bounding box center [213, 329] width 56 height 11
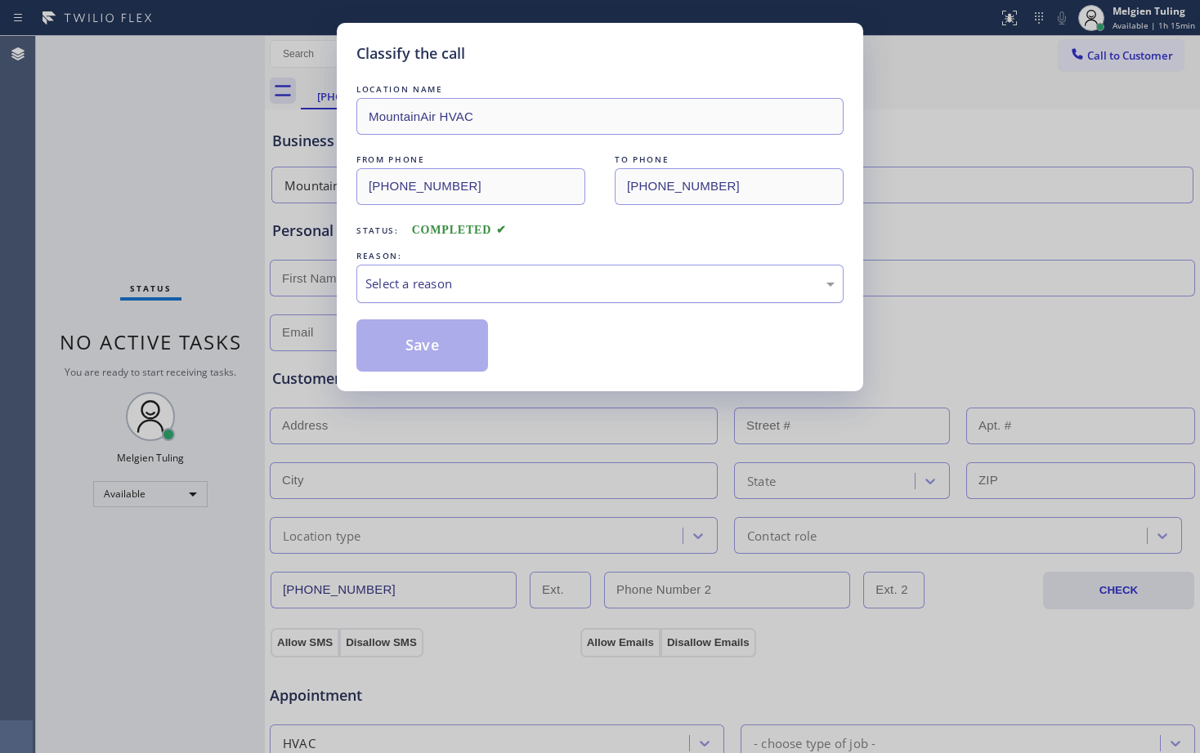
click at [438, 280] on div "Select a reason" at bounding box center [599, 284] width 469 height 19
click at [401, 346] on button "Save" at bounding box center [422, 346] width 132 height 52
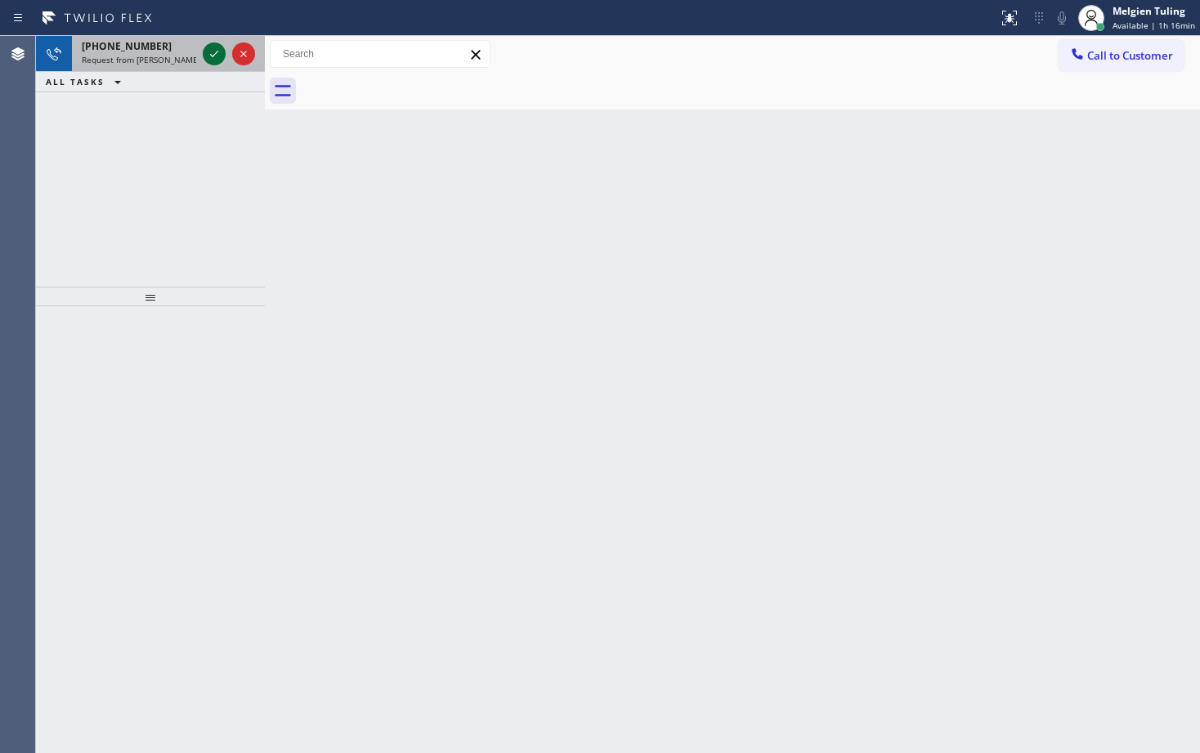
click at [218, 51] on icon at bounding box center [214, 54] width 20 height 20
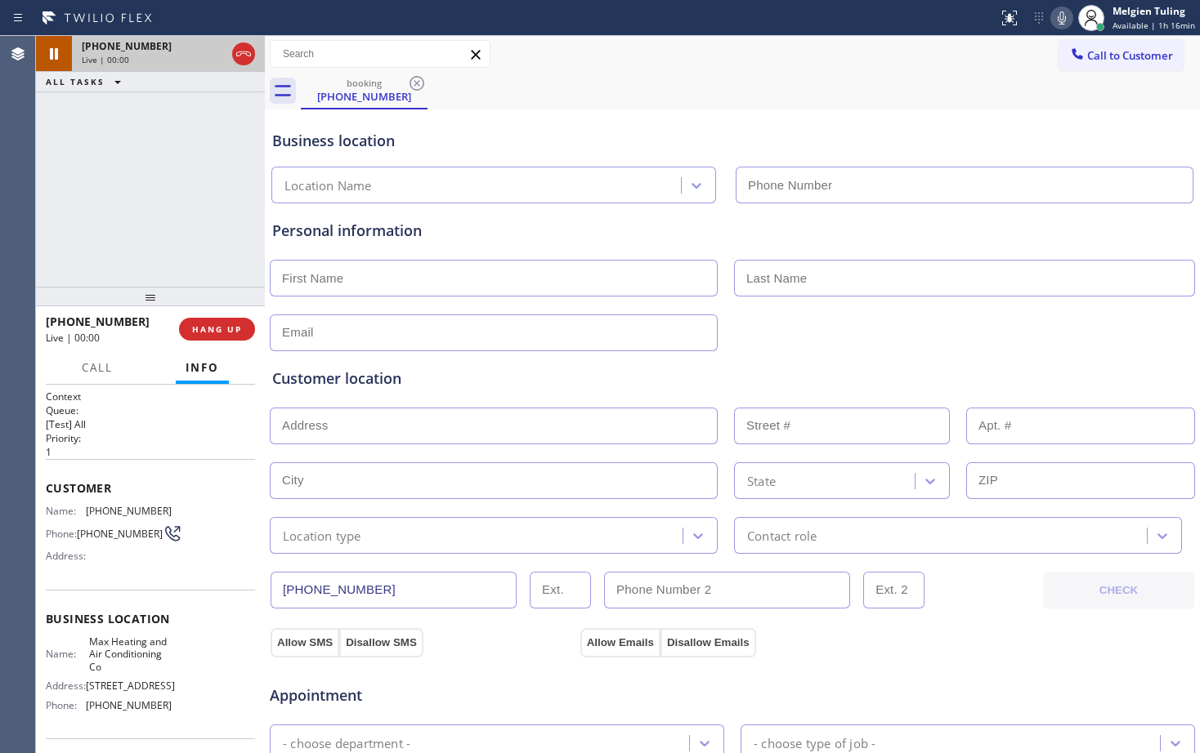
type input "[PHONE_NUMBER]"
click at [444, 365] on div "Customer location >> ADD NEW ADDRESS << + NEW ADDRESS State Location type Conta…" at bounding box center [732, 452] width 927 height 203
click at [441, 343] on input "text" at bounding box center [494, 333] width 448 height 37
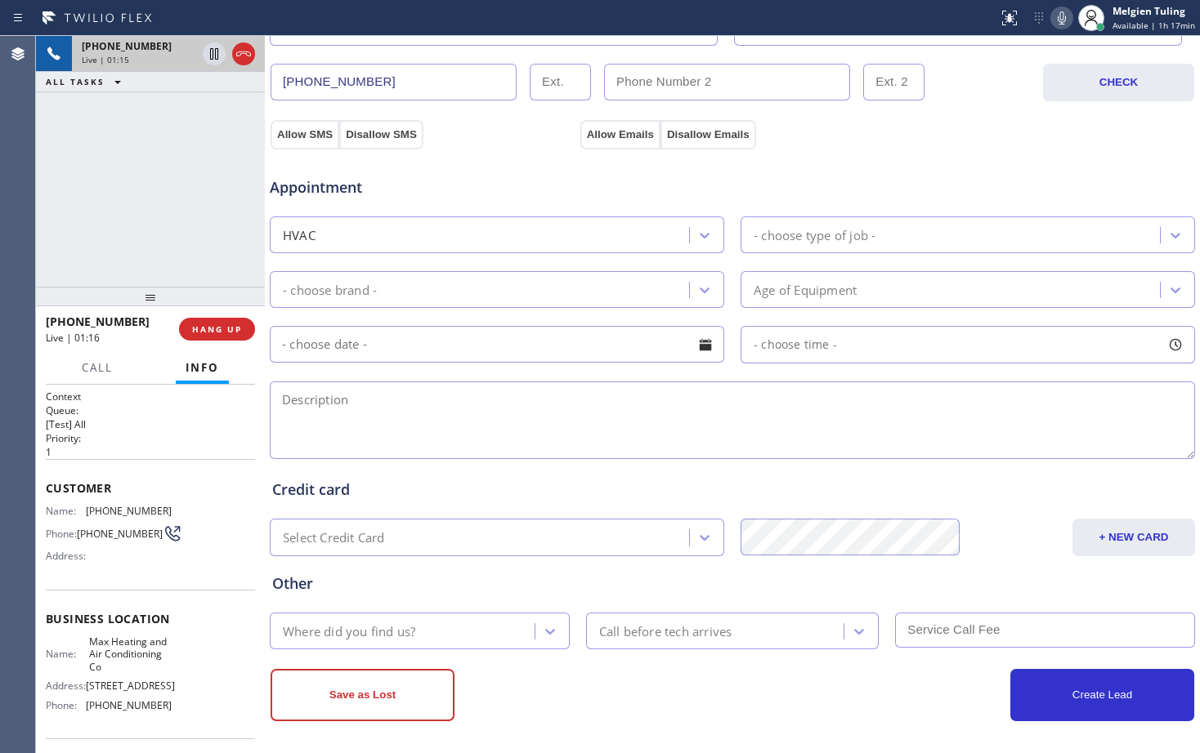
scroll to position [513, 0]
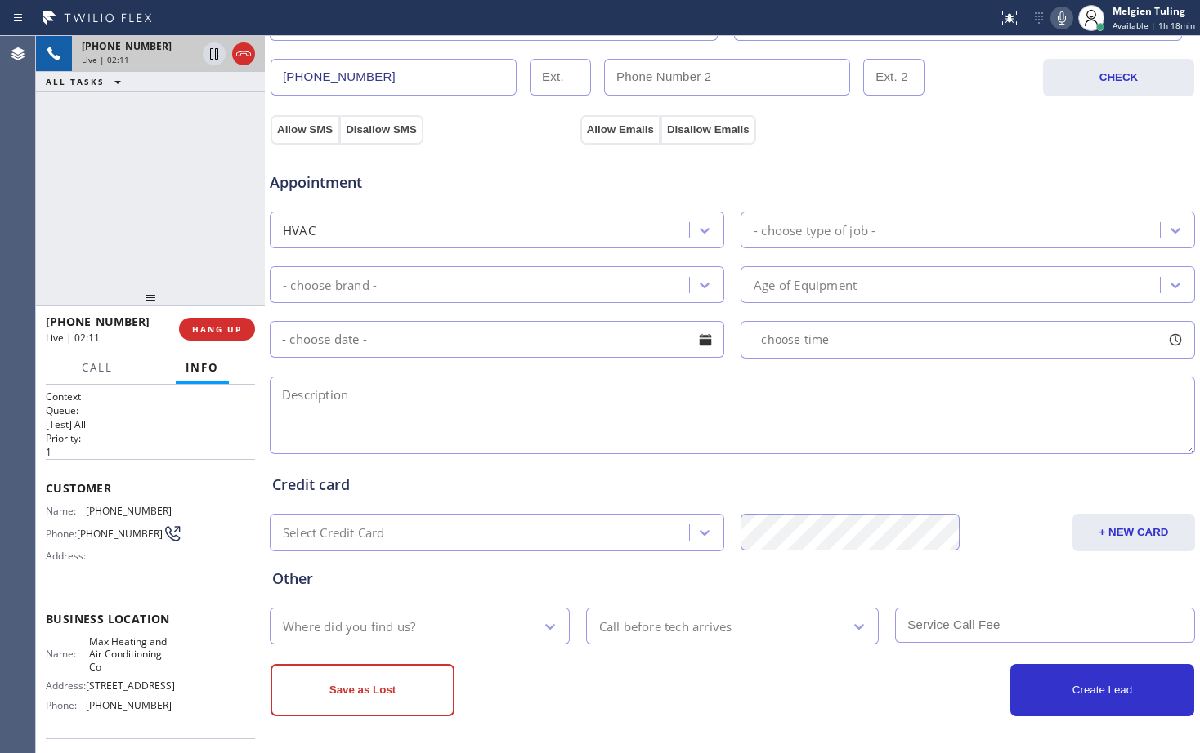
click at [519, 167] on div "Appointment" at bounding box center [423, 174] width 310 height 38
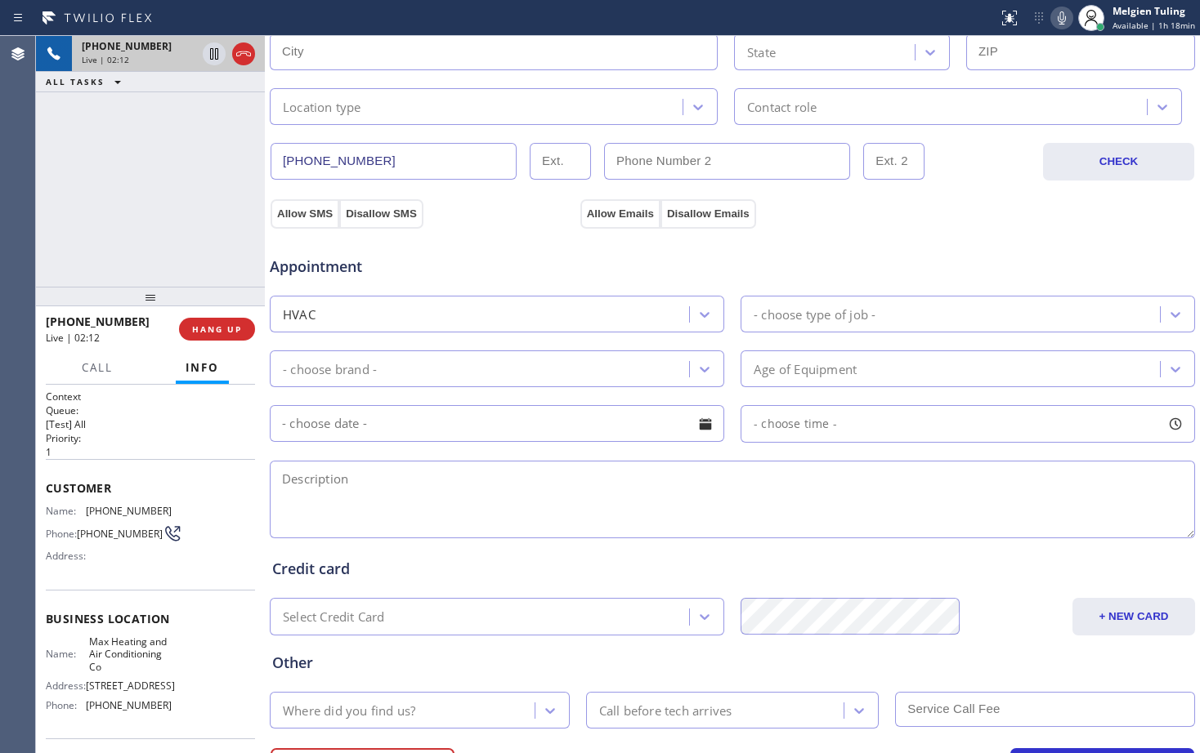
scroll to position [350, 0]
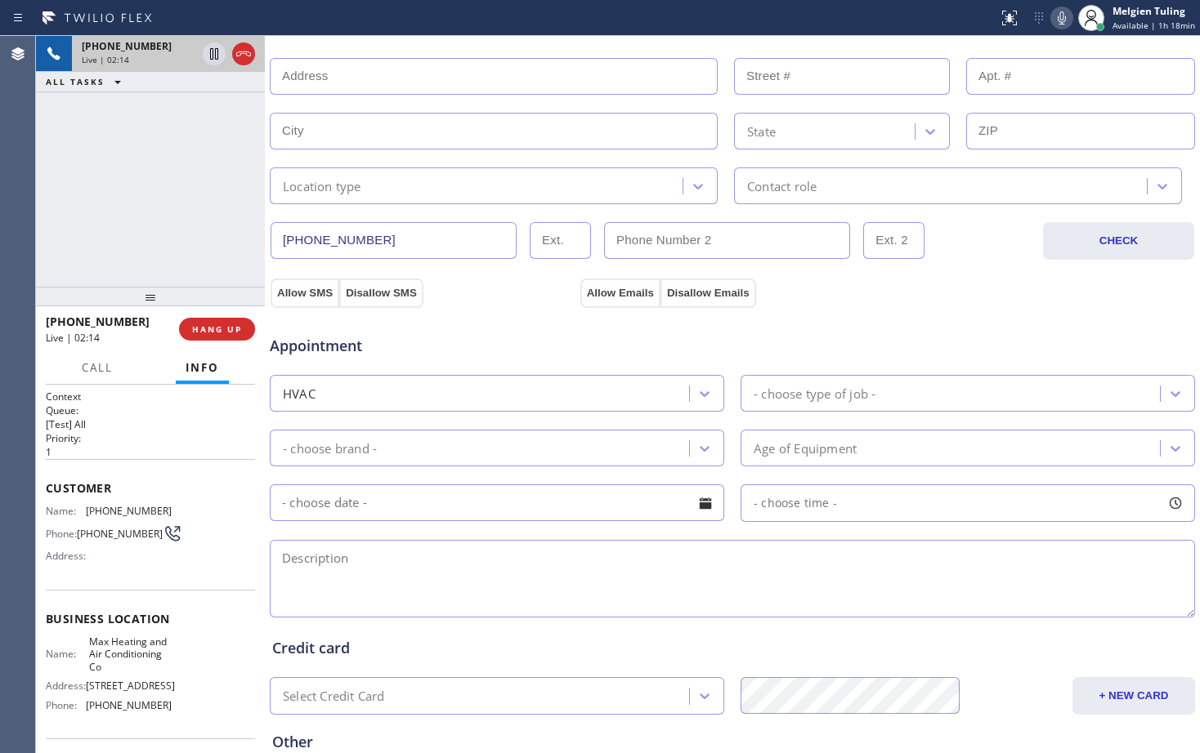
click at [1061, 12] on icon at bounding box center [1062, 18] width 20 height 20
click at [213, 51] on icon at bounding box center [214, 53] width 8 height 11
click at [211, 52] on icon at bounding box center [213, 53] width 11 height 11
click at [1066, 20] on icon at bounding box center [1061, 17] width 8 height 13
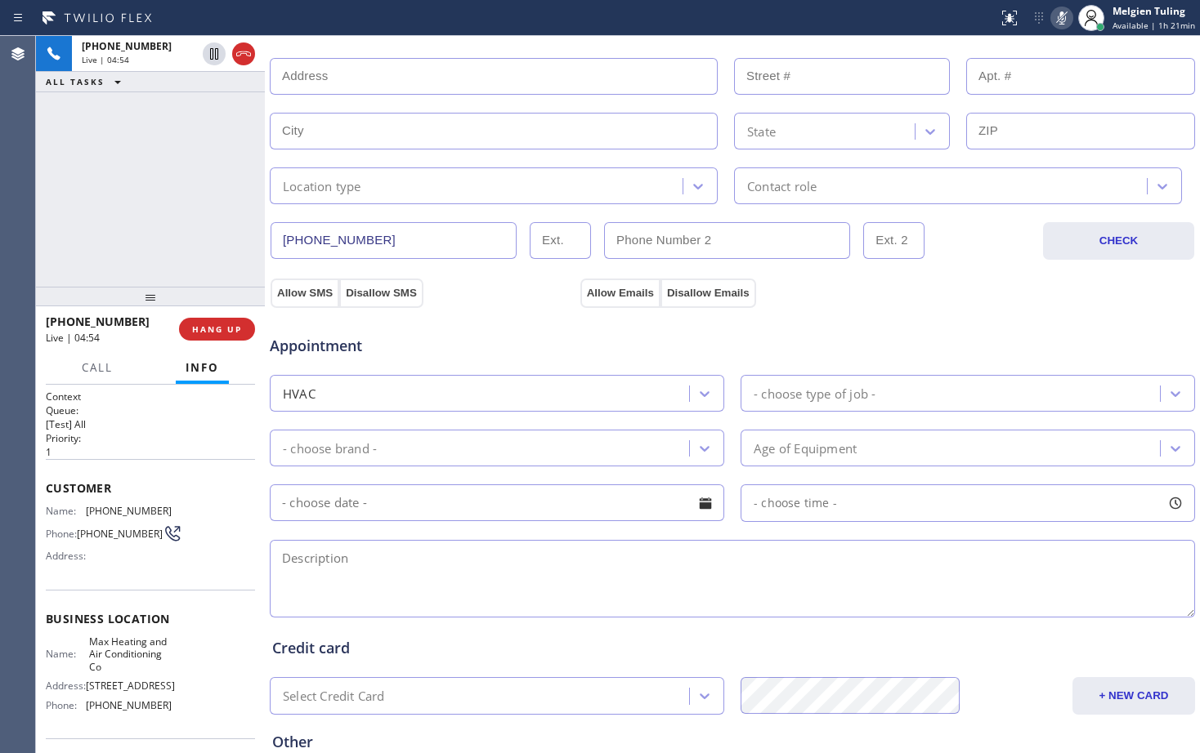
click at [1061, 11] on icon at bounding box center [1062, 18] width 20 height 20
click at [487, 320] on div "Appointment" at bounding box center [423, 338] width 310 height 38
click at [423, 144] on input "text" at bounding box center [494, 131] width 448 height 37
click at [1061, 16] on icon at bounding box center [1062, 18] width 20 height 20
click at [209, 51] on icon at bounding box center [214, 54] width 20 height 20
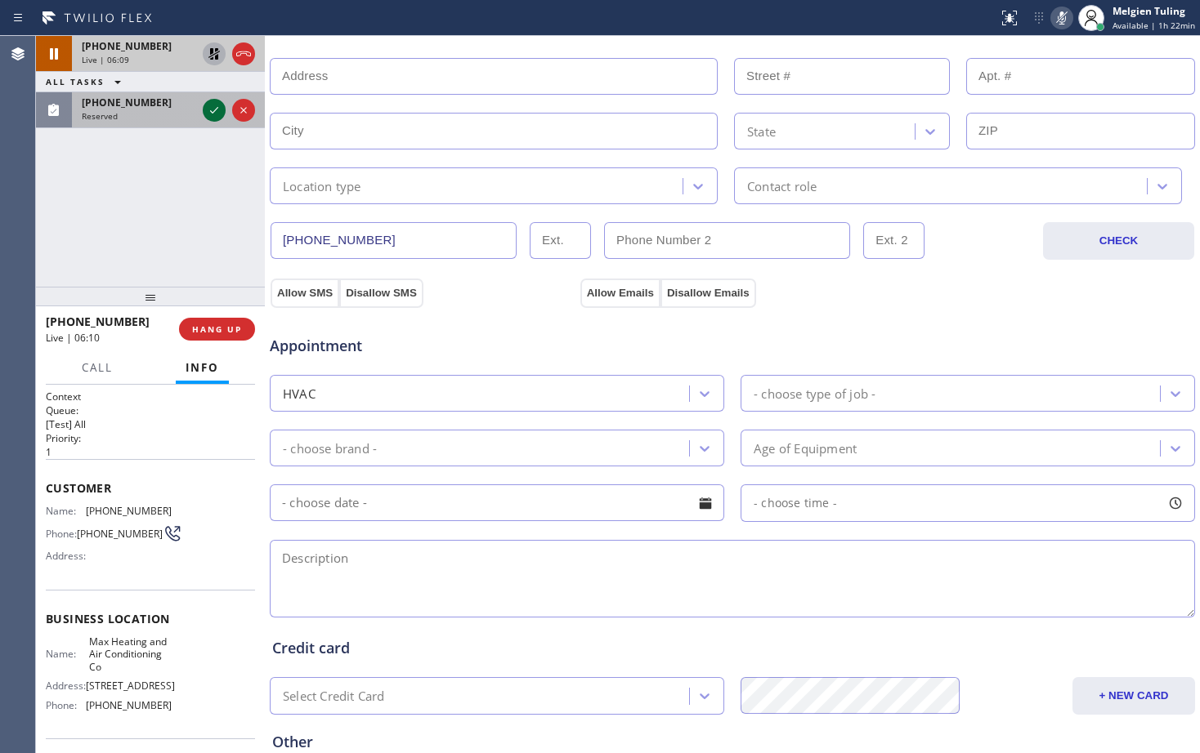
click at [213, 105] on icon at bounding box center [214, 111] width 20 height 20
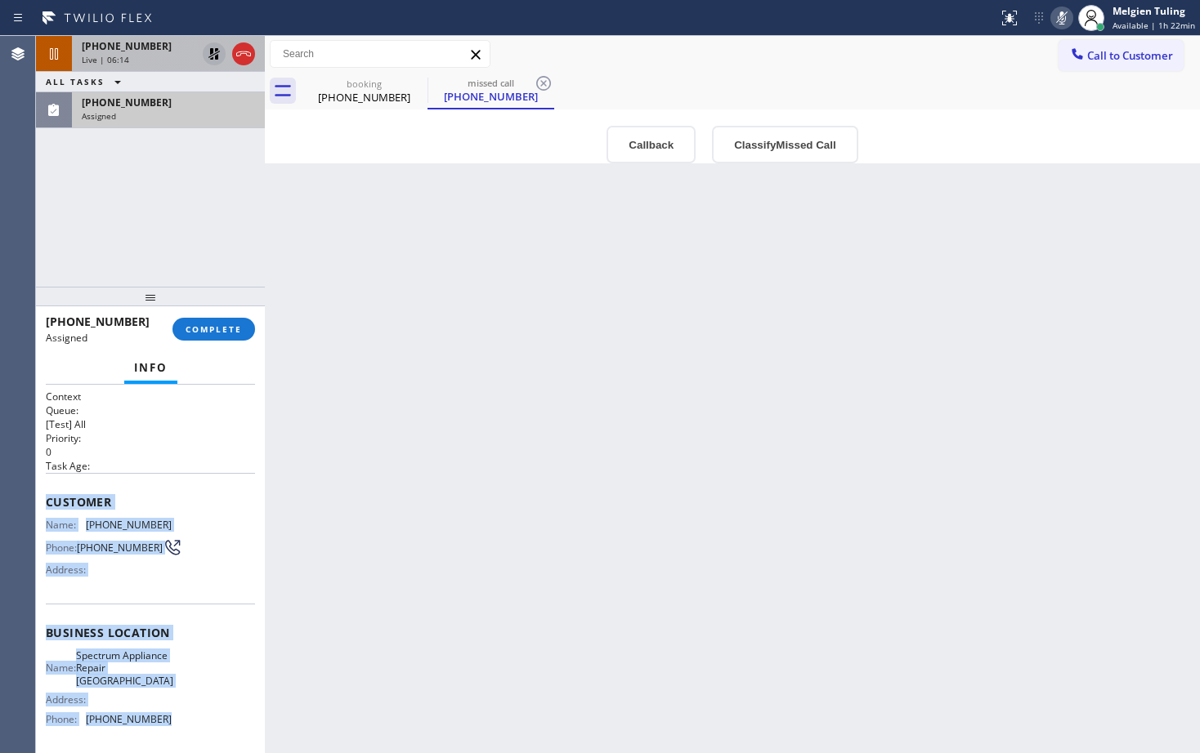
scroll to position [82, 0]
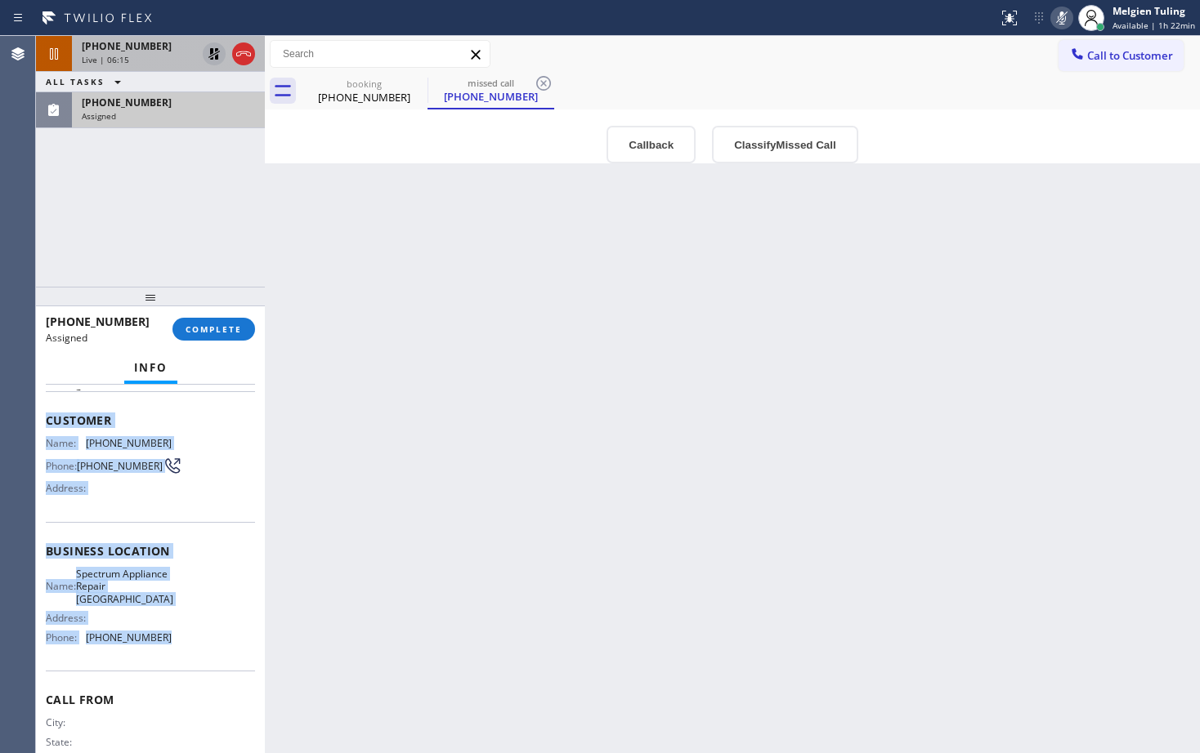
drag, startPoint x: 45, startPoint y: 499, endPoint x: 160, endPoint y: 658, distance: 196.0
click at [160, 658] on div "Context Queue: [Test] All Priority: 0 Task Age: Customer Name: [PHONE_NUMBER] P…" at bounding box center [150, 569] width 229 height 369
copy div "Customer Name: [PHONE_NUMBER] Phone: [PHONE_NUMBER] Address: Business location …"
click at [206, 331] on span "COMPLETE" at bounding box center [213, 329] width 56 height 11
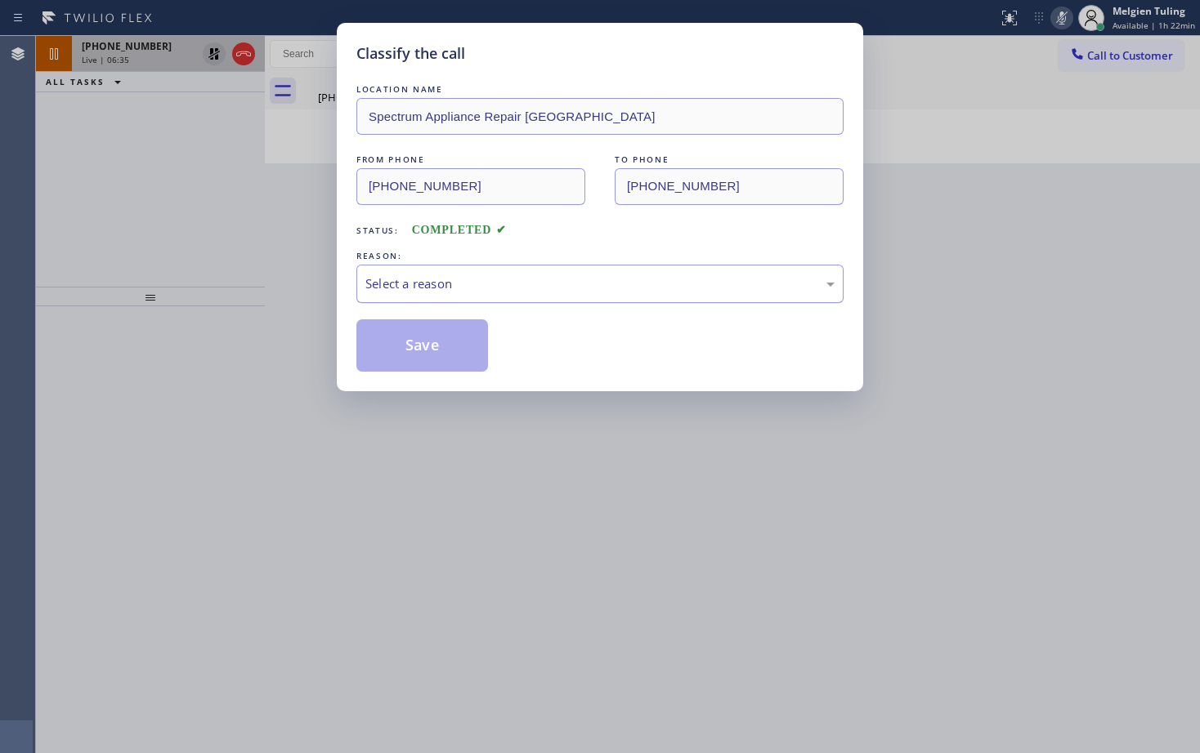
click at [402, 277] on div "Select a reason" at bounding box center [599, 284] width 469 height 19
click at [393, 348] on button "Save" at bounding box center [422, 346] width 132 height 52
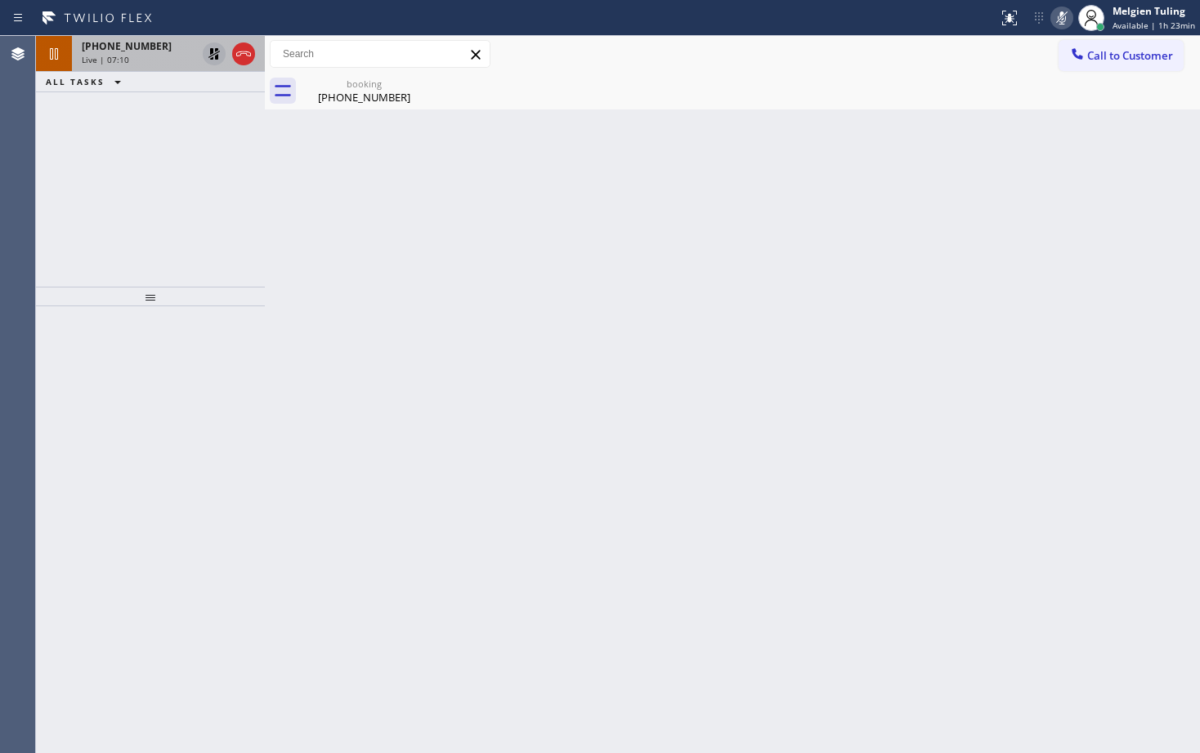
click at [150, 58] on div "Live | 07:10" at bounding box center [139, 59] width 114 height 11
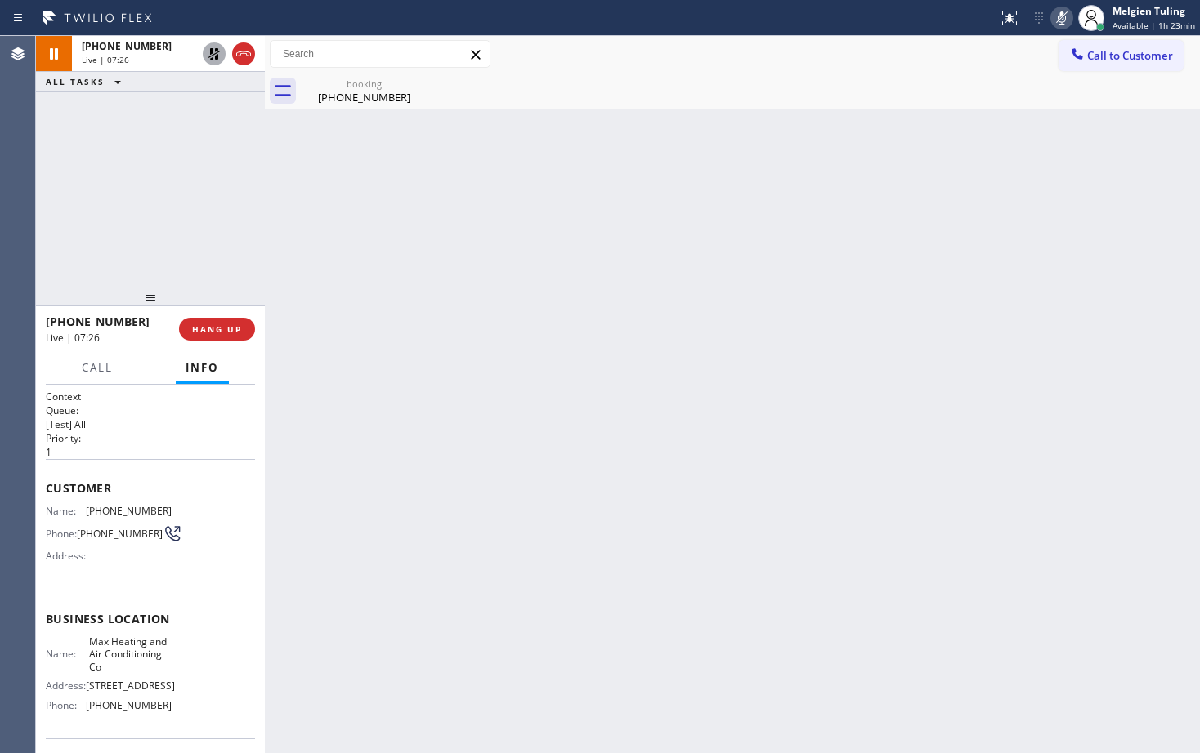
click at [378, 254] on div "Back to Dashboard Change Sender ID Customers Technicians Select a contact Outbo…" at bounding box center [732, 394] width 935 height 717
click at [1079, 22] on div at bounding box center [1091, 18] width 36 height 36
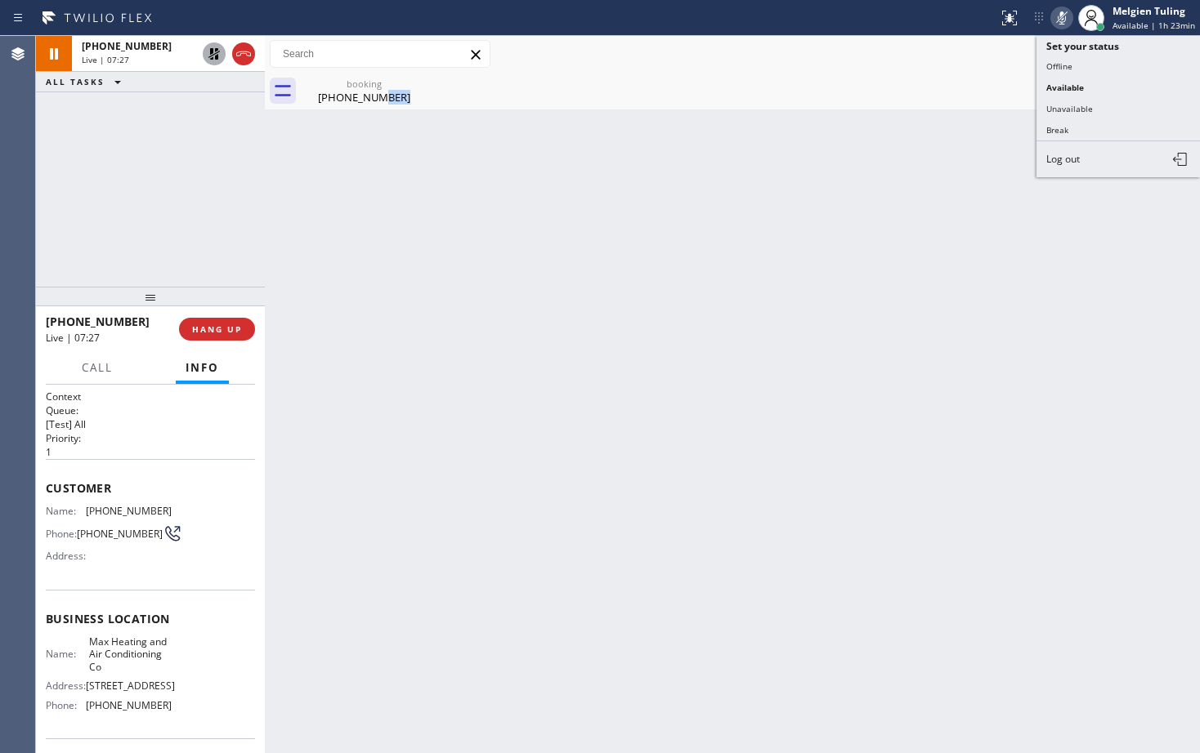
click at [1067, 19] on icon at bounding box center [1062, 18] width 20 height 20
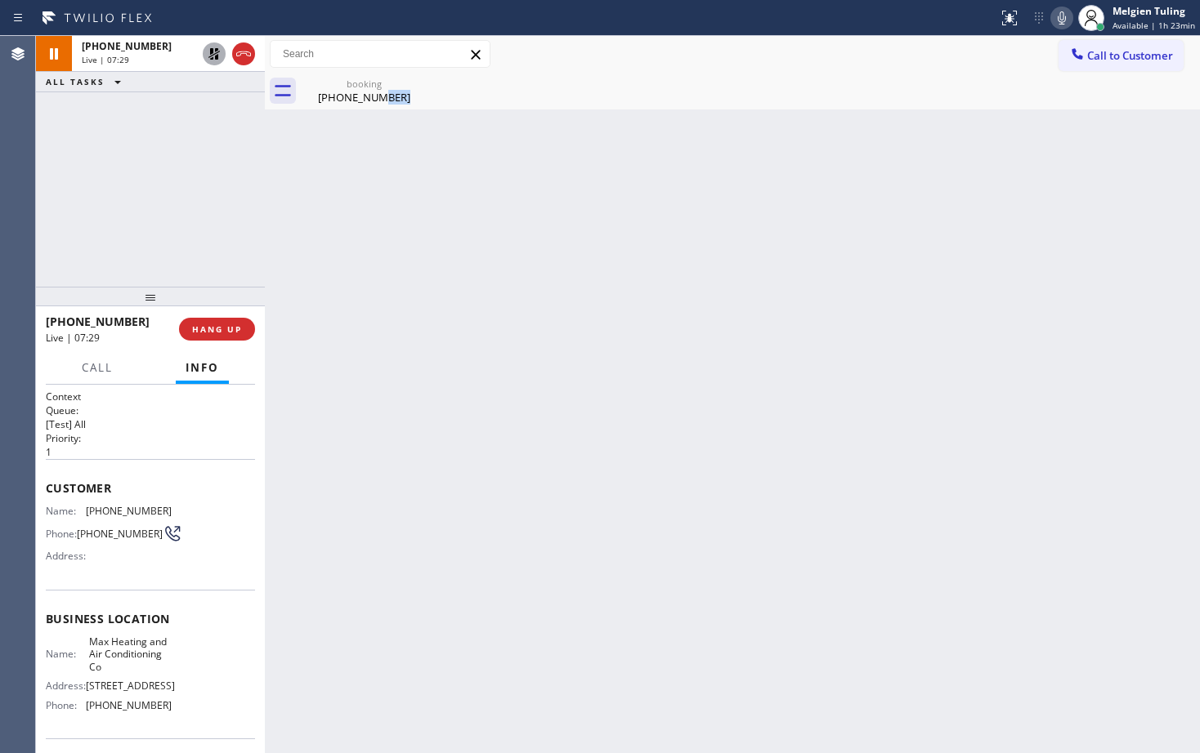
click at [210, 50] on icon at bounding box center [213, 53] width 11 height 11
click at [354, 96] on div "[PHONE_NUMBER]" at bounding box center [363, 97] width 123 height 15
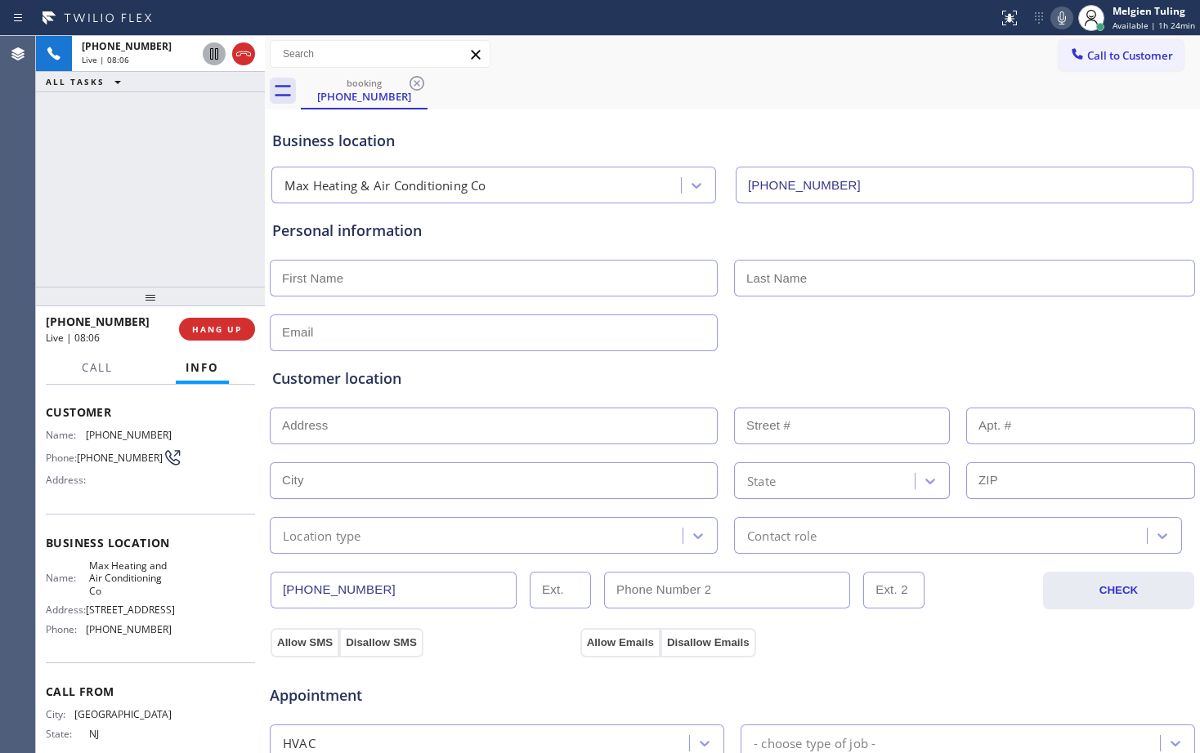
scroll to position [38, 0]
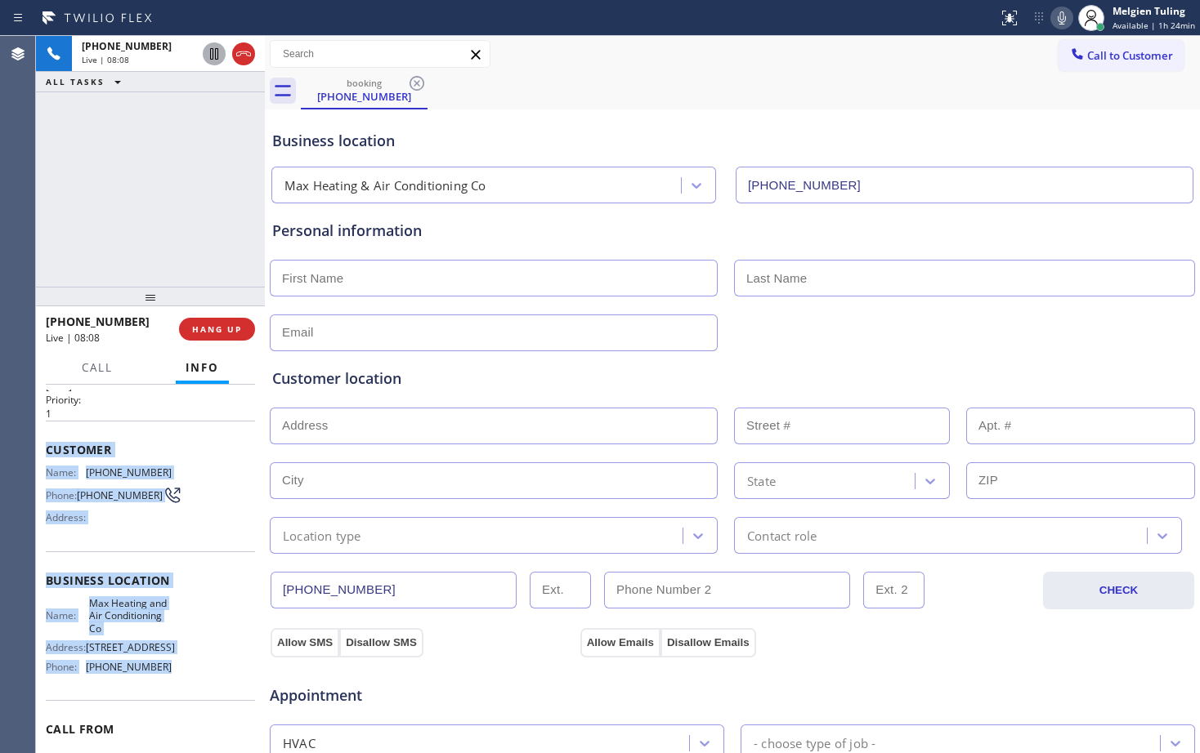
drag, startPoint x: 47, startPoint y: 452, endPoint x: 172, endPoint y: 683, distance: 263.3
click at [172, 683] on div "Context Queue: [Test] All Priority: 1 Customer Name: [PHONE_NUMBER] Phone: [PHO…" at bounding box center [150, 587] width 209 height 473
copy div "Customer Name: [PHONE_NUMBER] Phone: [PHONE_NUMBER] Address: Business location …"
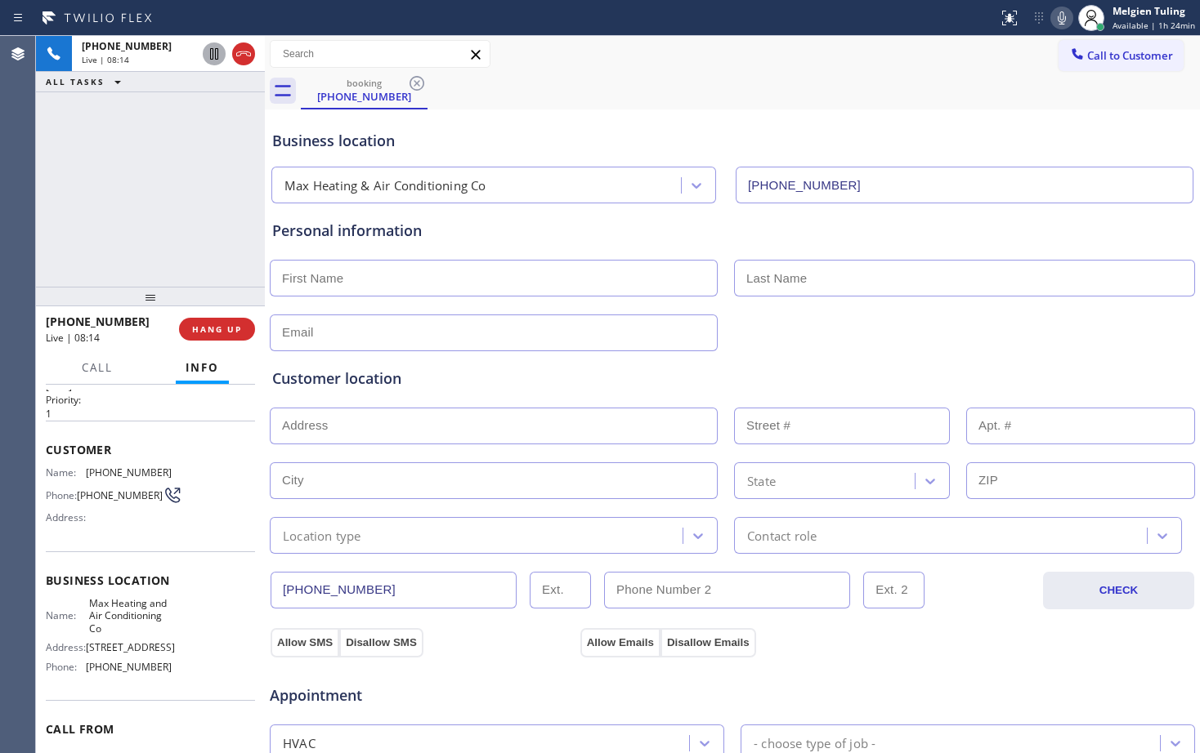
click at [479, 346] on div "Customer location >> ADD NEW ADDRESS << + NEW ADDRESS State Location type Conta…" at bounding box center [732, 449] width 927 height 209
click at [213, 328] on span "HANG UP" at bounding box center [217, 329] width 50 height 11
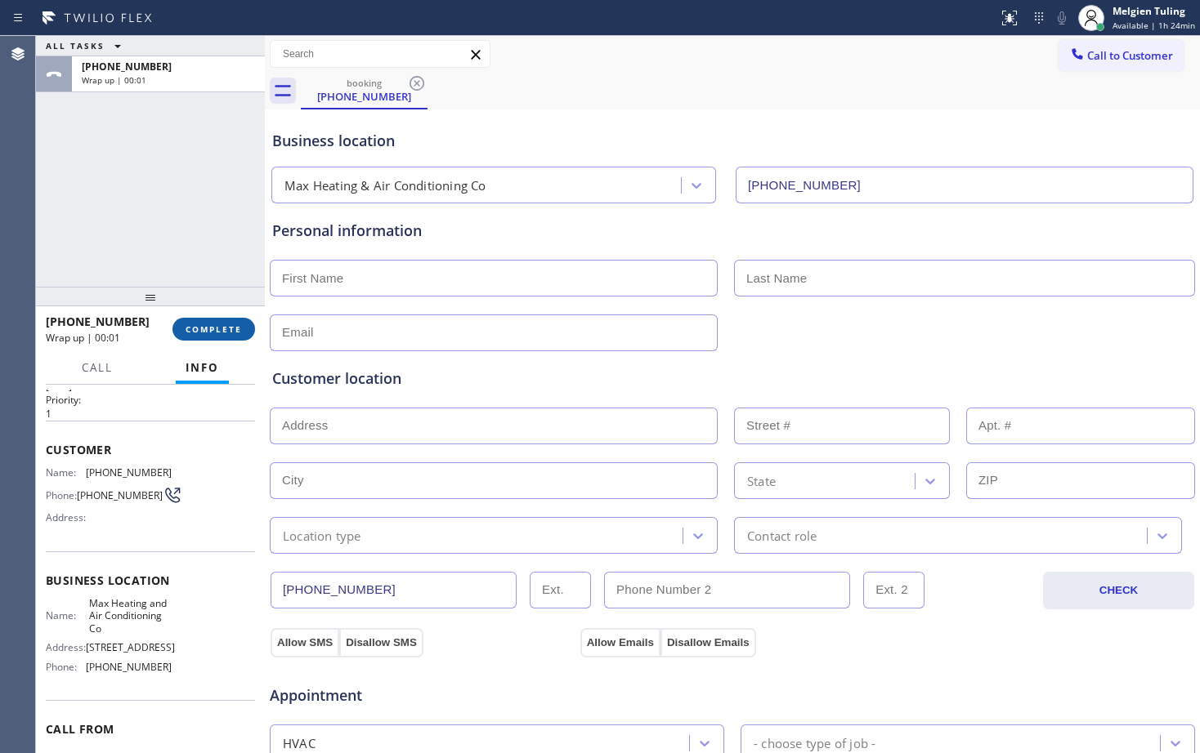
click at [213, 328] on span "COMPLETE" at bounding box center [213, 329] width 56 height 11
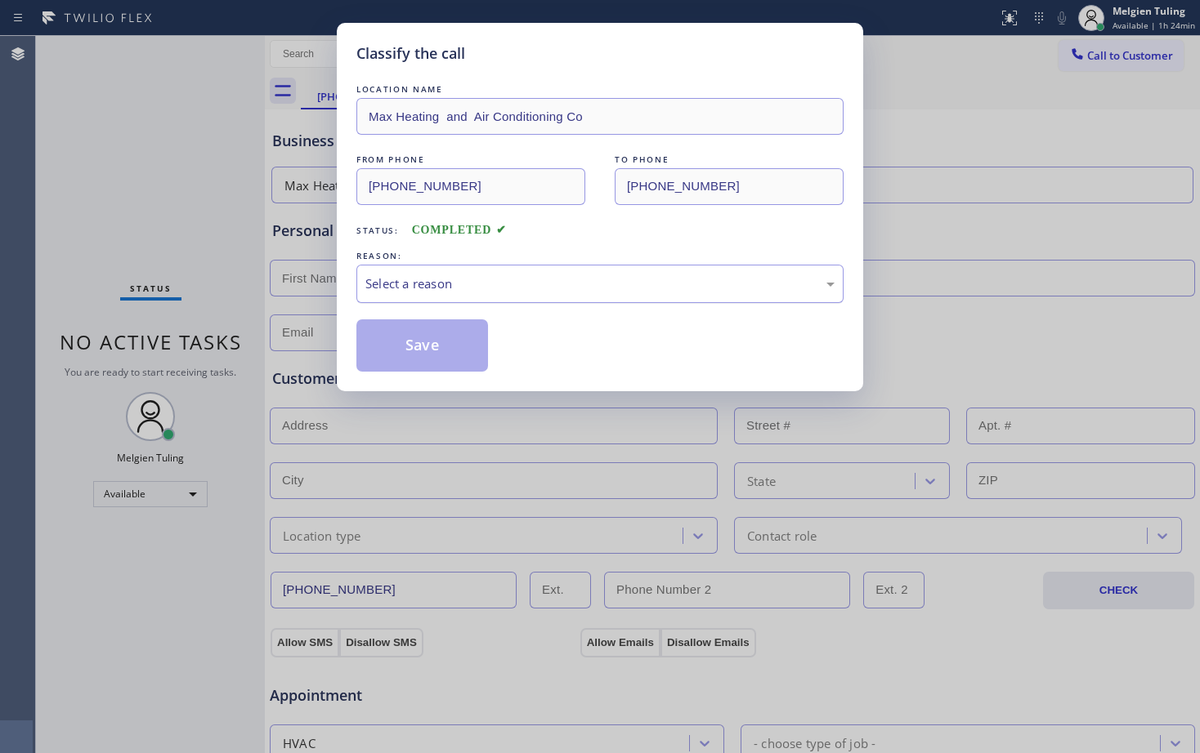
click at [440, 279] on div "Select a reason" at bounding box center [599, 284] width 469 height 19
click at [396, 345] on button "Save" at bounding box center [422, 346] width 132 height 52
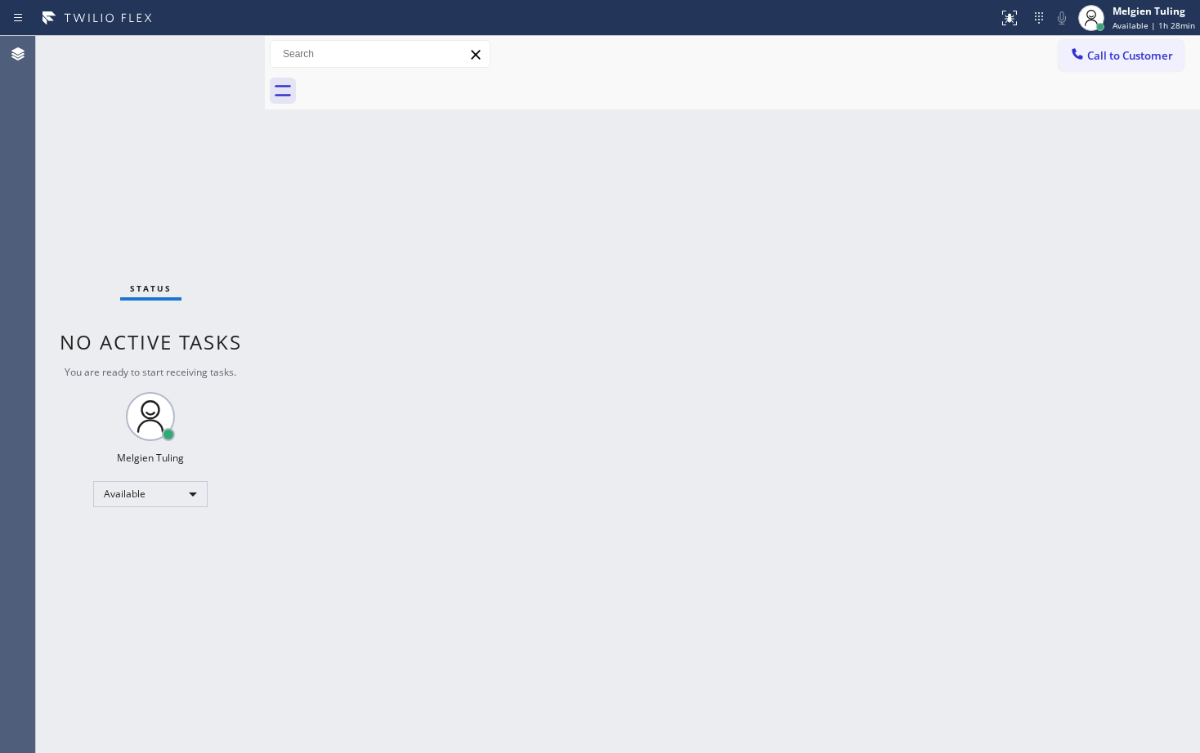
drag, startPoint x: 373, startPoint y: 235, endPoint x: 355, endPoint y: 241, distance: 19.1
click at [373, 235] on div "Back to Dashboard Change Sender ID Customers Technicians Select a contact Outbo…" at bounding box center [732, 394] width 935 height 717
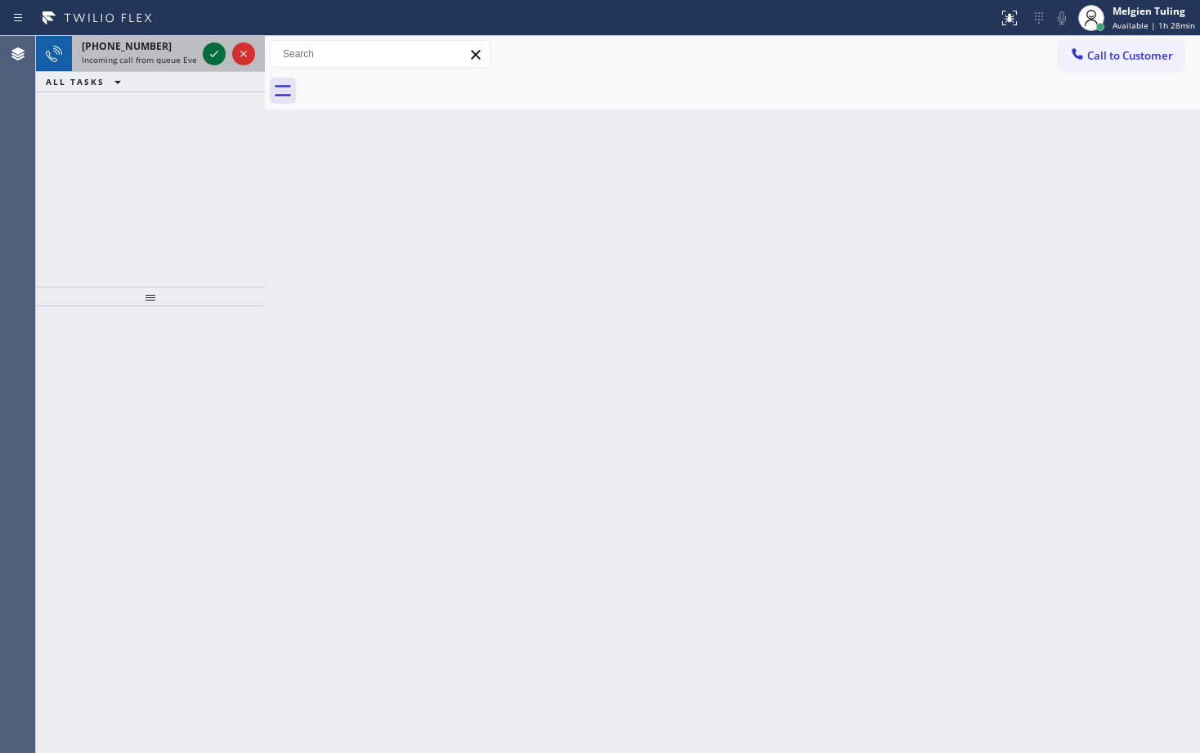
click at [215, 55] on icon at bounding box center [214, 54] width 8 height 7
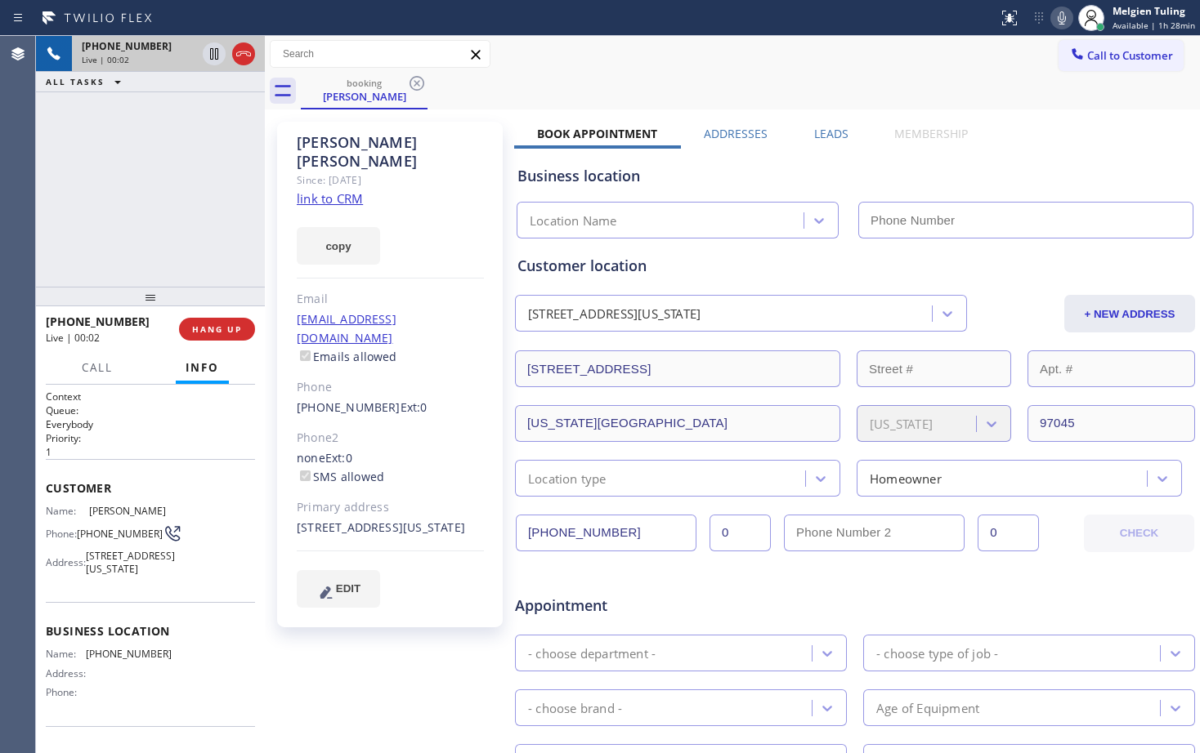
click at [461, 171] on div "Since: [DATE]" at bounding box center [390, 180] width 187 height 19
click at [331, 190] on link "link to CRM" at bounding box center [330, 198] width 66 height 16
click at [208, 47] on icon at bounding box center [214, 54] width 20 height 20
click at [1070, 15] on icon at bounding box center [1062, 18] width 20 height 20
click at [1066, 20] on icon at bounding box center [1062, 18] width 20 height 20
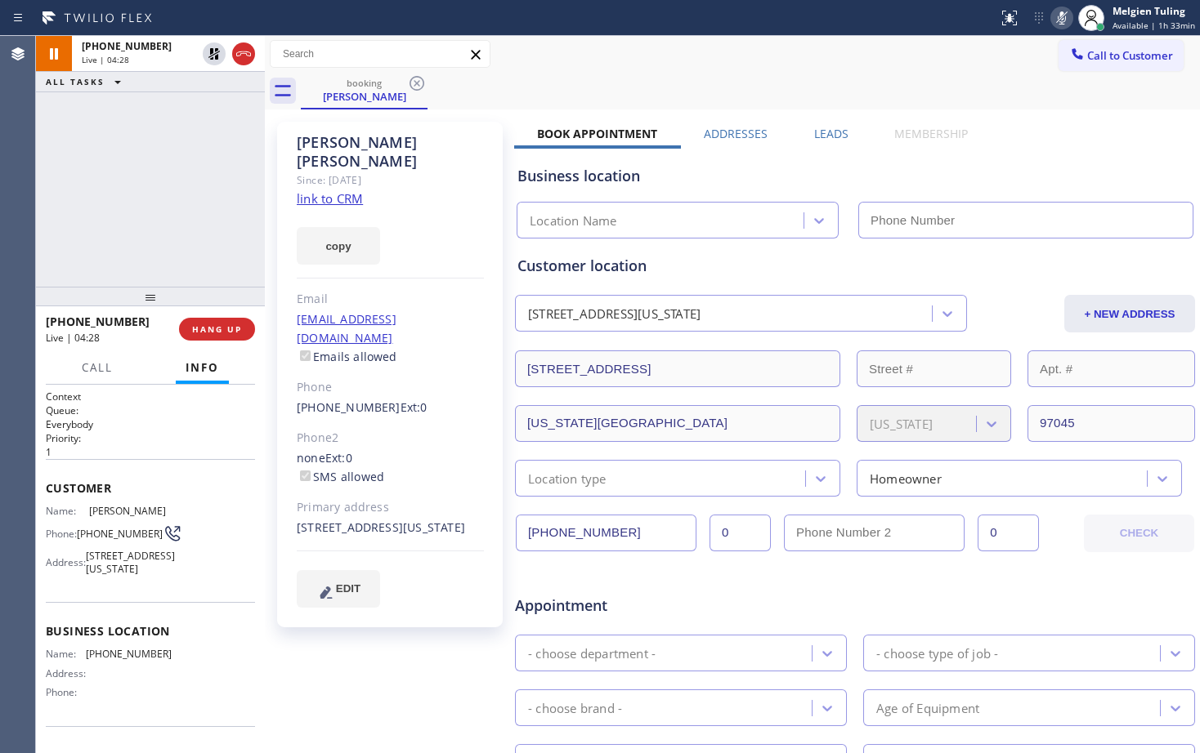
click at [201, 177] on div "[PHONE_NUMBER] Live | 04:28 ALL TASKS ALL TASKS ACTIVE TASKS TASKS IN WRAP UP" at bounding box center [150, 161] width 229 height 251
click at [216, 52] on icon at bounding box center [214, 54] width 20 height 20
click at [1066, 18] on icon at bounding box center [1061, 17] width 8 height 13
click at [932, 73] on div "booking [PERSON_NAME]" at bounding box center [750, 91] width 899 height 37
click at [657, 82] on div "booking [PERSON_NAME]" at bounding box center [750, 91] width 899 height 37
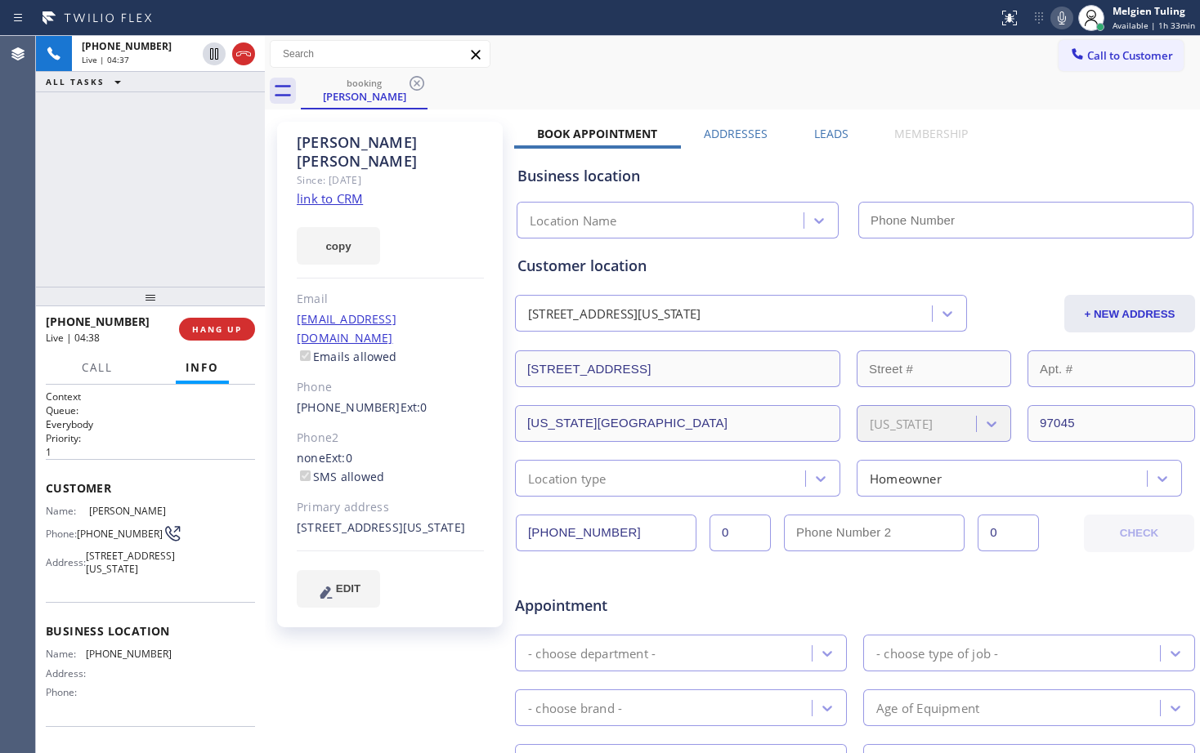
click at [711, 255] on div "Customer location" at bounding box center [854, 266] width 675 height 22
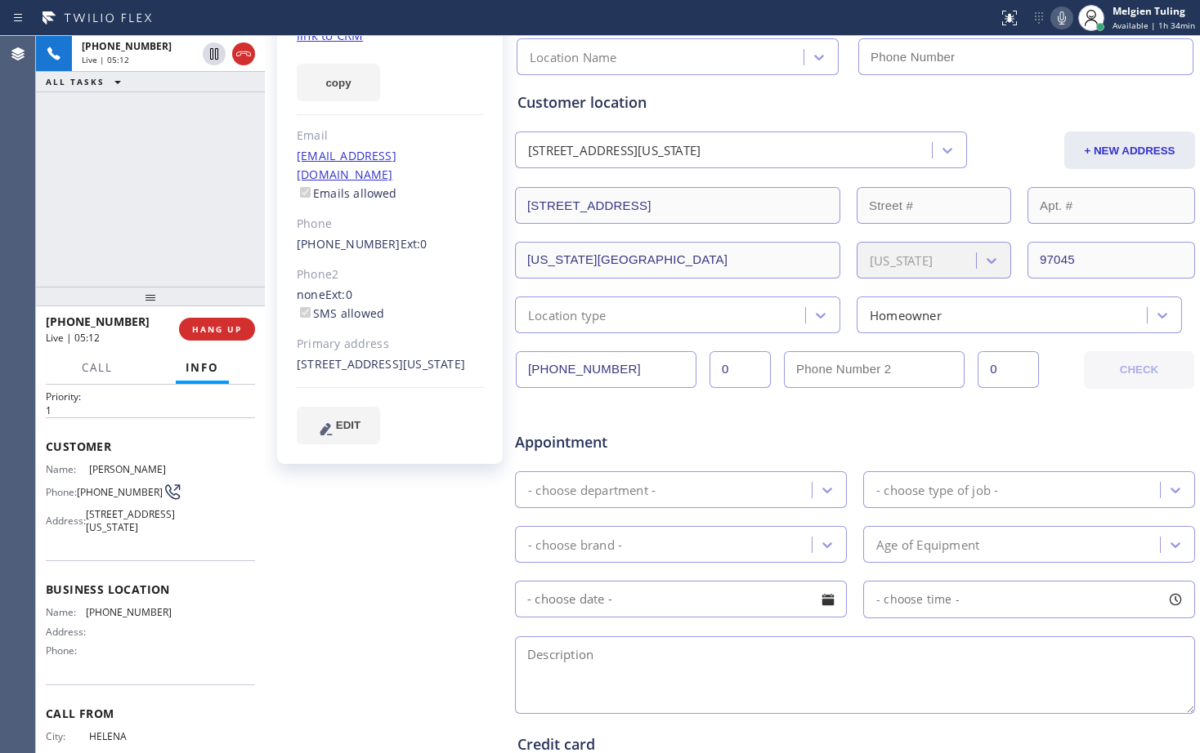
scroll to position [82, 0]
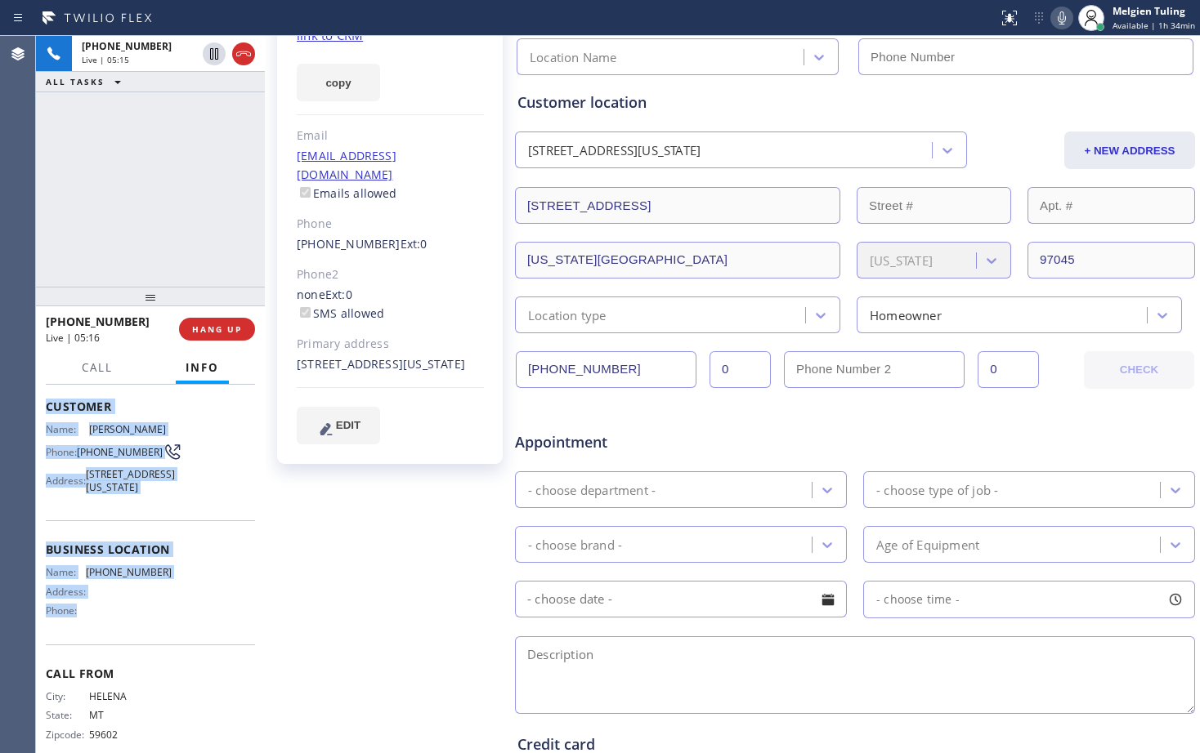
drag, startPoint x: 41, startPoint y: 408, endPoint x: 141, endPoint y: 635, distance: 248.1
click at [141, 635] on div "Context Queue: Everybody Priority: 1 Customer Name: [PERSON_NAME] Phone: [PHONE…" at bounding box center [150, 569] width 229 height 369
copy div "Customer Name: [PERSON_NAME] Phone: [PHONE_NUMBER] Address: [STREET_ADDRESS][US…"
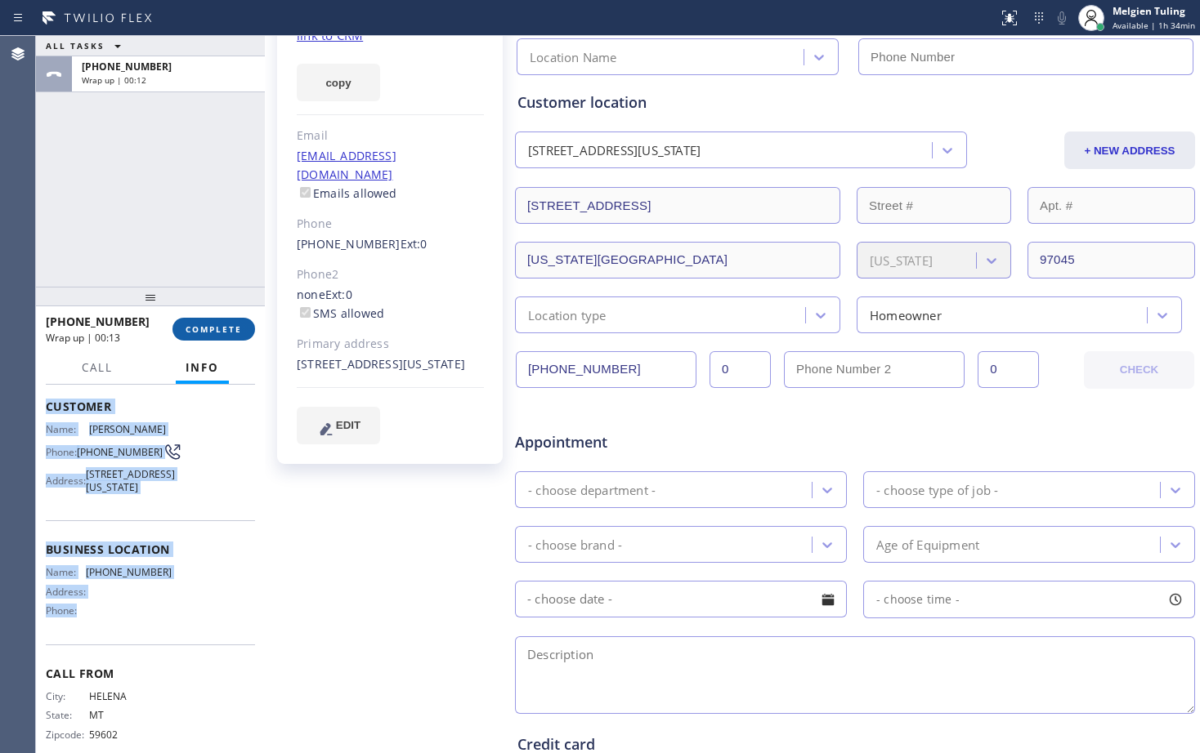
click at [212, 333] on span "COMPLETE" at bounding box center [213, 329] width 56 height 11
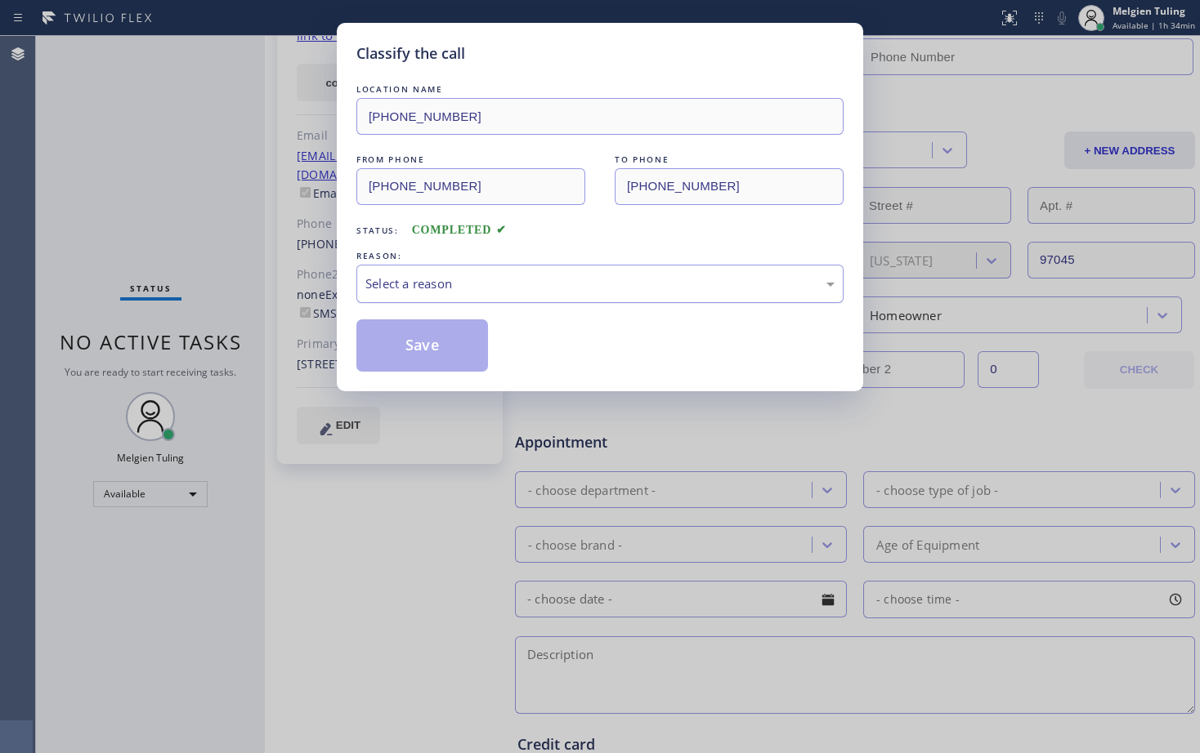
click at [436, 278] on div "Select a reason" at bounding box center [599, 284] width 469 height 19
click at [409, 348] on button "Save" at bounding box center [422, 346] width 132 height 52
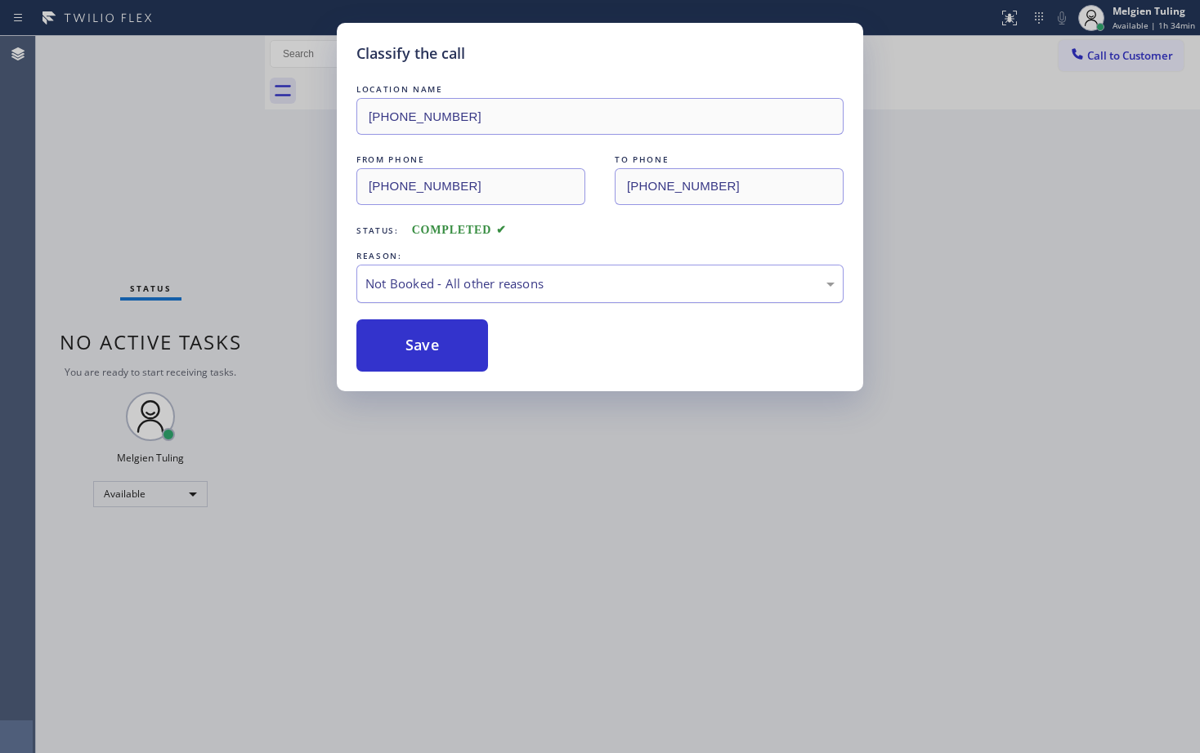
click at [422, 284] on div "Not Booked - All other reasons" at bounding box center [599, 284] width 469 height 19
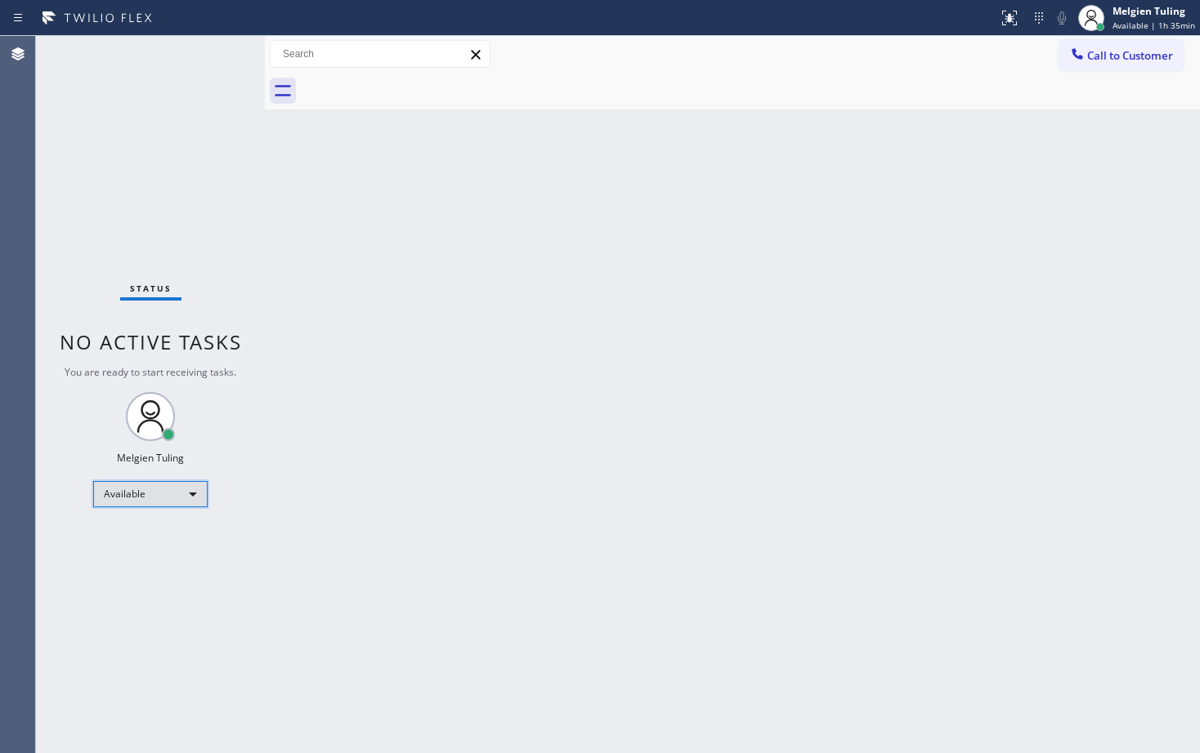
click at [154, 497] on div "Available" at bounding box center [150, 494] width 114 height 26
click at [127, 582] on li "Break" at bounding box center [149, 579] width 111 height 20
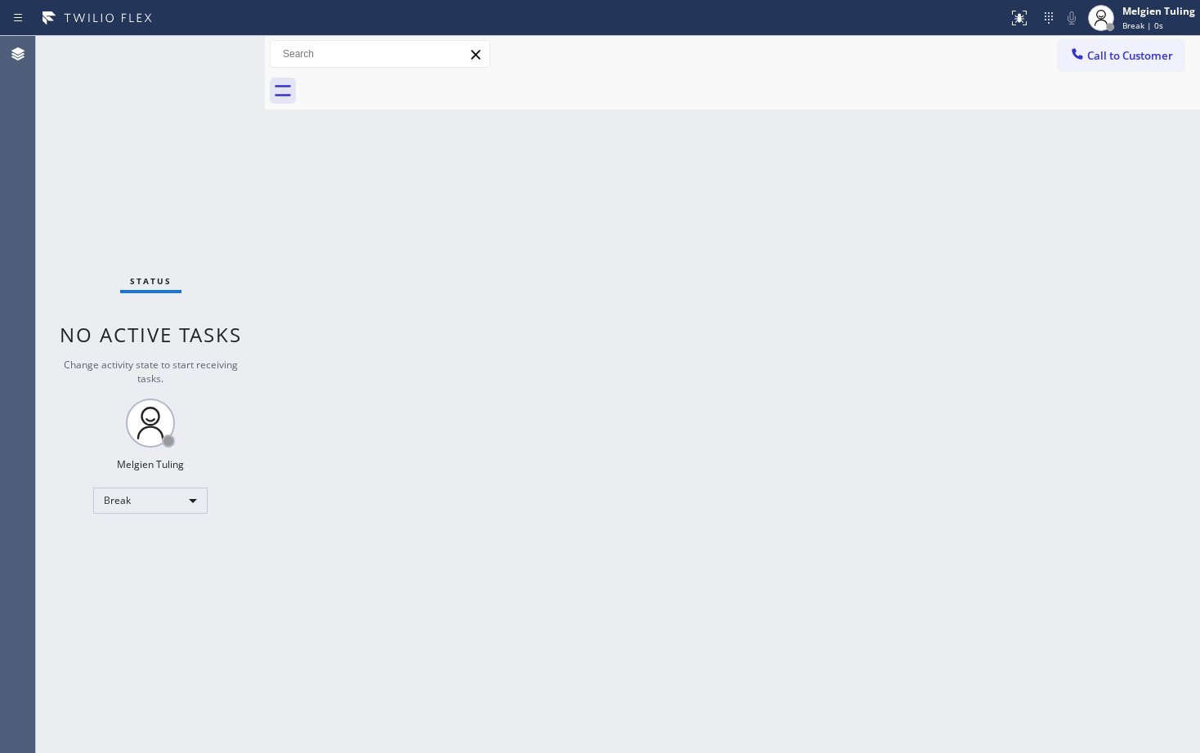
click at [500, 427] on div "Back to Dashboard Change Sender ID Customers Technicians Select a contact Outbo…" at bounding box center [732, 394] width 935 height 717
click at [158, 500] on div "Break" at bounding box center [150, 501] width 114 height 26
click at [145, 545] on li "Available" at bounding box center [149, 544] width 111 height 20
click at [384, 511] on div "Back to Dashboard Change Sender ID Customers Technicians Select a contact Outbo…" at bounding box center [732, 394] width 935 height 717
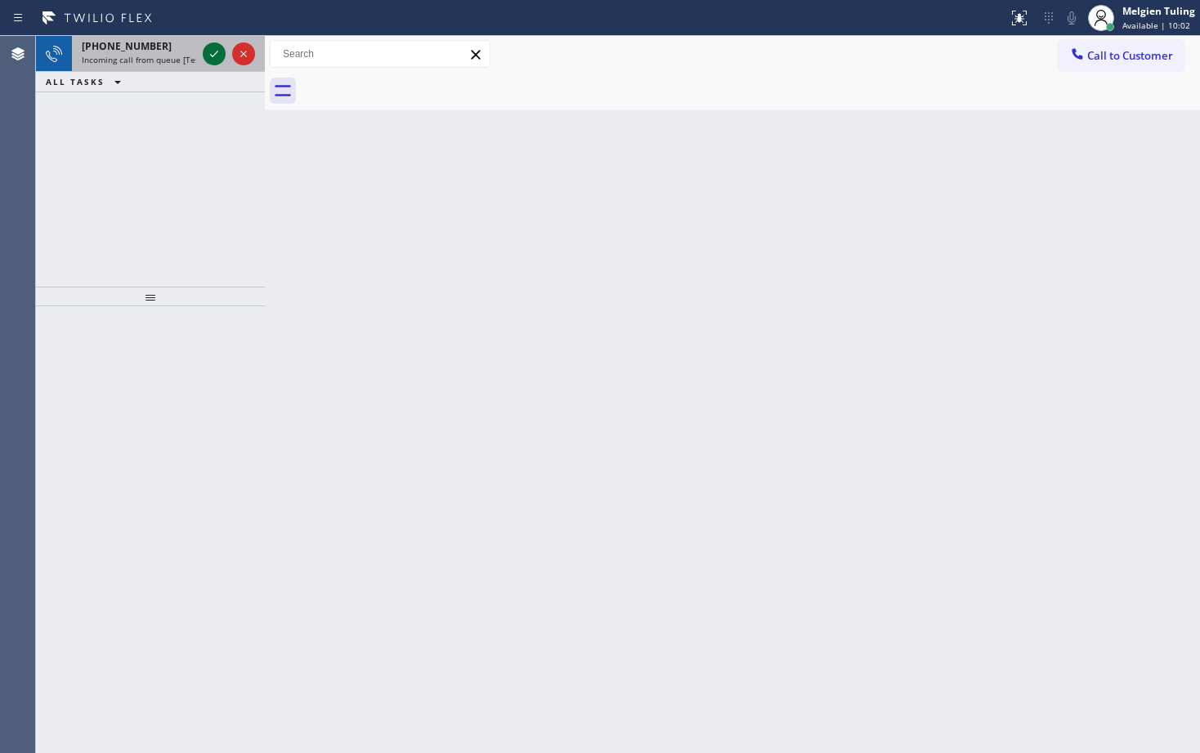
click at [210, 51] on icon at bounding box center [214, 54] width 20 height 20
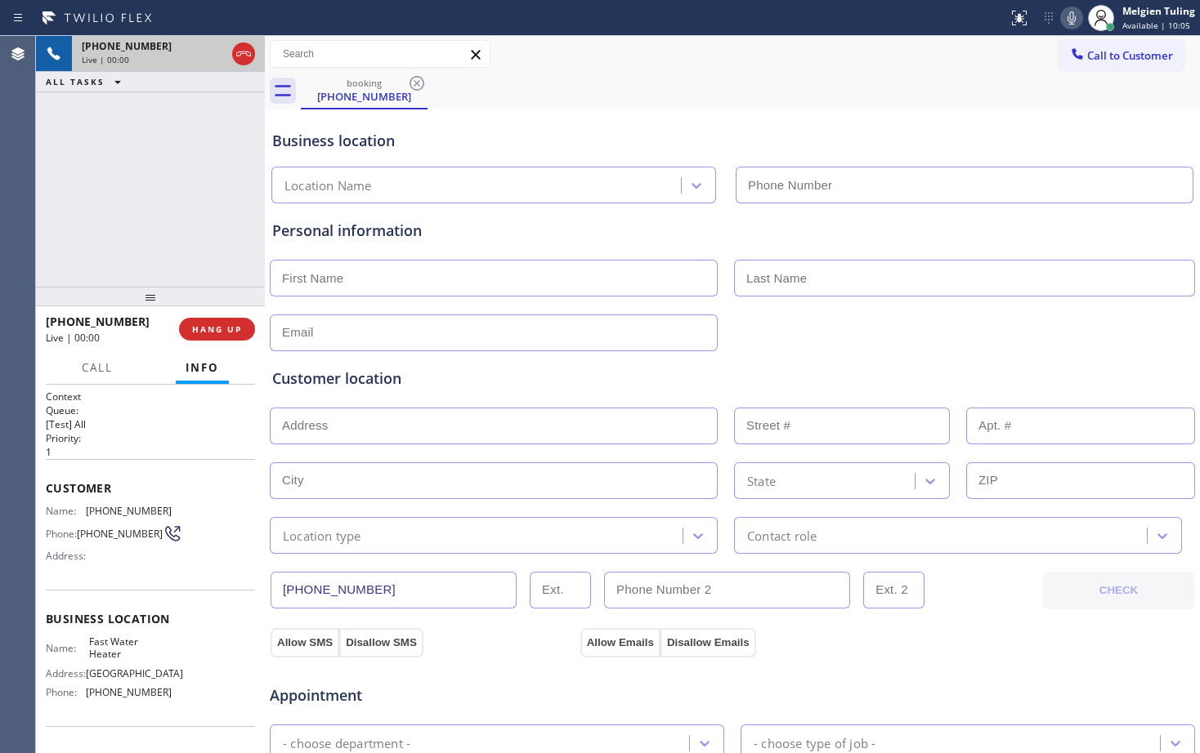
type input "[PHONE_NUMBER]"
click at [651, 221] on div "Personal information" at bounding box center [732, 231] width 920 height 22
click at [202, 336] on button "HANG UP" at bounding box center [217, 329] width 76 height 23
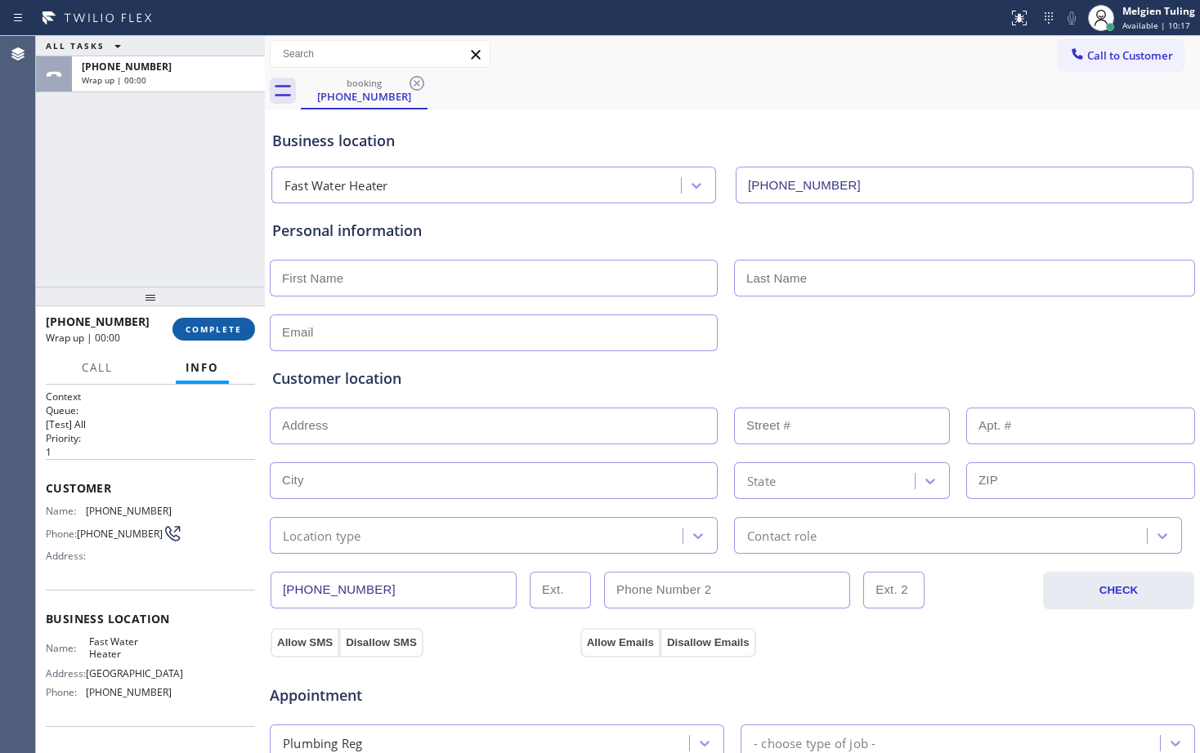
click at [202, 336] on button "COMPLETE" at bounding box center [213, 329] width 83 height 23
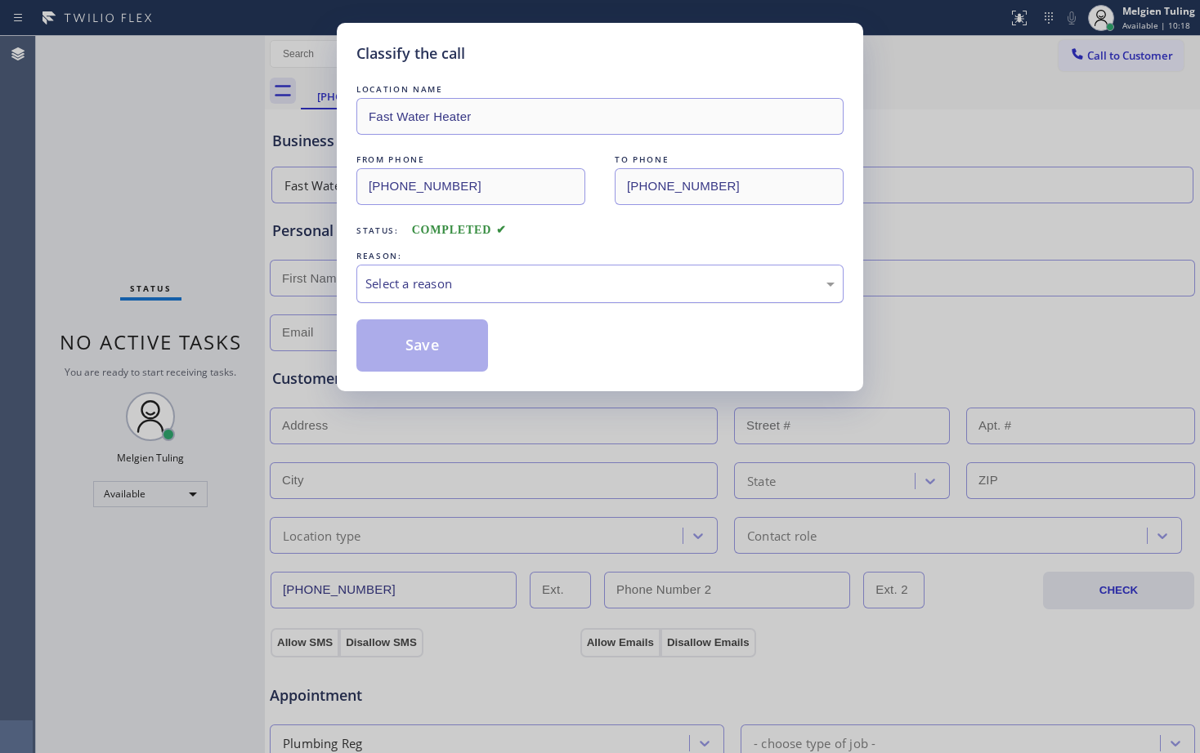
click at [403, 287] on div "Select a reason" at bounding box center [599, 284] width 469 height 19
click at [423, 358] on button "Save" at bounding box center [422, 346] width 132 height 52
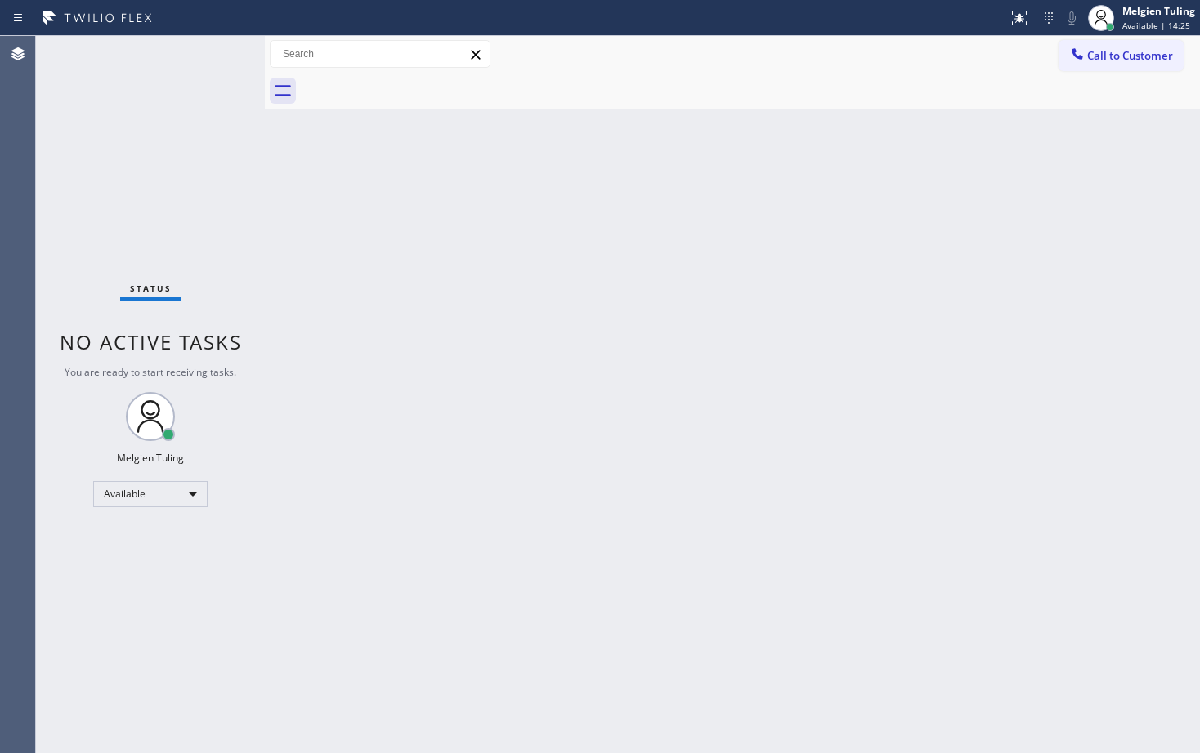
click at [217, 51] on div "Status No active tasks You are ready to start receiving tasks. Melgien Tuling A…" at bounding box center [150, 394] width 229 height 717
click at [213, 56] on div "Status No active tasks You are ready to start receiving tasks. Melgien Tuling A…" at bounding box center [150, 394] width 229 height 717
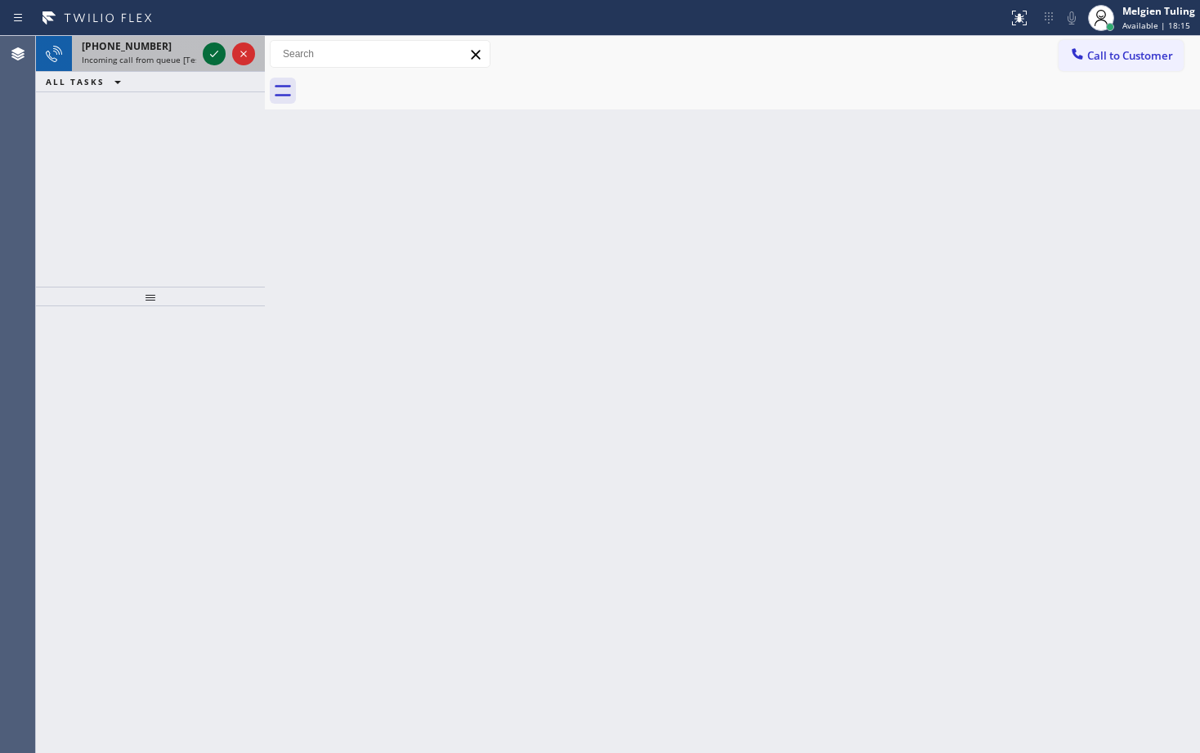
click at [213, 49] on icon at bounding box center [214, 54] width 20 height 20
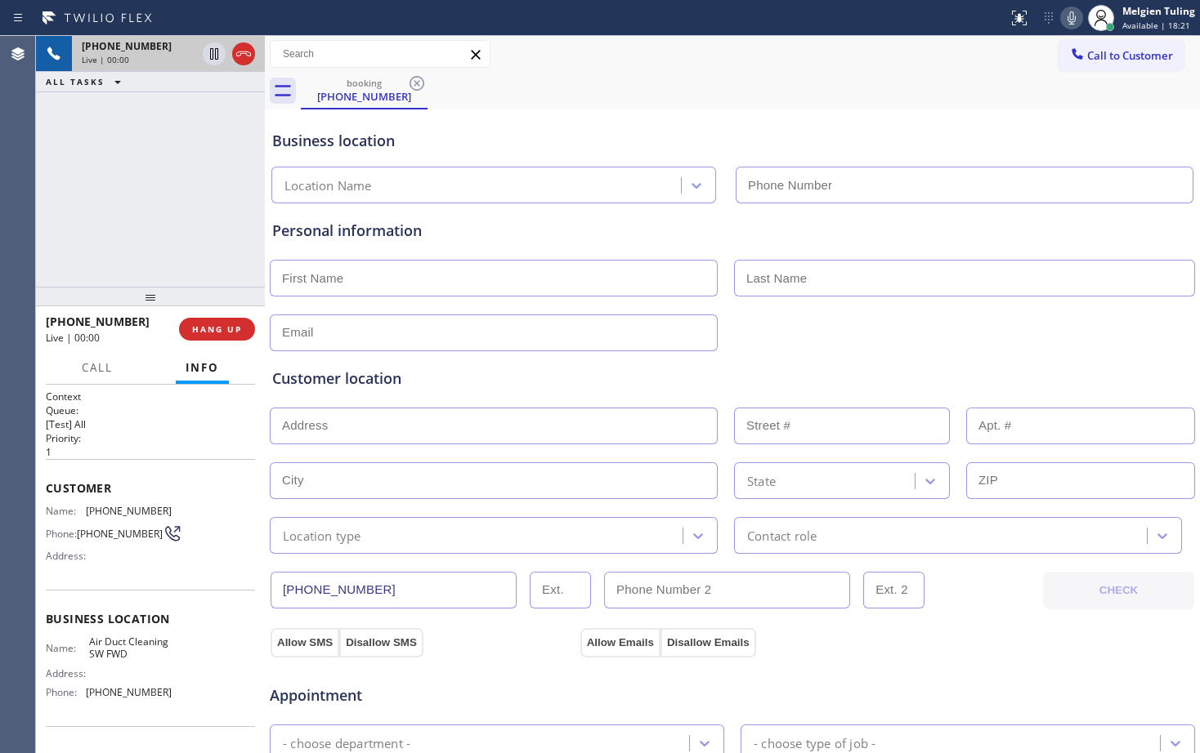
type input "[PHONE_NUMBER]"
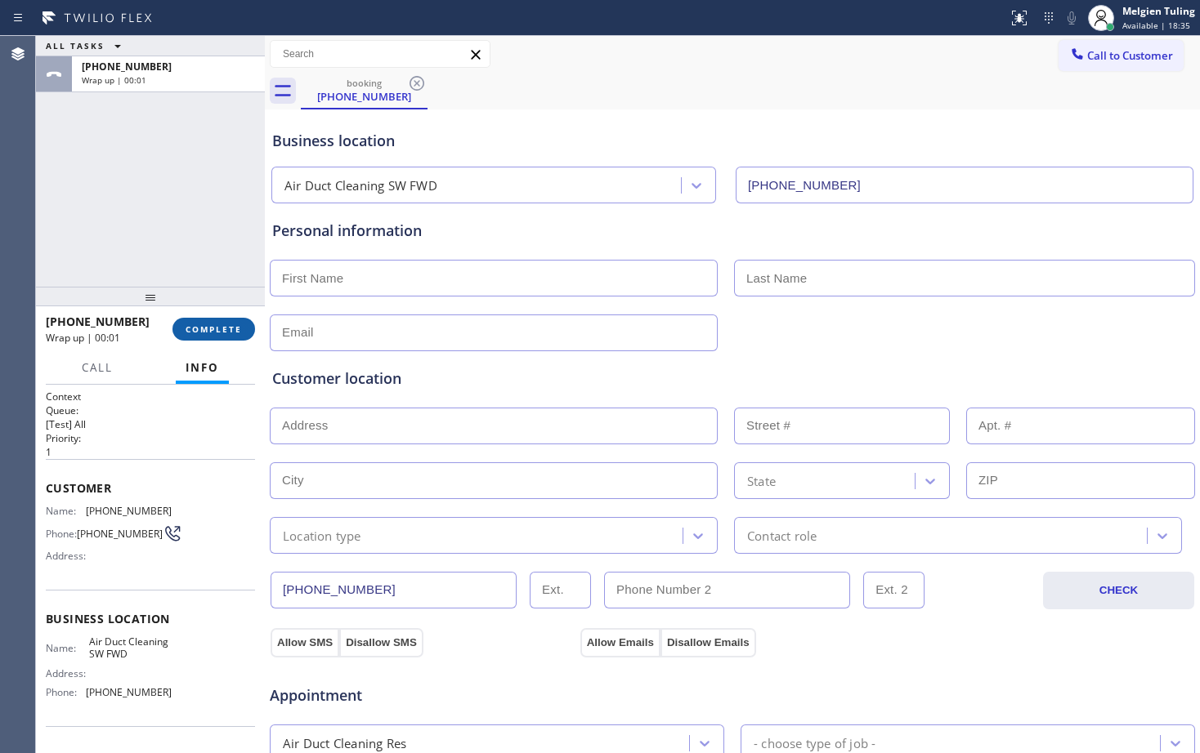
click at [196, 330] on span "COMPLETE" at bounding box center [213, 329] width 56 height 11
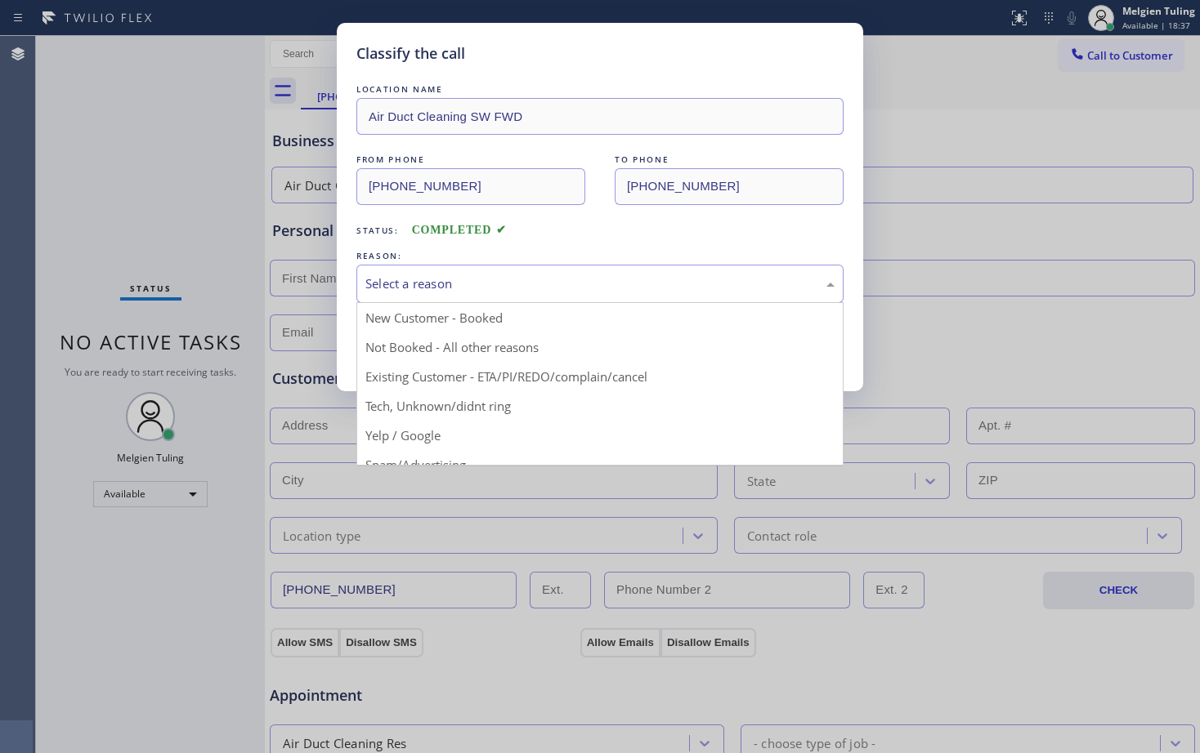
click at [485, 272] on div "Select a reason" at bounding box center [599, 284] width 487 height 38
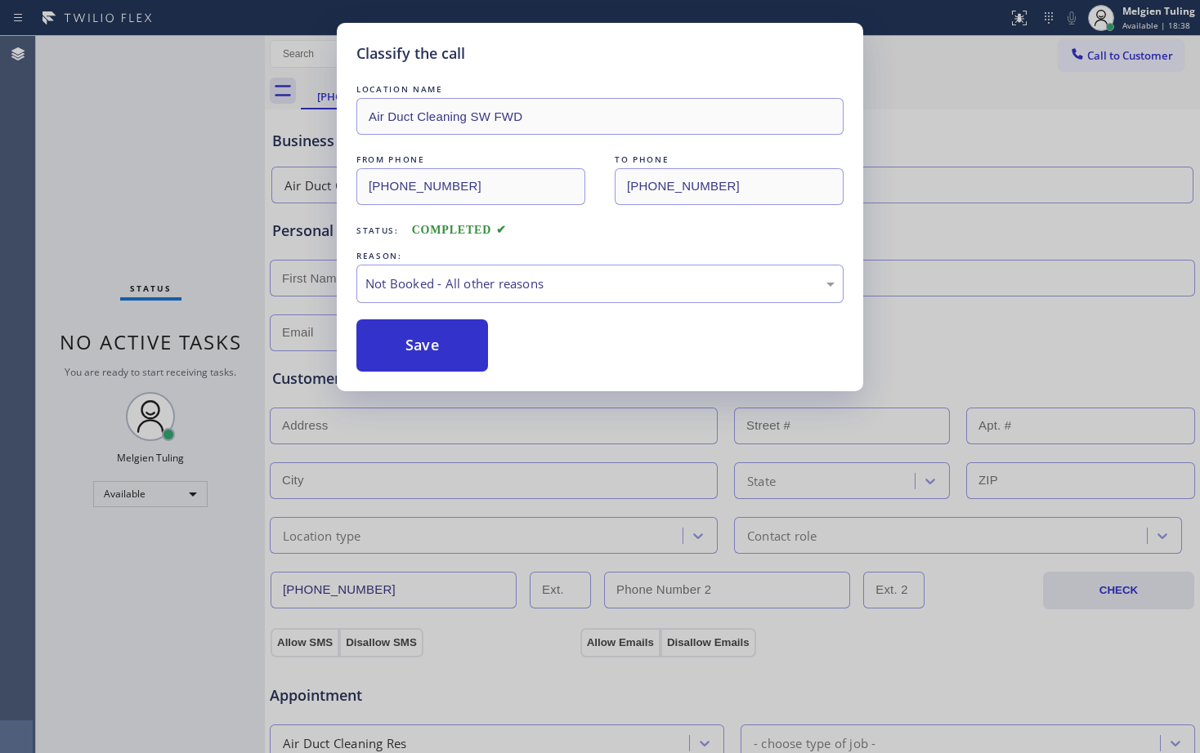
click at [438, 317] on div "LOCATION NAME Air Duct Cleaning SW FWD FROM PHONE [PHONE_NUMBER] TO PHONE [PHON…" at bounding box center [599, 226] width 487 height 291
click at [425, 343] on button "Save" at bounding box center [422, 346] width 132 height 52
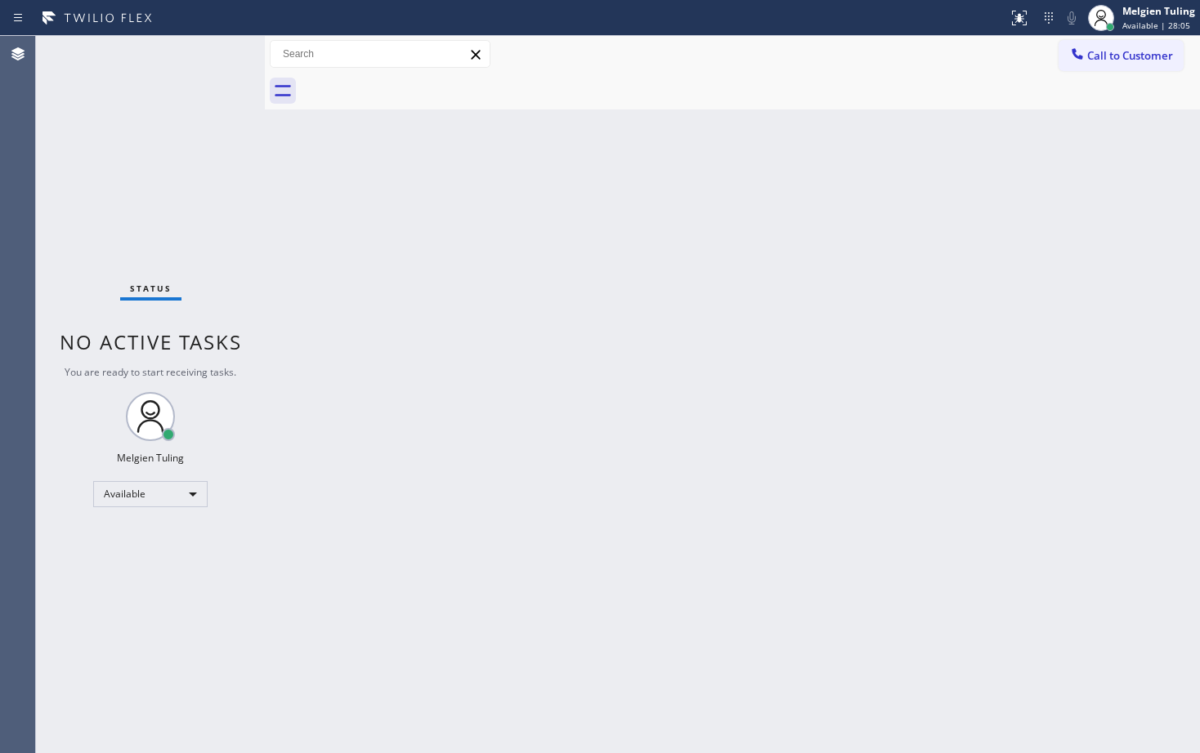
click at [458, 345] on div "Back to Dashboard Change Sender ID Customers Technicians Select a contact Outbo…" at bounding box center [732, 394] width 935 height 717
click at [809, 284] on div "Back to Dashboard Change Sender ID Customers Technicians Select a contact Outbo…" at bounding box center [732, 394] width 935 height 717
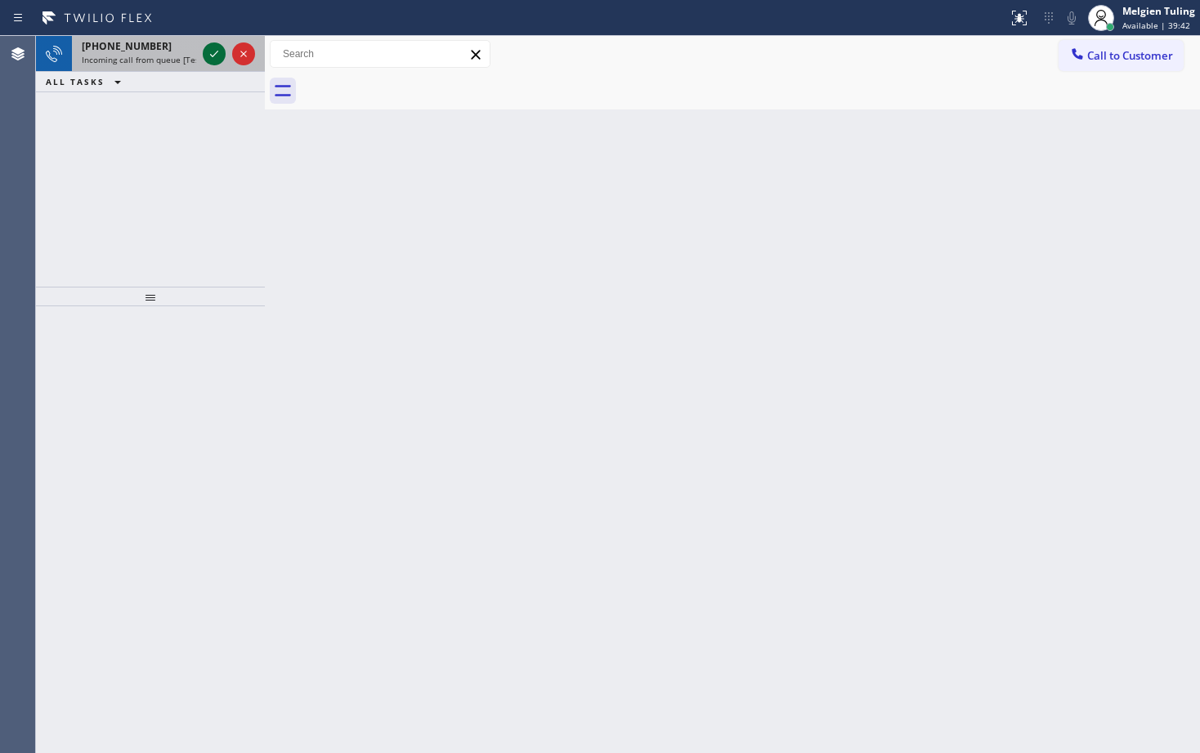
click at [217, 47] on icon at bounding box center [214, 54] width 20 height 20
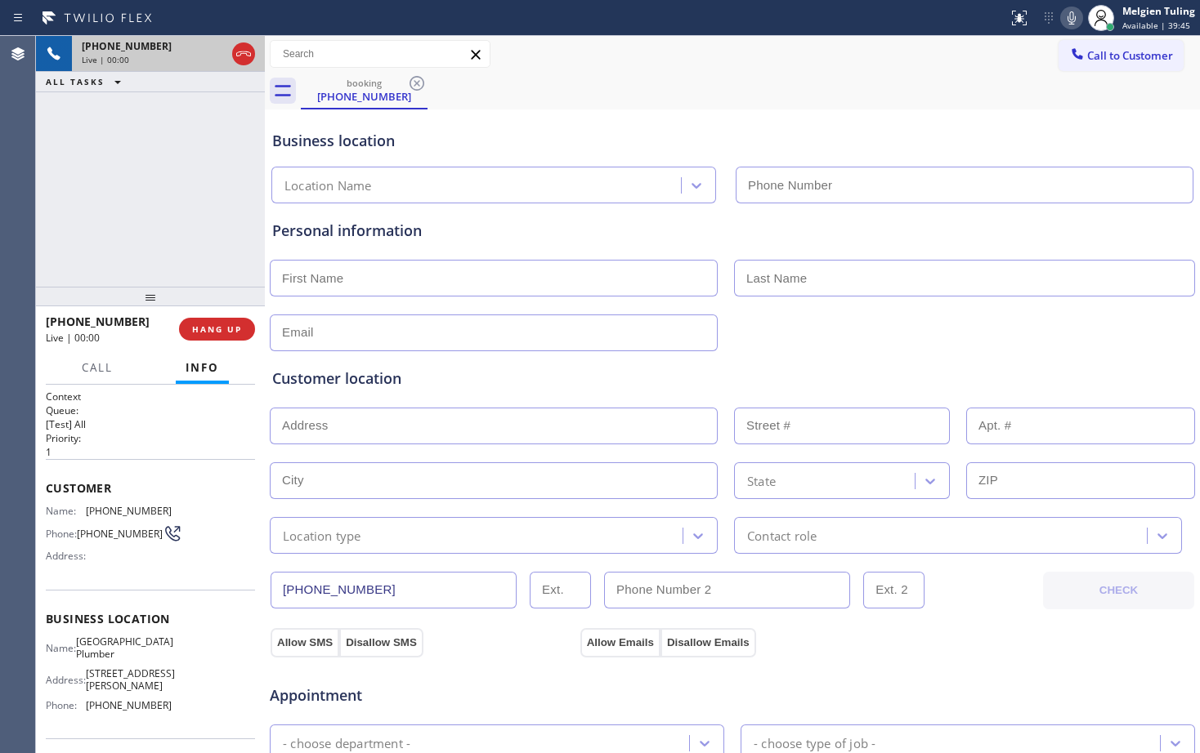
type input "[PHONE_NUMBER]"
click at [487, 243] on div "Personal information" at bounding box center [732, 286] width 920 height 132
click at [458, 315] on input "text" at bounding box center [494, 333] width 448 height 37
click at [218, 336] on button "HANG UP" at bounding box center [217, 329] width 76 height 23
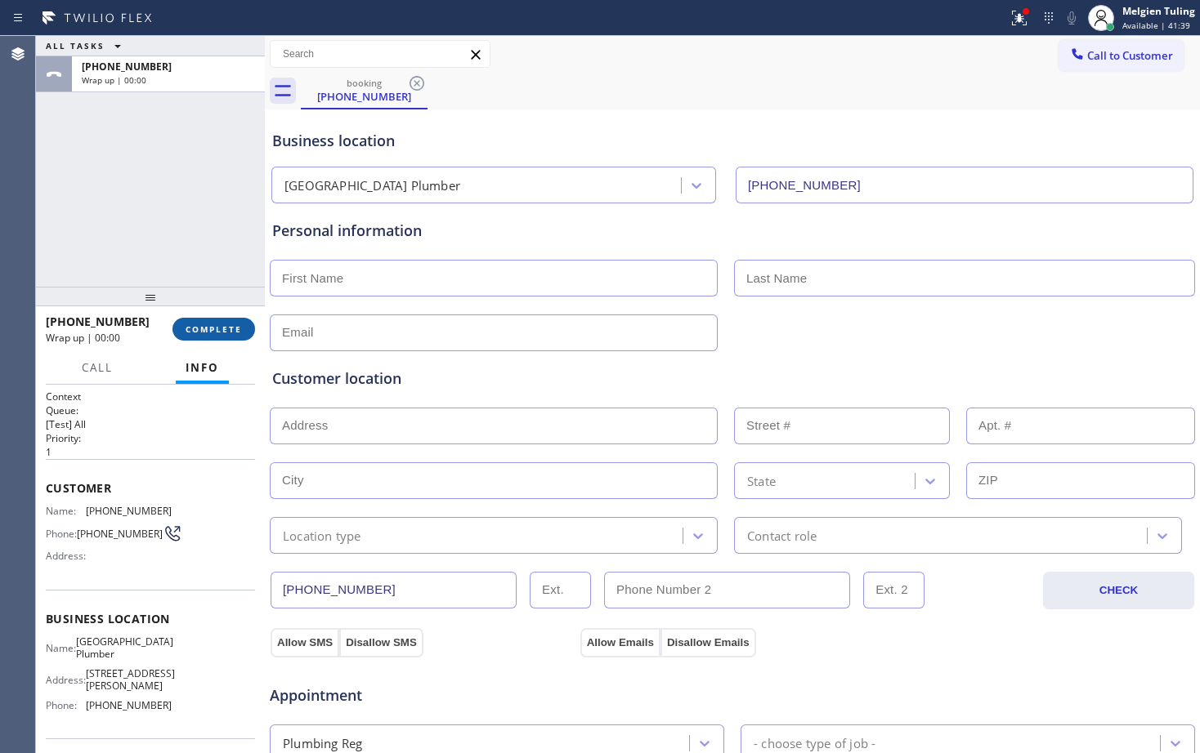
click at [229, 334] on span "COMPLETE" at bounding box center [213, 329] width 56 height 11
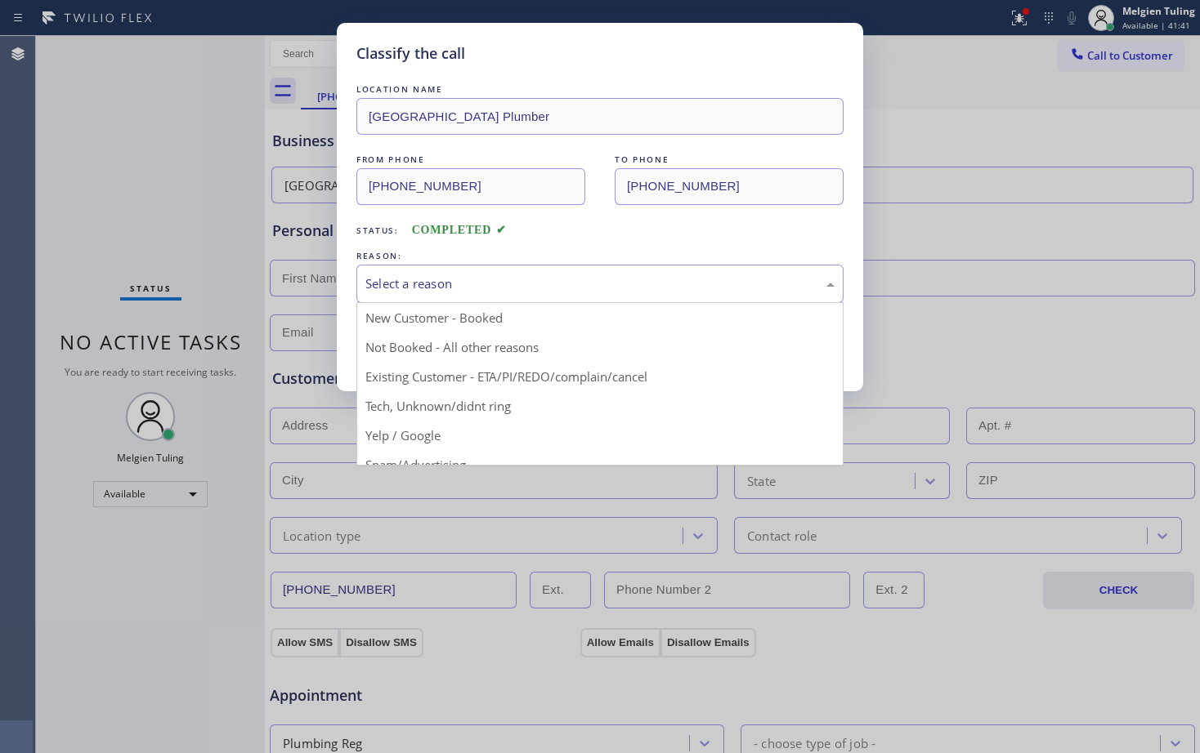
click at [403, 285] on div "Select a reason" at bounding box center [599, 284] width 469 height 19
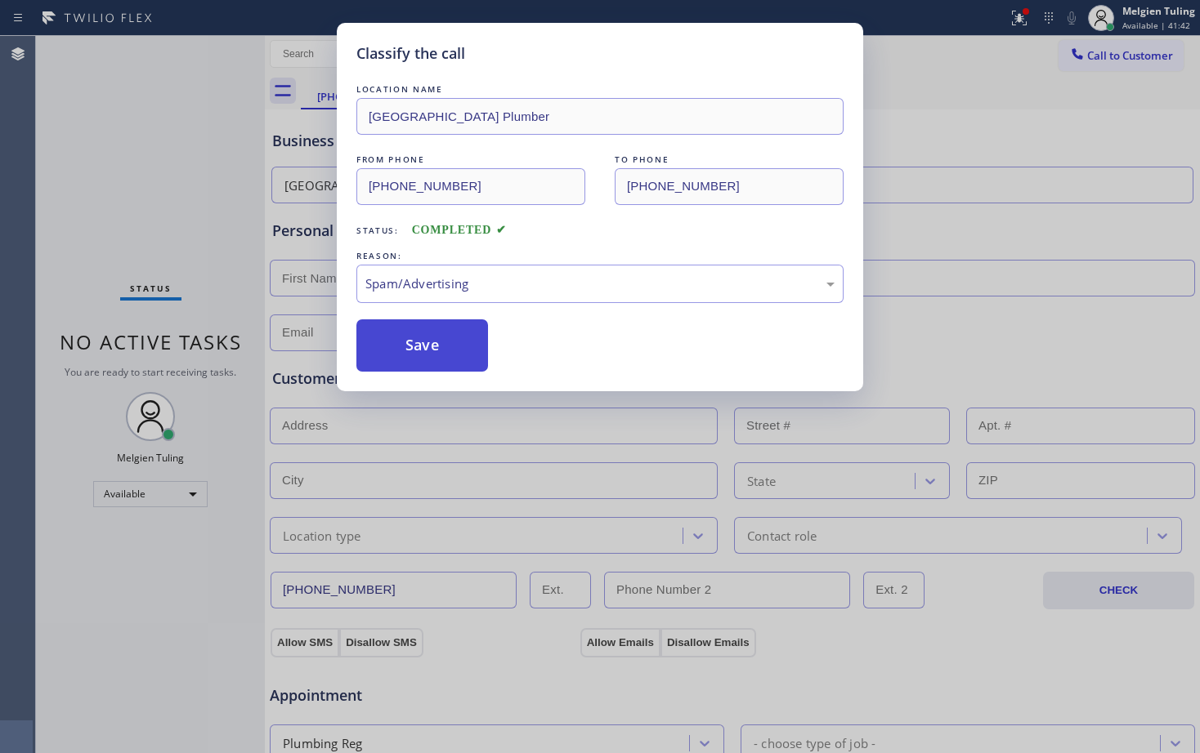
click at [409, 327] on button "Save" at bounding box center [422, 346] width 132 height 52
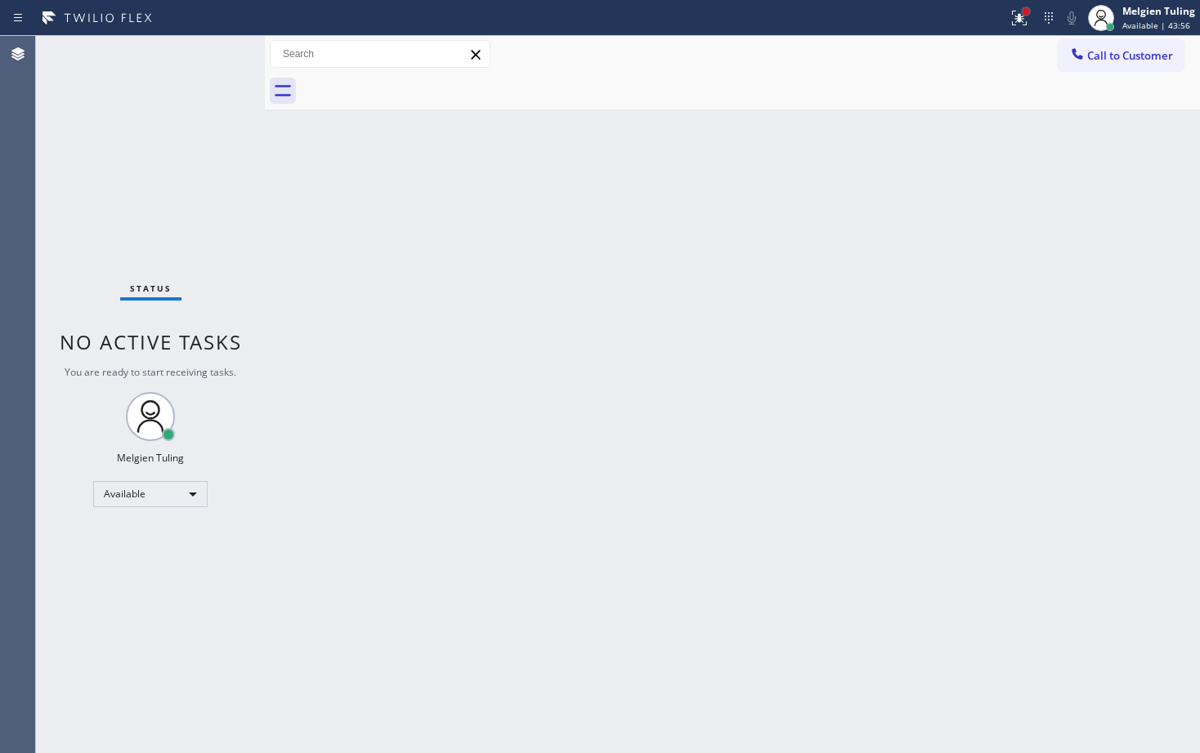
click at [1022, 13] on div at bounding box center [1026, 12] width 10 height 10
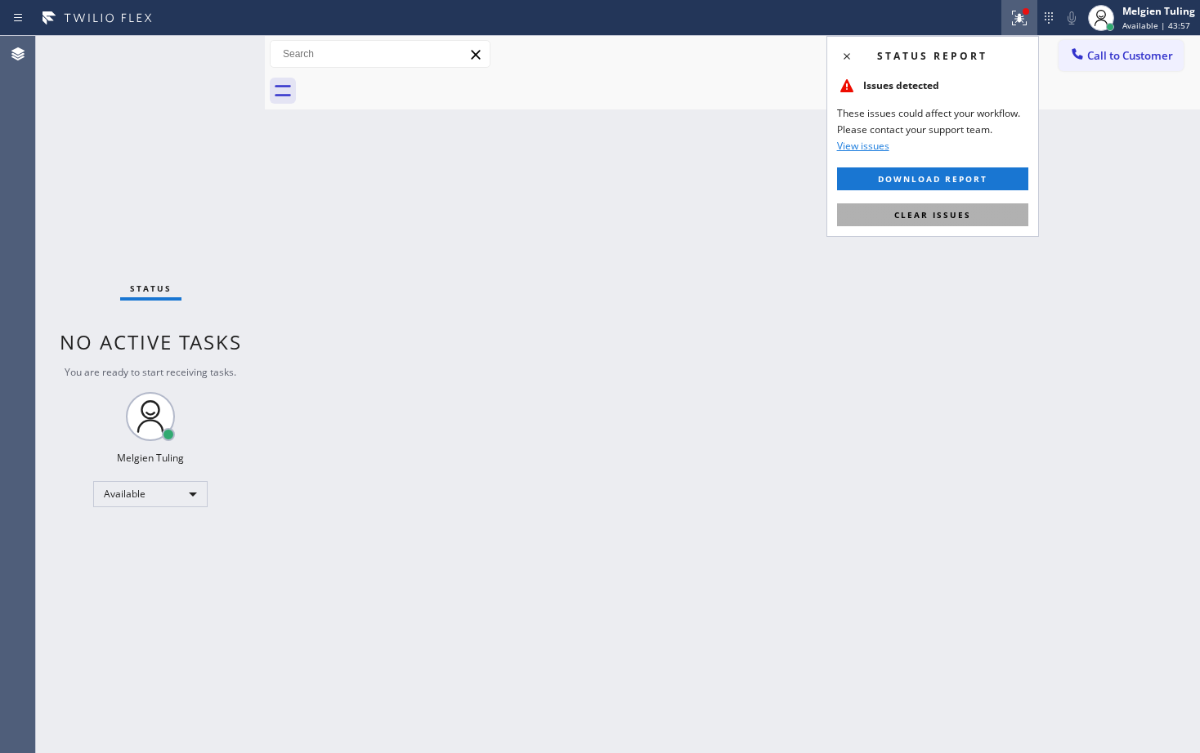
click at [889, 213] on button "Clear issues" at bounding box center [932, 214] width 191 height 23
click at [889, 213] on div "Back to Dashboard Change Sender ID Customers Technicians Select a contact Outbo…" at bounding box center [732, 394] width 935 height 717
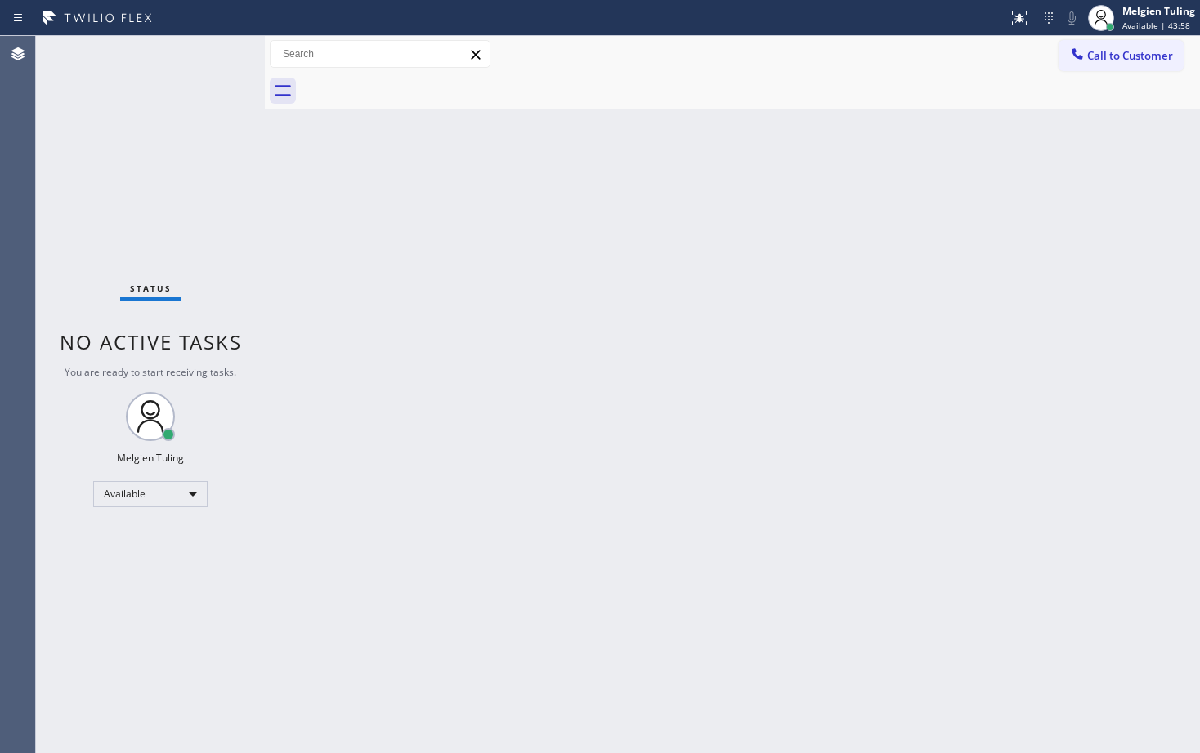
click at [726, 349] on div "Back to Dashboard Change Sender ID Customers Technicians Select a contact Outbo…" at bounding box center [732, 394] width 935 height 717
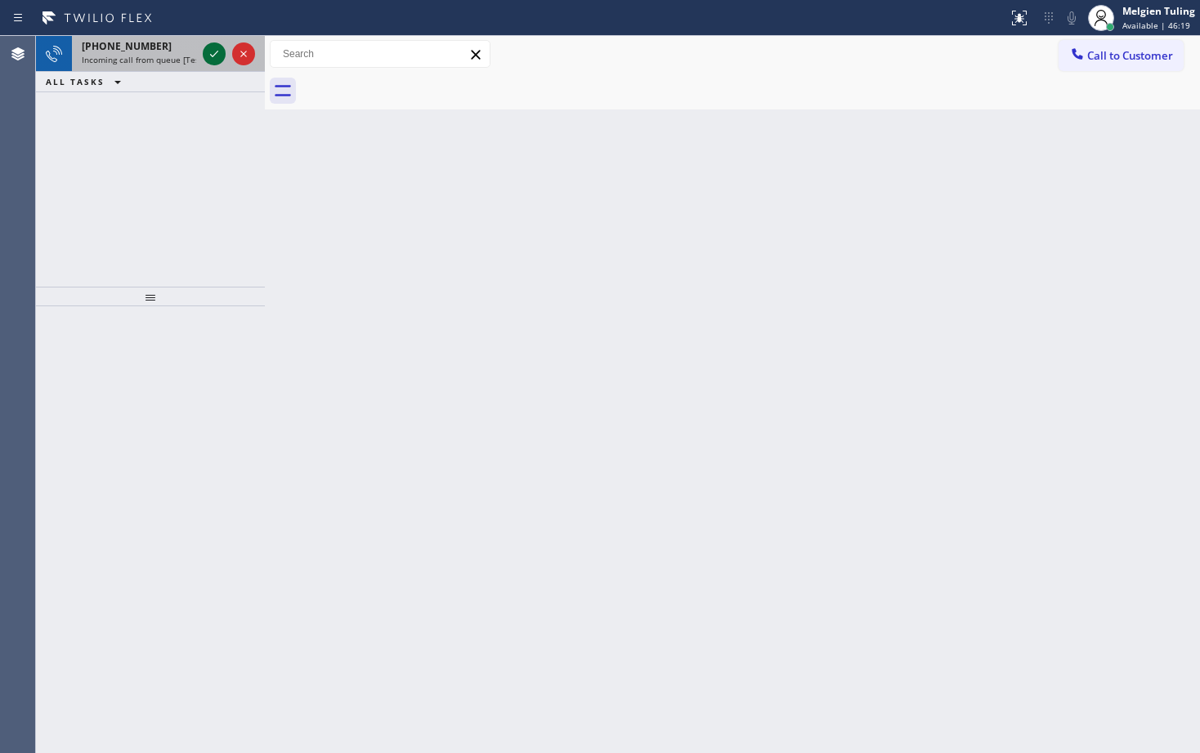
click at [217, 49] on icon at bounding box center [214, 54] width 20 height 20
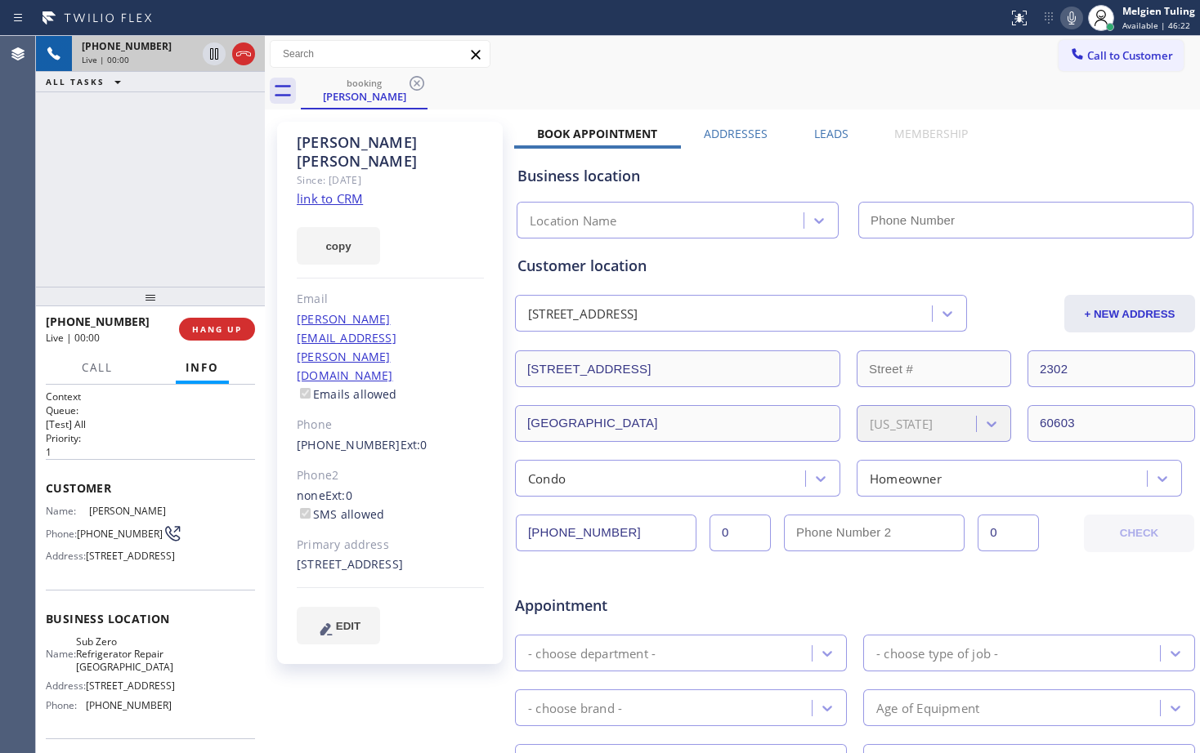
type input "[PHONE_NUMBER]"
click at [337, 190] on link "link to CRM" at bounding box center [330, 198] width 66 height 16
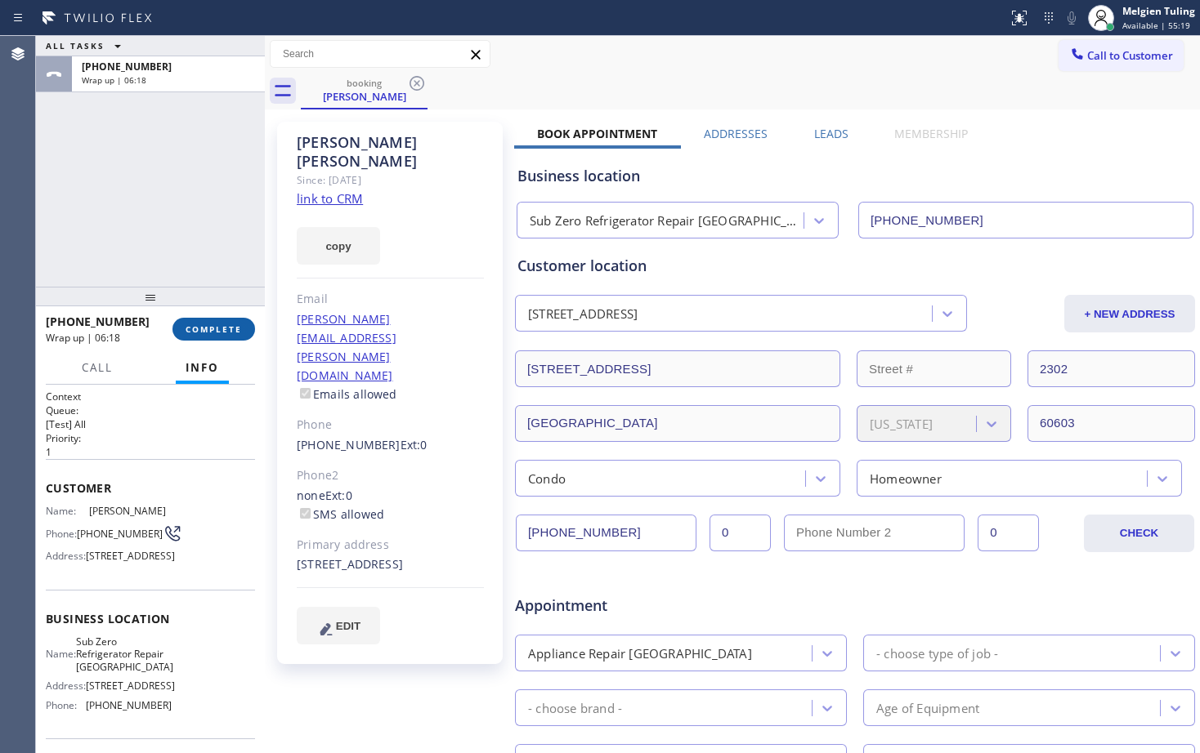
click at [190, 328] on span "COMPLETE" at bounding box center [213, 329] width 56 height 11
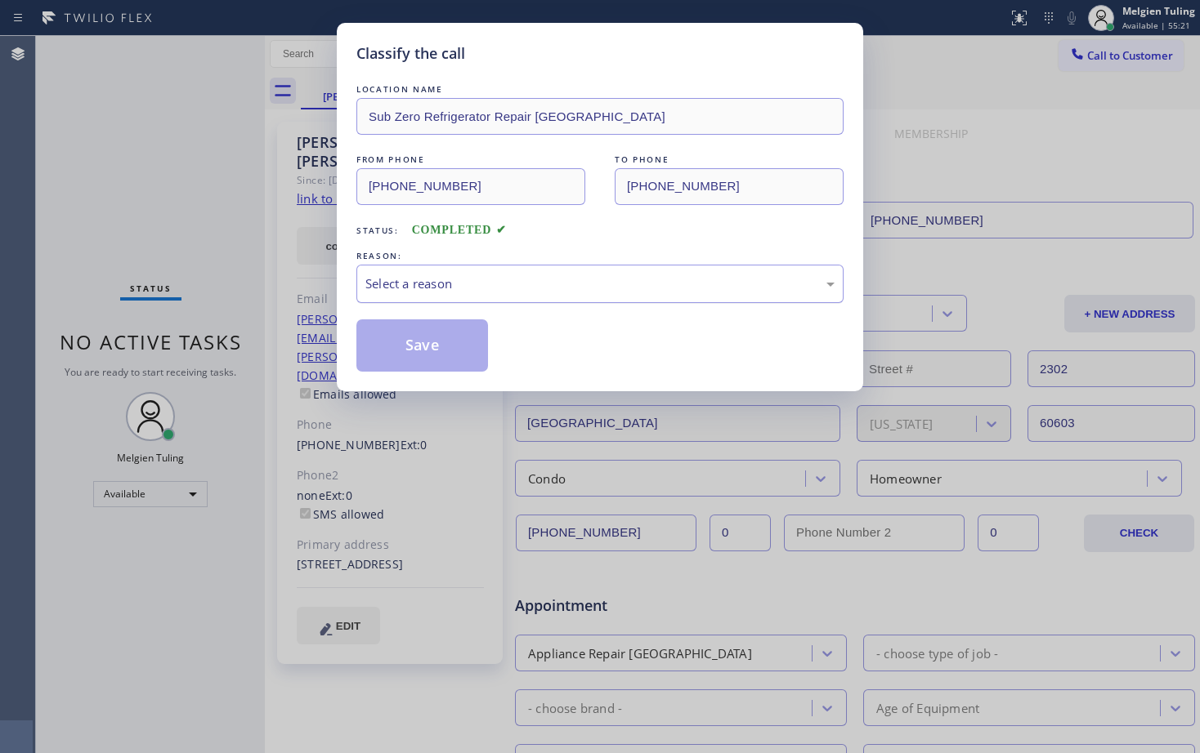
click at [412, 279] on div "Select a reason" at bounding box center [599, 284] width 469 height 19
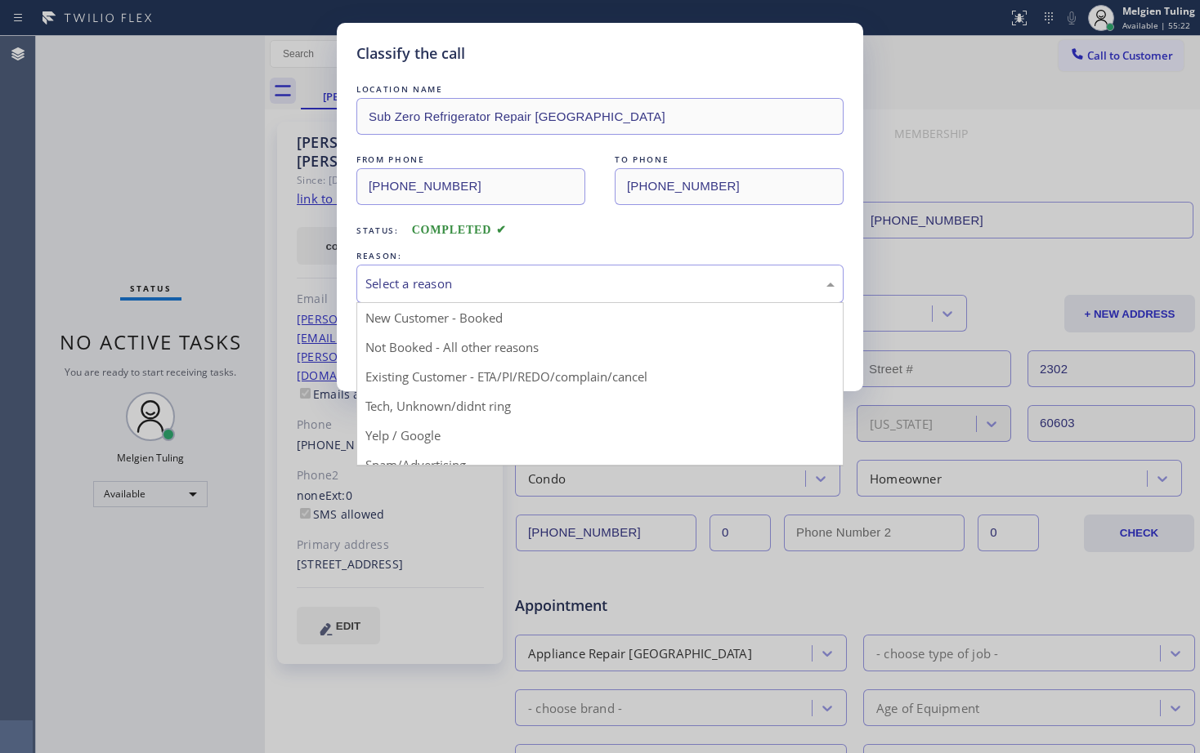
click at [408, 281] on div "Select a reason" at bounding box center [599, 284] width 469 height 19
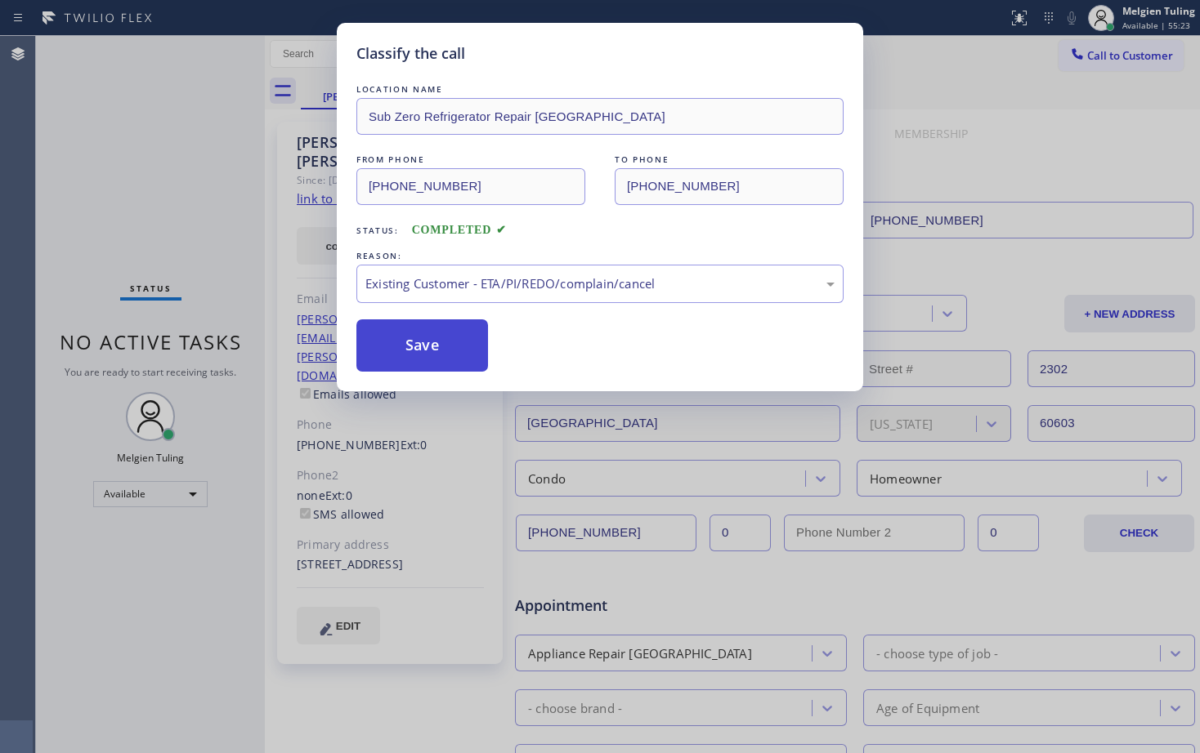
click at [412, 342] on button "Save" at bounding box center [422, 346] width 132 height 52
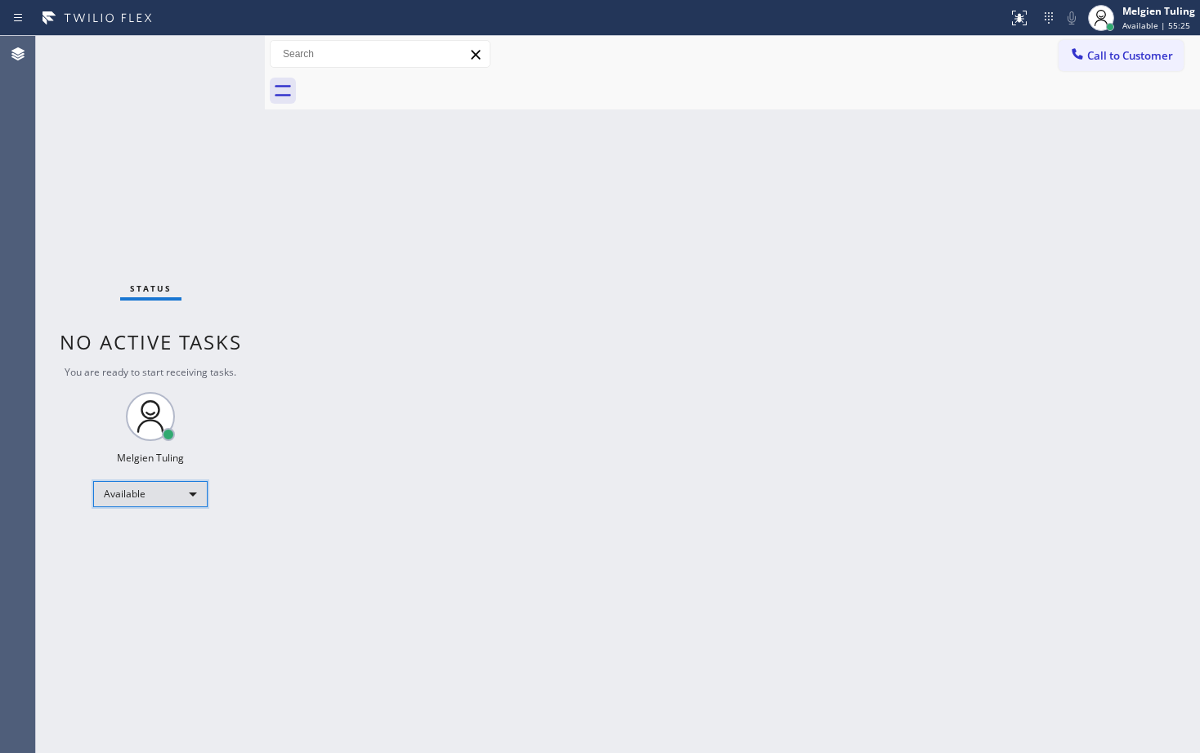
click at [185, 495] on div "Available" at bounding box center [150, 494] width 114 height 26
click at [126, 571] on li "Break" at bounding box center [149, 579] width 111 height 20
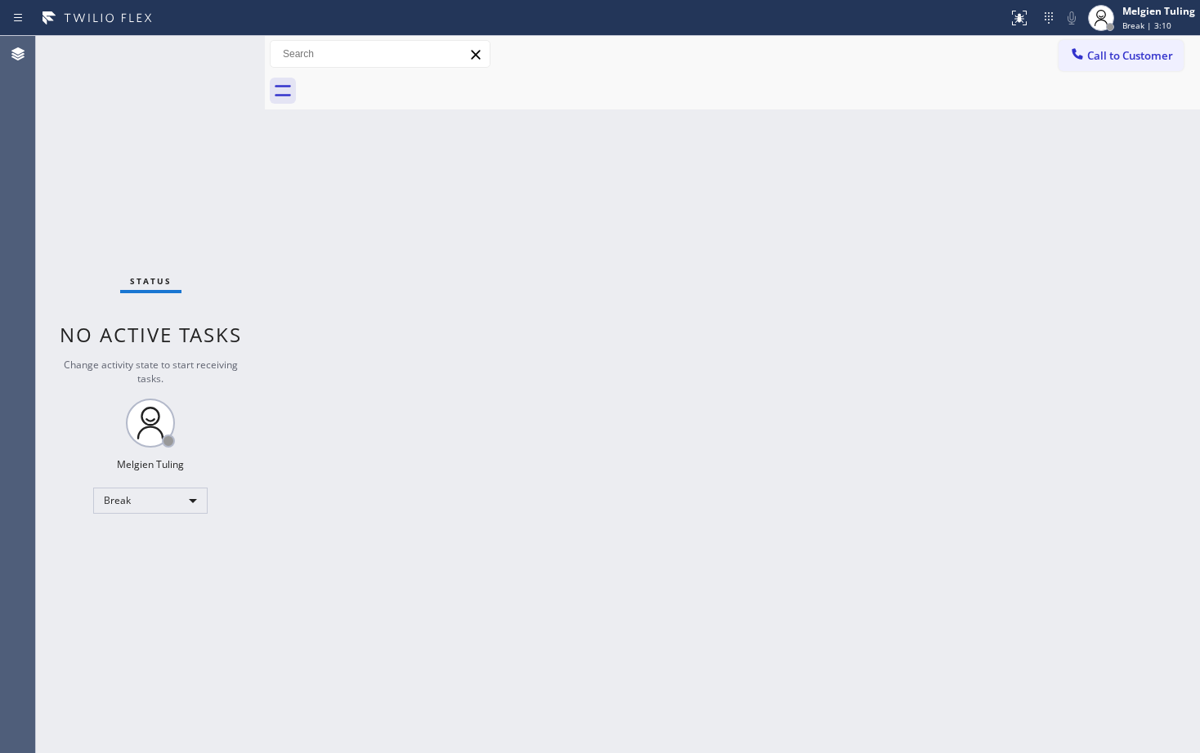
click at [572, 355] on div "Back to Dashboard Change Sender ID Customers Technicians Select a contact Outbo…" at bounding box center [732, 394] width 935 height 717
click at [181, 502] on div "Break" at bounding box center [150, 501] width 114 height 26
click at [154, 541] on li "Available" at bounding box center [149, 544] width 111 height 20
click at [796, 425] on div "Back to Dashboard Change Sender ID Customers Technicians Select a contact Outbo…" at bounding box center [732, 394] width 935 height 717
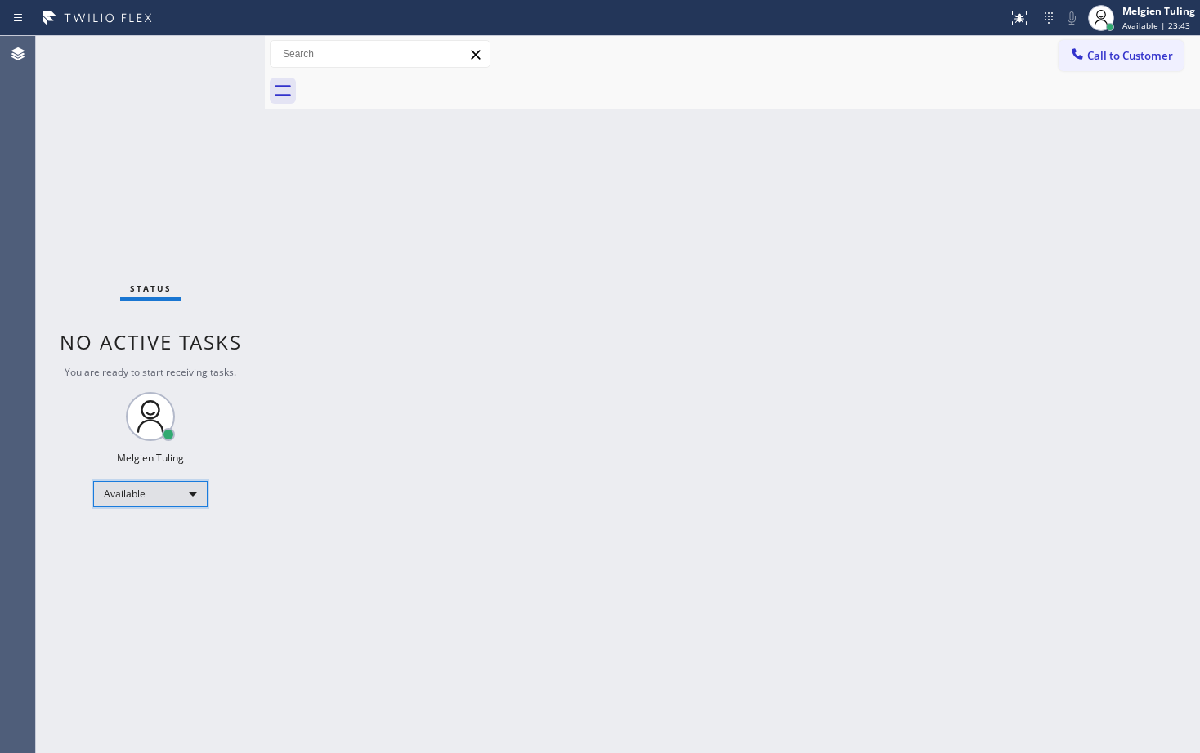
click at [172, 491] on div "Available" at bounding box center [150, 494] width 114 height 26
click at [168, 489] on div "Available" at bounding box center [150, 494] width 114 height 26
click at [121, 578] on li "Break" at bounding box center [149, 579] width 111 height 20
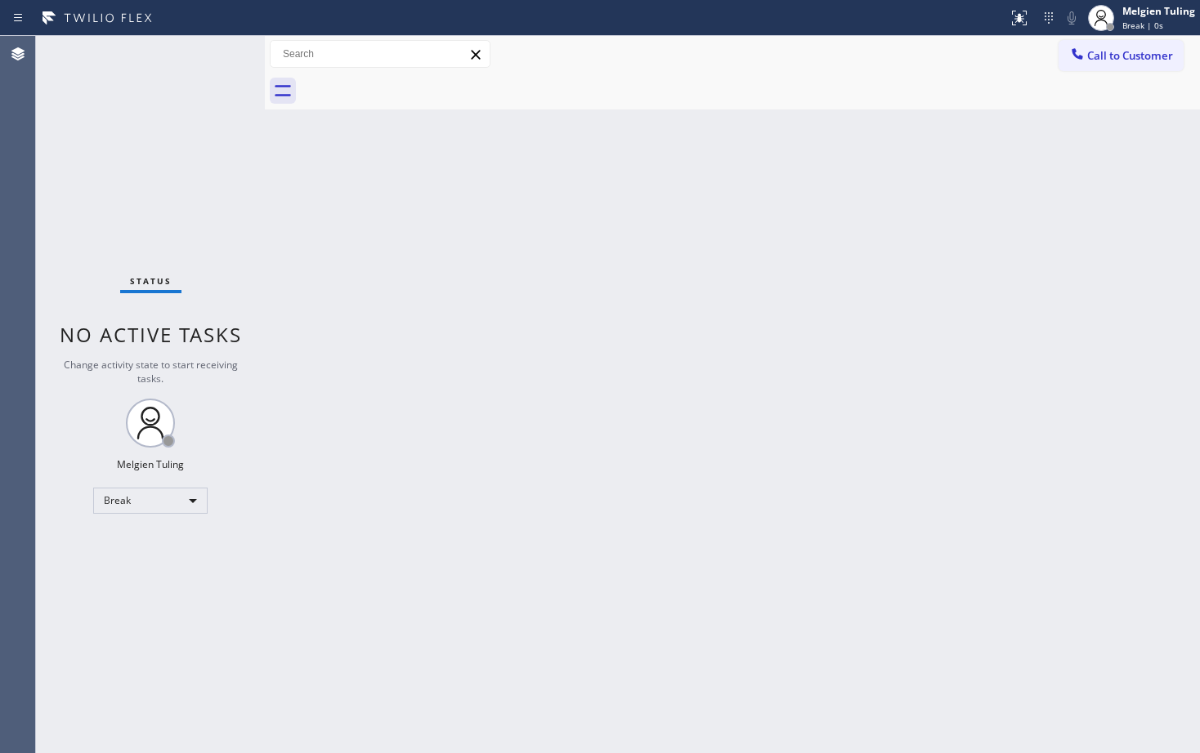
click at [391, 469] on div "Back to Dashboard Change Sender ID Customers Technicians Select a contact Outbo…" at bounding box center [732, 394] width 935 height 717
